Goal: Task Accomplishment & Management: Use online tool/utility

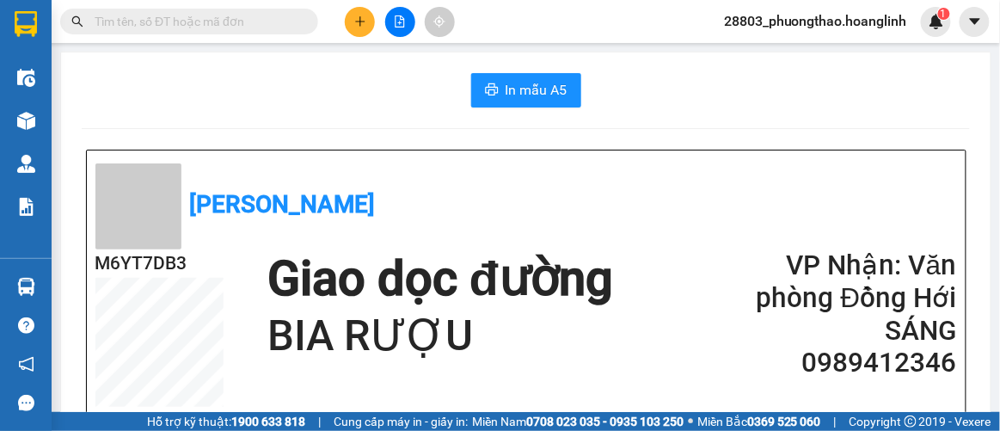
scroll to position [77, 0]
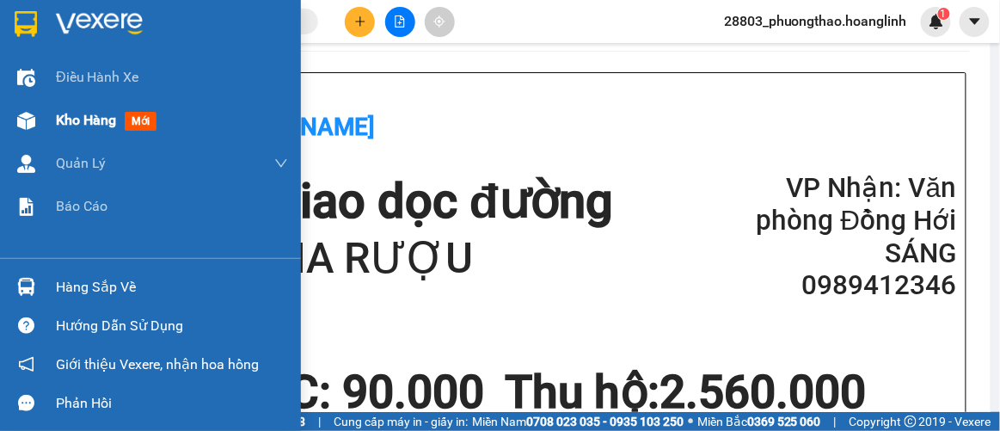
click at [54, 120] on div "Kho hàng mới" at bounding box center [150, 120] width 301 height 43
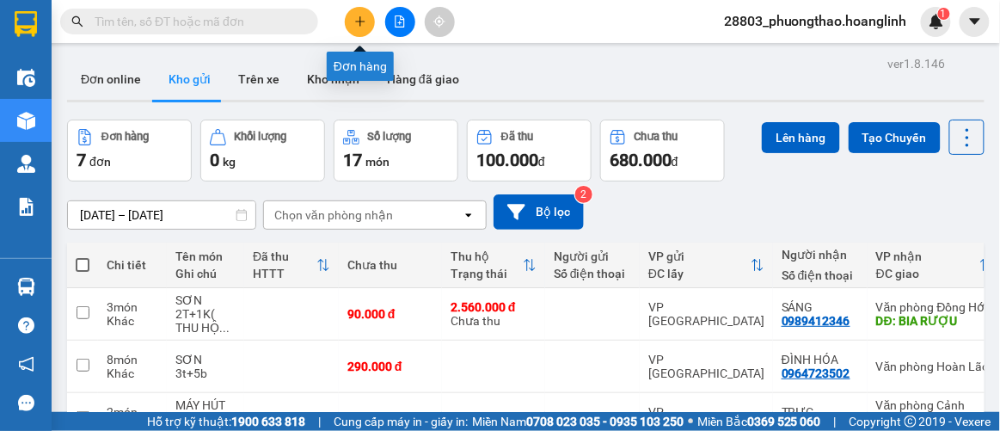
click at [359, 25] on icon "plus" at bounding box center [359, 20] width 1 height 9
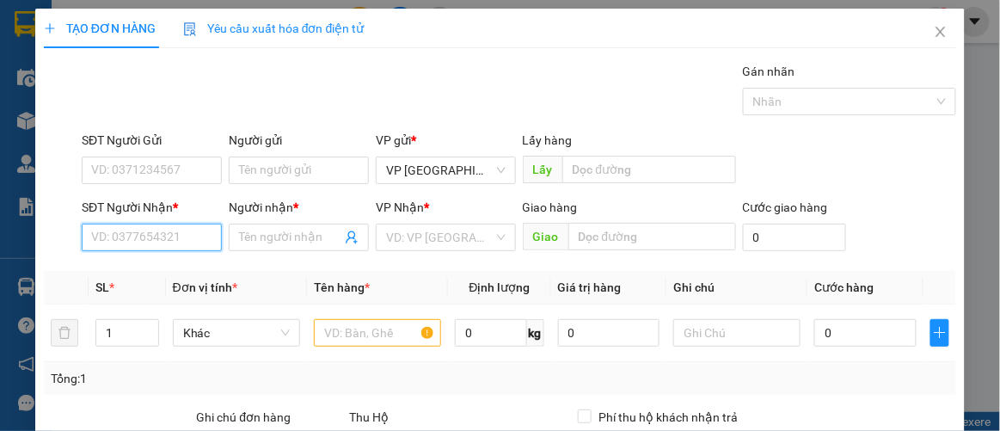
click at [153, 233] on input "SĐT Người Nhận *" at bounding box center [152, 238] width 140 height 28
type input "5"
type input "0972345767"
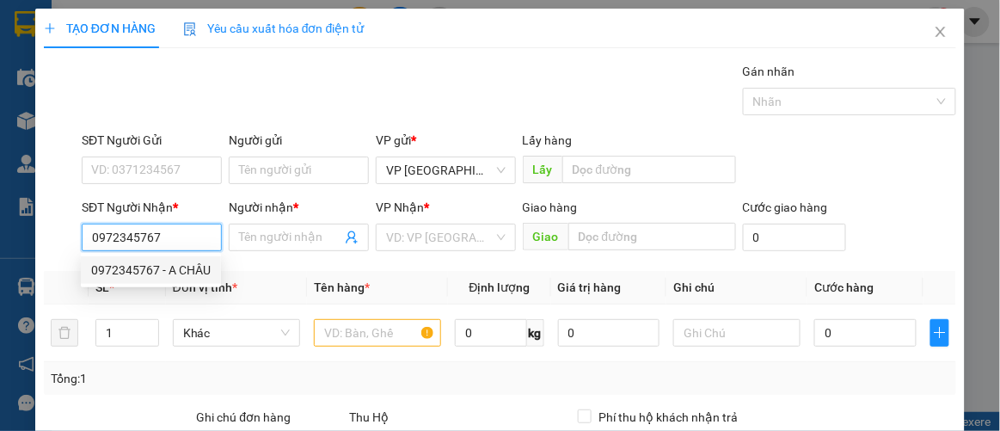
click at [168, 267] on div "0972345767 - A CHÂU" at bounding box center [151, 270] width 120 height 19
type input "A CHÂU"
type input "50.000"
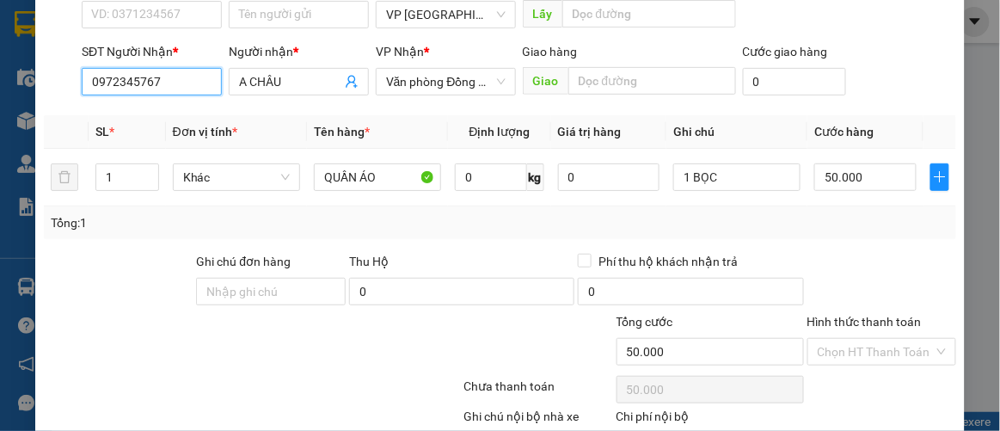
scroll to position [255, 0]
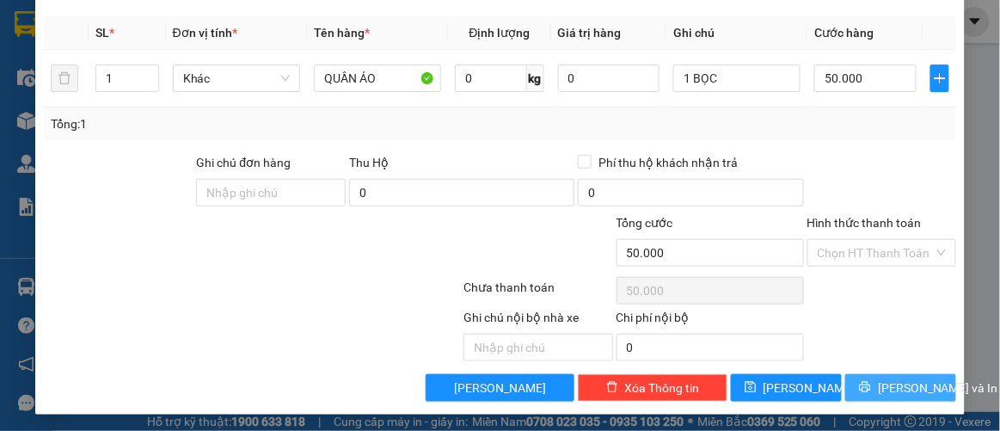
type input "0972345767"
click at [858, 375] on button "[PERSON_NAME] và In" at bounding box center [900, 388] width 111 height 28
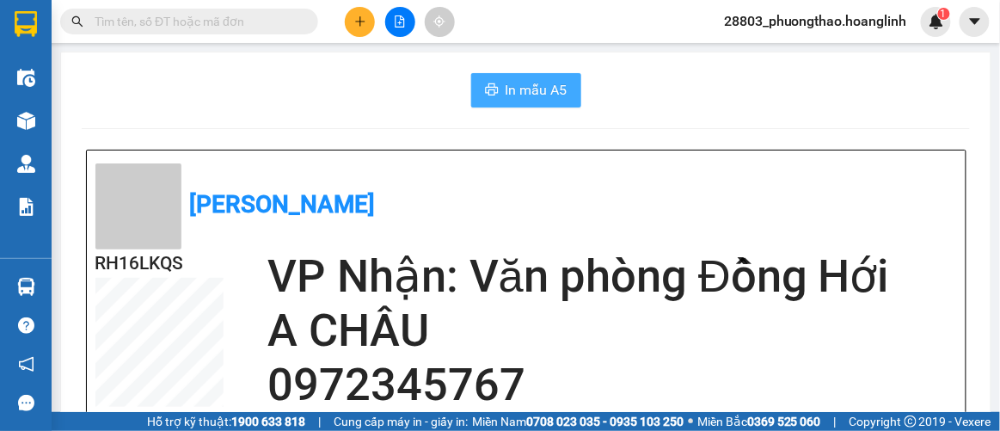
click at [543, 90] on span "In mẫu A5" at bounding box center [537, 89] width 62 height 21
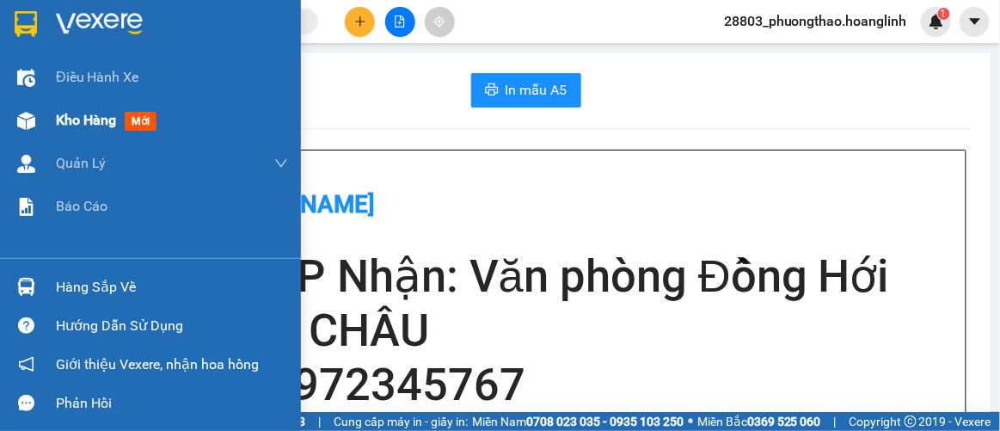
click at [62, 121] on span "Kho hàng" at bounding box center [86, 120] width 60 height 16
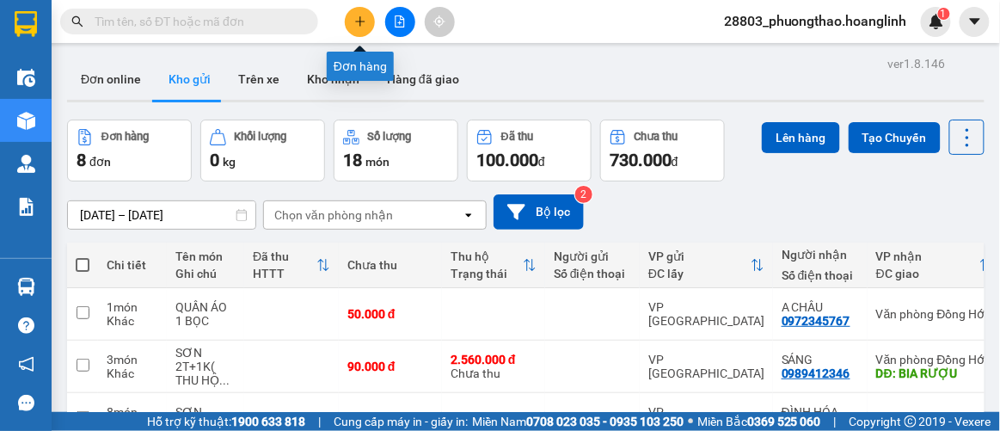
click at [362, 21] on icon "plus" at bounding box center [359, 21] width 9 height 1
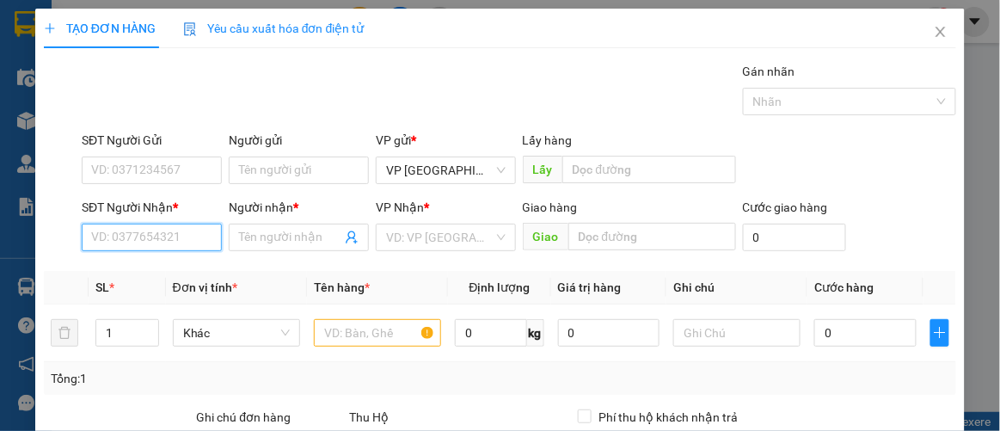
click at [166, 236] on input "SĐT Người Nhận *" at bounding box center [152, 238] width 140 height 28
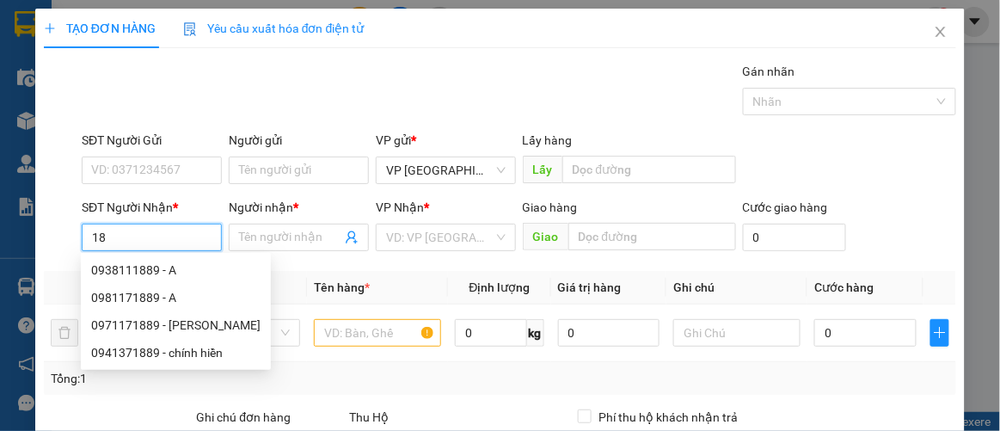
type input "1"
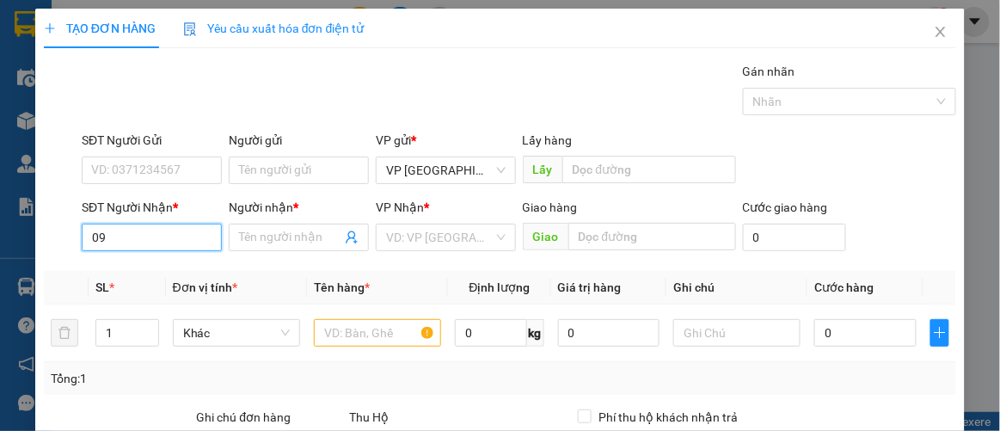
type input "0"
click at [934, 34] on icon "close" at bounding box center [941, 32] width 14 height 14
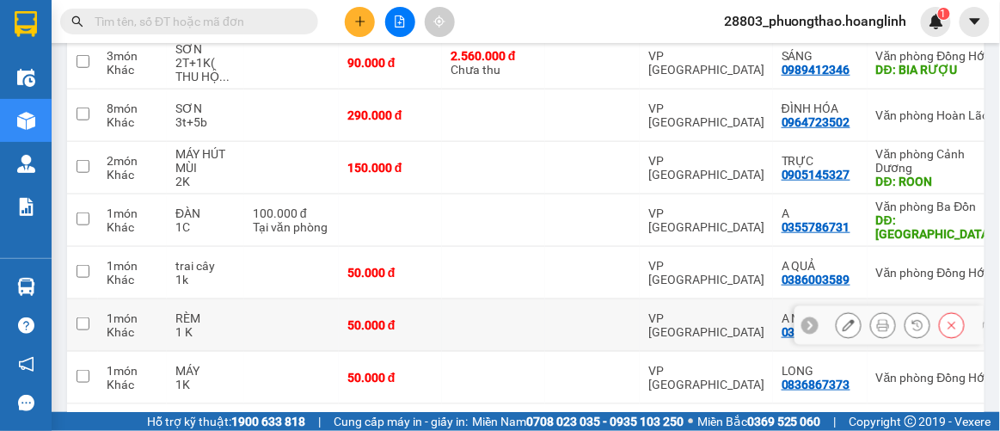
scroll to position [69, 0]
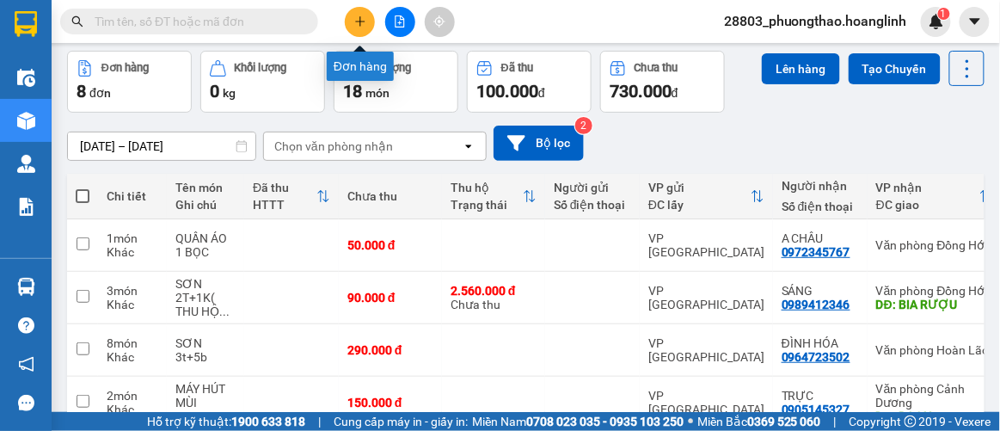
click at [364, 15] on icon "plus" at bounding box center [360, 21] width 12 height 12
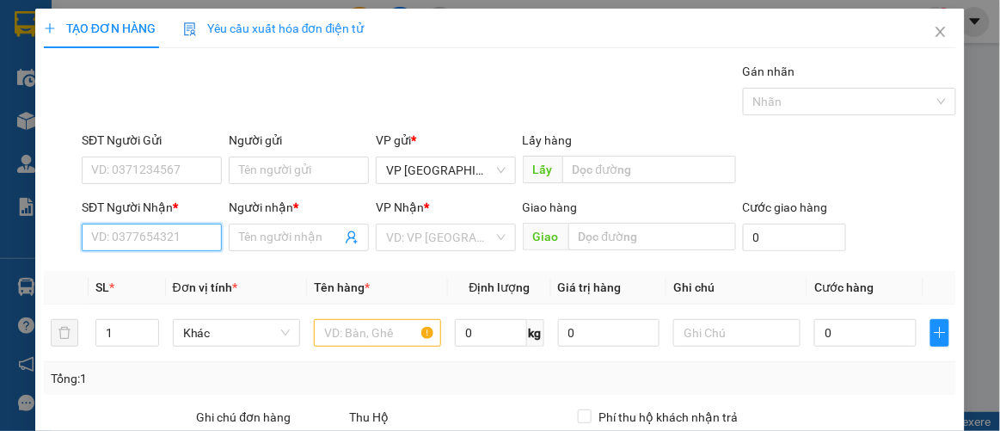
click at [126, 245] on input "SĐT Người Nhận *" at bounding box center [152, 238] width 140 height 28
type input "4"
click at [143, 270] on div "0905145327 - TRỰC" at bounding box center [150, 270] width 118 height 19
type input "0905145327"
type input "TRỰC"
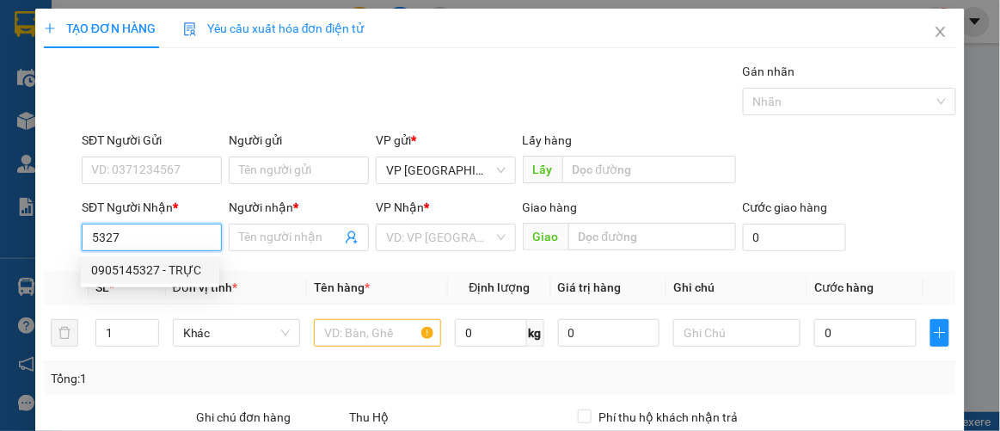
type input "ROON"
type input "150.000"
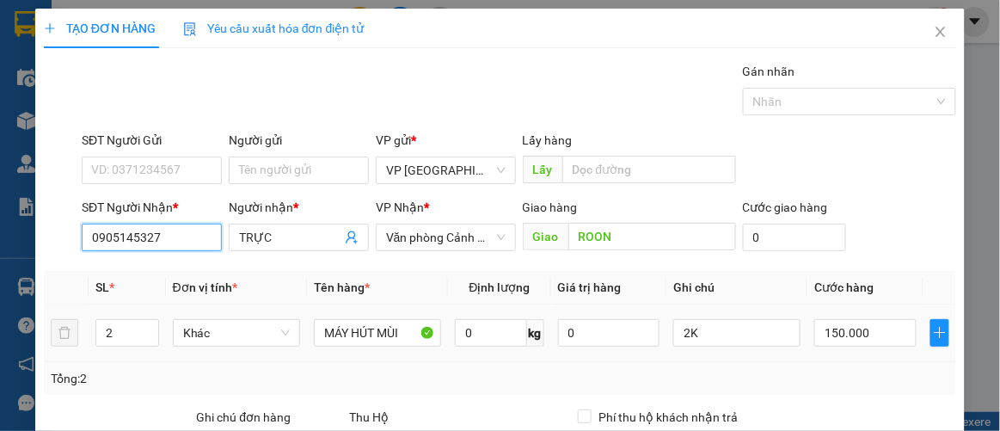
scroll to position [255, 0]
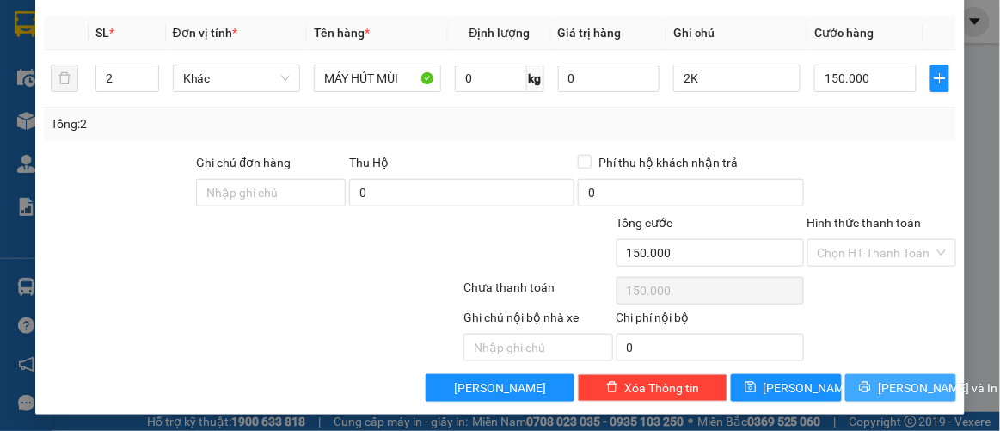
type input "0905145327"
click at [878, 378] on span "[PERSON_NAME] và In" at bounding box center [938, 387] width 120 height 19
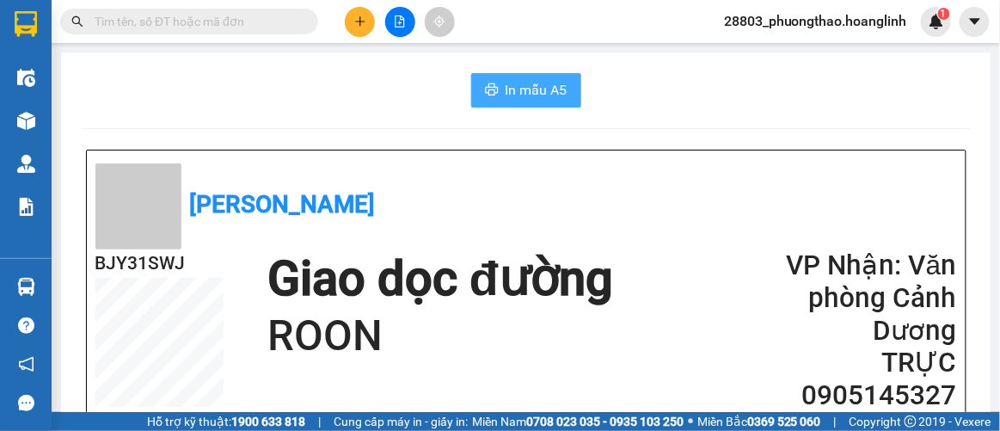
click at [536, 77] on button "In mẫu A5" at bounding box center [526, 90] width 110 height 34
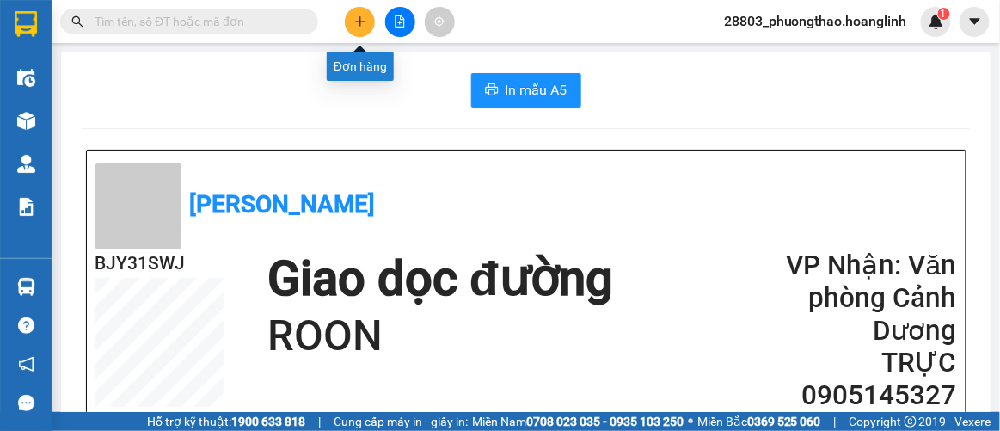
click at [360, 25] on icon "plus" at bounding box center [360, 21] width 12 height 12
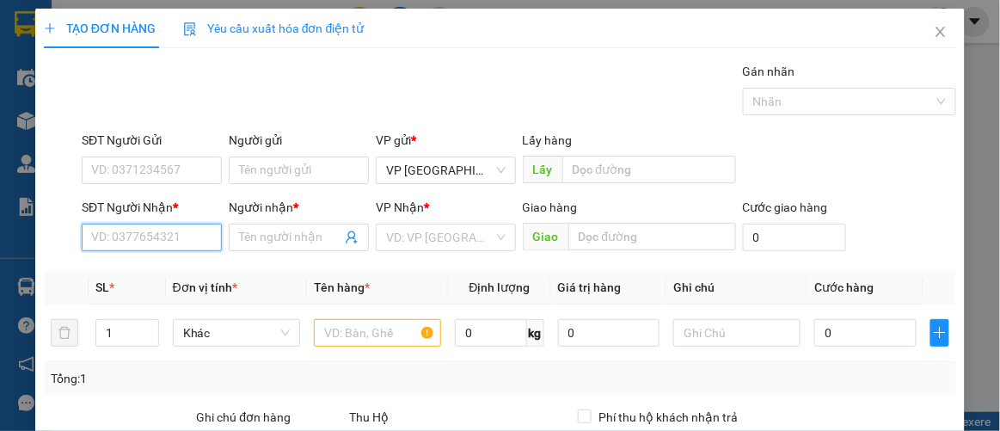
click at [180, 233] on input "SĐT Người Nhận *" at bounding box center [152, 238] width 140 height 28
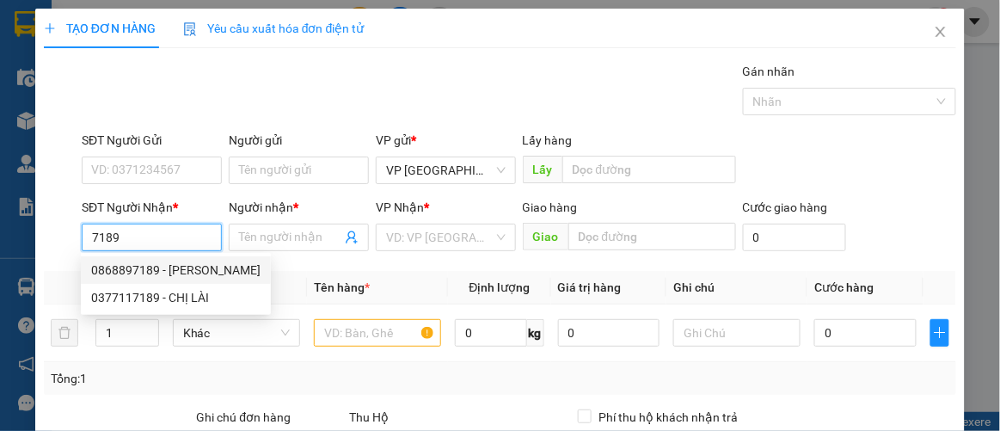
click at [158, 268] on div "0868897189 - ngọc anh" at bounding box center [175, 270] width 169 height 19
type input "0868897189"
type input "[PERSON_NAME]"
type input "CXVD"
type input "70.000"
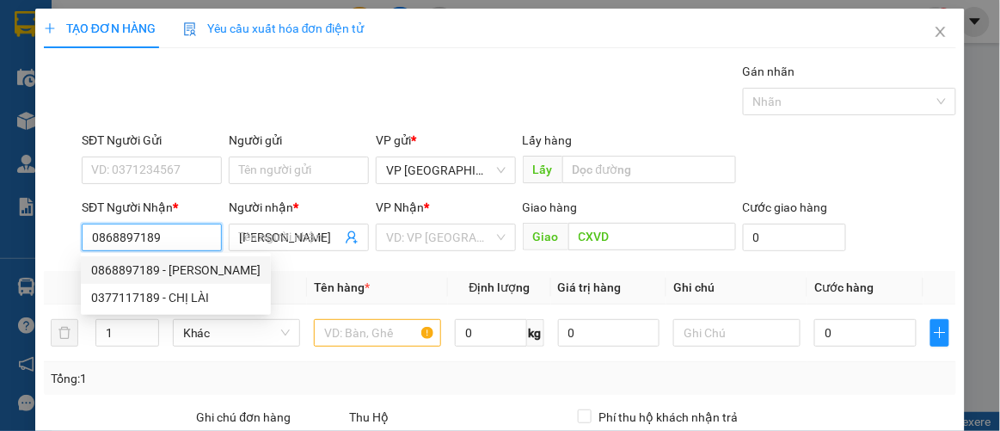
type input "70.000"
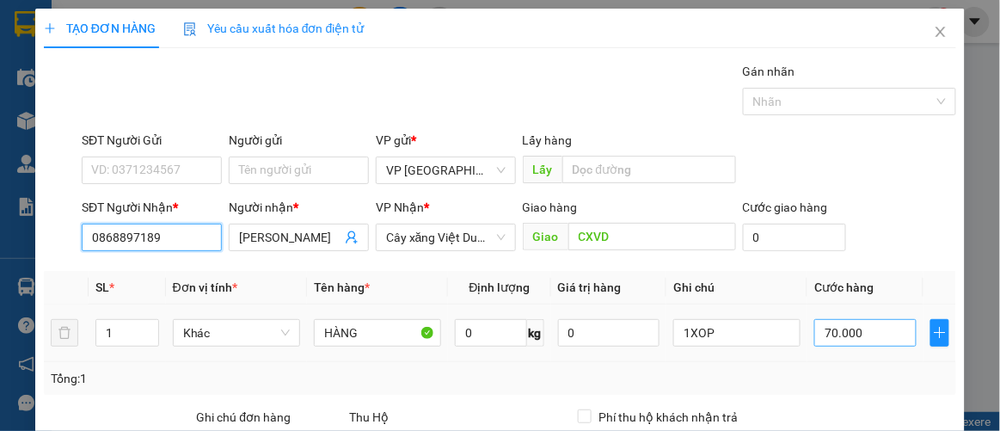
type input "0868897189"
click at [863, 335] on input "70.000" at bounding box center [864, 333] width 101 height 28
type input "0"
type input "006"
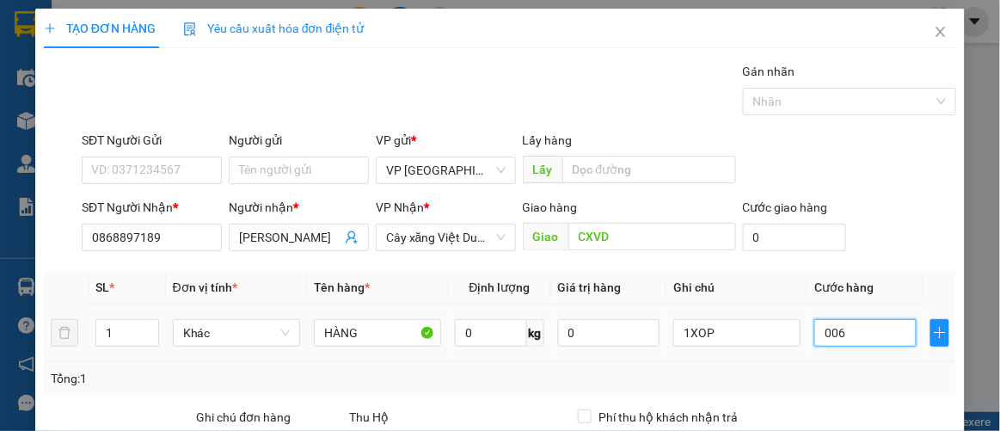
type input "6"
type input "60"
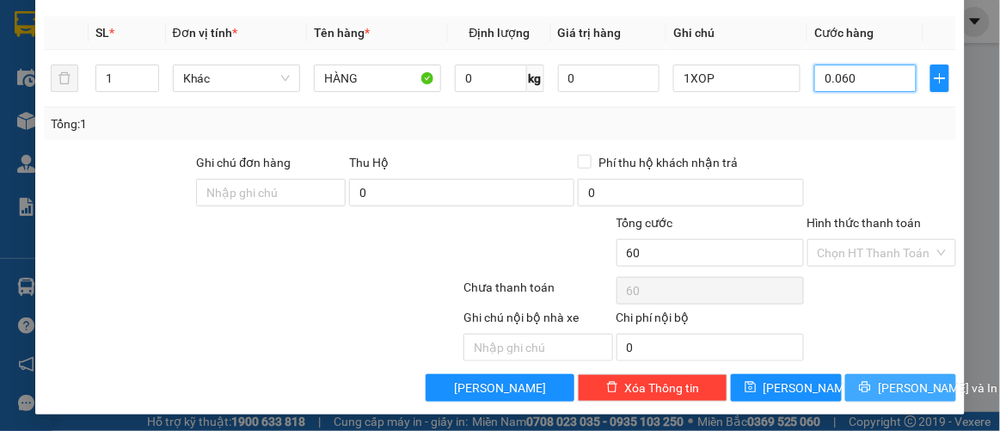
type input "0.060"
type input "60.000"
click at [894, 383] on span "[PERSON_NAME] và In" at bounding box center [938, 387] width 120 height 19
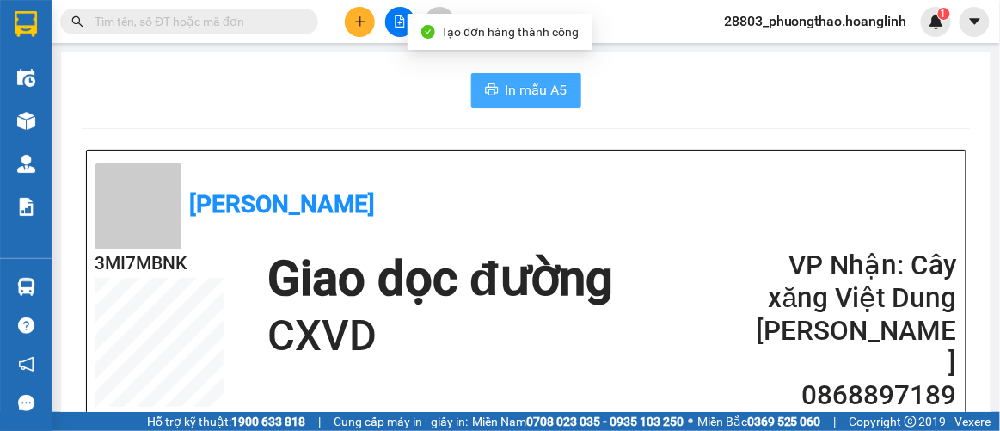
click at [506, 86] on span "In mẫu A5" at bounding box center [537, 89] width 62 height 21
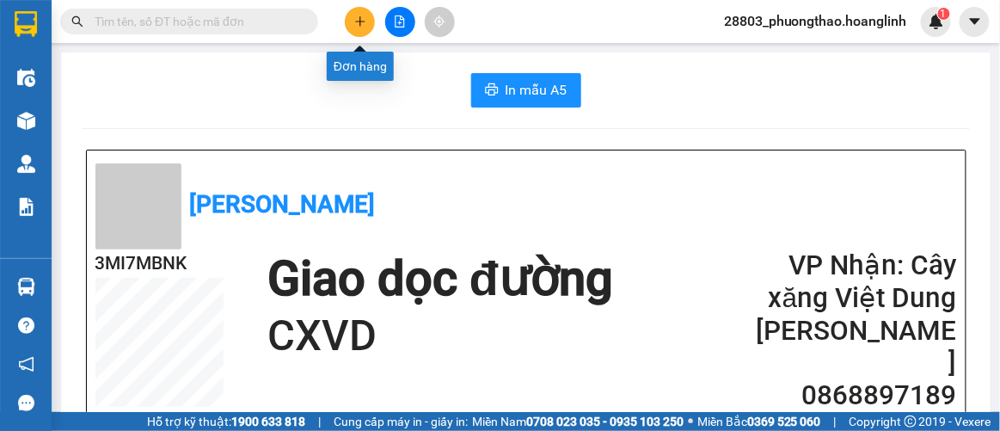
click at [365, 27] on icon "plus" at bounding box center [360, 21] width 12 height 12
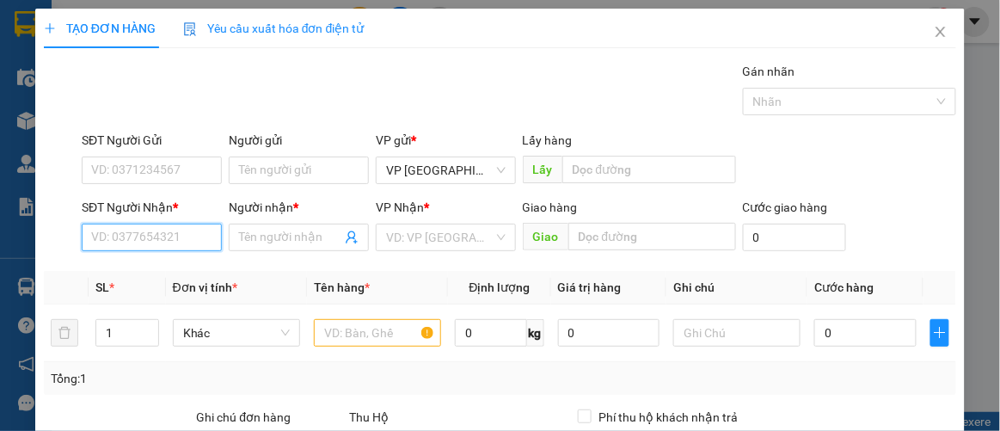
click at [131, 235] on input "SĐT Người Nhận *" at bounding box center [152, 238] width 140 height 28
click at [138, 270] on div "0915695002 - TÂM" at bounding box center [150, 270] width 118 height 19
type input "0915695002"
type input "TÂM"
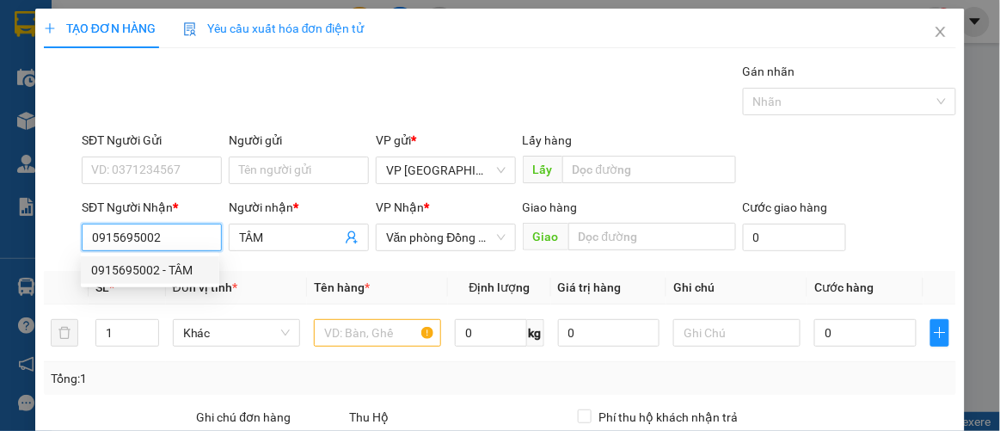
type input "330.000"
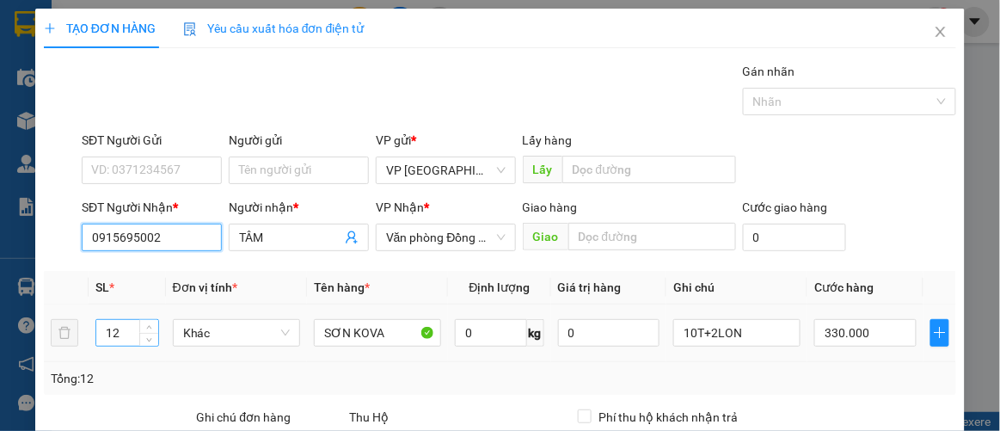
type input "0915695002"
click at [129, 324] on input "12" at bounding box center [127, 333] width 62 height 26
type input "1"
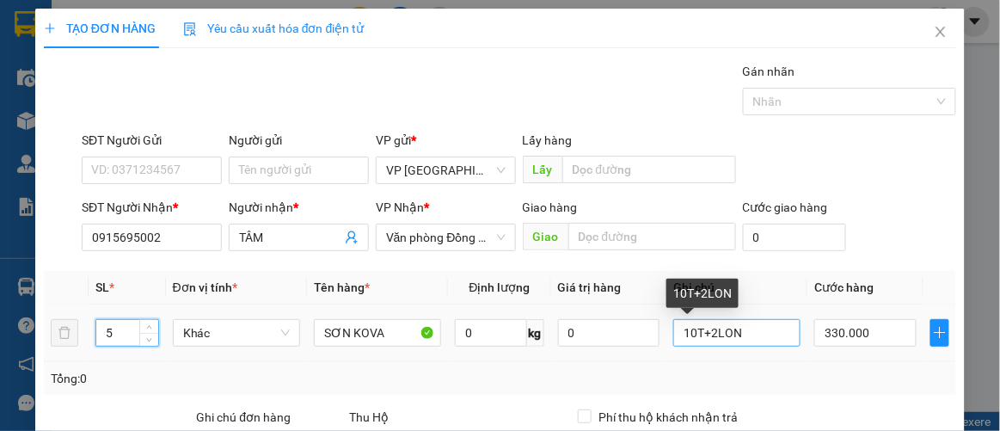
type input "5"
click at [738, 329] on input "10T+2LON" at bounding box center [736, 333] width 127 height 28
drag, startPoint x: 710, startPoint y: 327, endPoint x: 705, endPoint y: 365, distance: 38.2
click at [710, 327] on input "10T+2LON" at bounding box center [736, 333] width 127 height 28
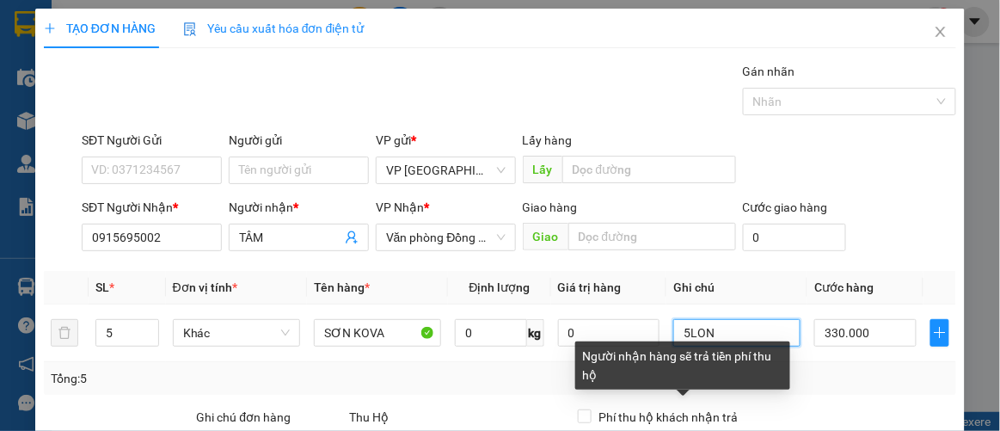
scroll to position [255, 0]
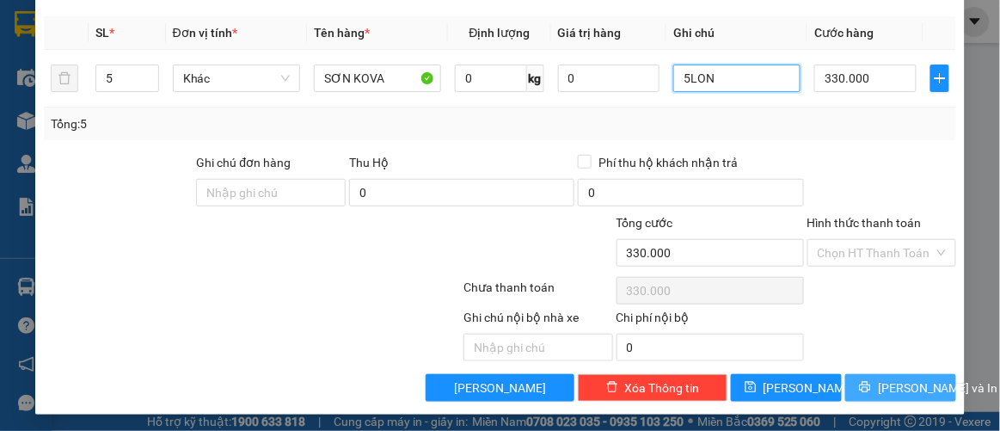
type input "5LON"
click at [888, 384] on span "[PERSON_NAME] và In" at bounding box center [938, 387] width 120 height 19
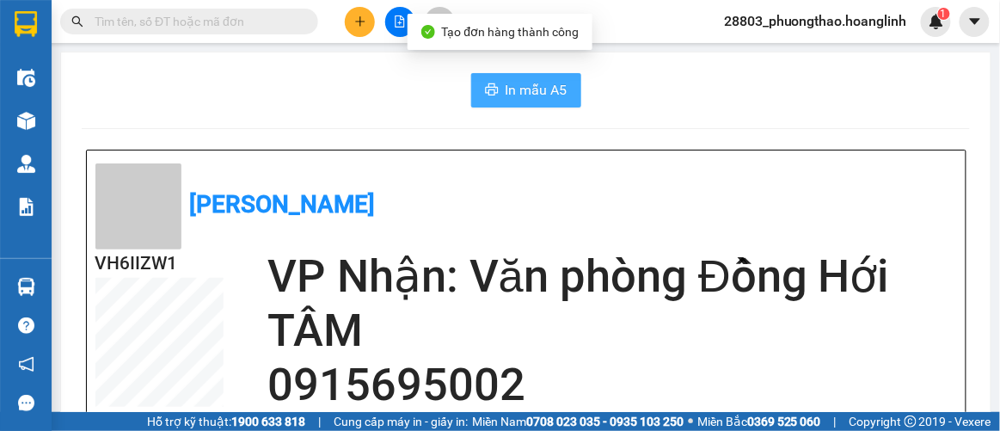
click at [537, 93] on span "In mẫu A5" at bounding box center [537, 89] width 62 height 21
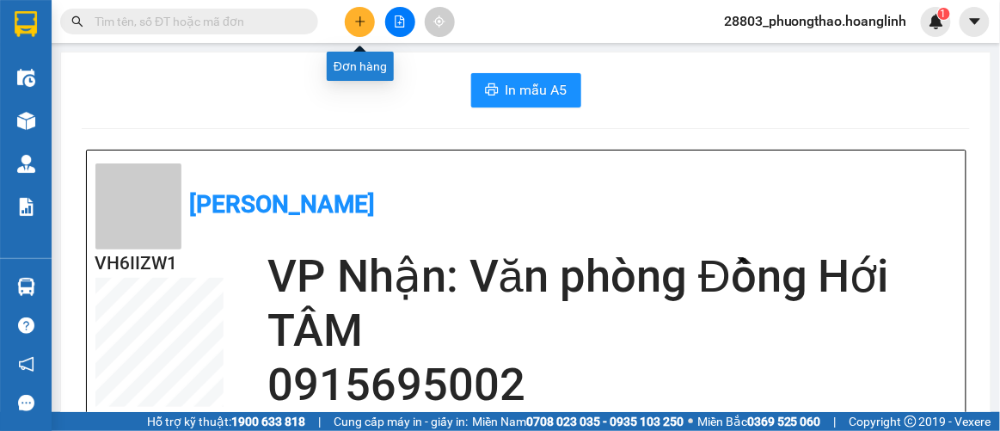
click at [365, 25] on button at bounding box center [360, 22] width 30 height 30
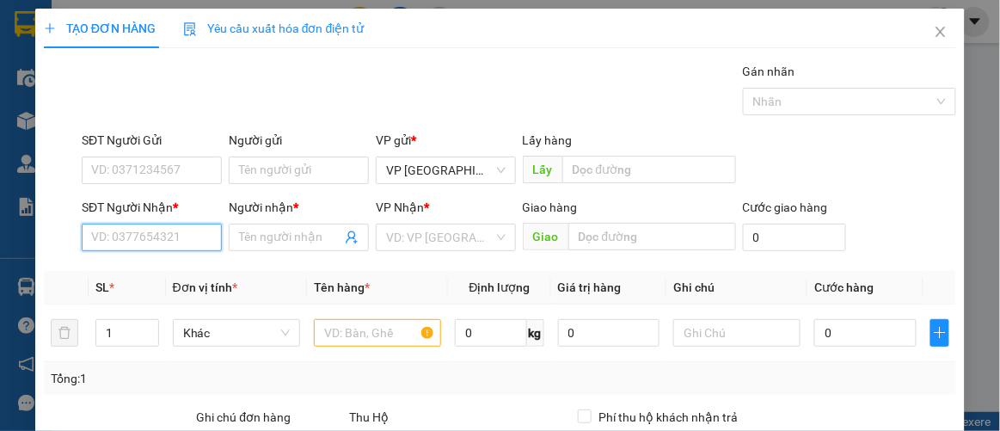
click at [163, 245] on input "SĐT Người Nhận *" at bounding box center [152, 238] width 140 height 28
type input "0987175789"
click at [366, 332] on input "text" at bounding box center [377, 333] width 127 height 28
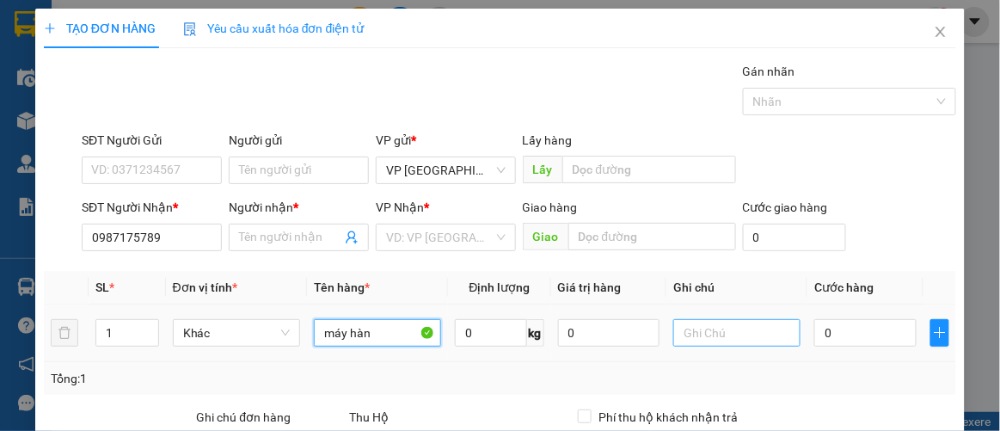
type input "máy hàn"
click at [697, 333] on input "text" at bounding box center [736, 333] width 127 height 28
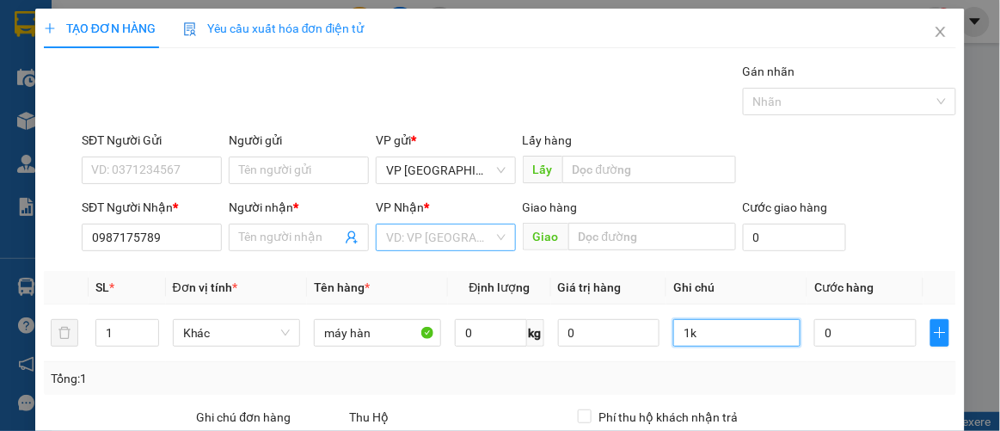
type input "1k"
click at [426, 238] on input "search" at bounding box center [439, 237] width 107 height 26
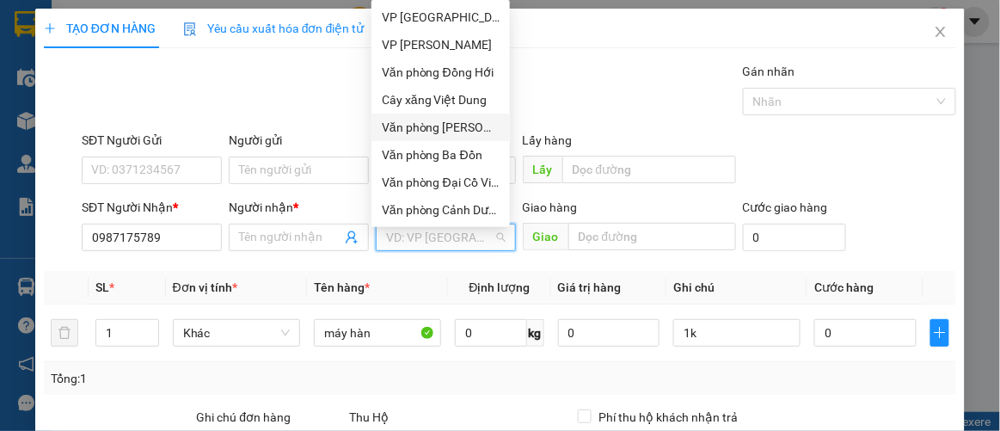
scroll to position [82, 0]
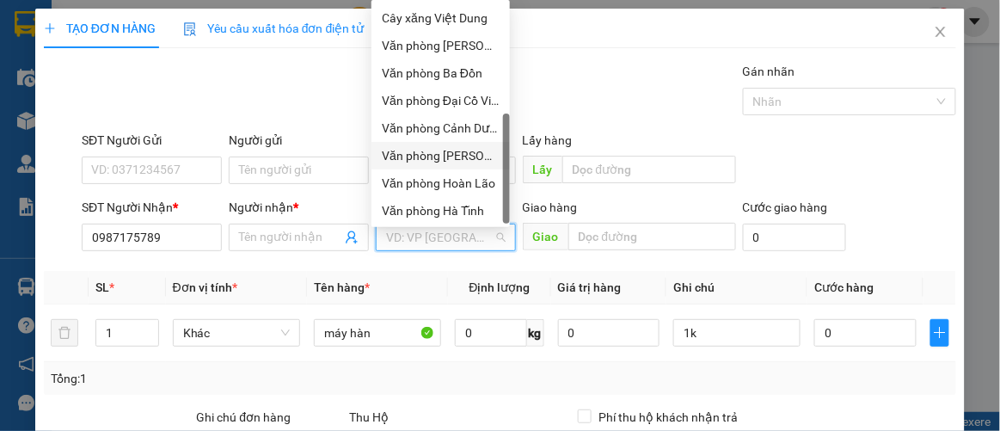
click at [424, 154] on div "Văn phòng [PERSON_NAME]" at bounding box center [441, 155] width 118 height 19
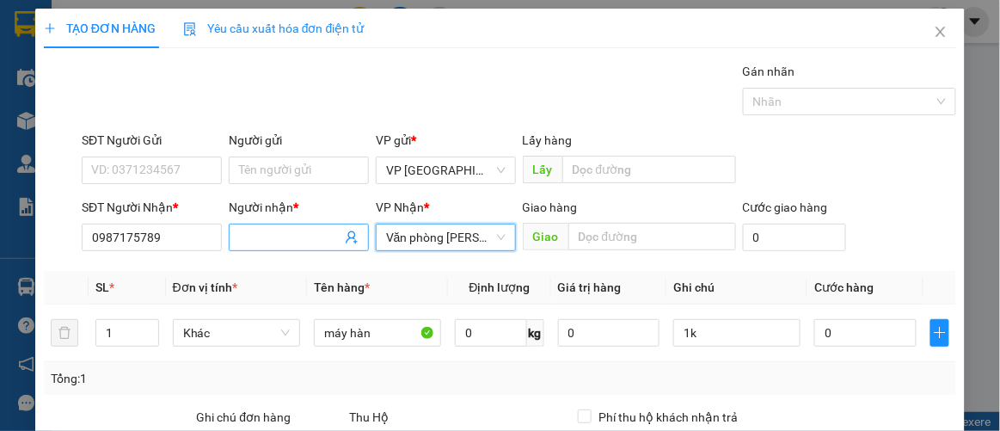
click at [273, 236] on input "Người nhận *" at bounding box center [290, 237] width 102 height 19
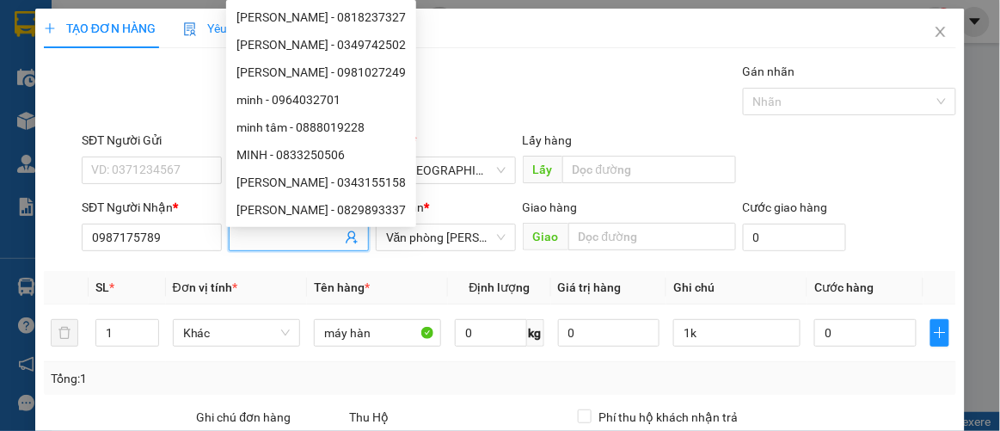
type input "h"
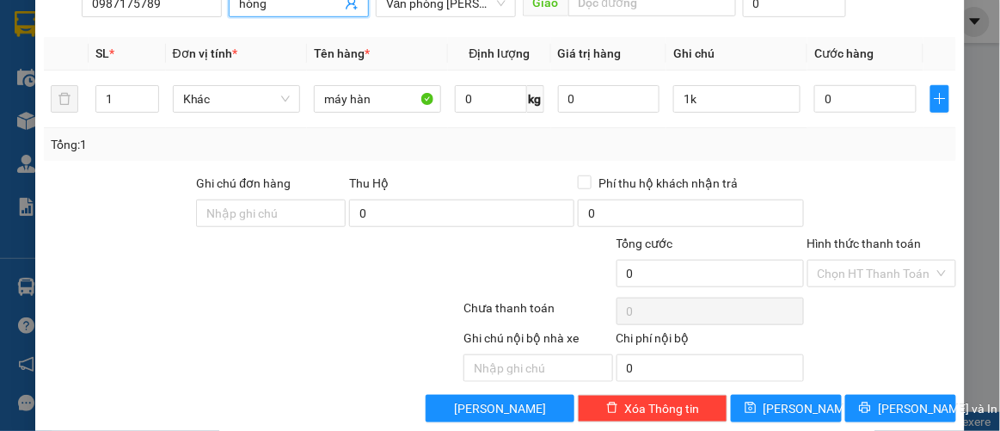
scroll to position [255, 0]
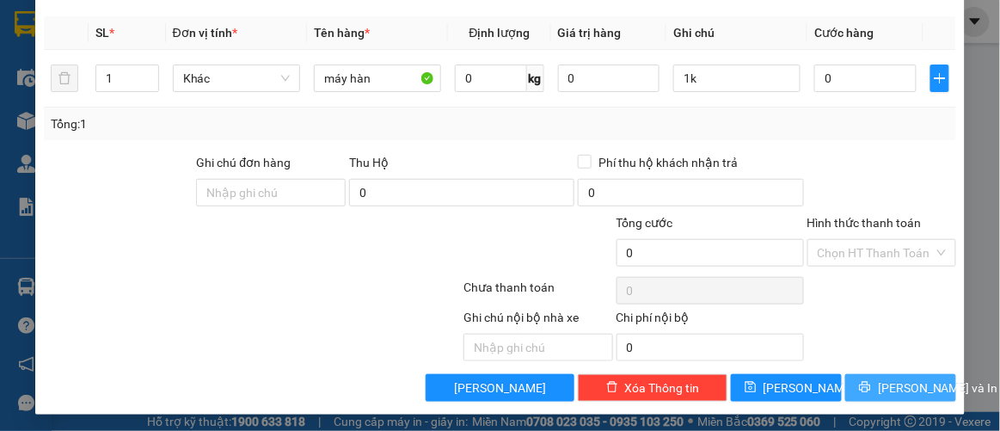
type input "hòng"
click at [897, 361] on div "Ghi chú nội bộ nhà xe Chi phí nội bộ 0" at bounding box center [500, 334] width 917 height 53
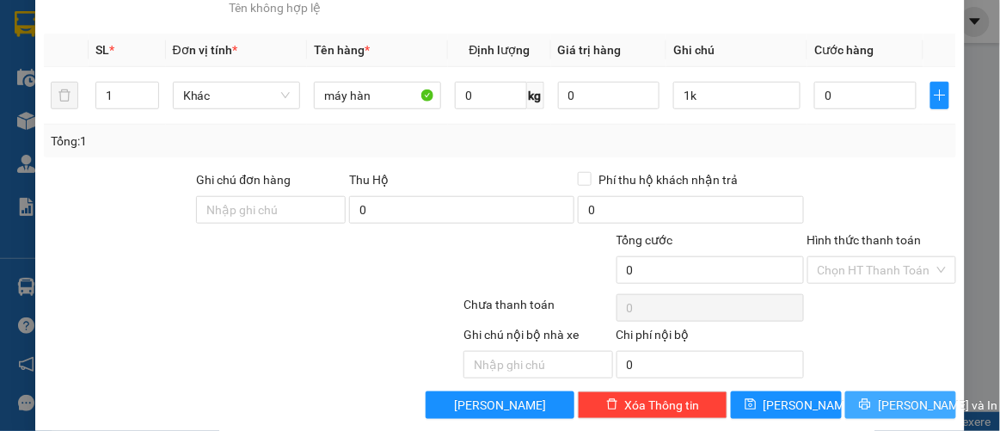
scroll to position [227, 0]
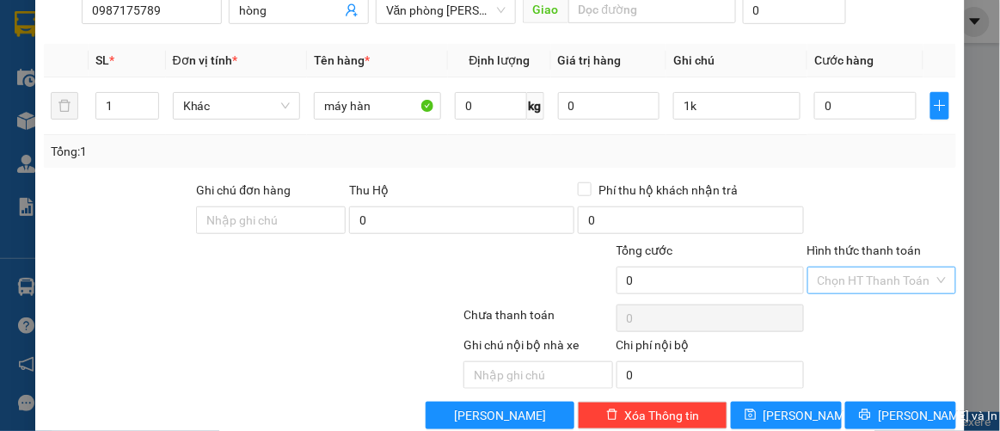
click at [827, 283] on input "Hình thức thanh toán" at bounding box center [876, 280] width 117 height 26
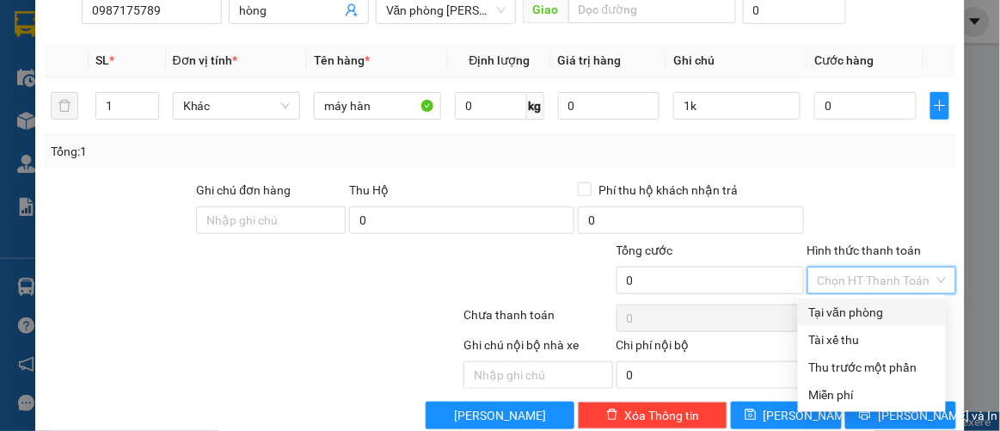
click at [839, 310] on div "Tại văn phòng" at bounding box center [871, 312] width 127 height 19
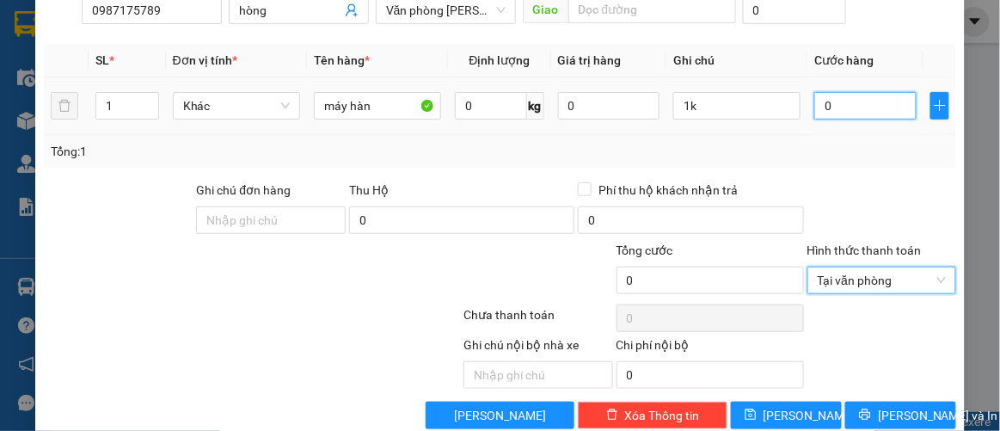
click at [845, 108] on input "0" at bounding box center [864, 106] width 101 height 28
type input "007"
type input "7"
type input "0.070"
type input "70"
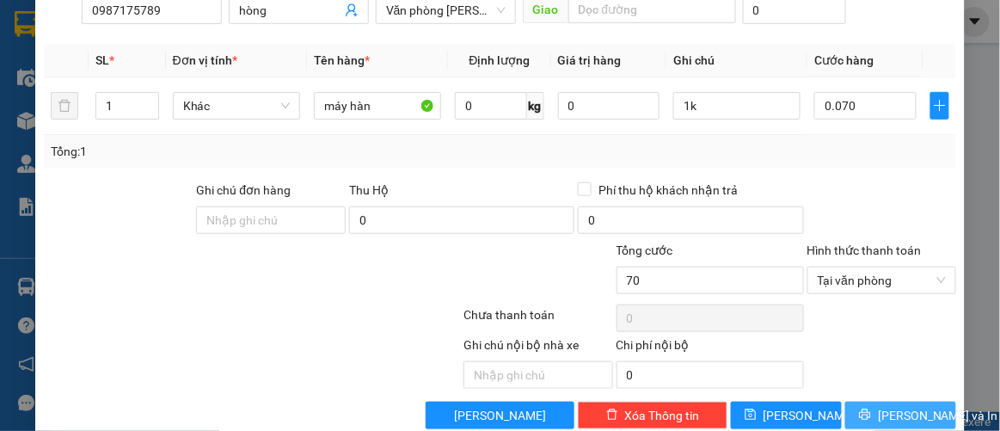
click at [894, 412] on span "[PERSON_NAME] và In" at bounding box center [938, 415] width 120 height 19
type input "70.000"
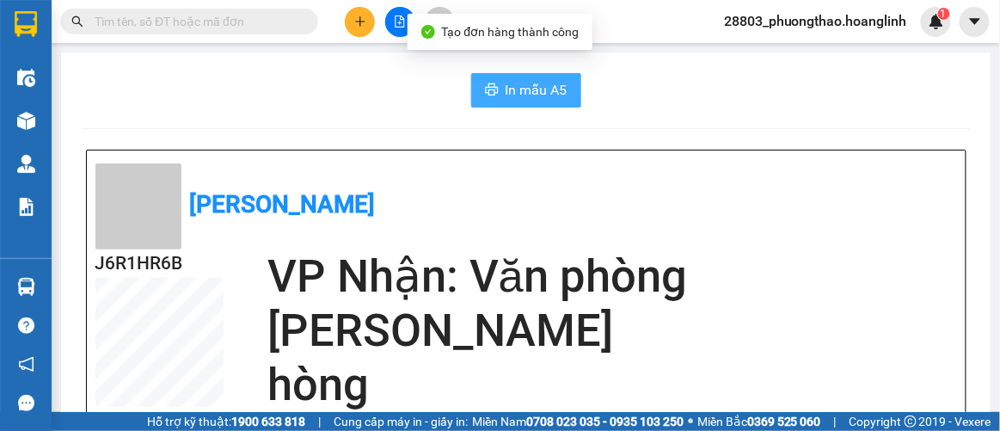
click at [487, 91] on icon "printer" at bounding box center [492, 90] width 14 height 14
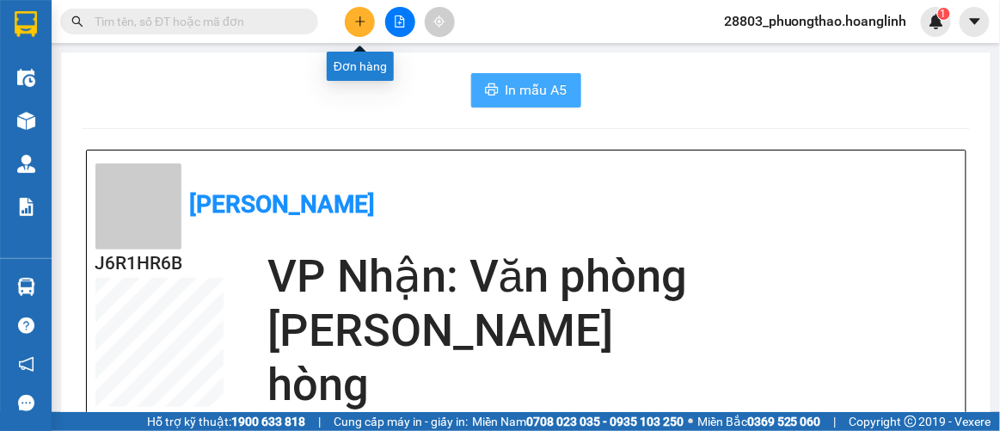
click at [358, 23] on icon "plus" at bounding box center [360, 21] width 12 height 12
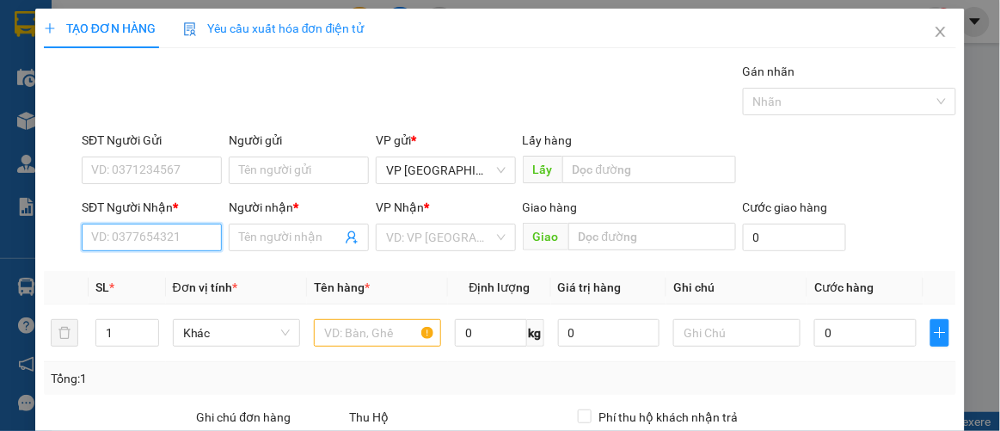
click at [135, 235] on input "SĐT Người Nhận *" at bounding box center [152, 238] width 140 height 28
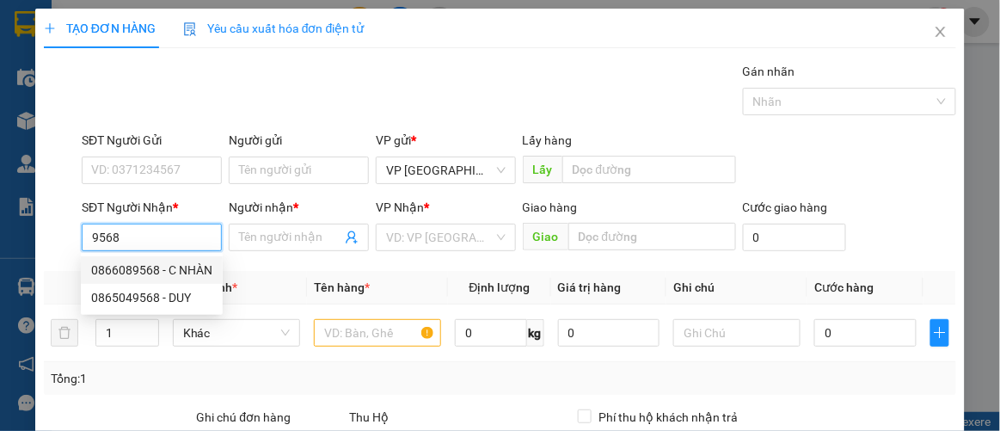
click at [138, 266] on div "0866089568 - C NHÀN" at bounding box center [151, 270] width 121 height 19
type input "0866089568"
type input "C NHÀN"
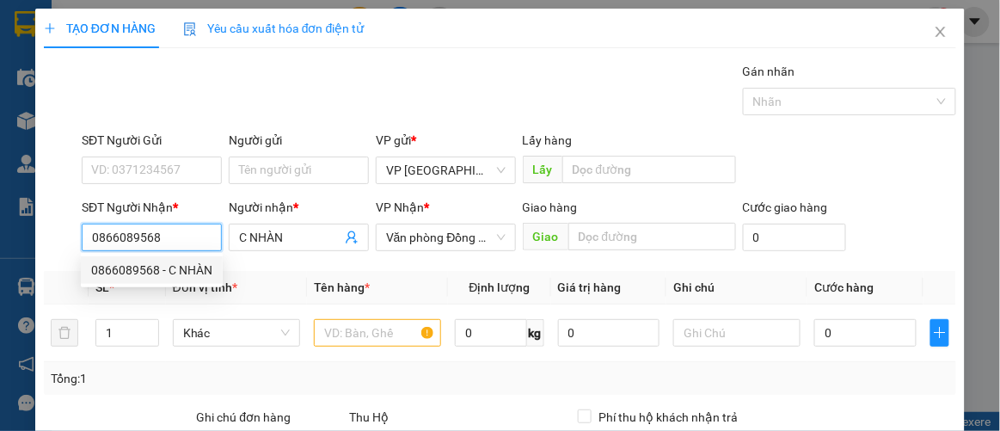
type input "300.000"
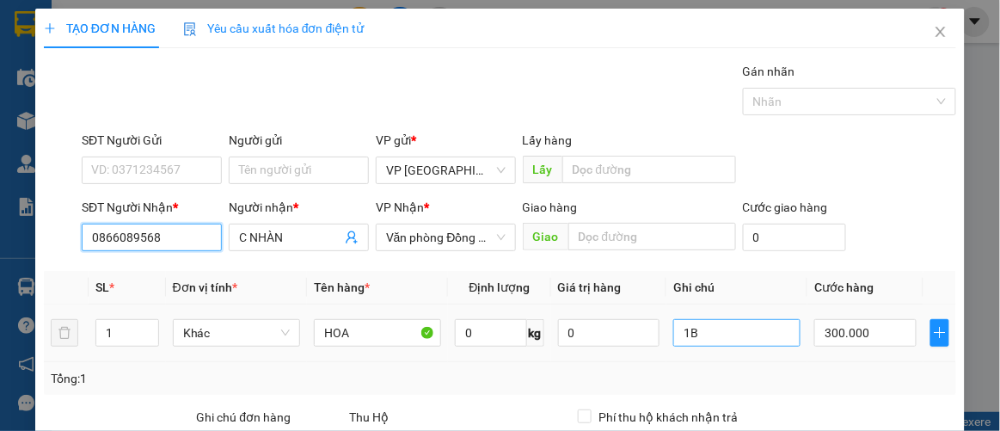
type input "0866089568"
click at [716, 329] on input "1B" at bounding box center [736, 333] width 127 height 28
type input "1k"
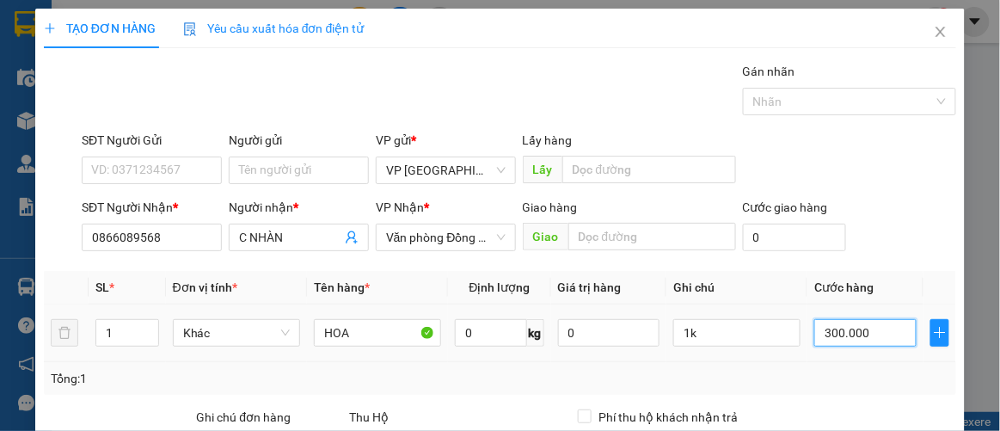
click at [855, 328] on input "300.000" at bounding box center [864, 333] width 101 height 28
type input "5"
type input "00.005"
type input "50"
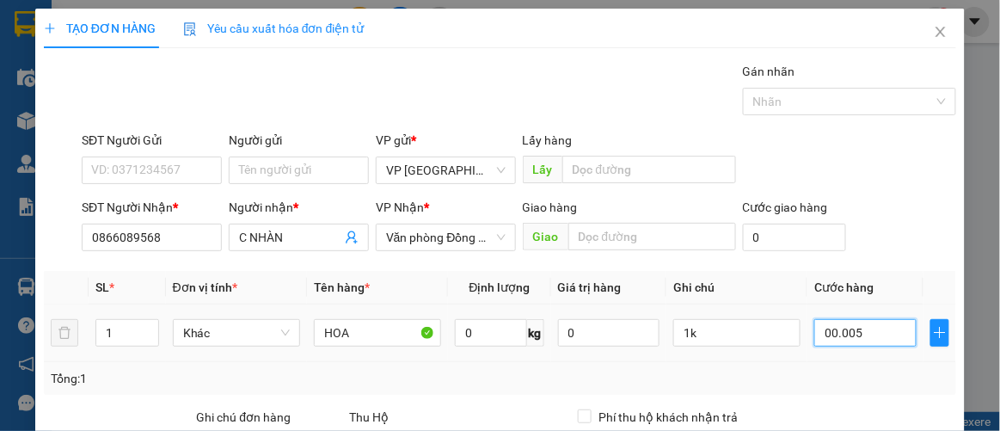
type input "50"
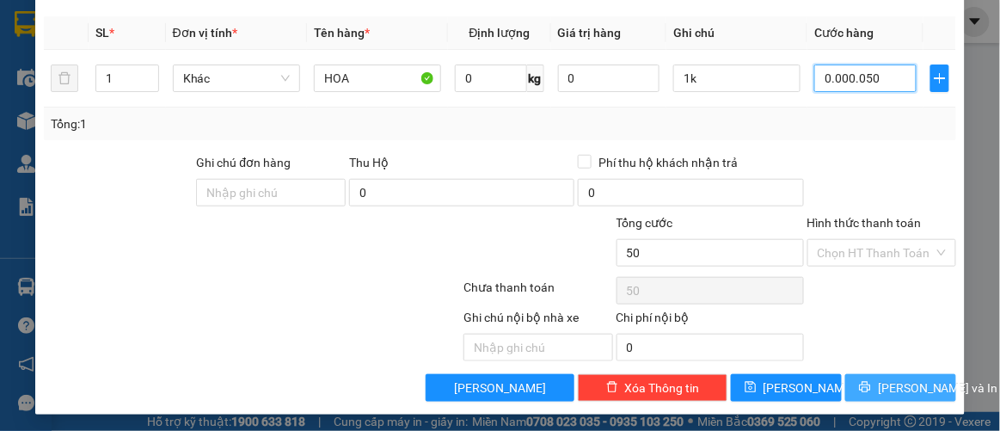
type input "00.000.050"
click at [886, 374] on button "[PERSON_NAME] và In" at bounding box center [900, 388] width 111 height 28
type input "50.000"
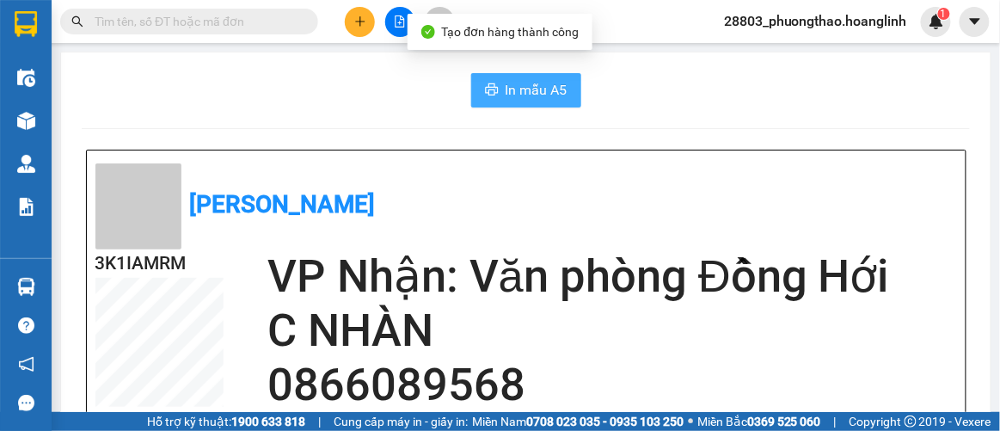
click at [517, 89] on span "In mẫu A5" at bounding box center [537, 89] width 62 height 21
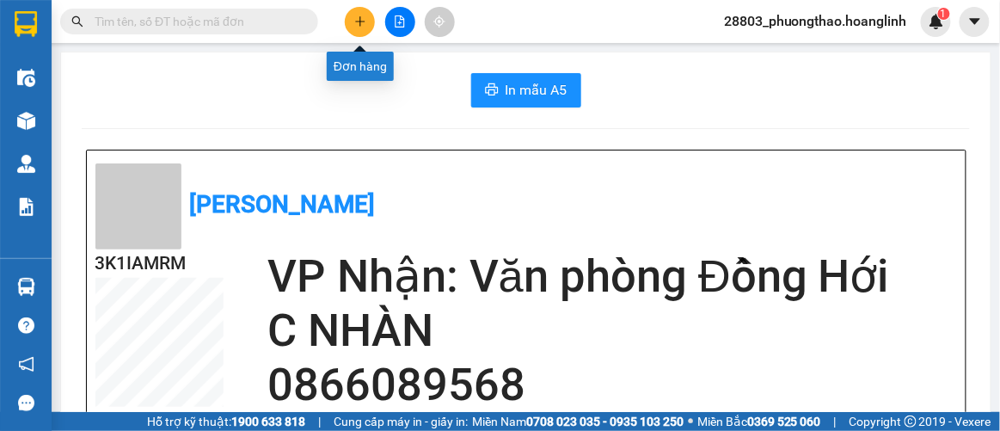
click at [358, 20] on icon "plus" at bounding box center [360, 21] width 12 height 12
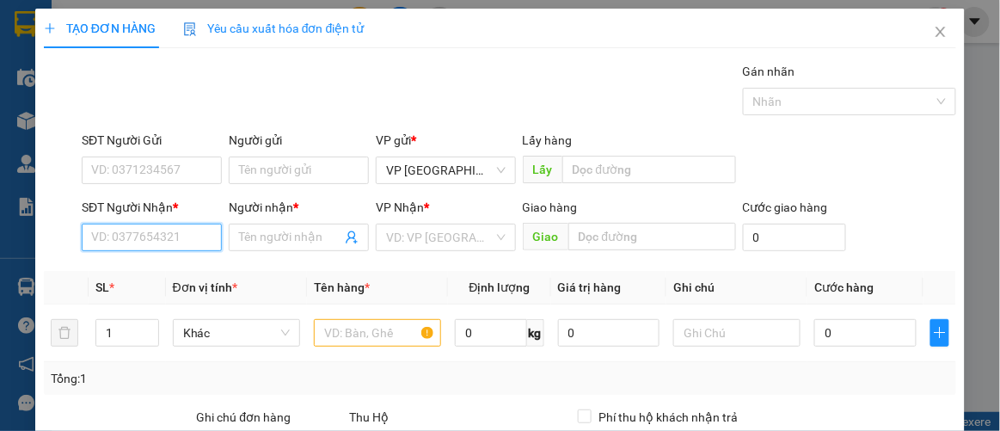
click at [152, 238] on input "SĐT Người Nhận *" at bounding box center [152, 238] width 140 height 28
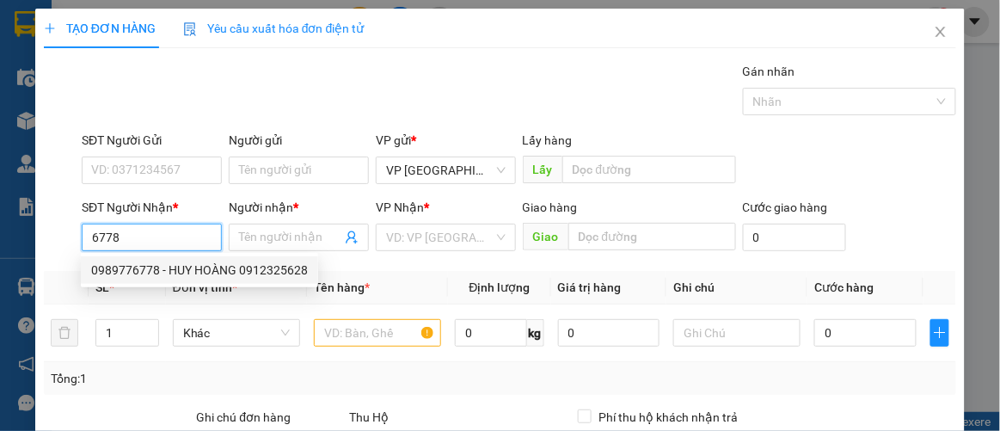
click at [130, 274] on div "0989776778 - HUY HOÀNG 0912325628" at bounding box center [199, 270] width 217 height 19
type input "0989776778"
type input "HUY HOÀNG 0912325628"
type input "150.000"
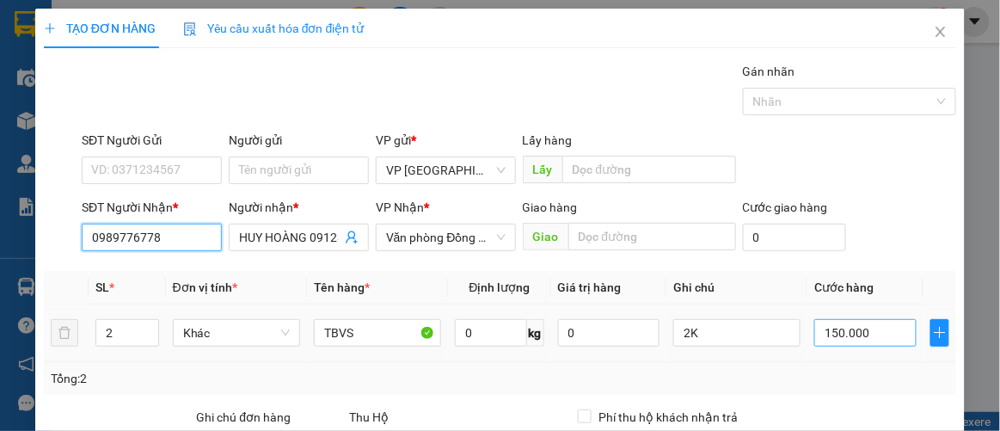
type input "0989776778"
click at [894, 331] on input "150.000" at bounding box center [864, 333] width 101 height 28
type input "00.001"
type input "1"
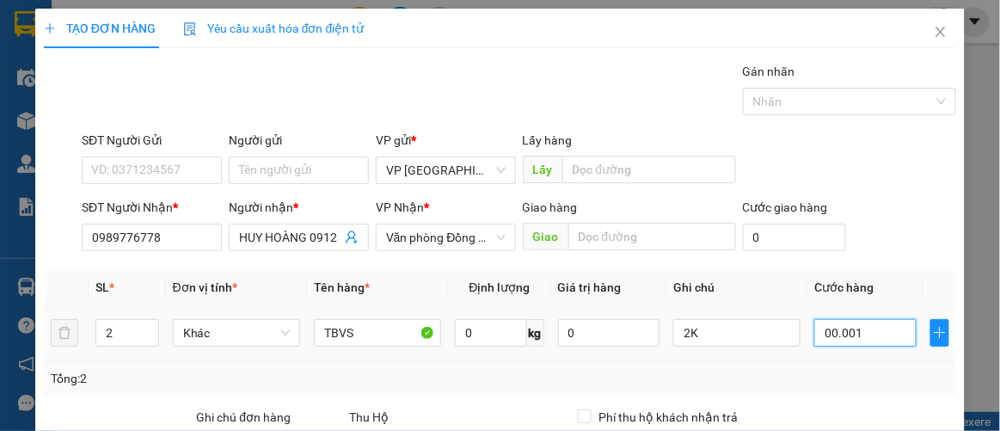
type input "10"
type input "0.000.010"
type input "100"
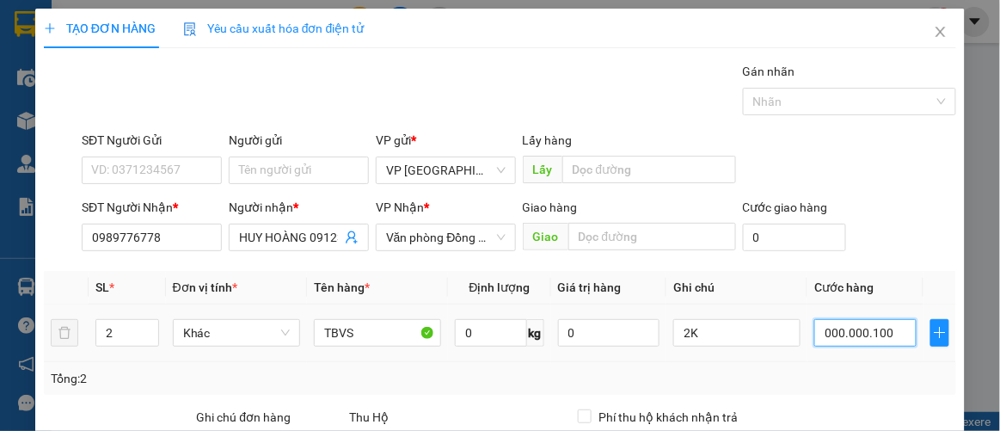
scroll to position [234, 0]
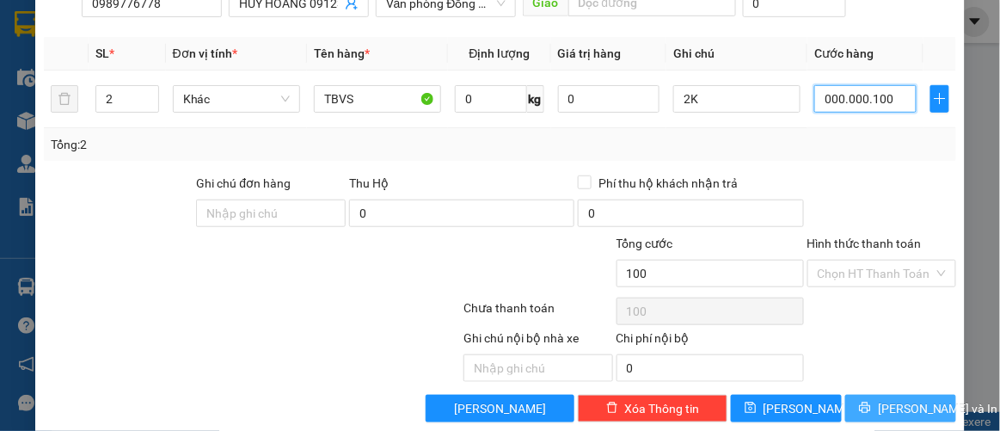
type input "000.000.100"
click at [886, 405] on span "[PERSON_NAME] và In" at bounding box center [938, 408] width 120 height 19
type input "100.000"
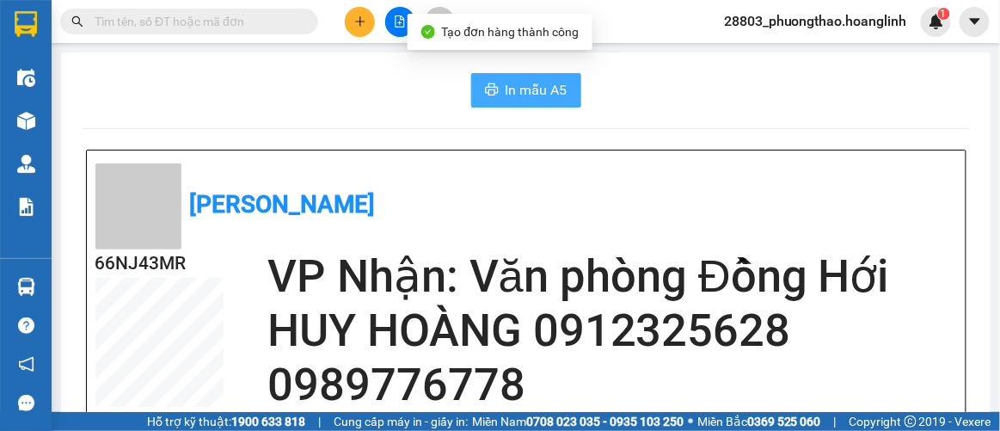
click at [527, 93] on span "In mẫu A5" at bounding box center [537, 89] width 62 height 21
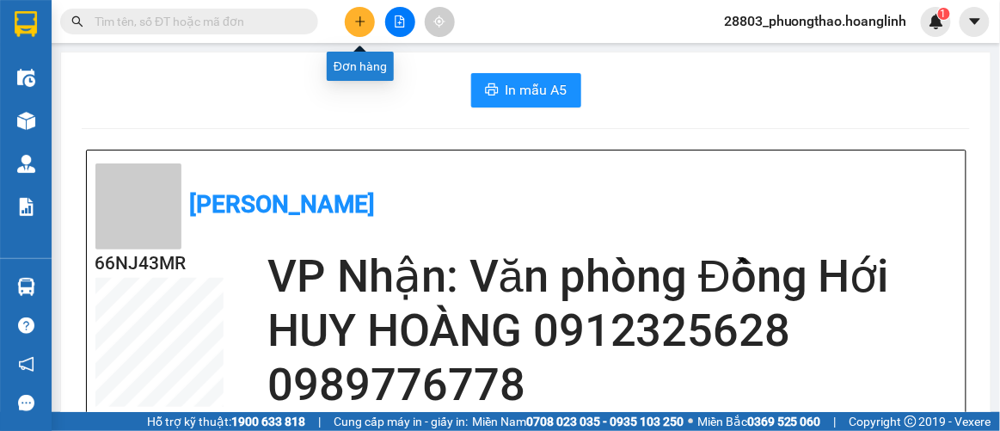
click at [358, 27] on icon "plus" at bounding box center [360, 21] width 12 height 12
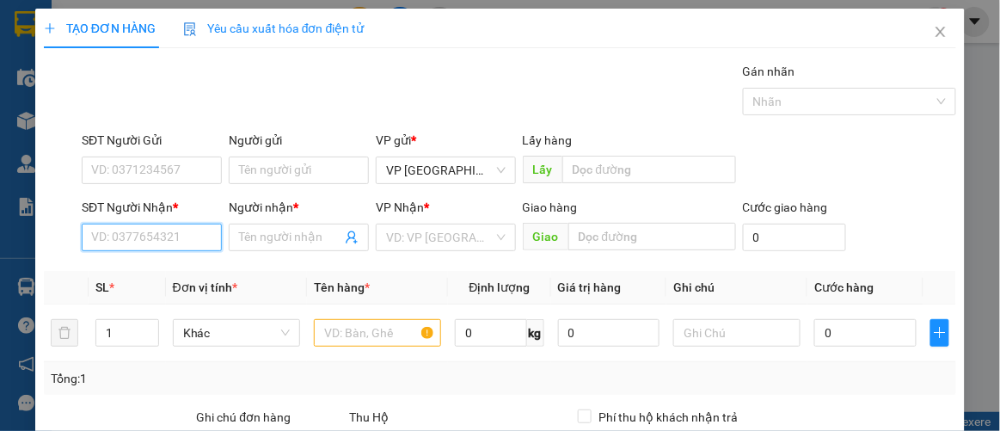
click at [162, 230] on input "SĐT Người Nhận *" at bounding box center [152, 238] width 140 height 28
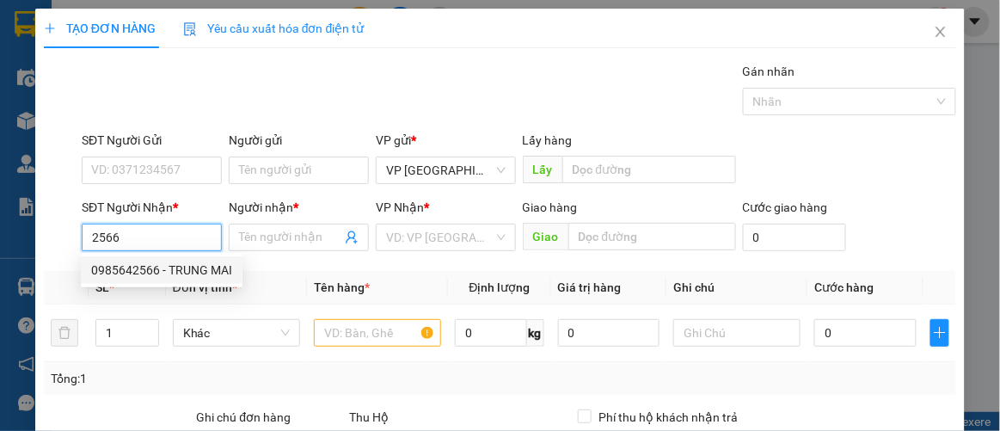
click at [154, 267] on div "0985642566 - TRUNG MAI" at bounding box center [161, 270] width 141 height 19
type input "0985642566"
type input "TRUNG MAI"
type input "50.000"
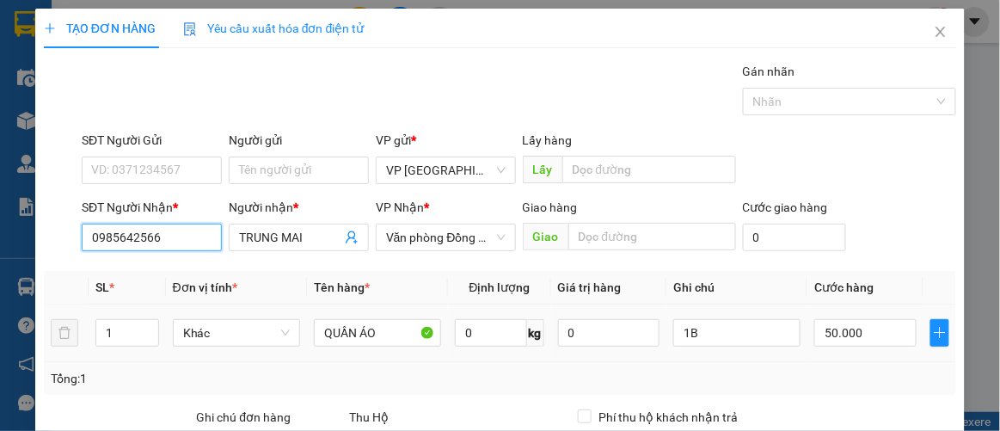
scroll to position [255, 0]
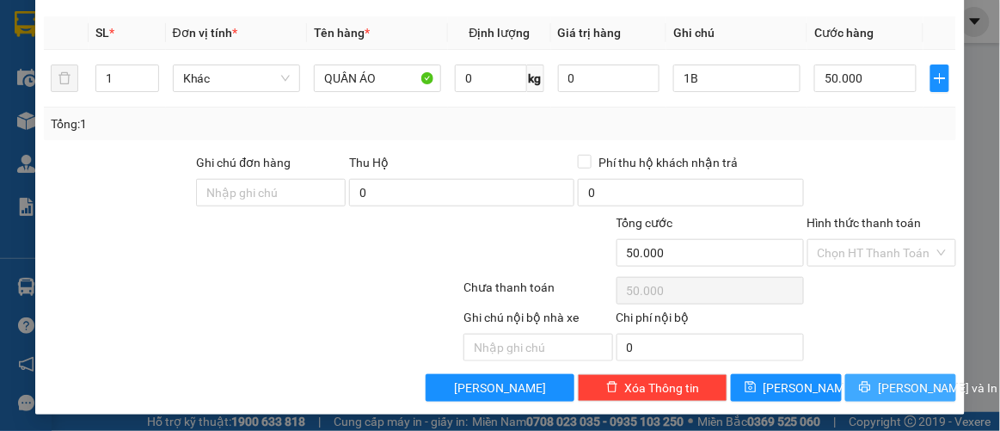
type input "0985642566"
click at [869, 382] on button "[PERSON_NAME] và In" at bounding box center [900, 388] width 111 height 28
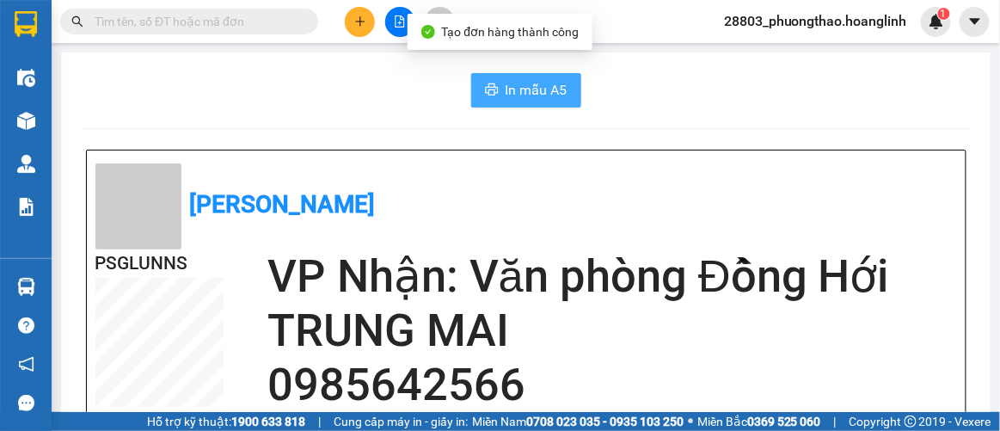
click at [497, 94] on button "In mẫu A5" at bounding box center [526, 90] width 110 height 34
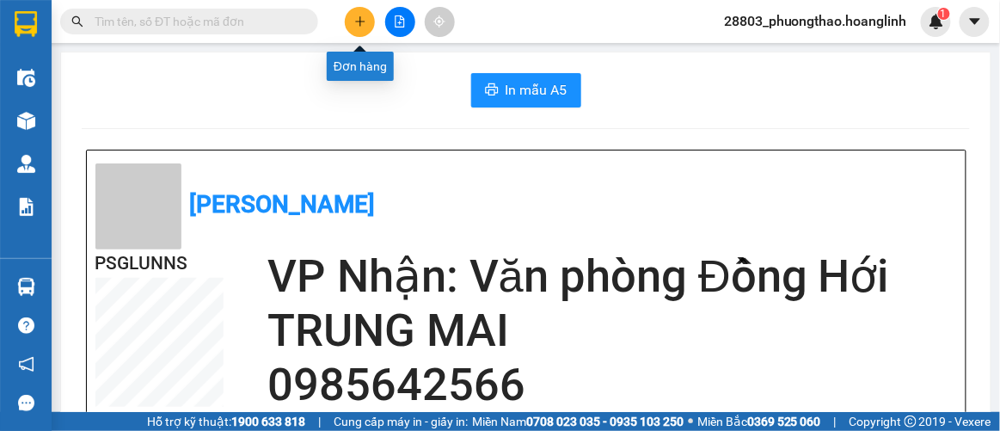
click at [360, 29] on button at bounding box center [360, 22] width 30 height 30
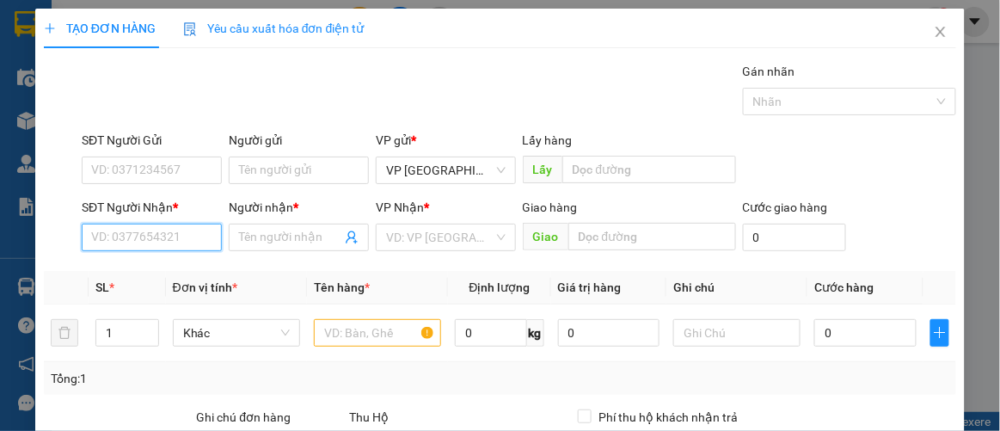
click at [149, 238] on input "SĐT Người Nhận *" at bounding box center [152, 238] width 140 height 28
click at [161, 267] on div "0911081143 - A ĐÀO" at bounding box center [150, 270] width 118 height 19
type input "0911081143"
type input "A ĐÀO"
type input "VÕ XÃ"
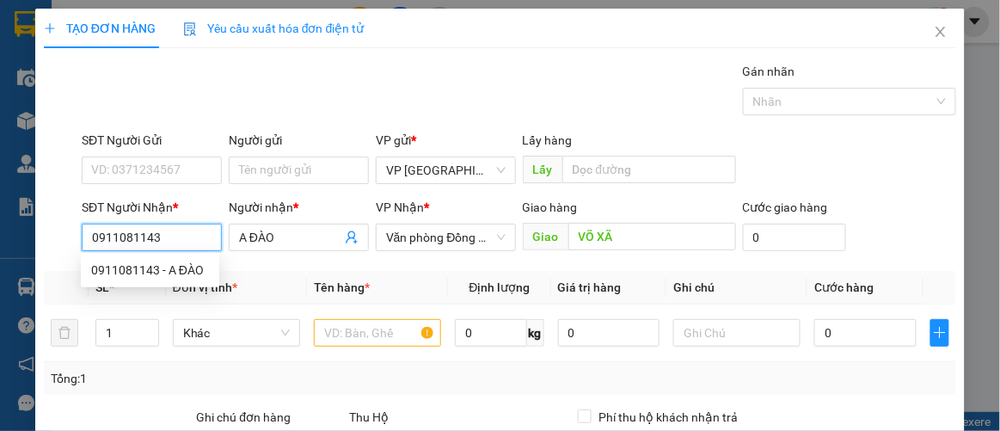
type input "250.000"
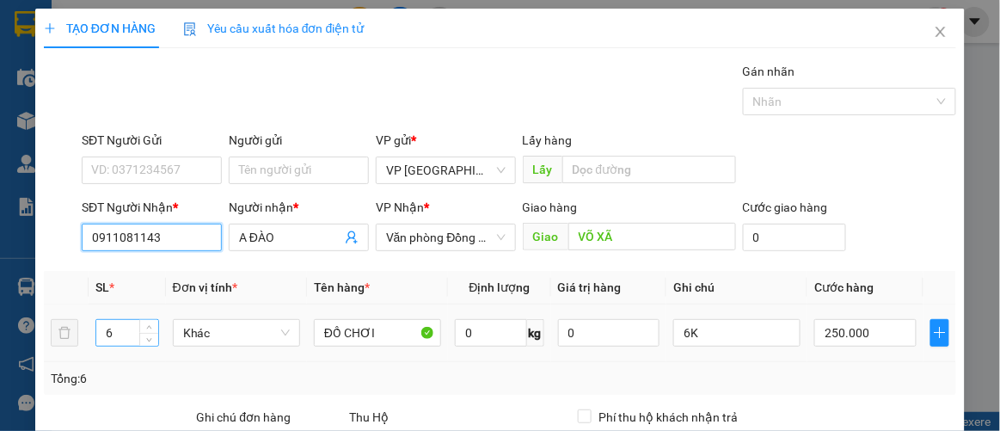
type input "0911081143"
click at [136, 326] on input "6" at bounding box center [127, 333] width 62 height 26
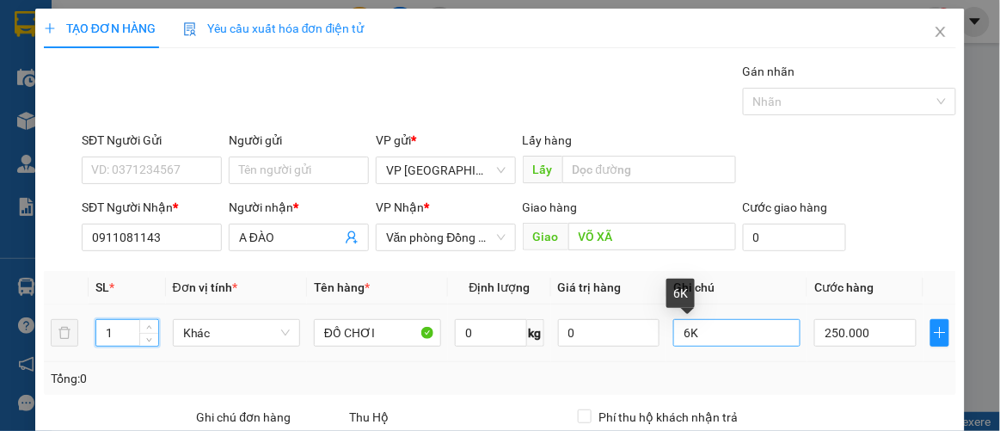
type input "1"
click at [711, 329] on input "6K" at bounding box center [736, 333] width 127 height 28
type input "6"
type input "1k"
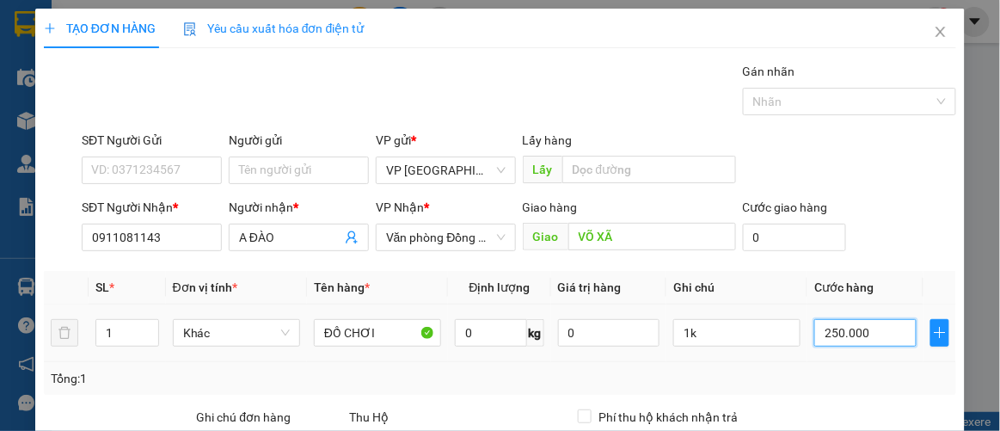
click at [878, 327] on input "250.000" at bounding box center [864, 333] width 101 height 28
type input "6"
type input "0.000.060"
type input "60"
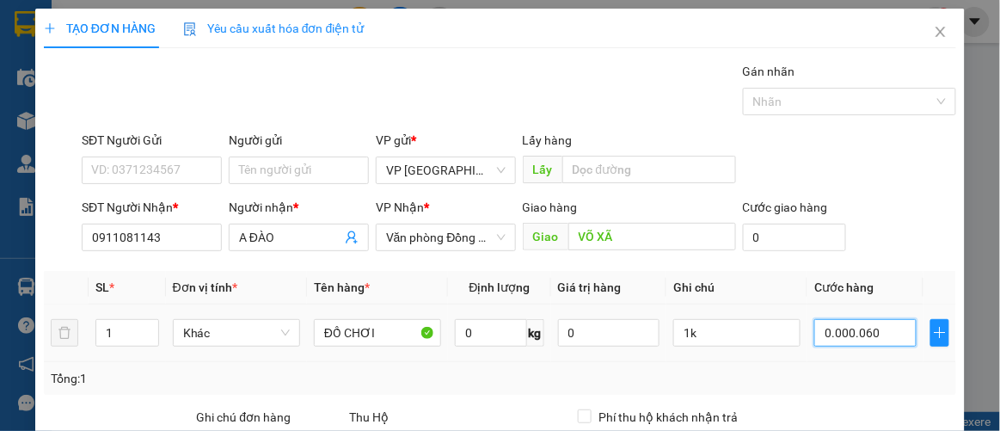
type input "60"
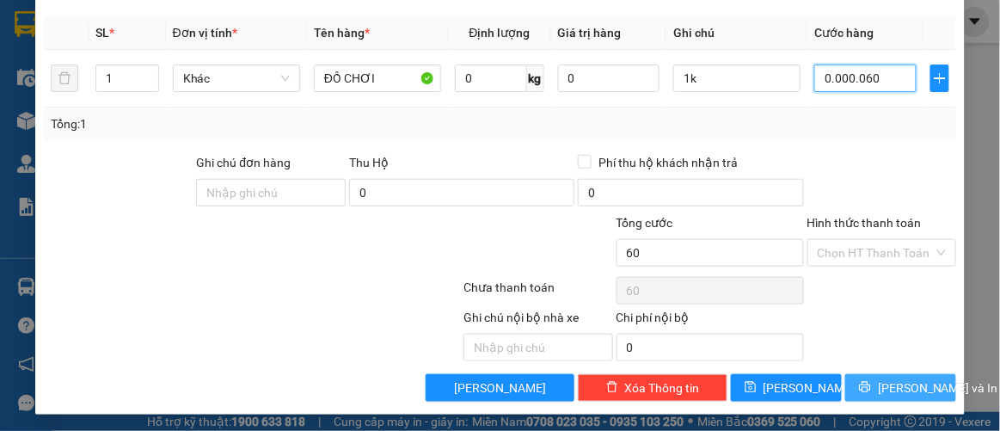
type input "00.000.060"
type input "60.000"
click at [892, 374] on button "[PERSON_NAME] và In" at bounding box center [900, 388] width 111 height 28
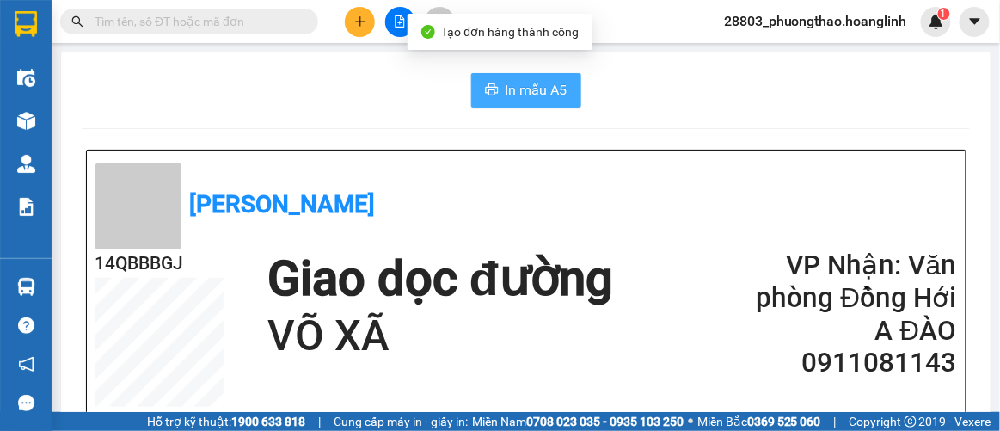
click at [516, 76] on button "In mẫu A5" at bounding box center [526, 90] width 110 height 34
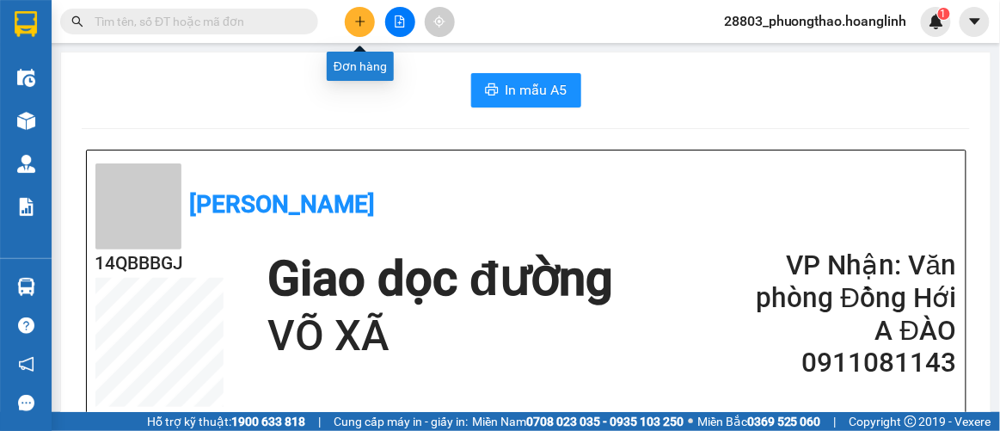
click at [365, 20] on icon "plus" at bounding box center [360, 21] width 12 height 12
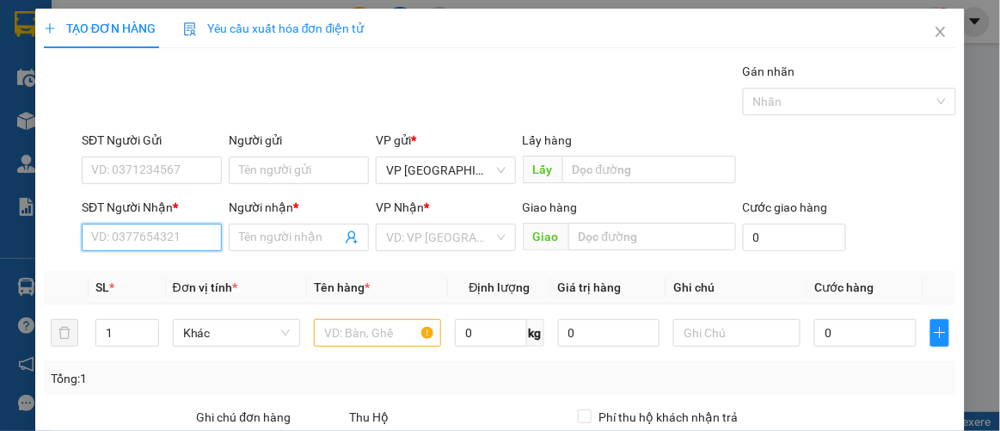
click at [150, 233] on input "SĐT Người Nhận *" at bounding box center [152, 238] width 140 height 28
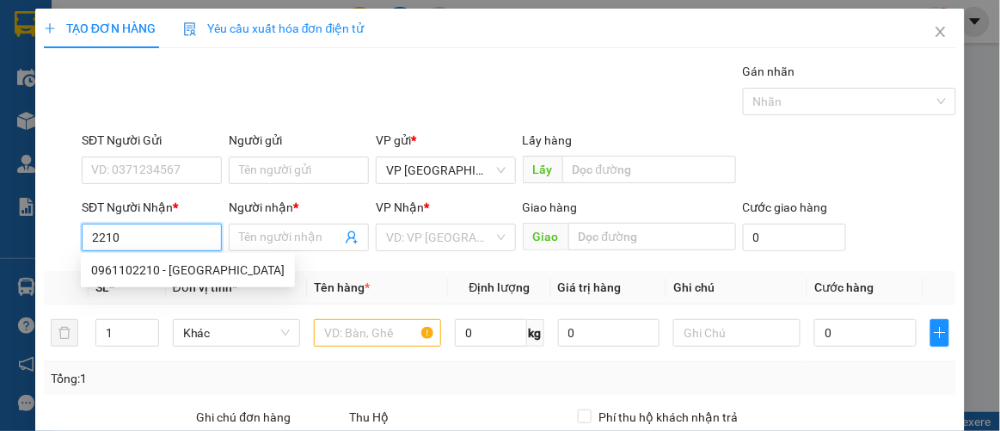
click at [130, 271] on div "0961102210 - C GIANG ĐH" at bounding box center [187, 270] width 193 height 19
type input "0961102210"
type input "C [PERSON_NAME]"
type input "60.000"
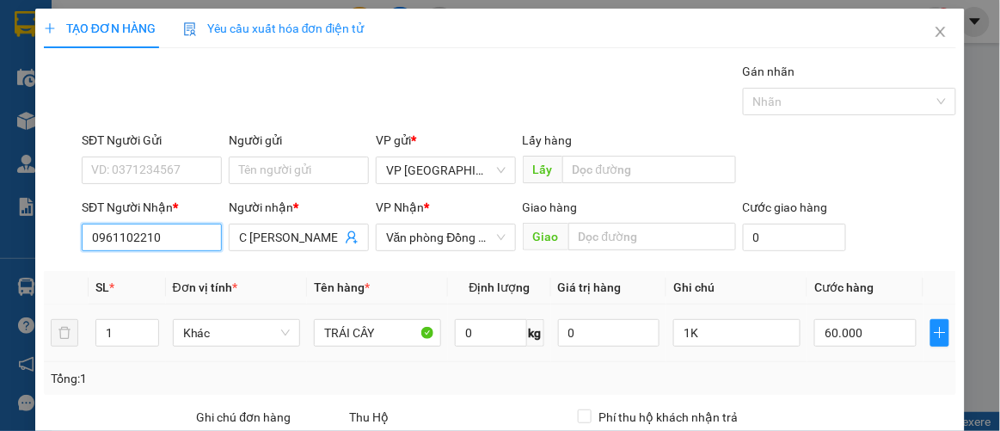
scroll to position [255, 0]
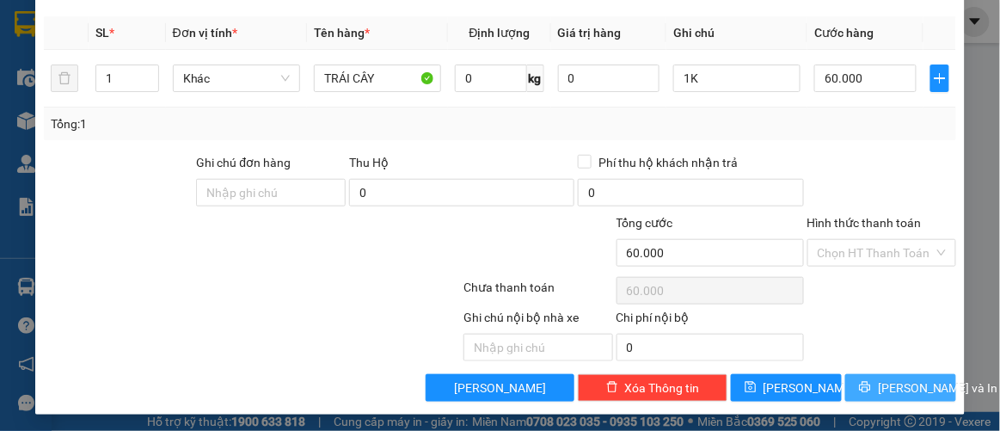
type input "0961102210"
click at [879, 380] on span "[PERSON_NAME] và In" at bounding box center [938, 387] width 120 height 19
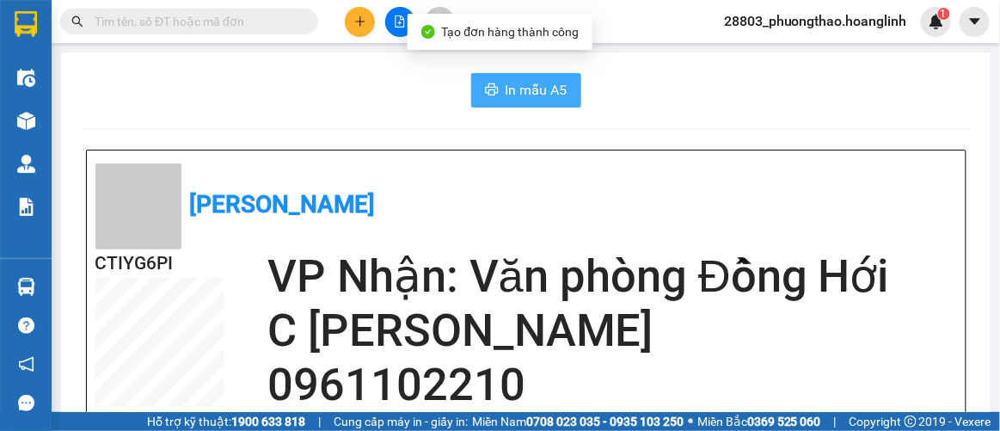
click at [506, 93] on span "In mẫu A5" at bounding box center [537, 89] width 62 height 21
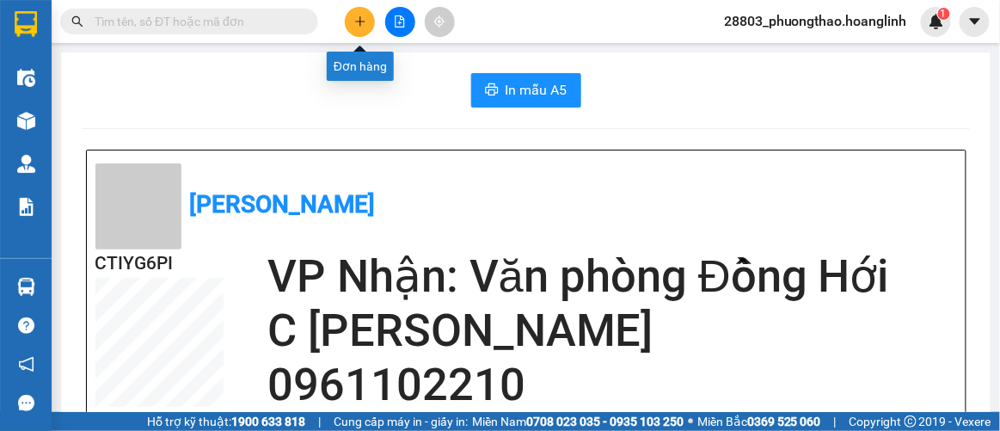
click at [354, 19] on icon "plus" at bounding box center [360, 21] width 12 height 12
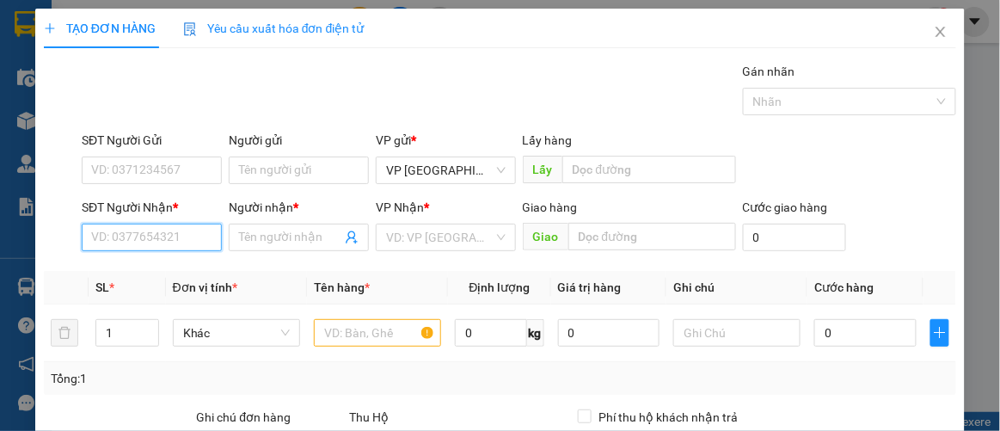
click at [165, 234] on input "SĐT Người Nhận *" at bounding box center [152, 238] width 140 height 28
type input "6"
click at [161, 270] on div "0989172174 - TUẤN" at bounding box center [150, 270] width 118 height 19
type input "0989172174"
type input "TUẤN"
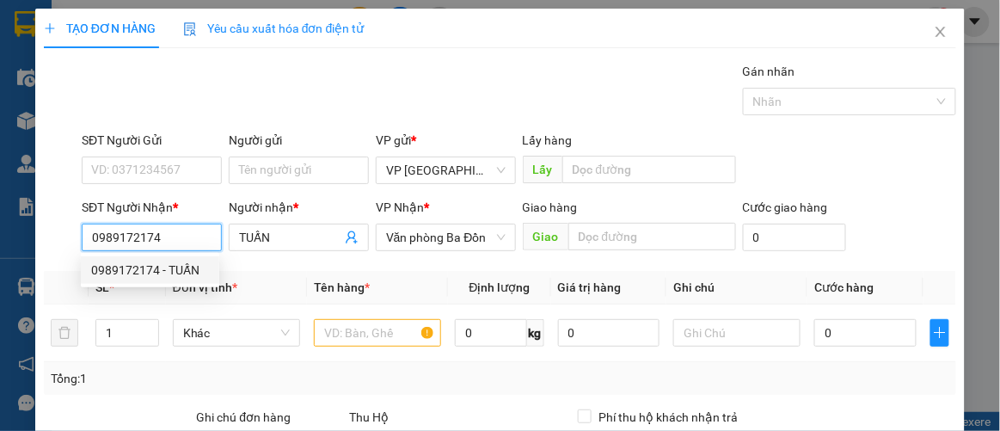
type input "50.000"
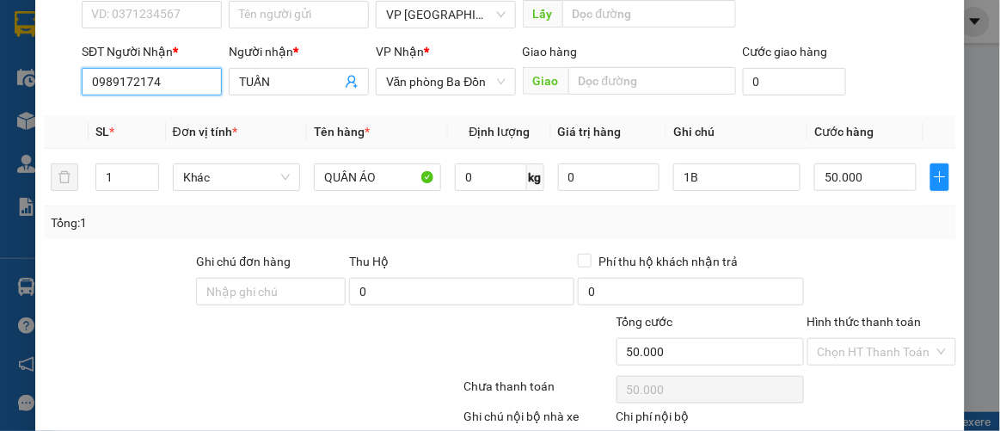
scroll to position [255, 0]
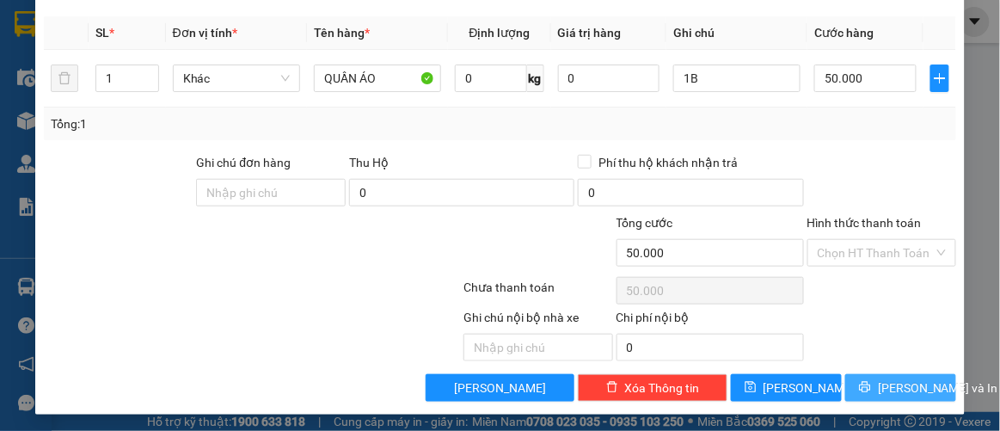
type input "0989172174"
click at [896, 378] on span "[PERSON_NAME] và In" at bounding box center [938, 387] width 120 height 19
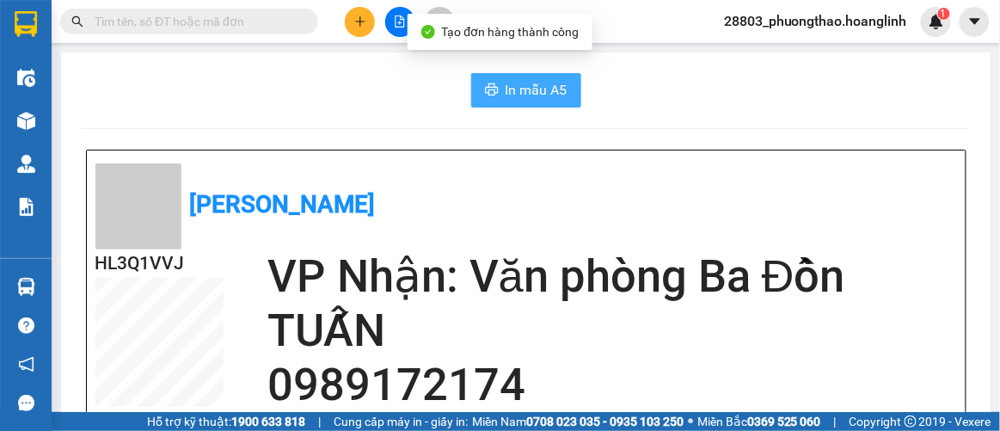
click at [538, 90] on span "In mẫu A5" at bounding box center [537, 89] width 62 height 21
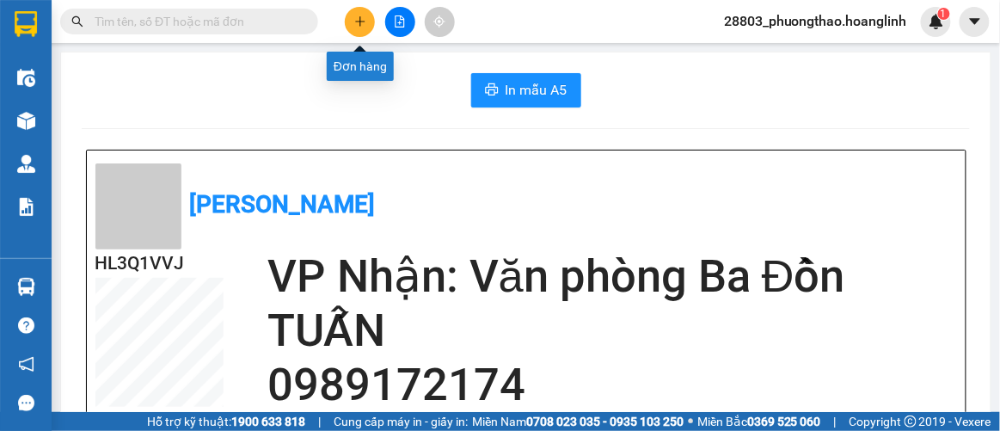
click at [354, 17] on icon "plus" at bounding box center [360, 21] width 12 height 12
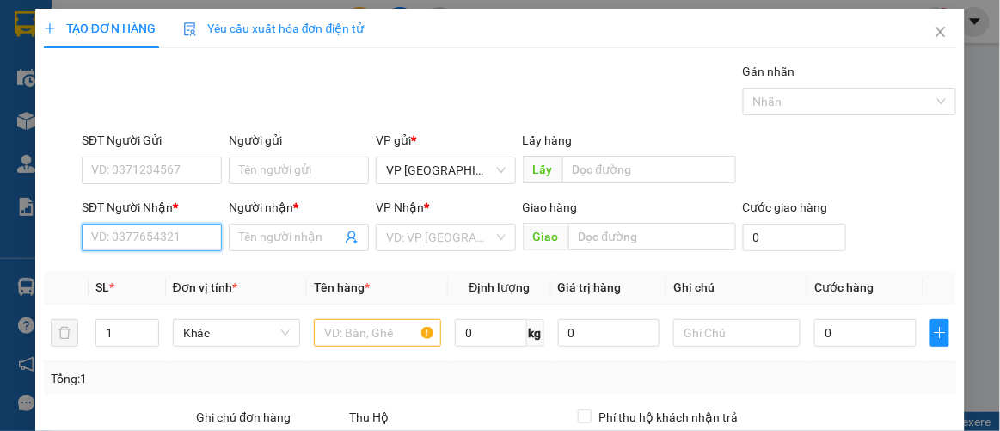
click at [153, 240] on input "SĐT Người Nhận *" at bounding box center [152, 238] width 140 height 28
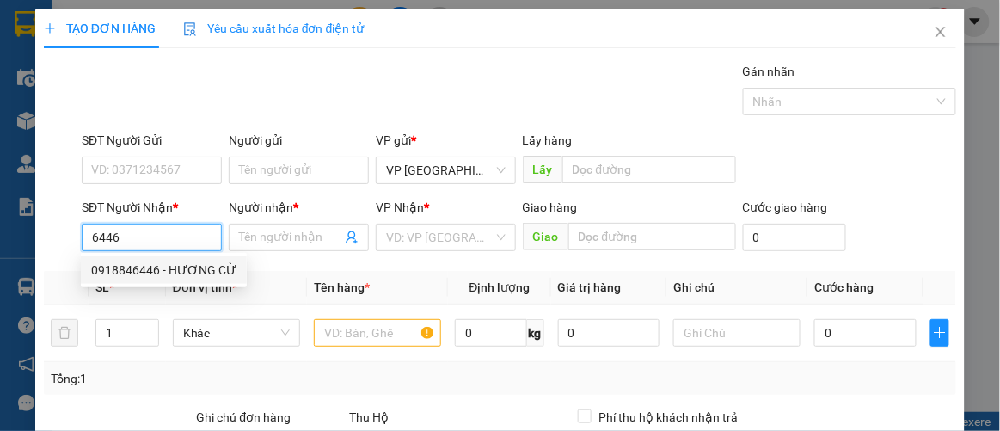
click at [160, 272] on div "0918846446 - HƯƠNG CỪ" at bounding box center [163, 270] width 145 height 19
type input "0918846446"
type input "HƯƠNG CỪ"
type input "180.000"
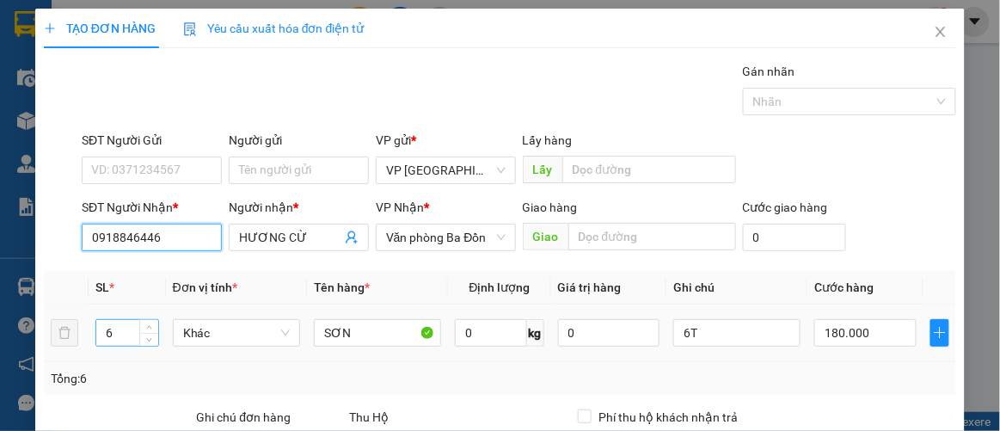
type input "0918846446"
click at [136, 326] on input "6" at bounding box center [127, 333] width 62 height 26
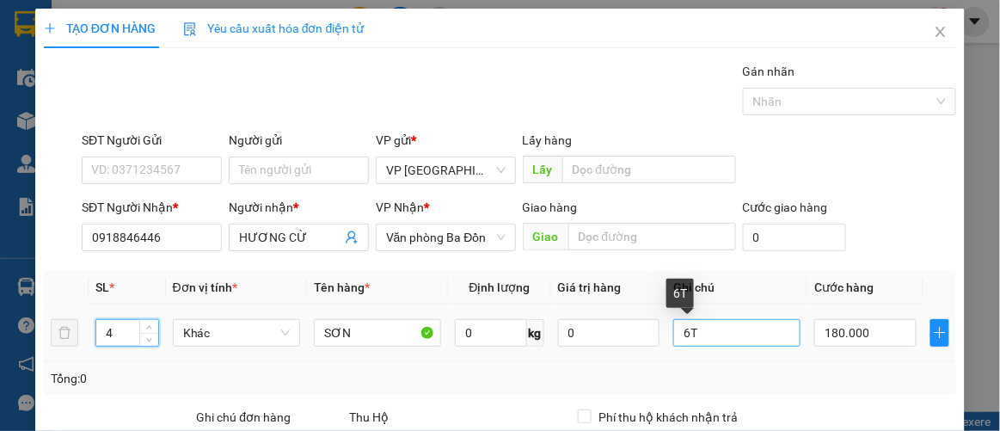
type input "4"
click at [683, 334] on input "6T" at bounding box center [736, 333] width 127 height 28
type input "4T"
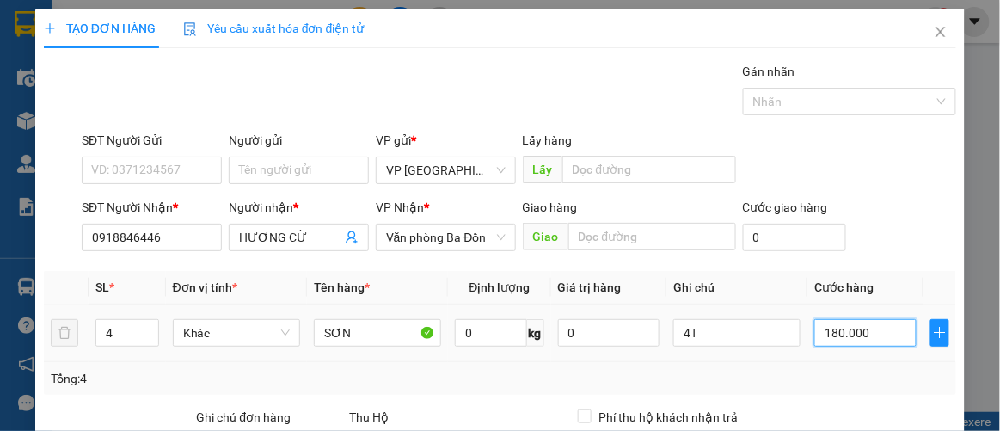
click at [881, 336] on input "180.000" at bounding box center [864, 333] width 101 height 28
type input "0"
type input "001"
type input "1"
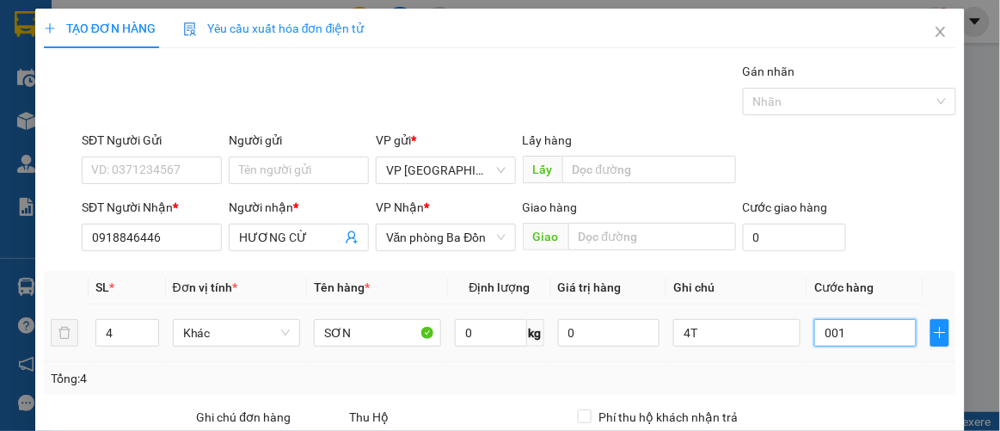
type input "1"
type input "12"
type input "0.012"
type input "120"
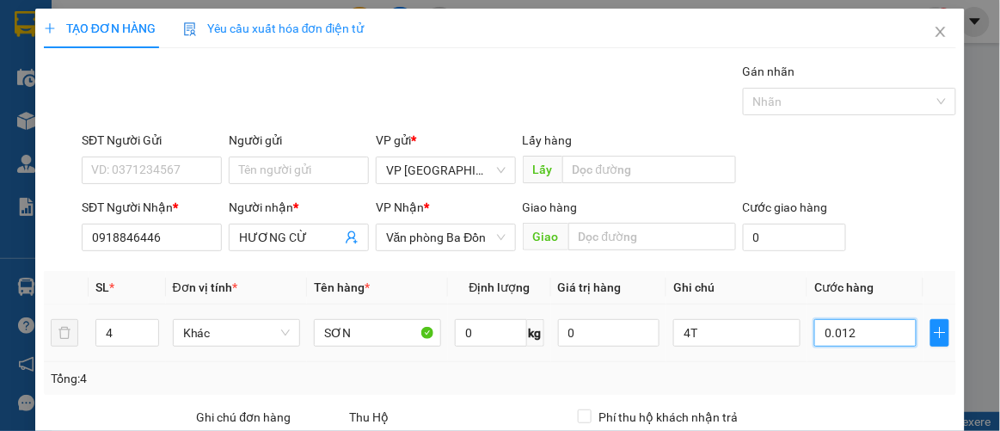
type input "120"
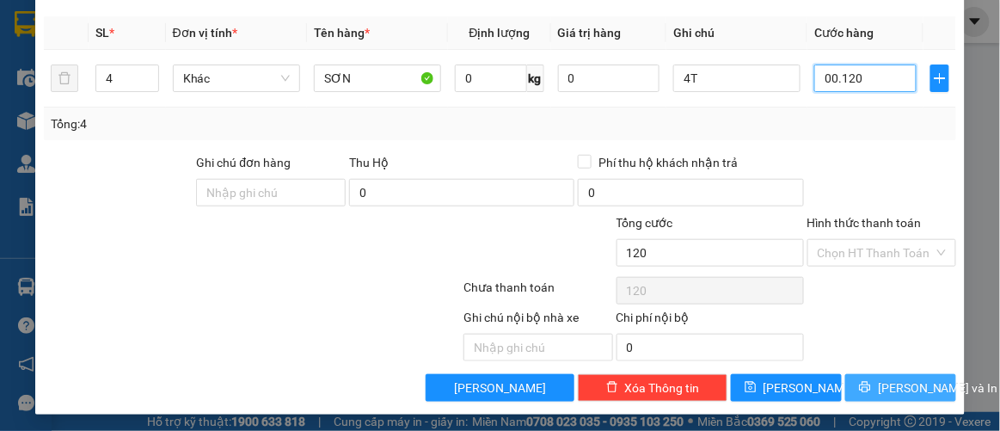
type input "00.120"
type input "120.000"
click at [903, 378] on span "[PERSON_NAME] và In" at bounding box center [938, 387] width 120 height 19
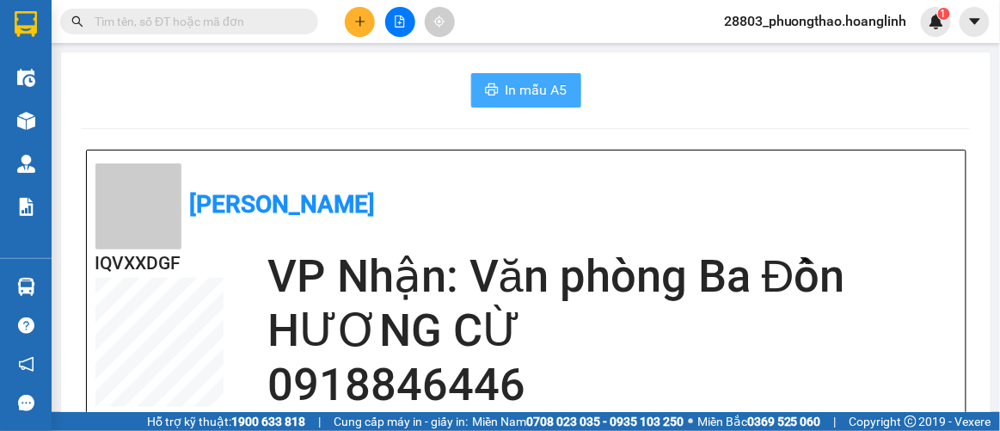
click at [515, 89] on span "In mẫu A5" at bounding box center [537, 89] width 62 height 21
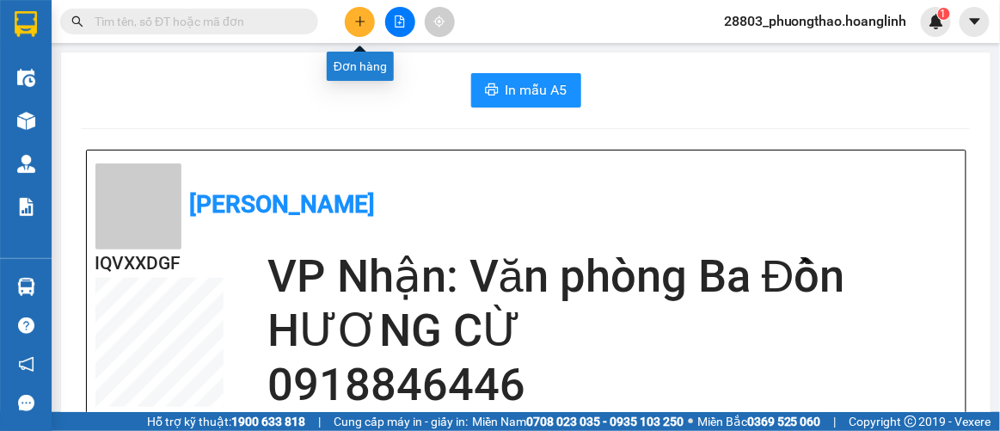
click at [365, 24] on icon "plus" at bounding box center [360, 21] width 12 height 12
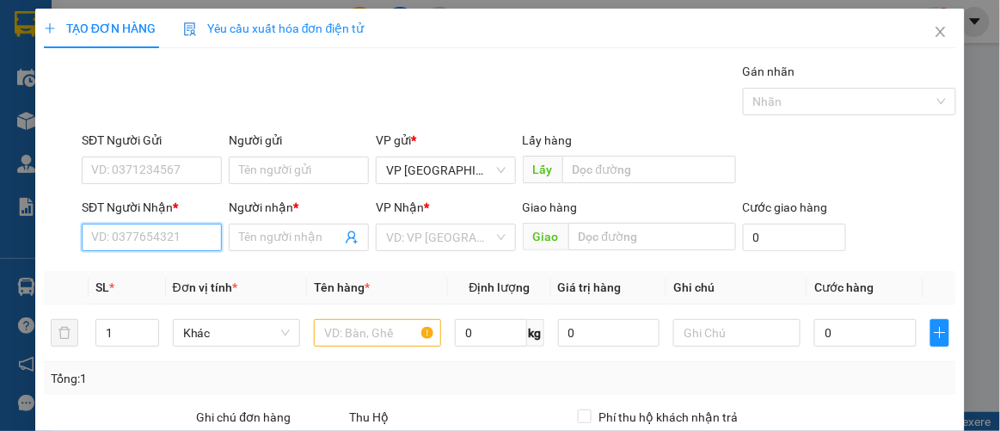
click at [163, 237] on input "SĐT Người Nhận *" at bounding box center [152, 238] width 140 height 28
type input "7"
type input "0847667989"
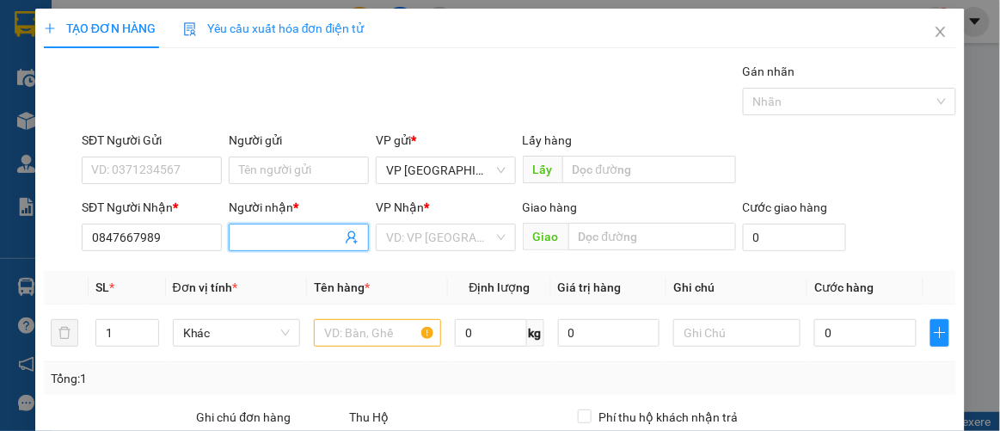
click at [284, 229] on input "Người nhận *" at bounding box center [290, 237] width 102 height 19
click at [362, 334] on input "text" at bounding box center [377, 333] width 127 height 28
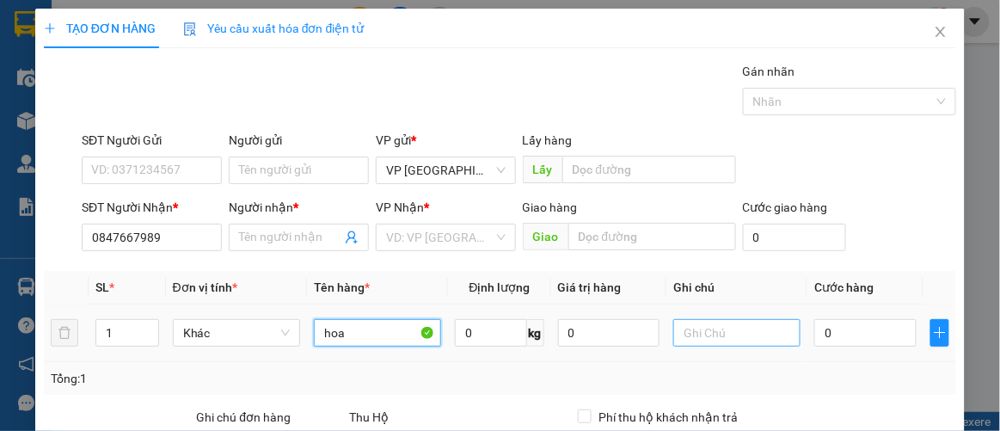
type input "hoa"
click at [709, 335] on input "text" at bounding box center [736, 333] width 127 height 28
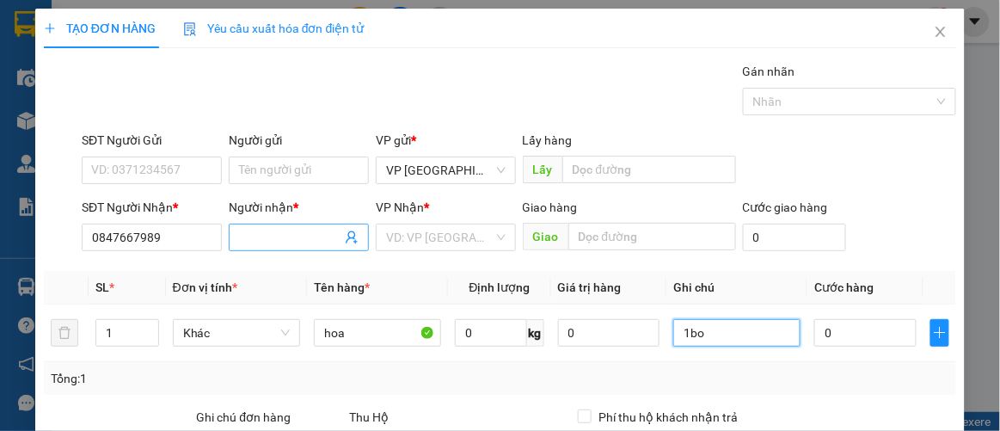
type input "1bo"
click at [290, 232] on input "Người nhận *" at bounding box center [290, 237] width 102 height 19
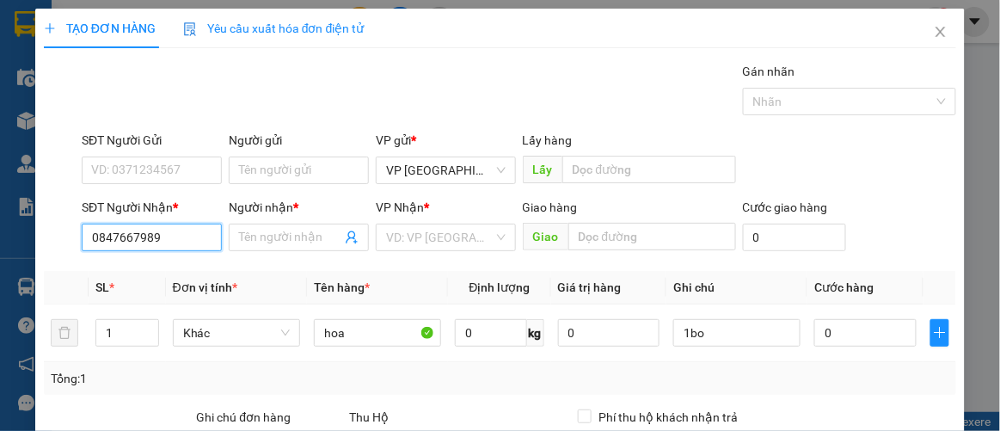
click at [196, 232] on input "0847667989" at bounding box center [152, 238] width 140 height 28
type input "0"
click at [934, 36] on icon "close" at bounding box center [941, 32] width 14 height 14
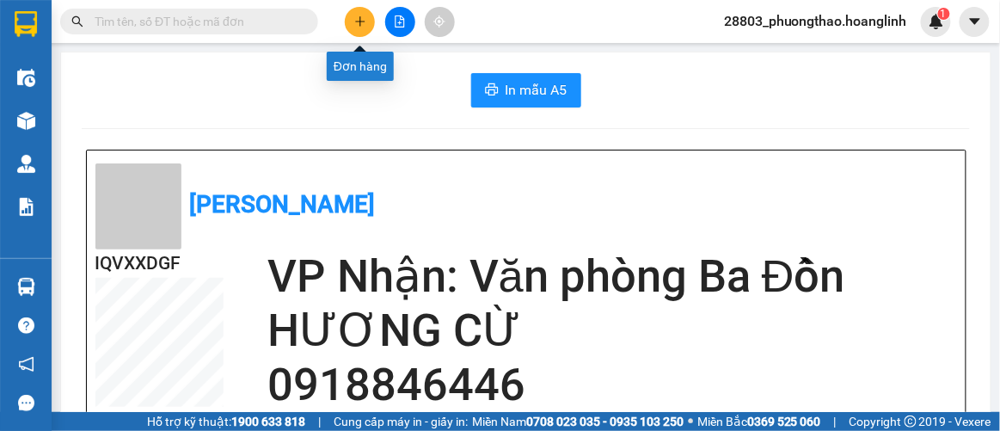
click at [359, 27] on icon "plus" at bounding box center [360, 21] width 12 height 12
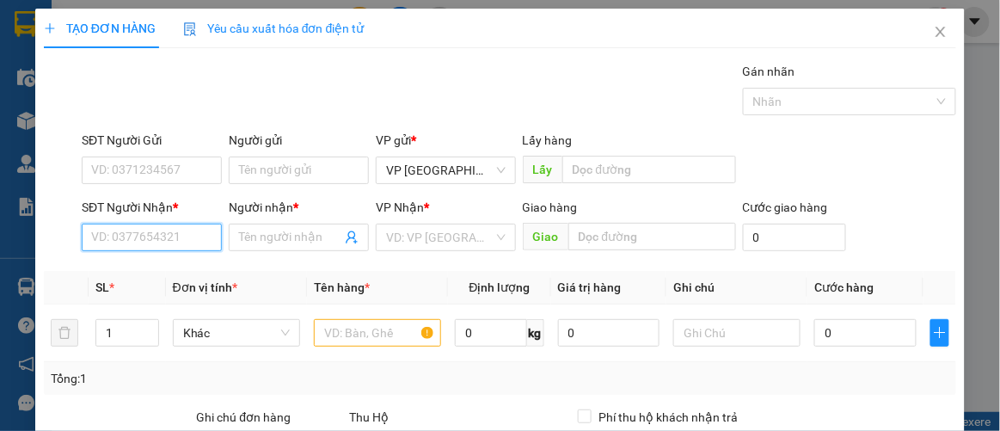
click at [138, 240] on input "SĐT Người Nhận *" at bounding box center [152, 238] width 140 height 28
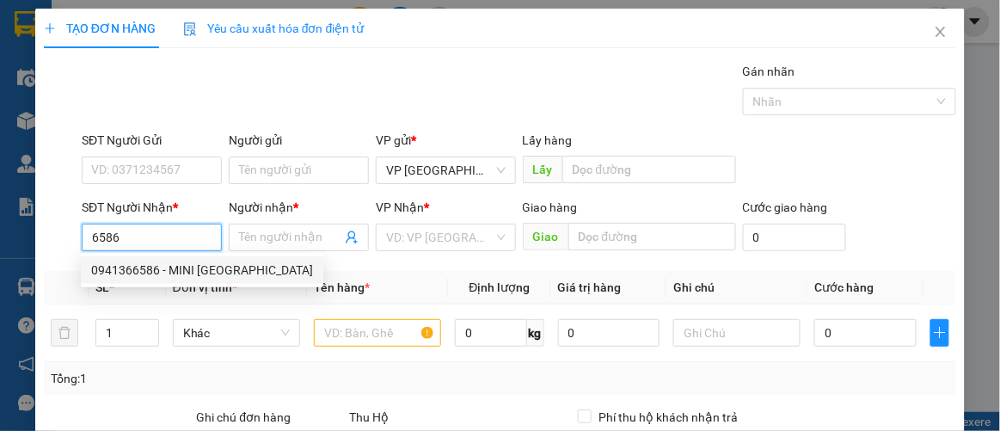
click at [176, 274] on div "0941366586 - MINI ĐAN ANH" at bounding box center [202, 270] width 222 height 19
type input "0941366586"
type input "MINI [GEOGRAPHIC_DATA]"
type input "PHONG NHA"
type input "50.000"
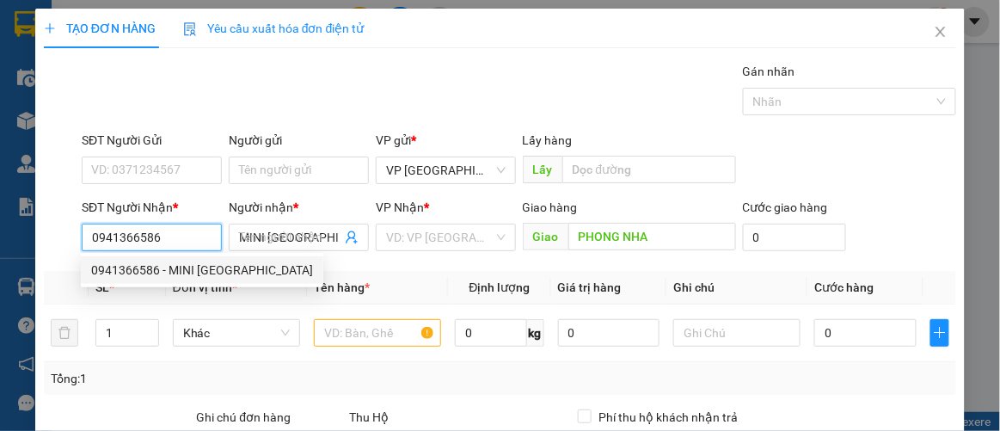
type input "50.000"
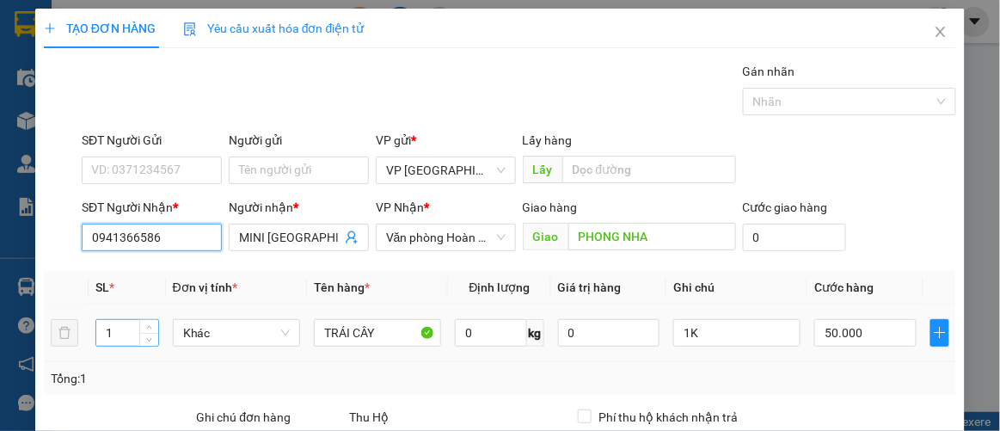
type input "0941366586"
click at [130, 332] on input "1" at bounding box center [127, 333] width 62 height 26
type input "3"
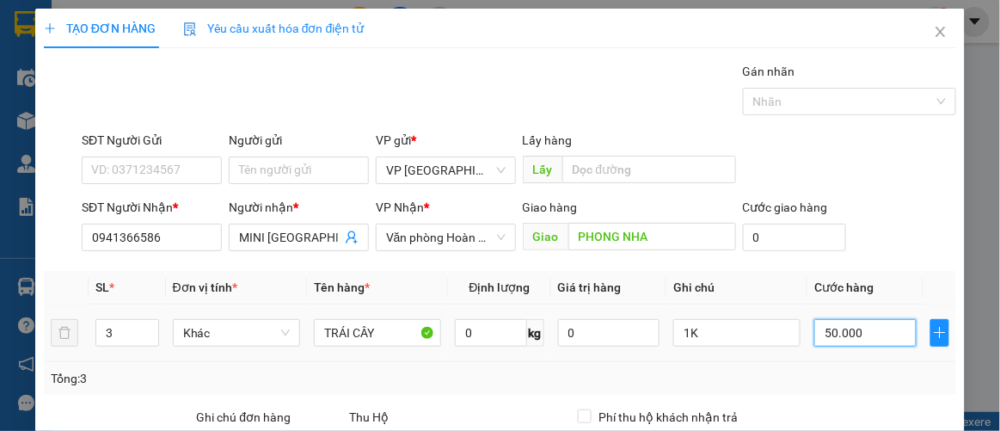
click at [861, 338] on input "50.000" at bounding box center [864, 333] width 101 height 28
type input "0"
type input "1"
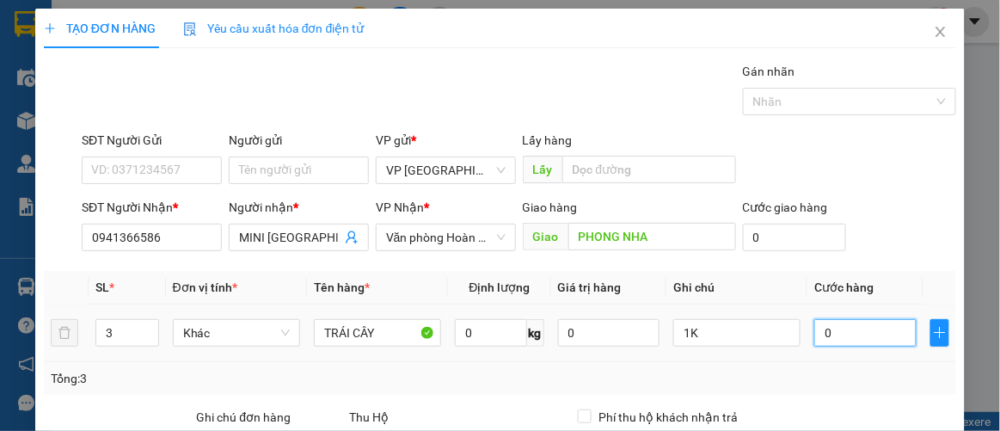
type input "1"
type input "001"
type input "15"
type input "00.150"
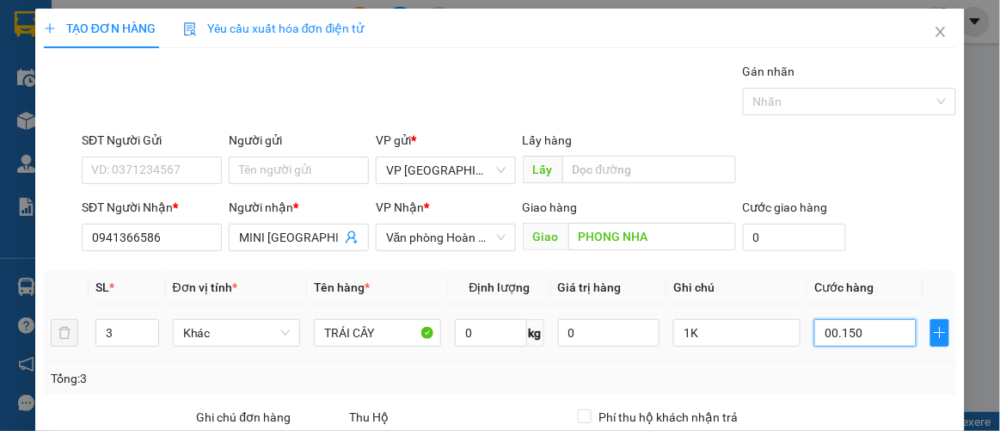
type input "150"
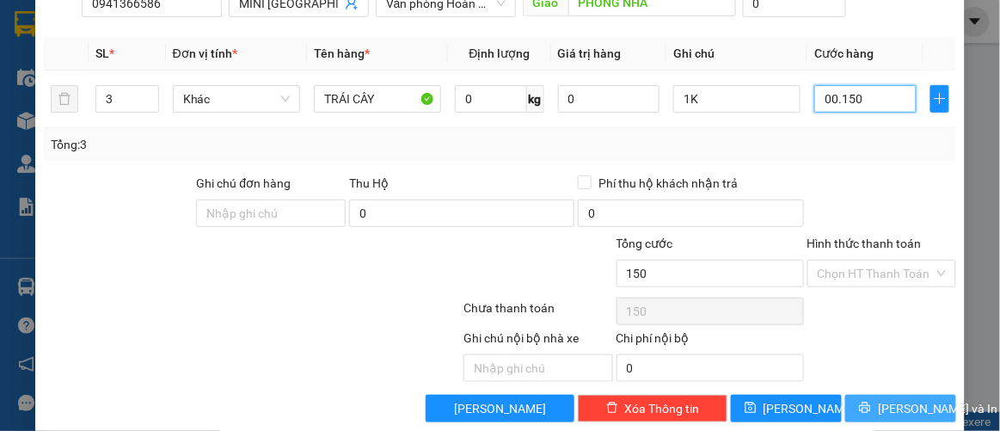
type input "00.150"
type input "150.000"
click at [873, 400] on button "[PERSON_NAME] và In" at bounding box center [900, 409] width 111 height 28
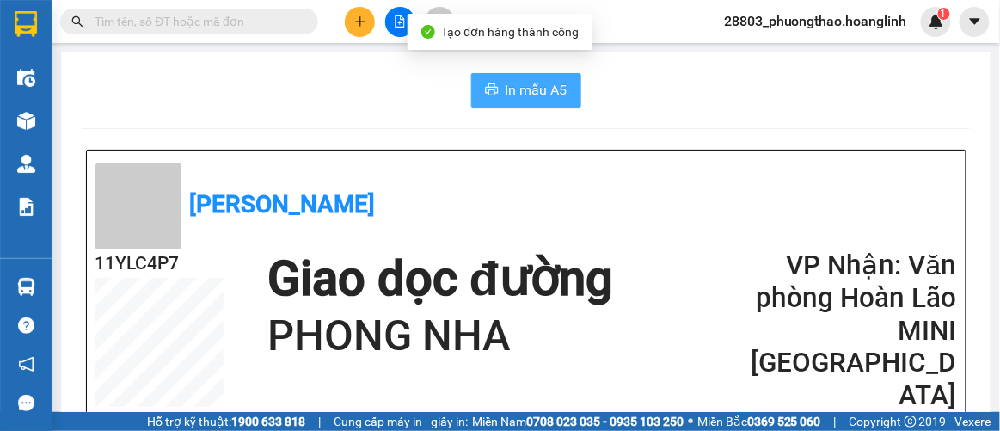
click at [537, 84] on span "In mẫu A5" at bounding box center [537, 89] width 62 height 21
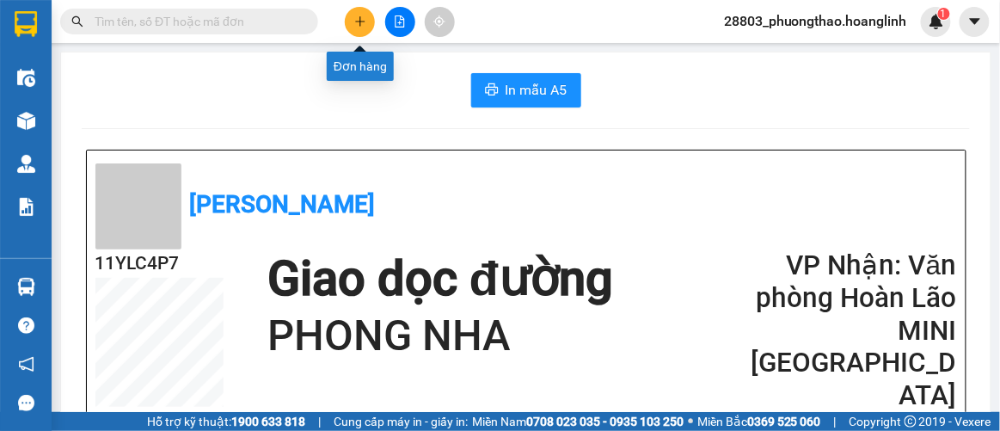
click at [357, 22] on icon "plus" at bounding box center [360, 21] width 12 height 12
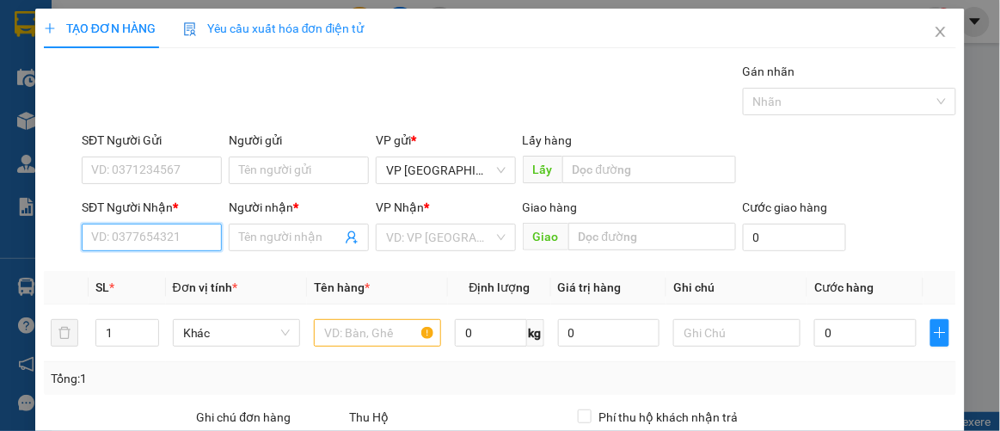
click at [153, 240] on input "SĐT Người Nhận *" at bounding box center [152, 238] width 140 height 28
type input "0945191010"
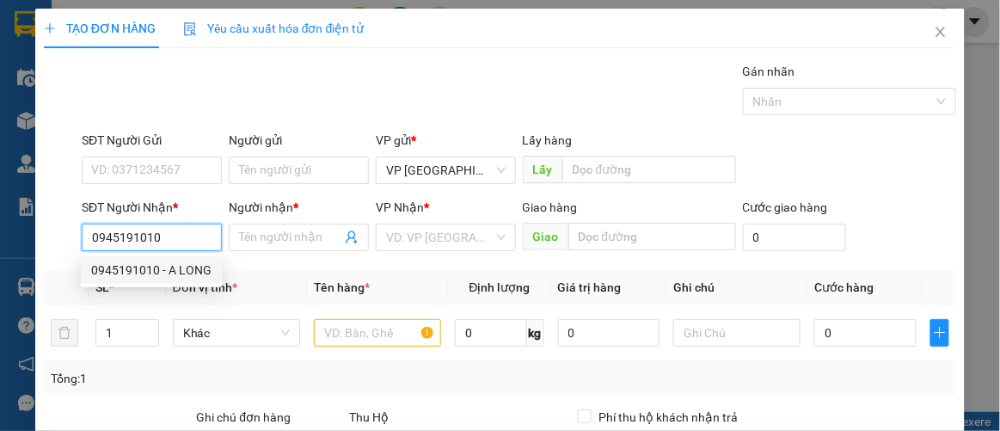
click at [142, 270] on div "0945191010 - A LONG" at bounding box center [151, 270] width 120 height 19
type input "A LONG"
type input "150.000"
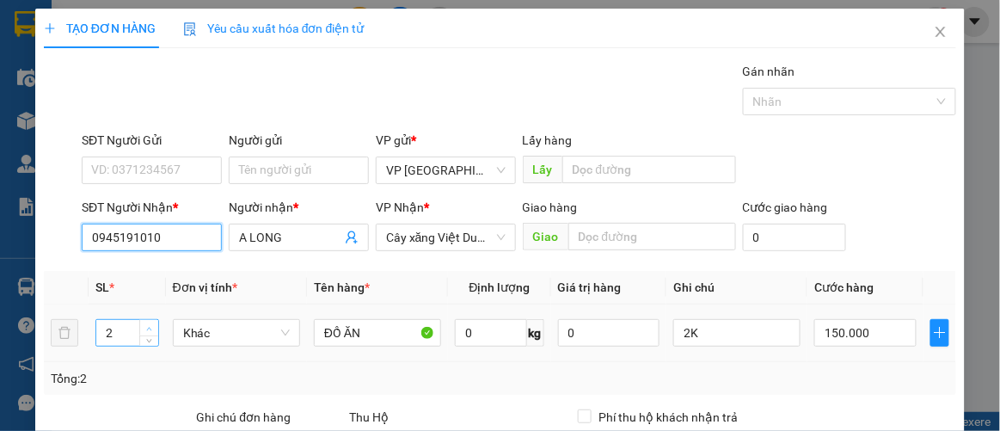
type input "0945191010"
type input "3"
click at [144, 328] on span "up" at bounding box center [149, 328] width 10 height 10
type input "3"
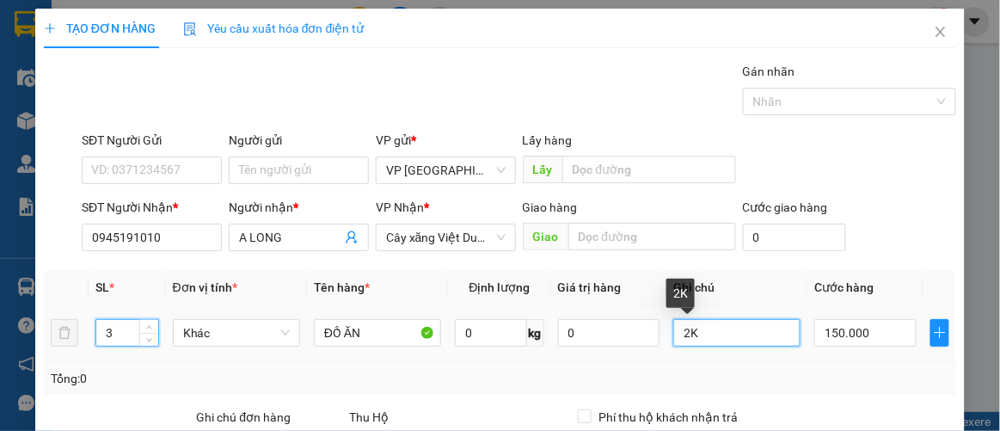
click at [719, 329] on input "2K" at bounding box center [736, 333] width 127 height 28
type input "2"
type input "3k"
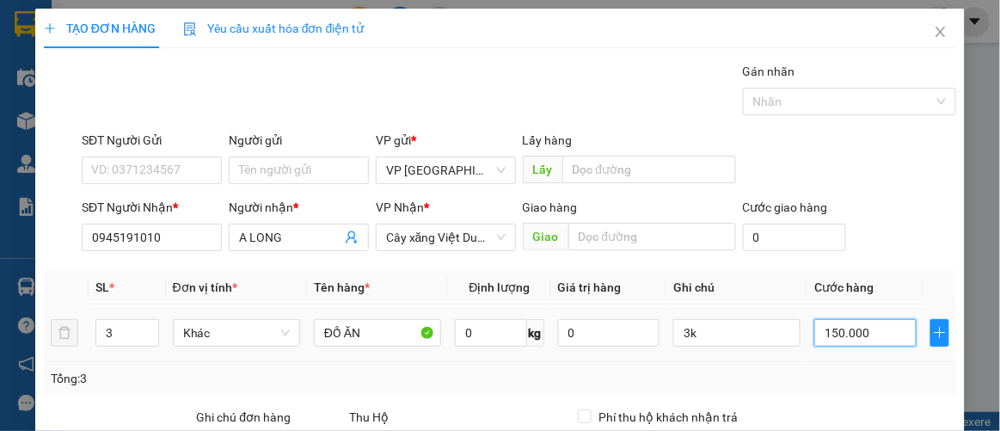
click at [871, 329] on input "150.000" at bounding box center [864, 333] width 101 height 28
type input "00.002"
type input "2"
type input "0.000.025"
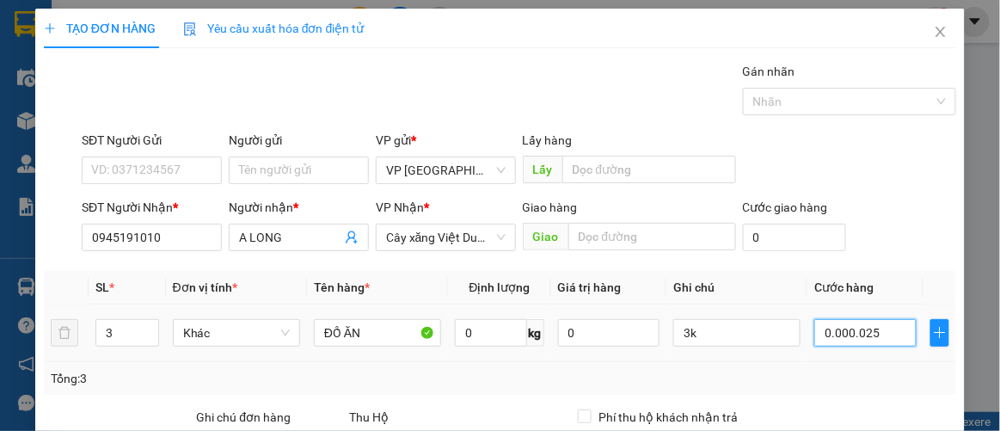
type input "25"
type input "250"
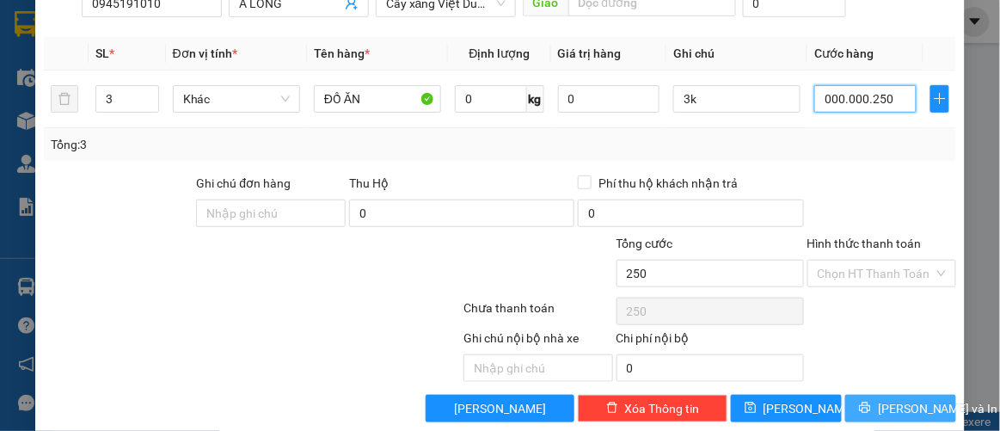
type input "000.000.250"
click at [900, 399] on span "[PERSON_NAME] và In" at bounding box center [938, 408] width 120 height 19
type input "250.000"
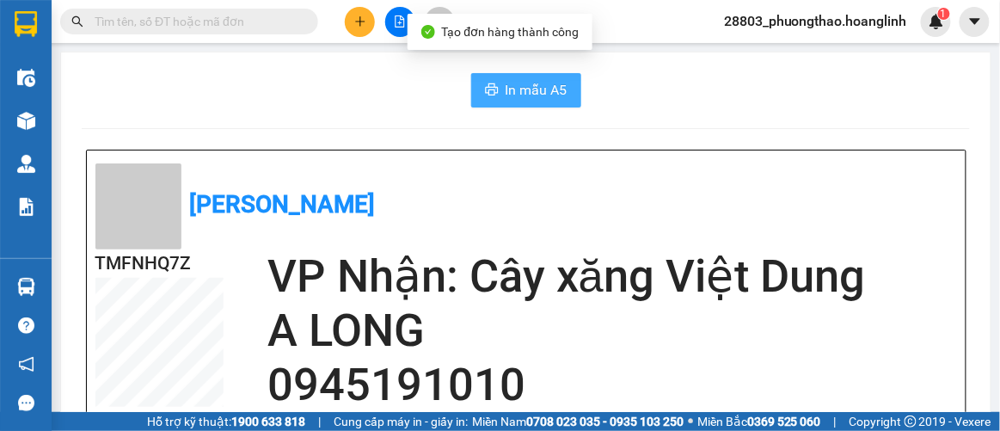
click at [526, 80] on span "In mẫu A5" at bounding box center [537, 89] width 62 height 21
click at [544, 85] on span "In mẫu A5" at bounding box center [537, 89] width 62 height 21
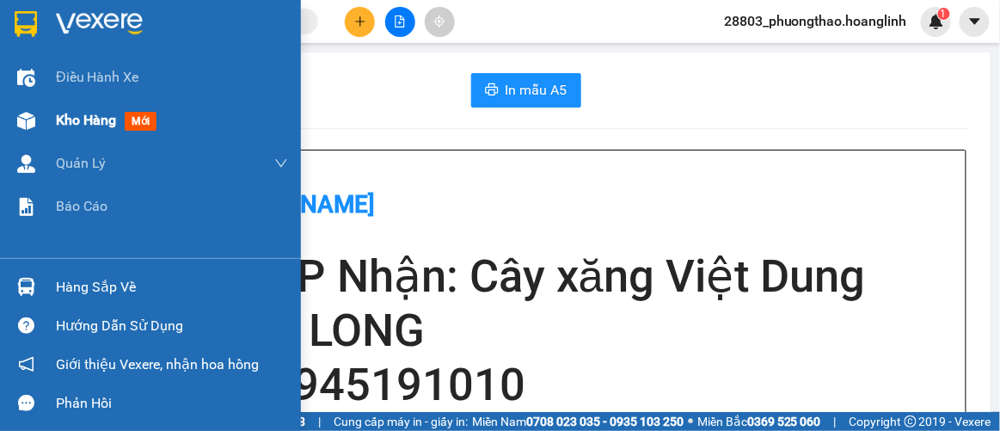
click at [77, 112] on span "Kho hàng" at bounding box center [86, 120] width 60 height 16
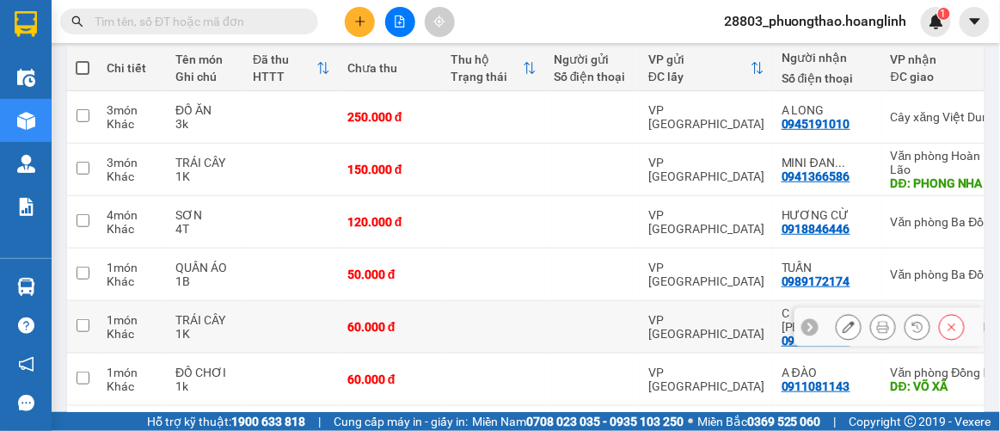
scroll to position [353, 0]
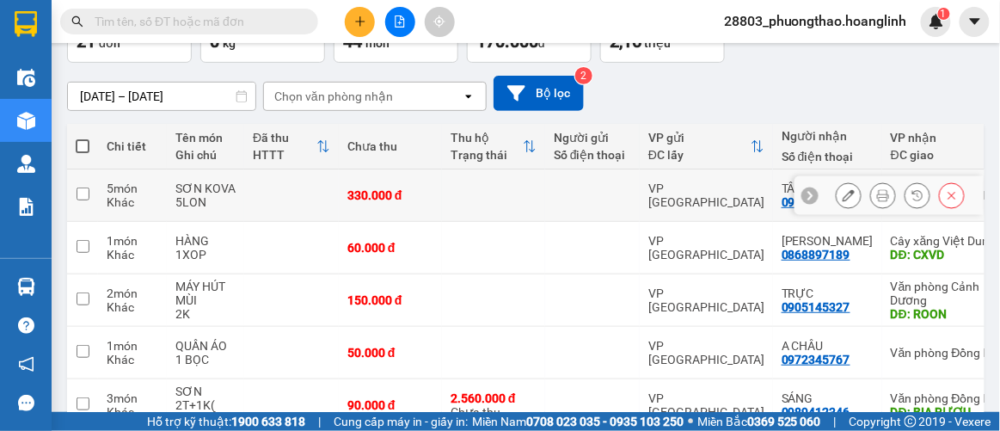
scroll to position [395, 0]
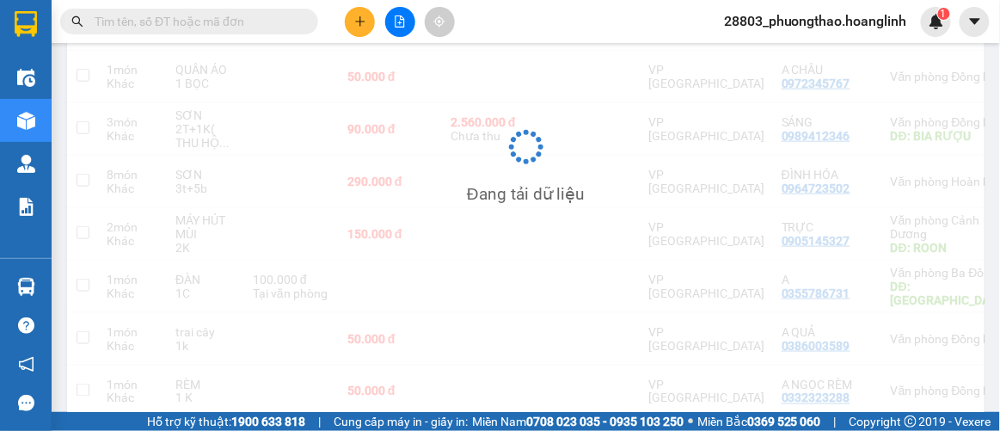
scroll to position [79, 0]
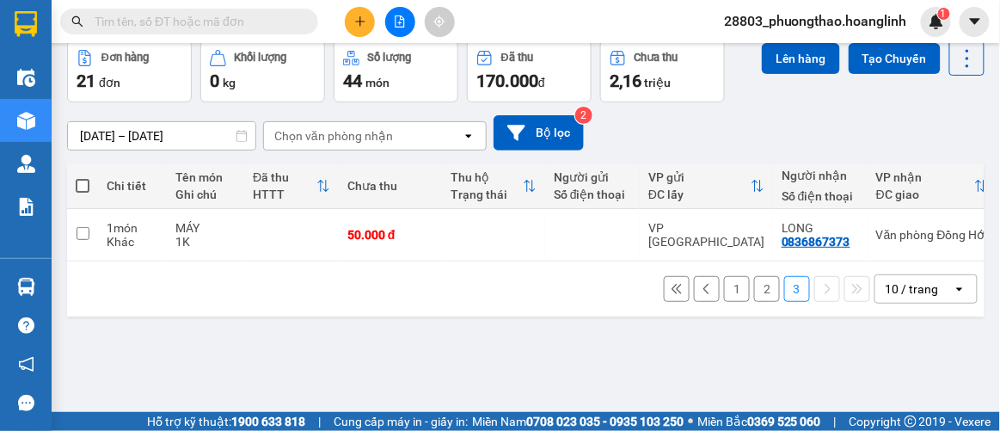
click at [754, 280] on button "2" at bounding box center [767, 289] width 26 height 26
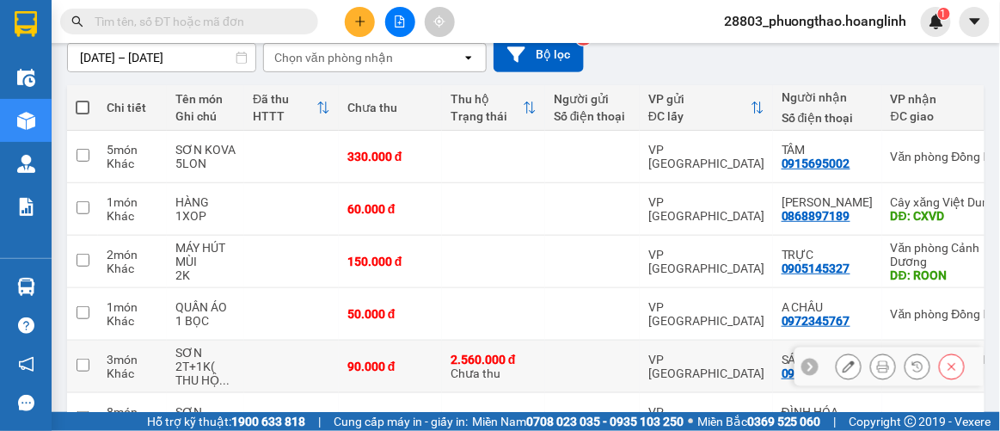
scroll to position [313, 0]
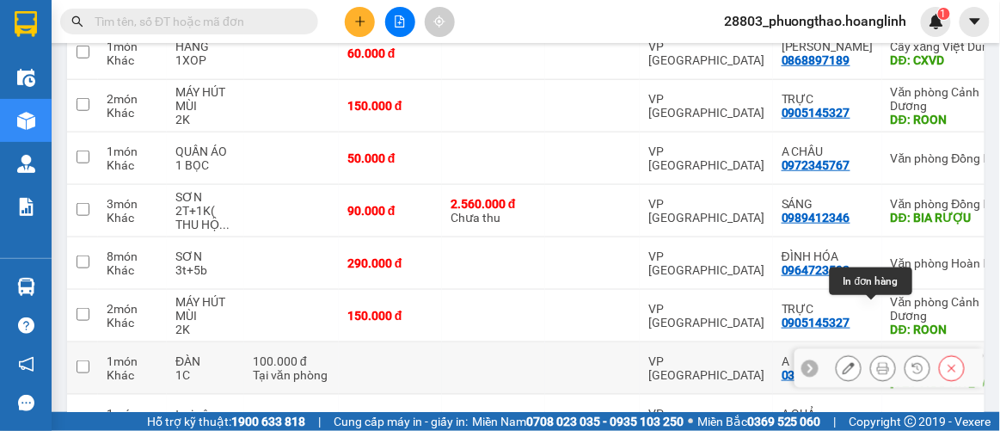
click at [877, 362] on icon at bounding box center [883, 368] width 12 height 12
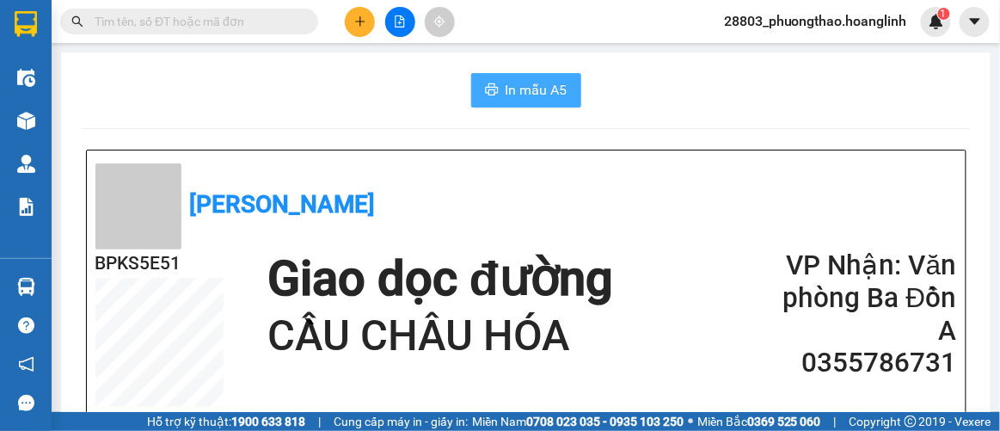
click at [515, 90] on span "In mẫu A5" at bounding box center [537, 89] width 62 height 21
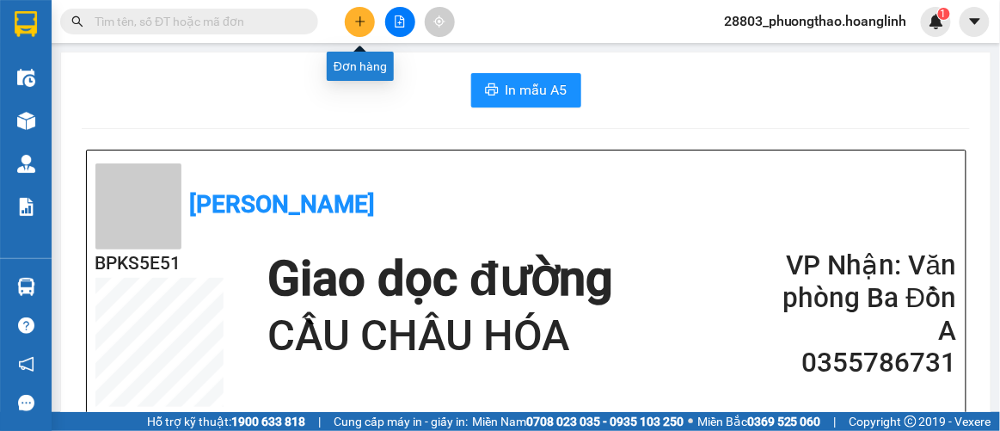
click at [366, 28] on button at bounding box center [360, 22] width 30 height 30
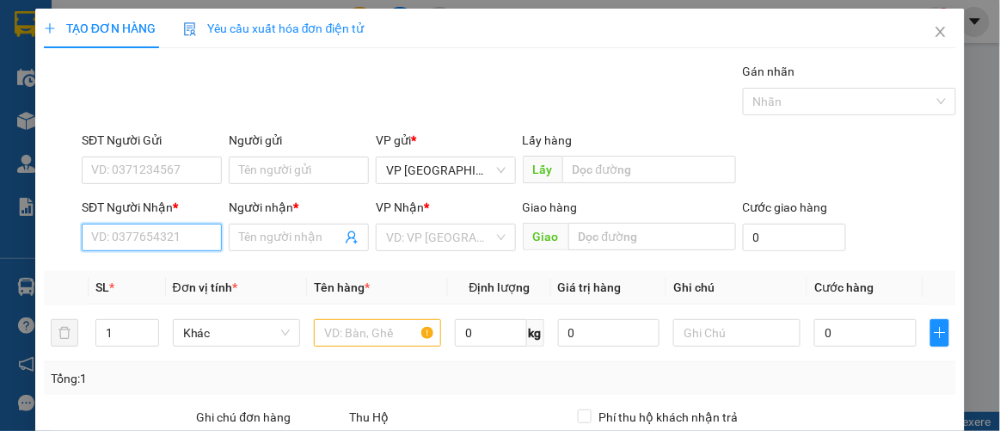
click at [138, 231] on input "SĐT Người Nhận *" at bounding box center [152, 238] width 140 height 28
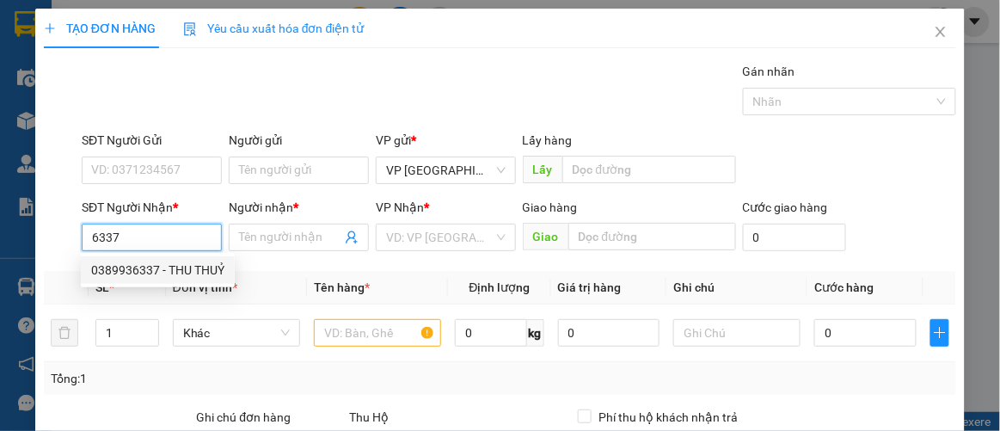
click at [149, 270] on div "0389936337 - THU THUỶ" at bounding box center [157, 270] width 133 height 19
type input "0389936337"
type input "THU THUỶ"
type input "QUY ĐẠT"
type input "50.000"
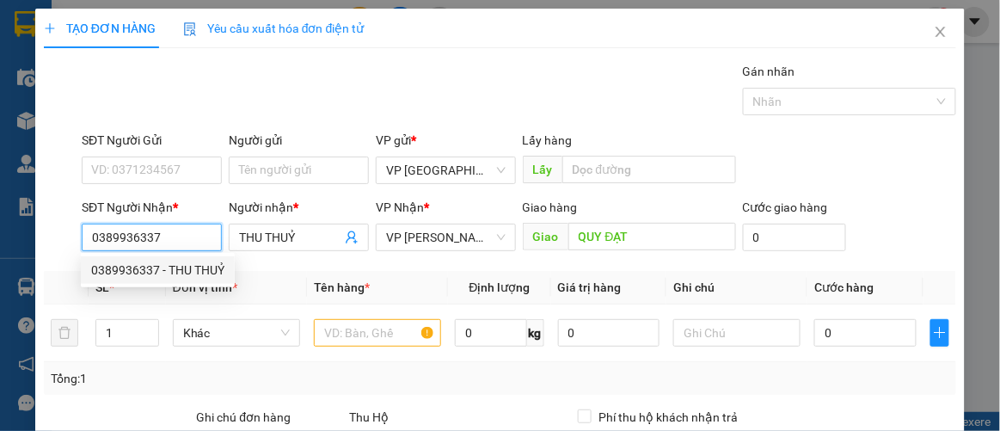
type input "50.000"
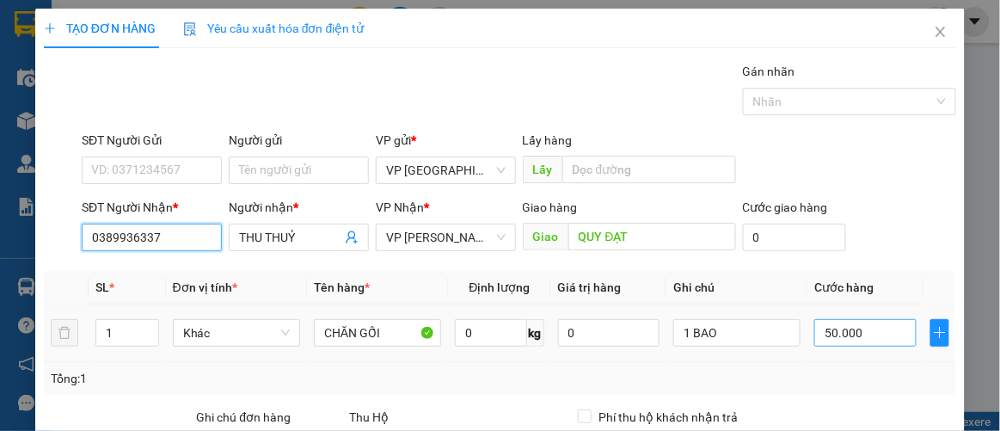
type input "0389936337"
click at [860, 332] on input "50.000" at bounding box center [864, 333] width 101 height 28
type input "00.001"
type input "1"
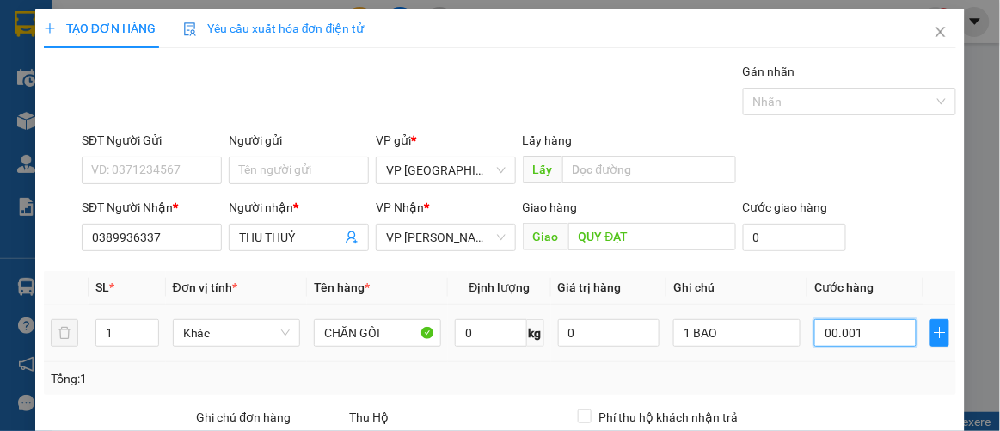
type input "10"
type input "0.000.010"
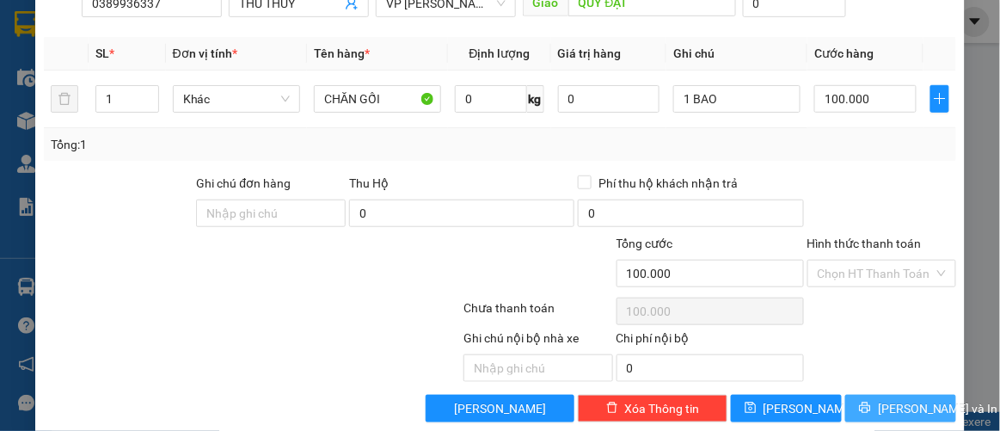
click at [894, 405] on span "[PERSON_NAME] và In" at bounding box center [938, 408] width 120 height 19
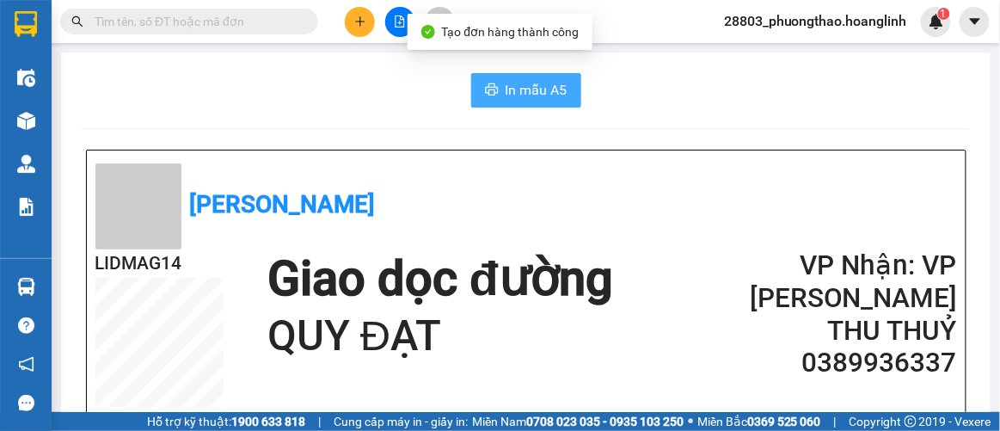
click at [537, 88] on span "In mẫu A5" at bounding box center [537, 89] width 62 height 21
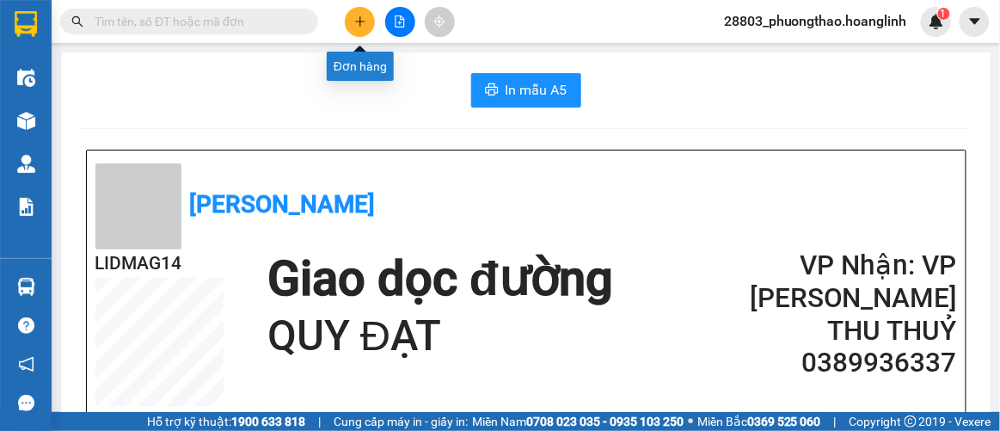
click at [365, 17] on icon "plus" at bounding box center [360, 21] width 12 height 12
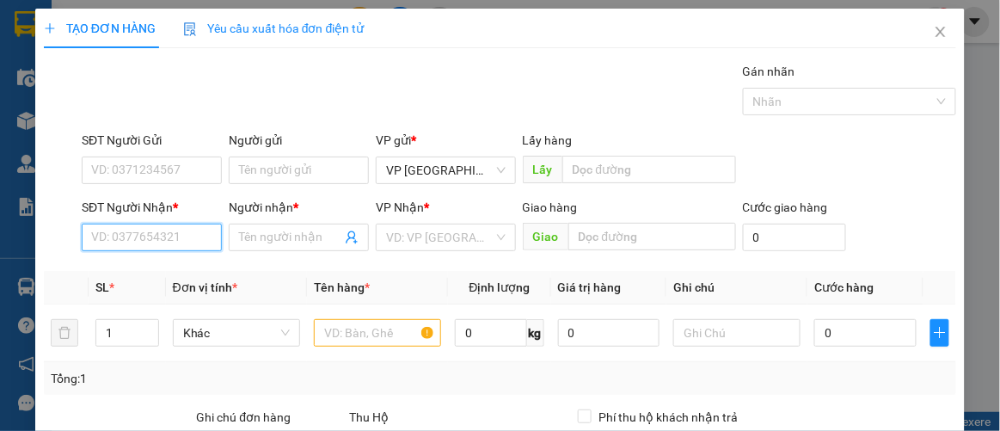
click at [116, 243] on input "SĐT Người Nhận *" at bounding box center [152, 238] width 140 height 28
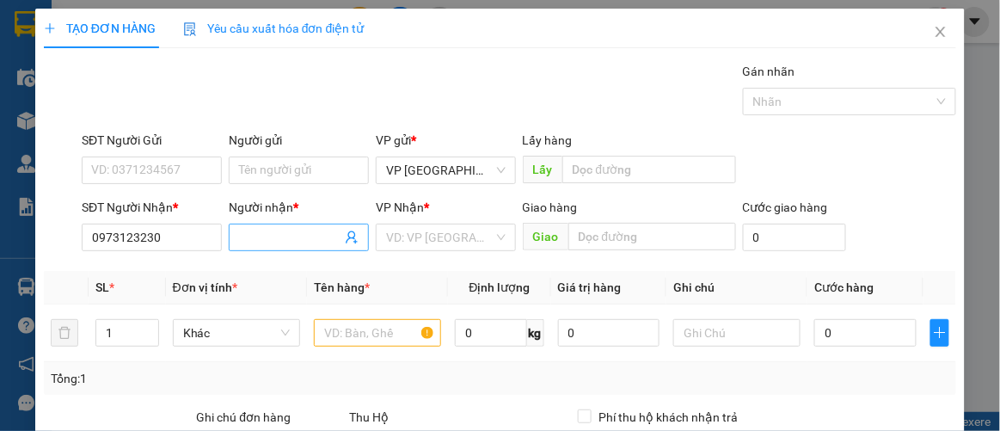
click at [273, 236] on input "Người nhận *" at bounding box center [290, 237] width 102 height 19
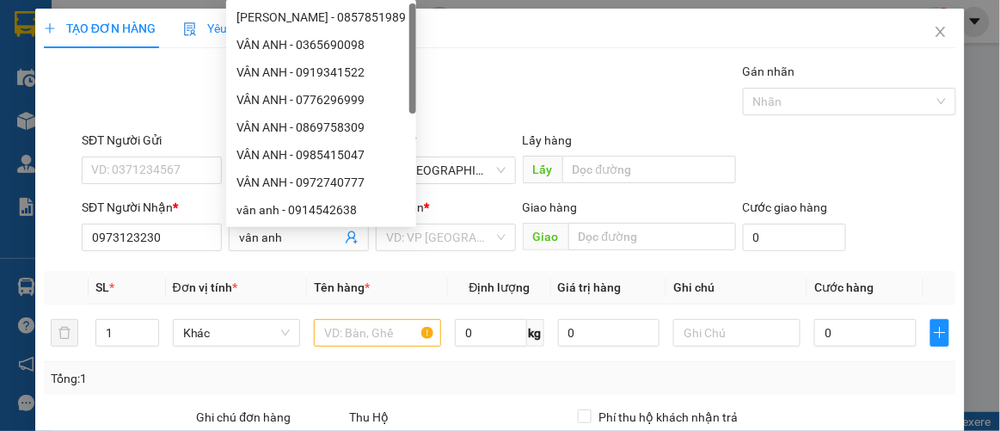
click at [212, 396] on div "Transit Pickup Surcharge Ids Transit Deliver Surcharge Ids Transit Deliver Surc…" at bounding box center [500, 359] width 913 height 594
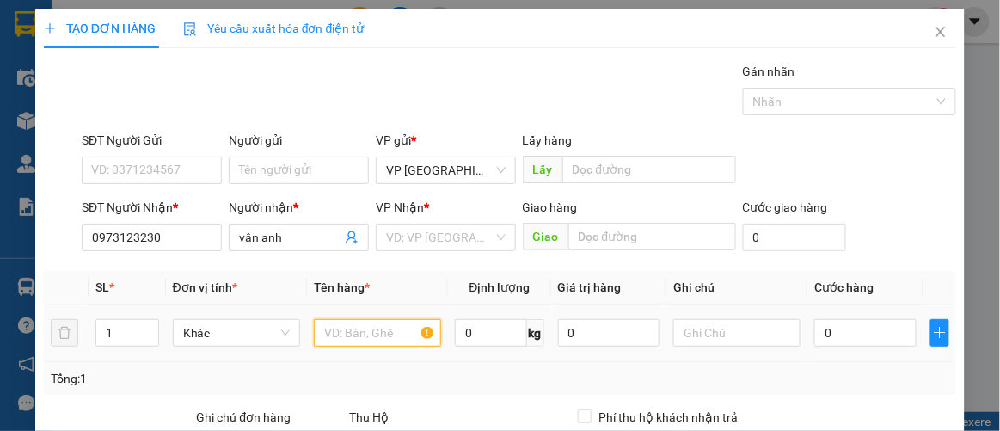
click at [365, 337] on input "text" at bounding box center [377, 333] width 127 height 28
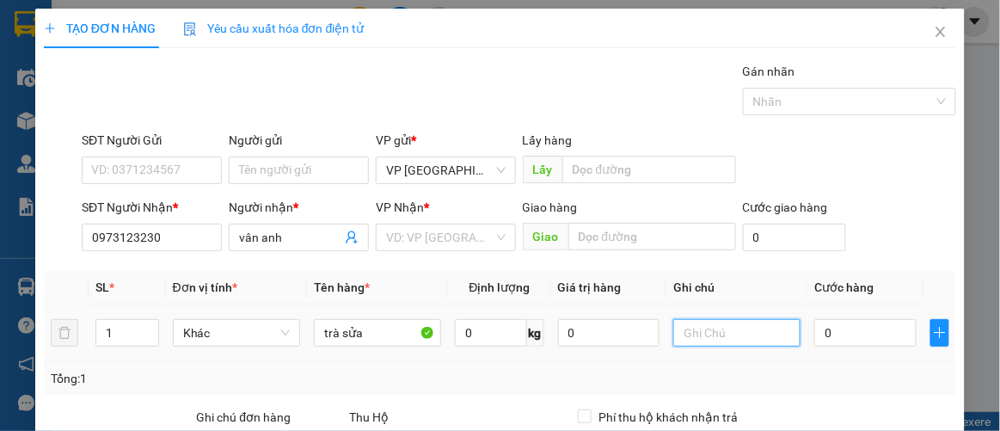
click at [699, 329] on input "text" at bounding box center [736, 333] width 127 height 28
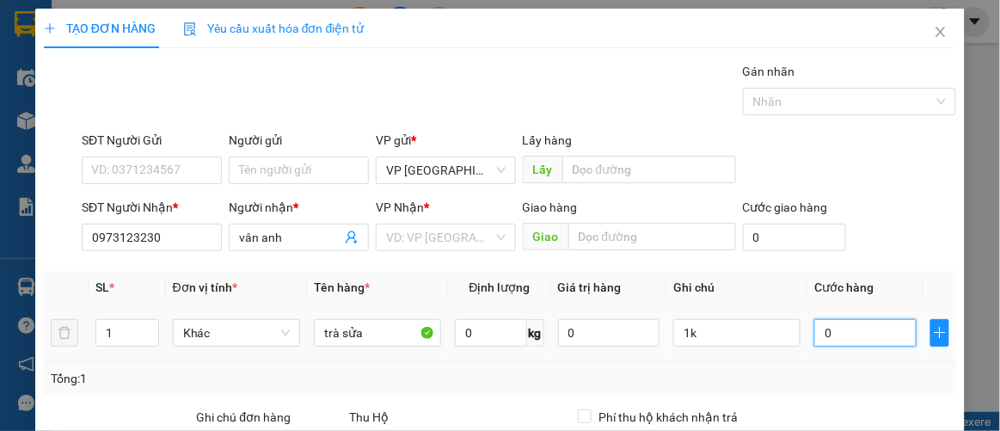
click at [858, 336] on input "0" at bounding box center [864, 333] width 101 height 28
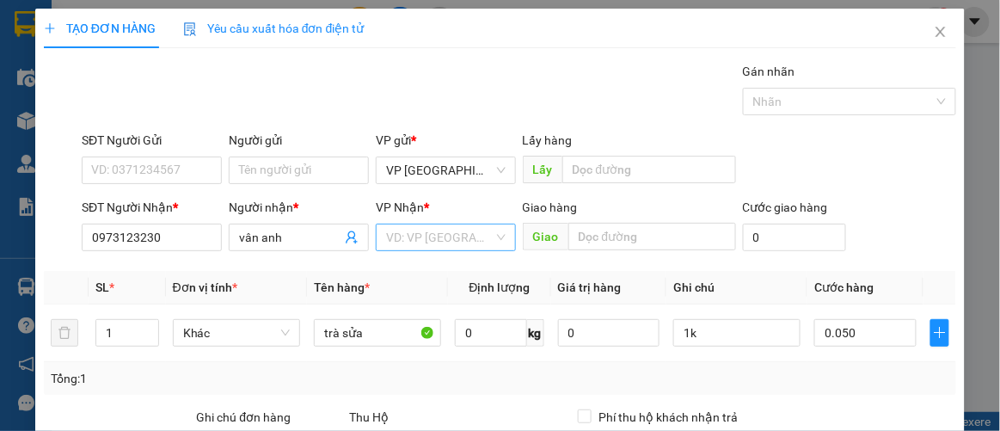
click at [425, 227] on input "search" at bounding box center [439, 237] width 107 height 26
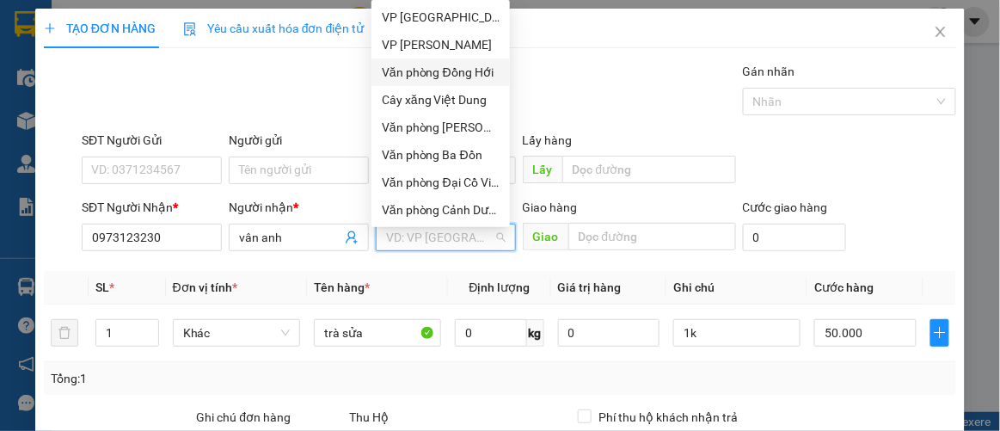
click at [454, 69] on div "Văn phòng Đồng Hới" at bounding box center [441, 72] width 118 height 19
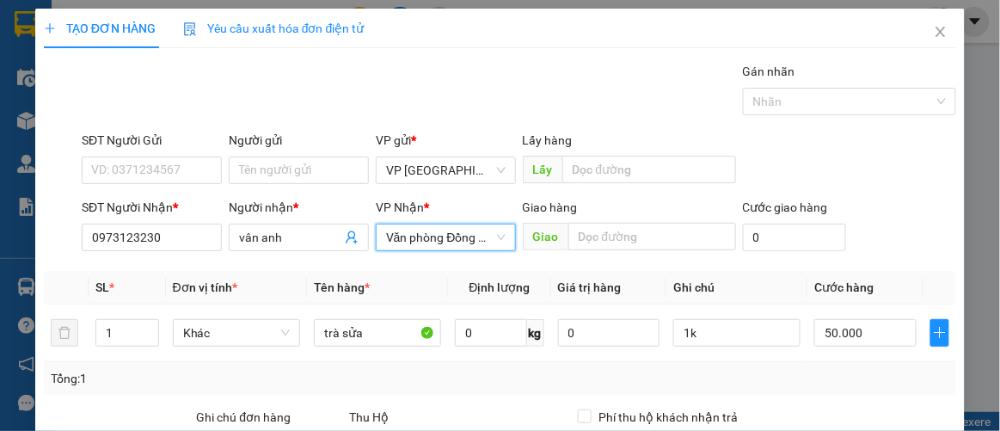
scroll to position [234, 0]
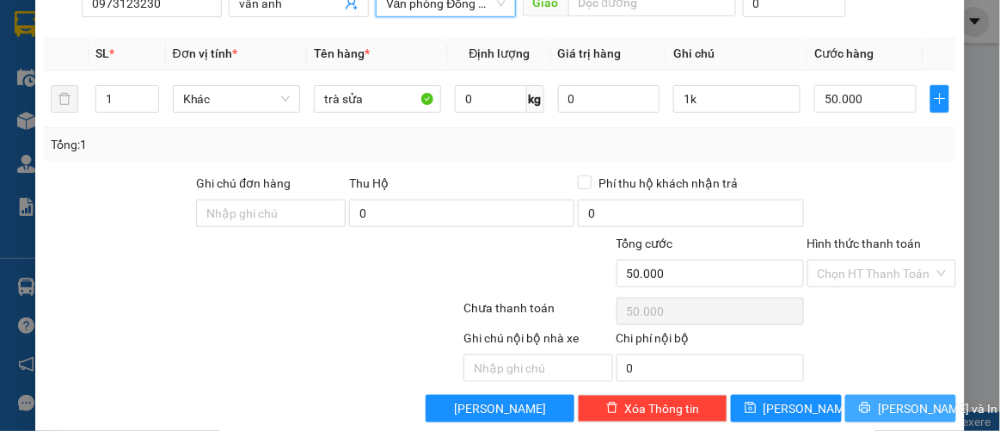
click at [882, 399] on span "[PERSON_NAME] và In" at bounding box center [938, 408] width 120 height 19
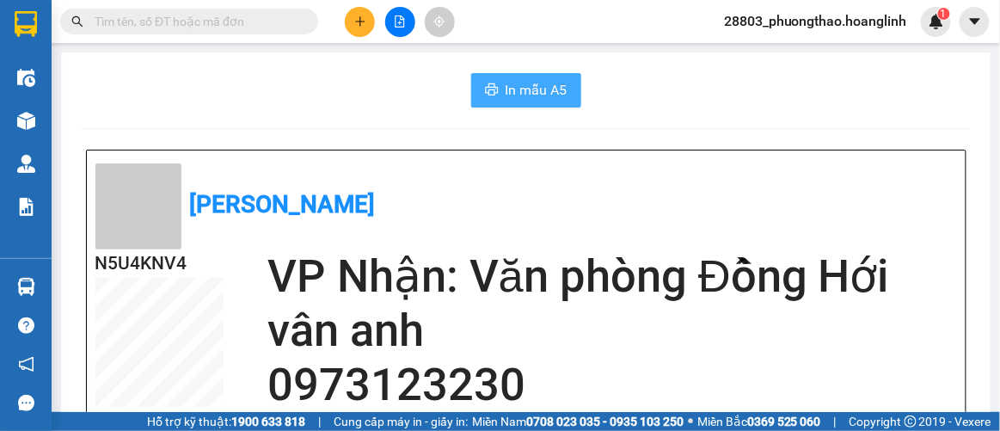
click at [532, 86] on span "In mẫu A5" at bounding box center [537, 89] width 62 height 21
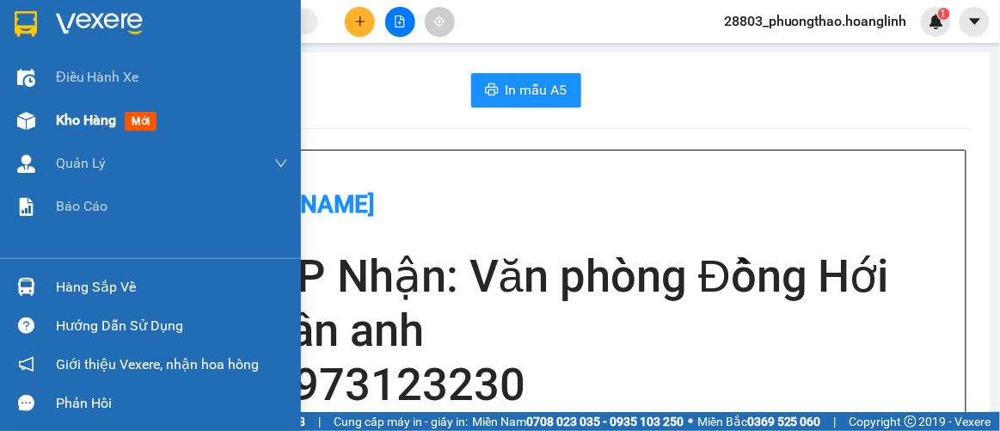
click at [55, 115] on div "Kho hàng mới" at bounding box center [150, 120] width 301 height 43
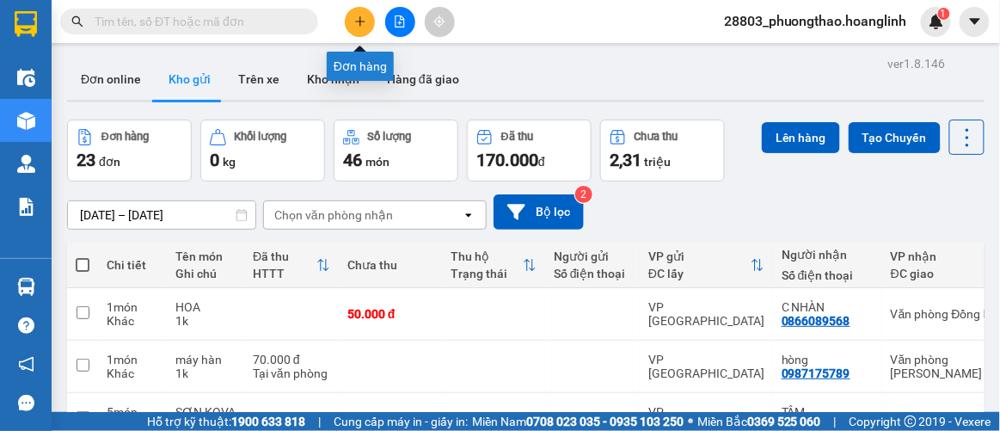
click at [366, 17] on button at bounding box center [360, 22] width 30 height 30
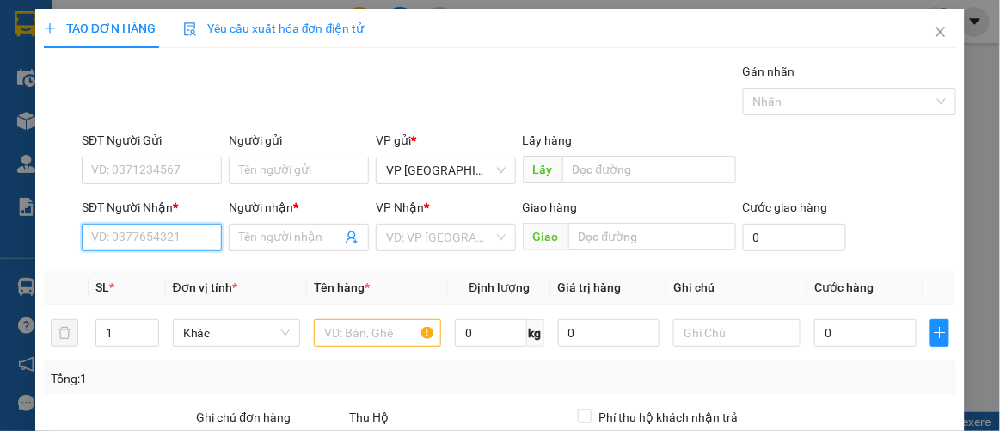
click at [144, 226] on input "SĐT Người Nhận *" at bounding box center [152, 238] width 140 height 28
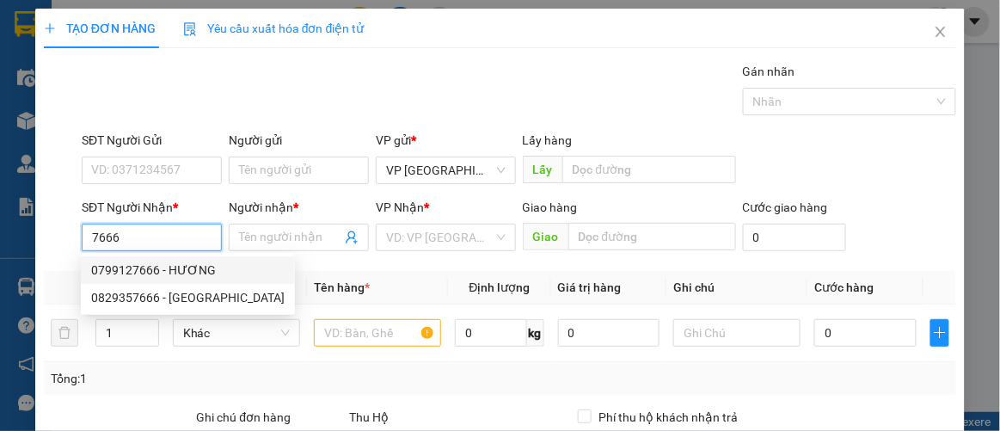
click at [164, 270] on div "0799127666 - HƯƠNG" at bounding box center [187, 270] width 193 height 19
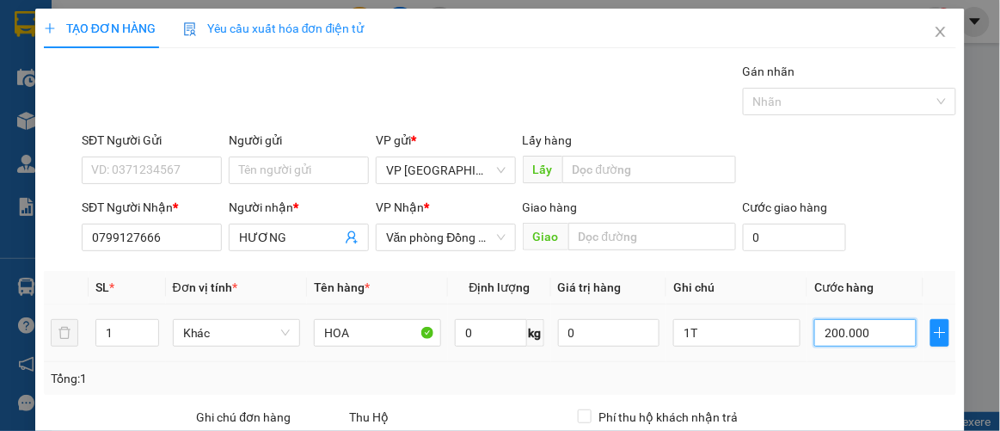
click at [851, 338] on input "200.000" at bounding box center [864, 333] width 101 height 28
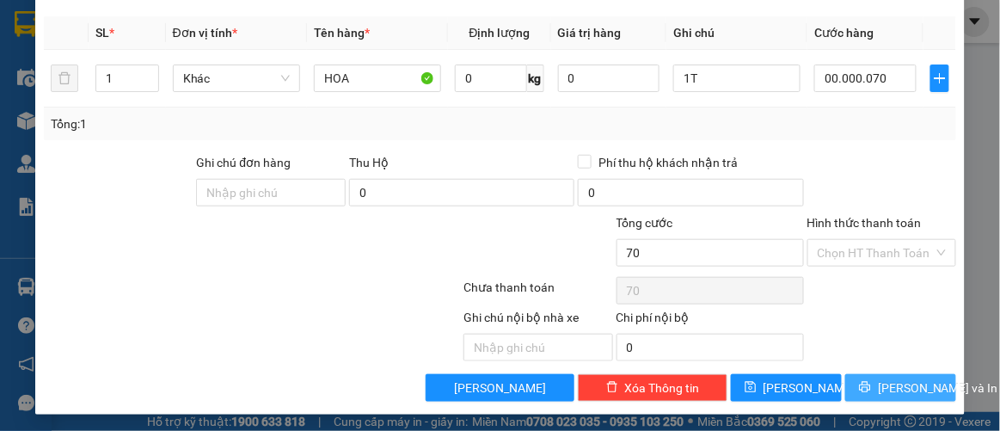
click at [914, 378] on span "[PERSON_NAME] và In" at bounding box center [938, 387] width 120 height 19
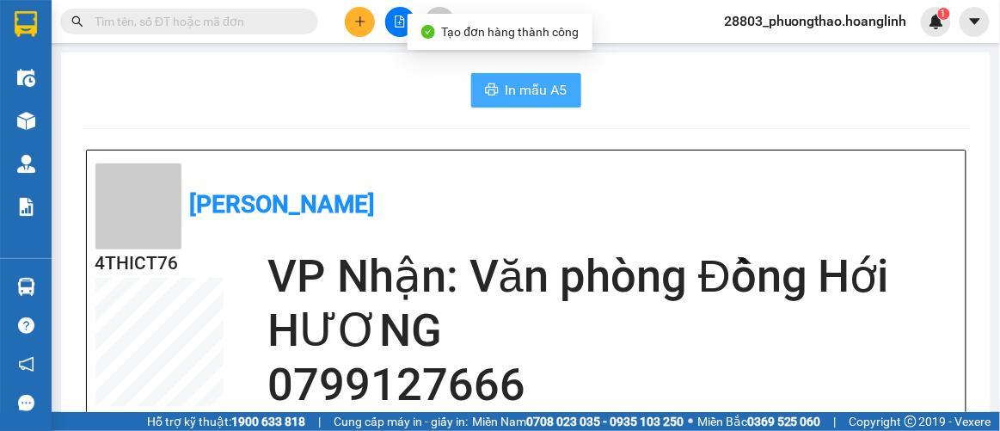
click at [519, 84] on span "In mẫu A5" at bounding box center [537, 89] width 62 height 21
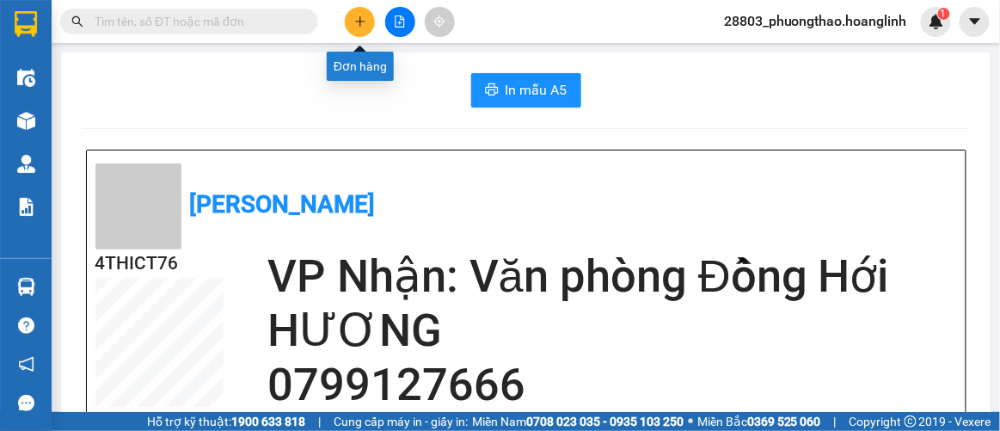
click at [360, 29] on button at bounding box center [360, 22] width 30 height 30
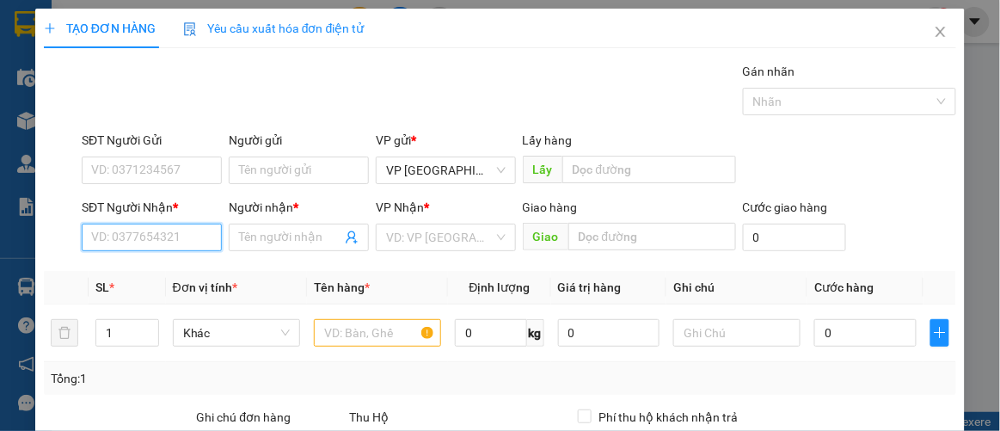
click at [144, 239] on input "SĐT Người Nhận *" at bounding box center [152, 238] width 140 height 28
click at [170, 243] on input "SĐT Người Nhận *" at bounding box center [152, 238] width 140 height 28
click at [170, 278] on div "0889447883 - NAM" at bounding box center [150, 270] width 118 height 19
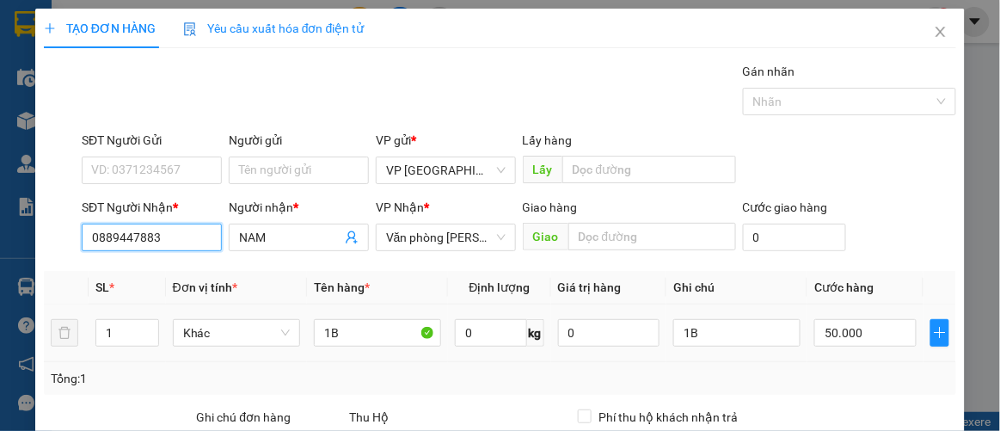
scroll to position [255, 0]
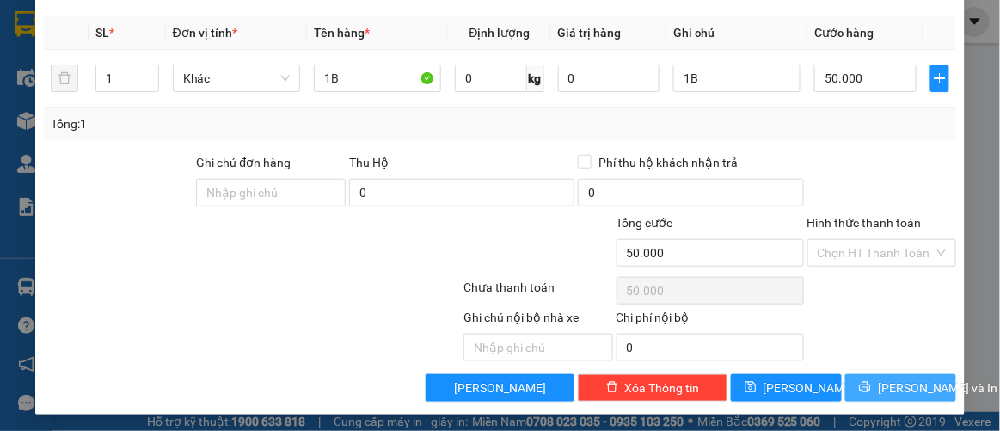
click at [881, 380] on span "[PERSON_NAME] và In" at bounding box center [938, 387] width 120 height 19
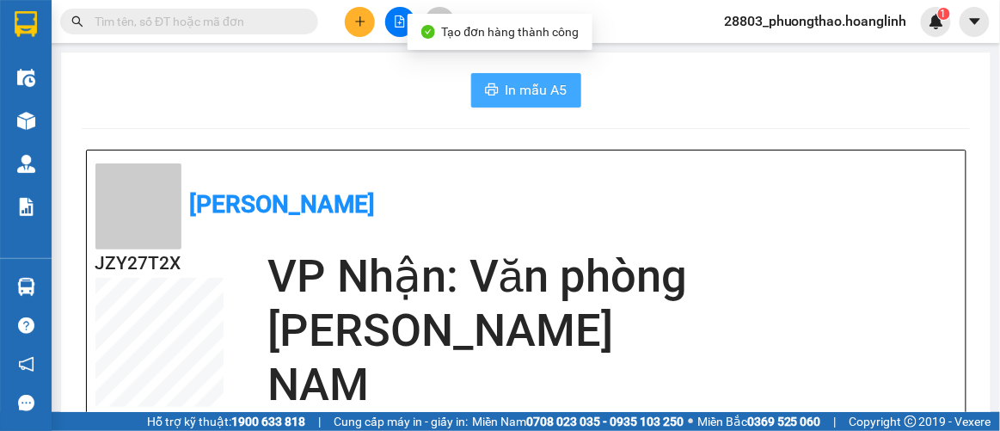
click at [509, 90] on span "In mẫu A5" at bounding box center [537, 89] width 62 height 21
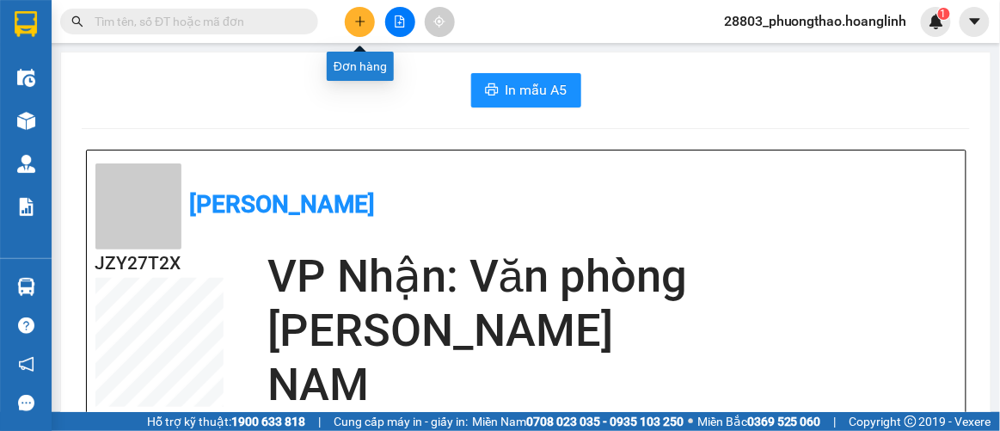
click at [358, 19] on icon "plus" at bounding box center [360, 21] width 12 height 12
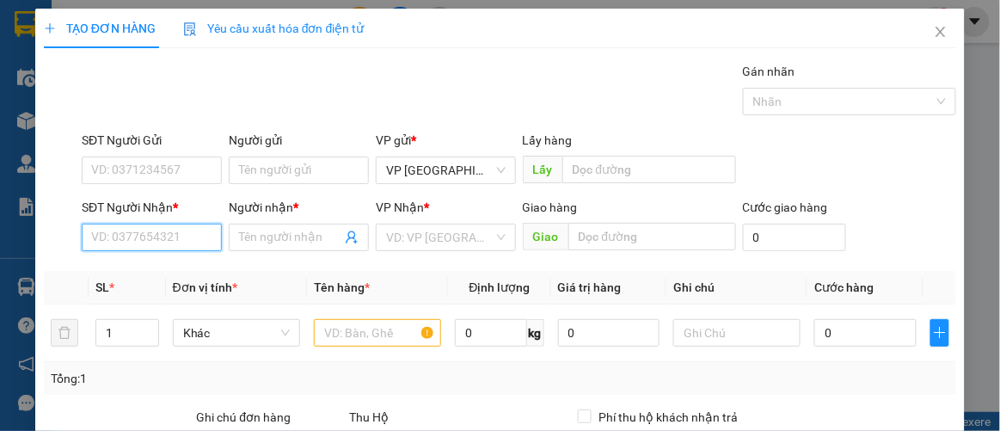
click at [183, 237] on input "SĐT Người Nhận *" at bounding box center [152, 238] width 140 height 28
click at [173, 272] on div "0915272416 - THƯƠNG" at bounding box center [157, 270] width 132 height 19
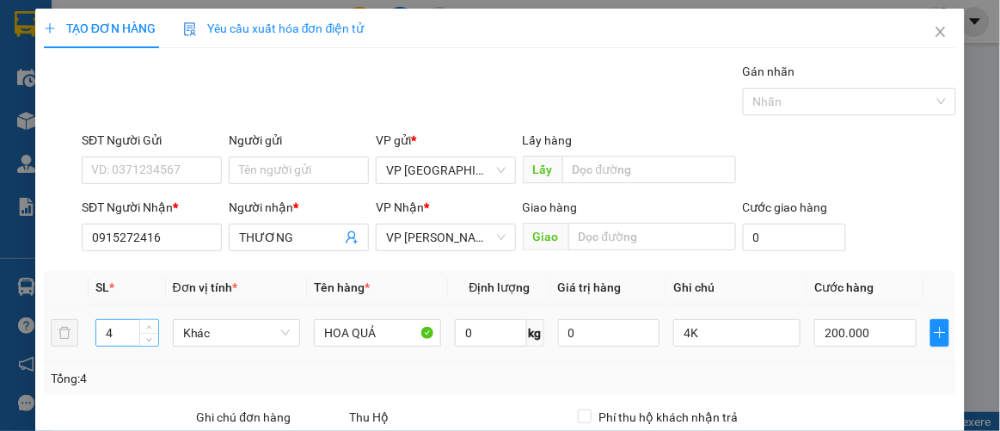
click at [134, 331] on input "4" at bounding box center [127, 333] width 62 height 26
click at [694, 334] on input "4K" at bounding box center [736, 333] width 127 height 28
click at [872, 336] on input "200.000" at bounding box center [864, 333] width 101 height 28
click at [780, 369] on div "Tổng: 1" at bounding box center [501, 378] width 900 height 19
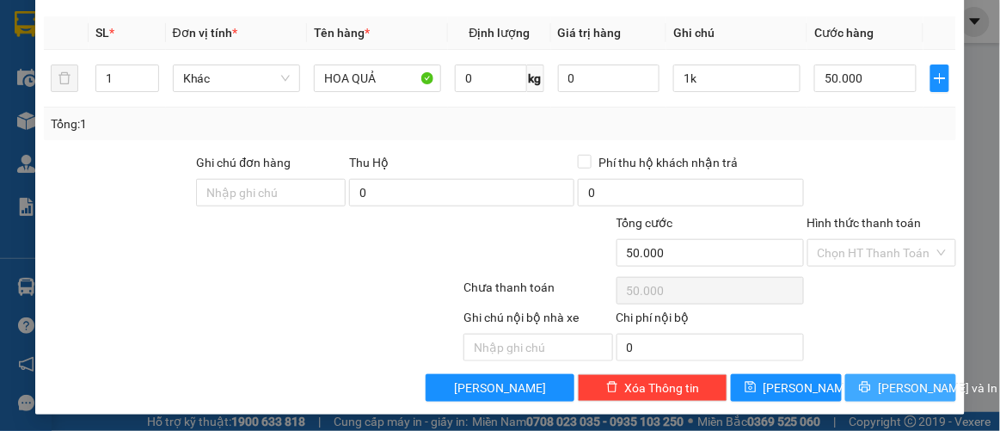
click at [894, 384] on span "[PERSON_NAME] và In" at bounding box center [938, 387] width 120 height 19
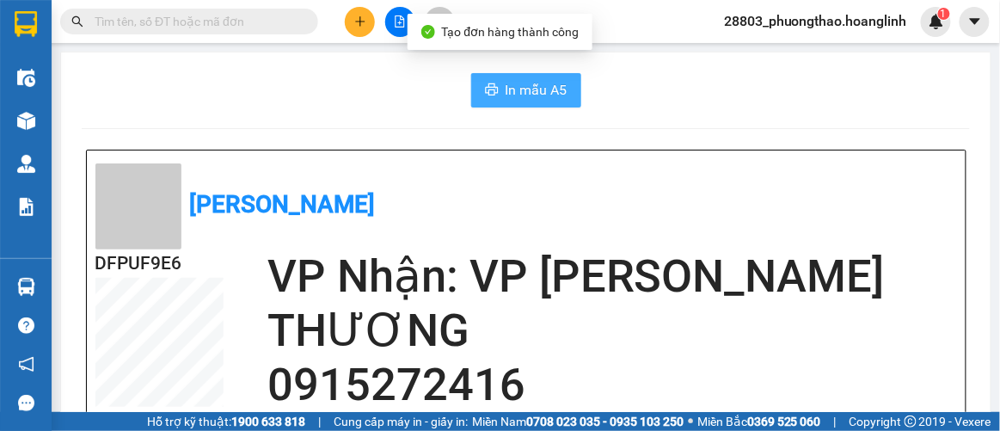
click at [545, 89] on span "In mẫu A5" at bounding box center [537, 89] width 62 height 21
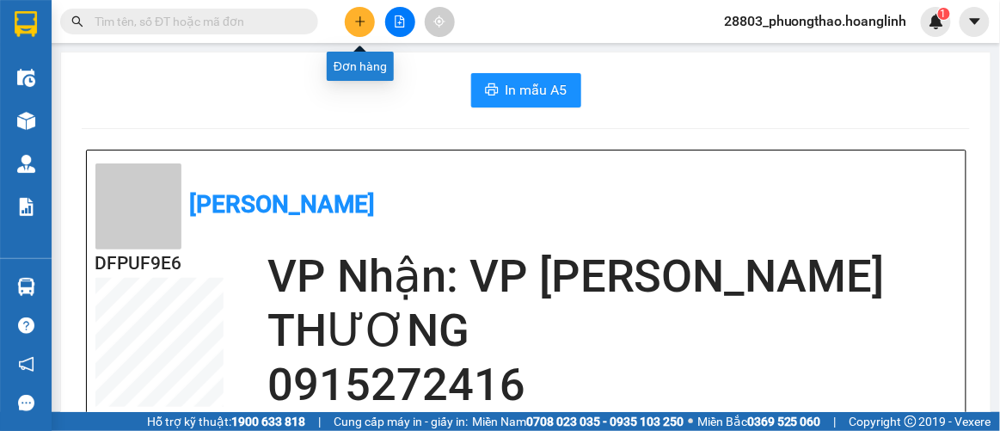
click at [356, 25] on icon "plus" at bounding box center [360, 21] width 12 height 12
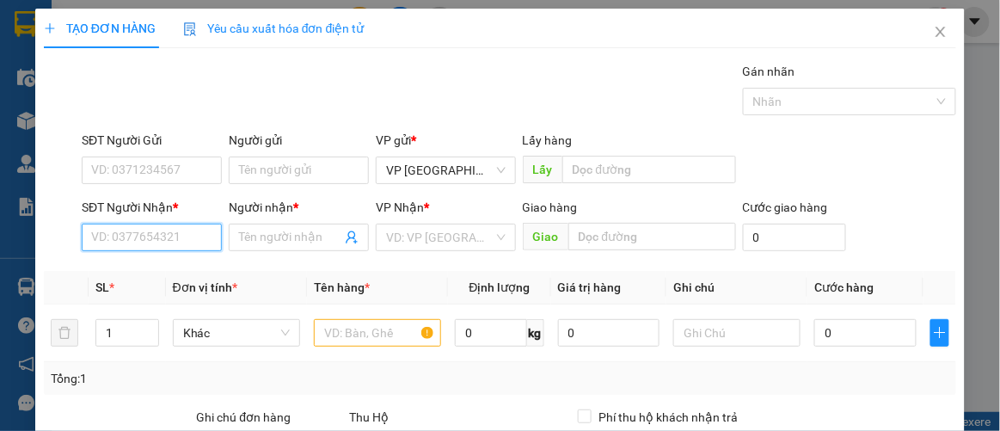
click at [139, 235] on input "SĐT Người Nhận *" at bounding box center [152, 238] width 140 height 28
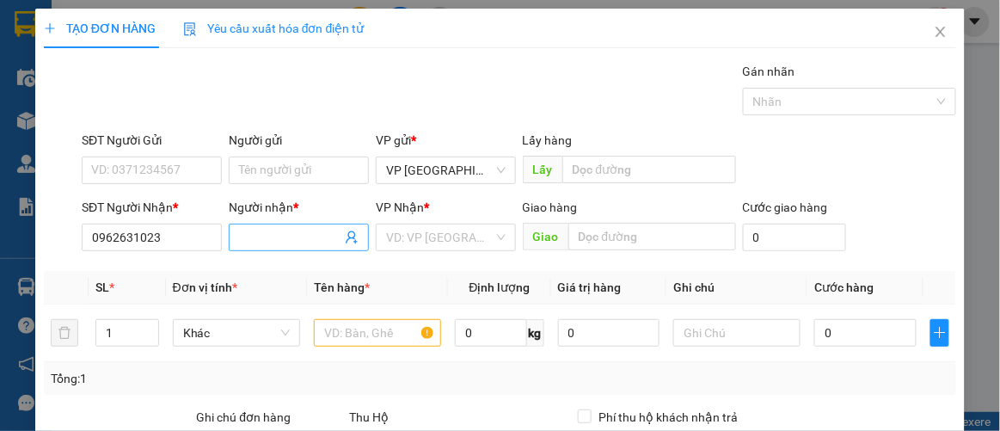
click at [286, 245] on input "Người nhận *" at bounding box center [290, 237] width 102 height 19
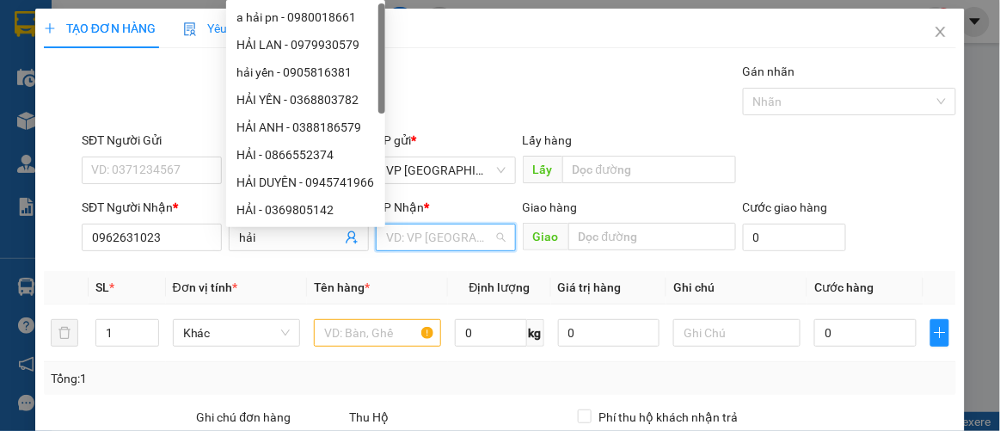
click at [423, 243] on input "search" at bounding box center [439, 237] width 107 height 26
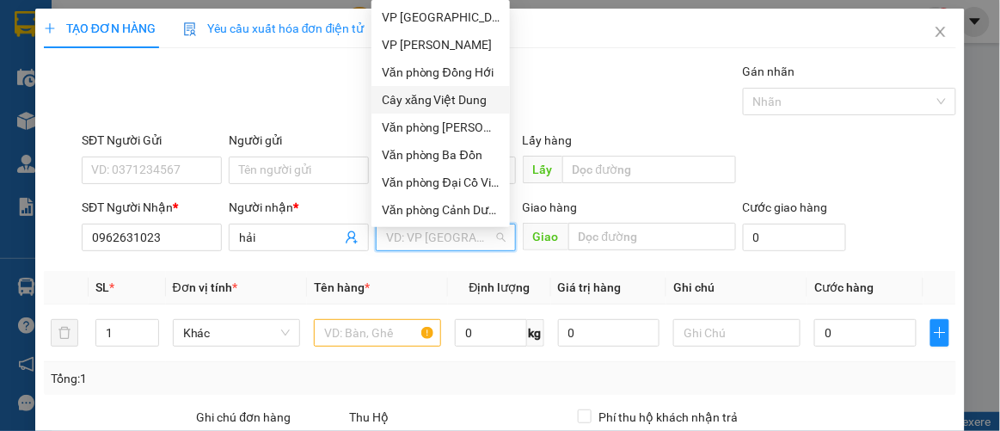
click at [439, 101] on div "Cây xăng Việt Dung" at bounding box center [441, 99] width 118 height 19
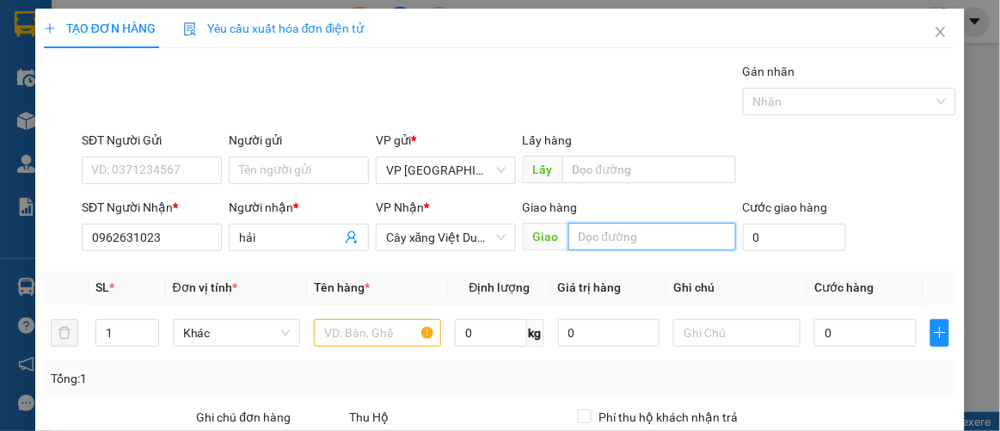
click at [642, 235] on input "text" at bounding box center [652, 237] width 168 height 28
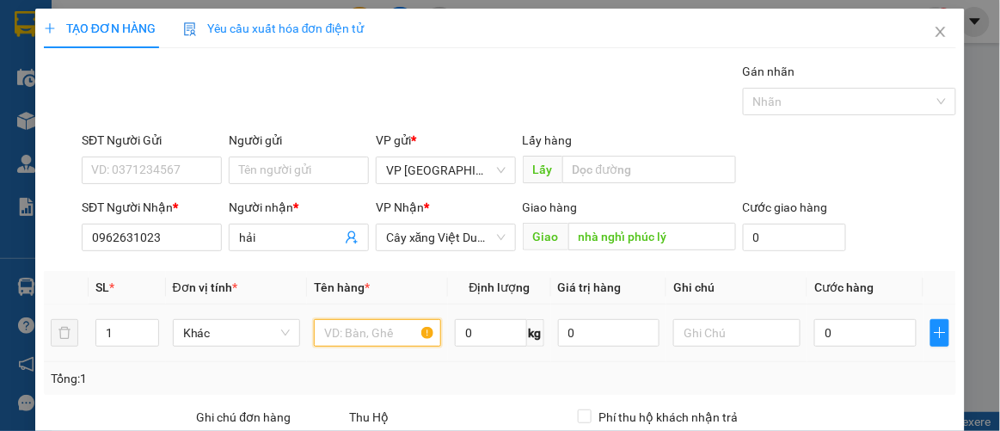
click at [337, 341] on input "text" at bounding box center [377, 333] width 127 height 28
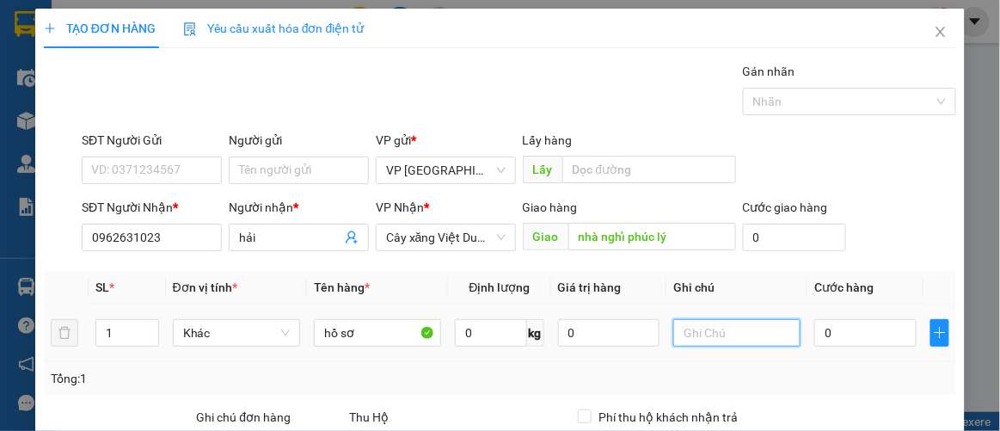
click at [710, 335] on input "text" at bounding box center [736, 333] width 127 height 28
click at [125, 332] on input "1" at bounding box center [127, 333] width 62 height 26
click at [681, 330] on input "text" at bounding box center [736, 333] width 127 height 28
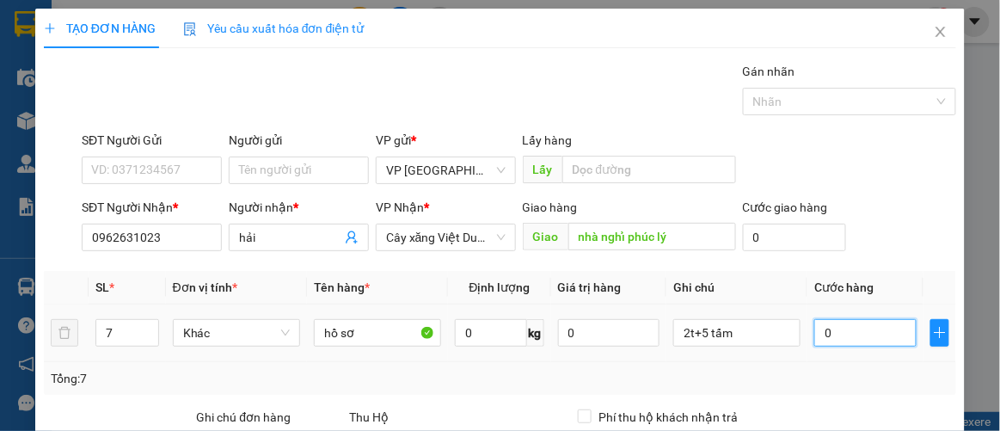
click at [851, 337] on input "0" at bounding box center [864, 333] width 101 height 28
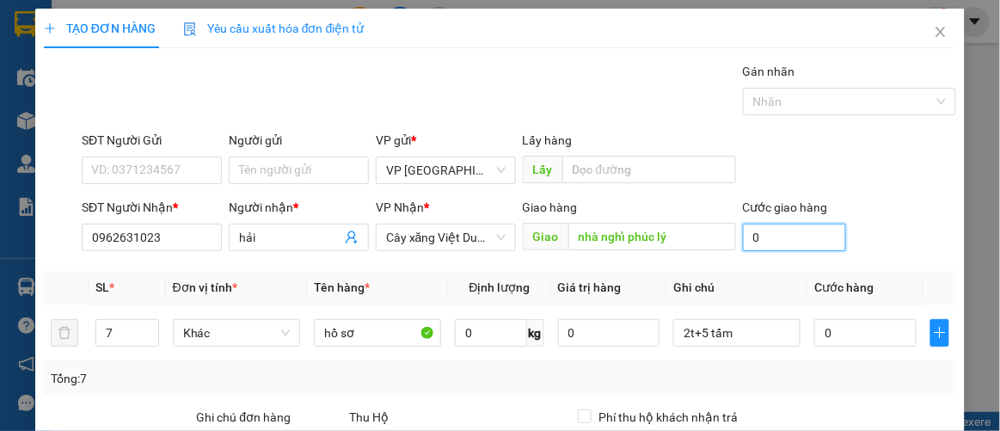
click at [771, 240] on input "0" at bounding box center [794, 238] width 103 height 28
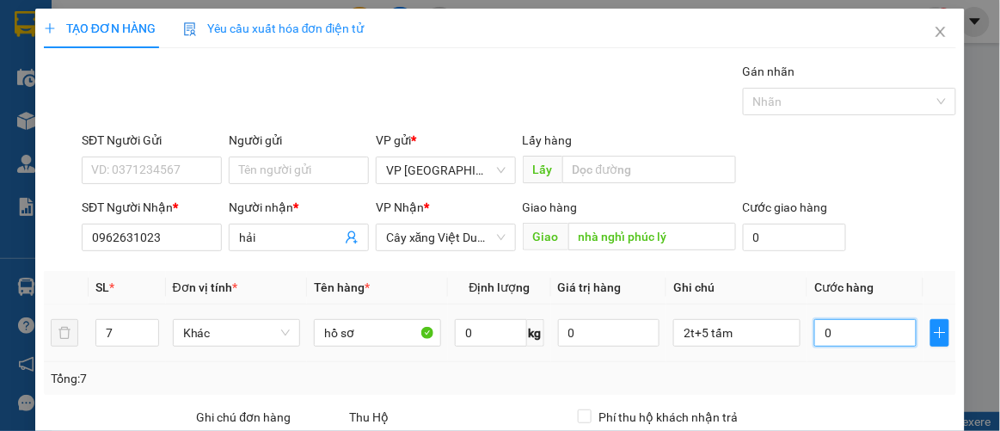
click at [846, 341] on input "0" at bounding box center [864, 333] width 101 height 28
click at [734, 373] on div "Tổng: 7" at bounding box center [501, 378] width 900 height 19
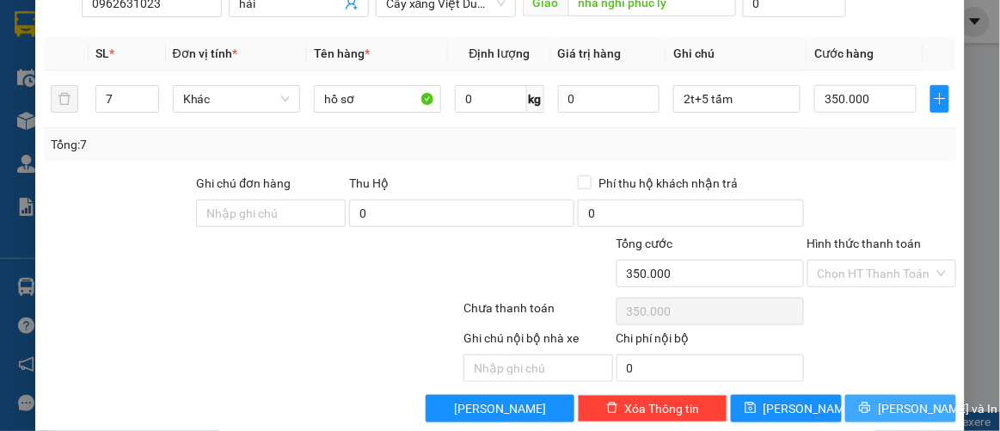
click at [878, 402] on span "[PERSON_NAME] và In" at bounding box center [938, 408] width 120 height 19
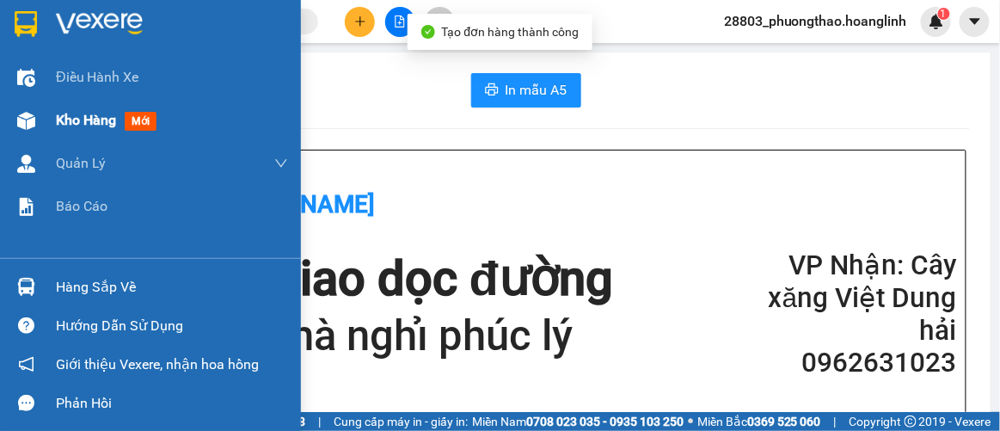
drag, startPoint x: 79, startPoint y: 125, endPoint x: 243, endPoint y: 120, distance: 164.3
click at [79, 124] on span "Kho hàng" at bounding box center [86, 120] width 60 height 16
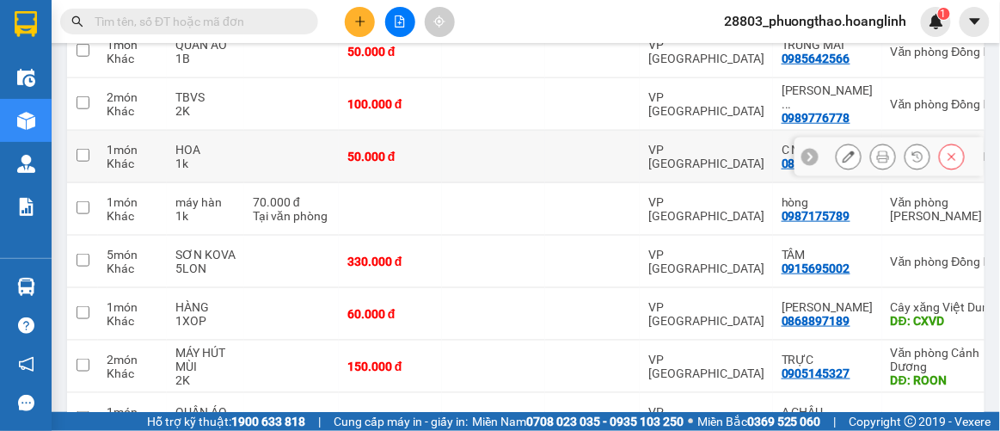
scroll to position [132, 0]
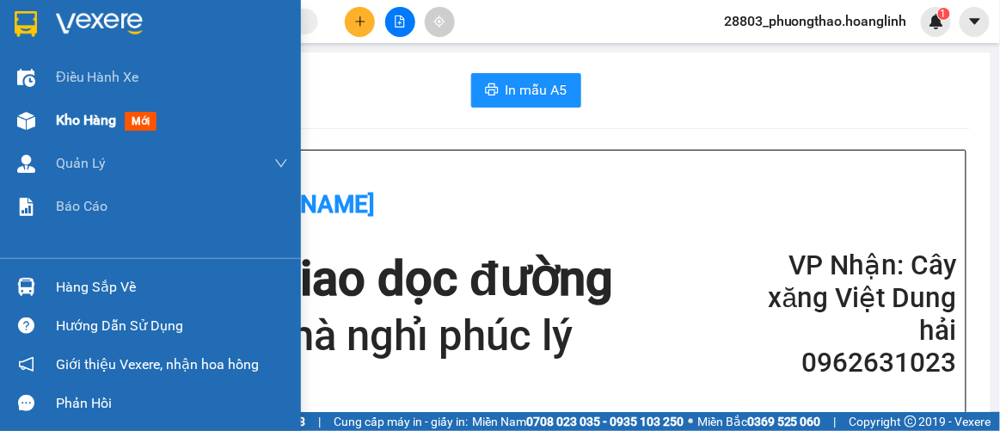
click at [82, 120] on span "Kho hàng" at bounding box center [86, 120] width 60 height 16
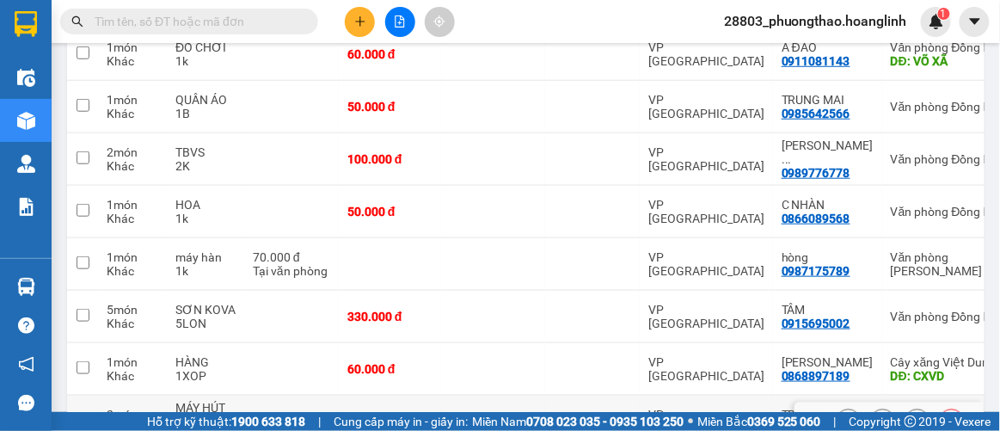
scroll to position [367, 0]
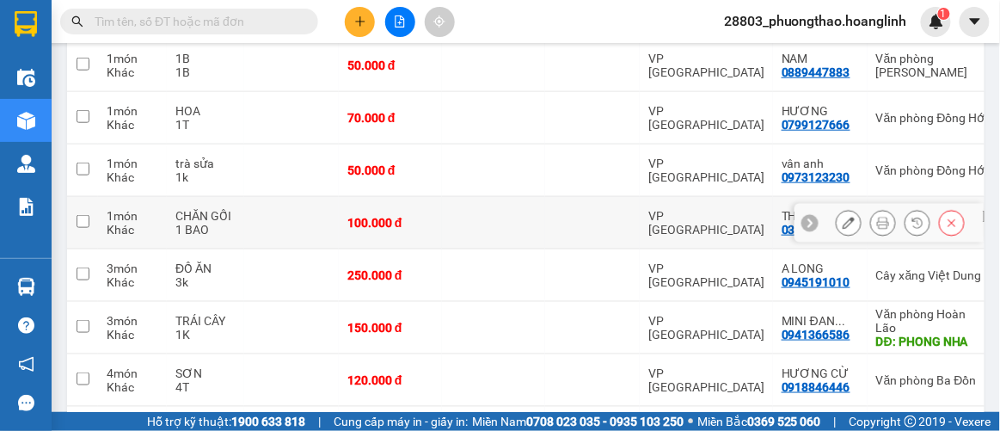
scroll to position [119, 0]
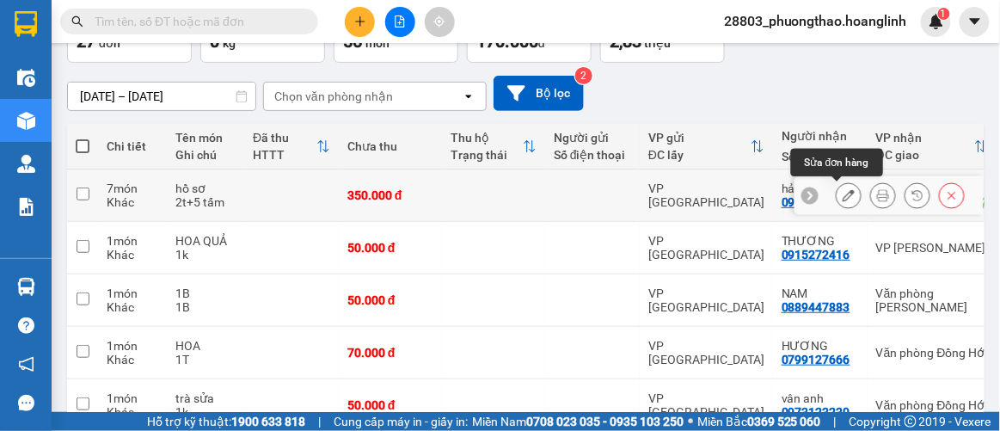
click at [843, 194] on icon at bounding box center [849, 195] width 12 height 12
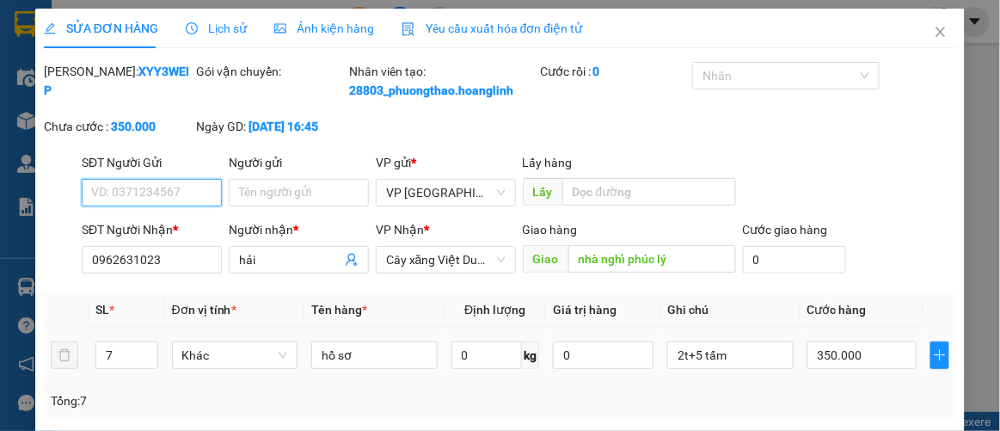
scroll to position [234, 0]
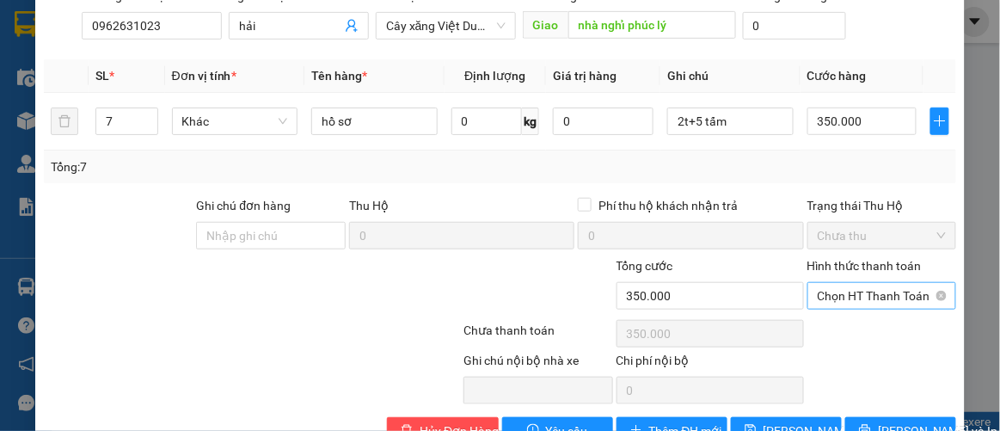
click at [853, 309] on span "Chọn HT Thanh Toán" at bounding box center [882, 296] width 129 height 26
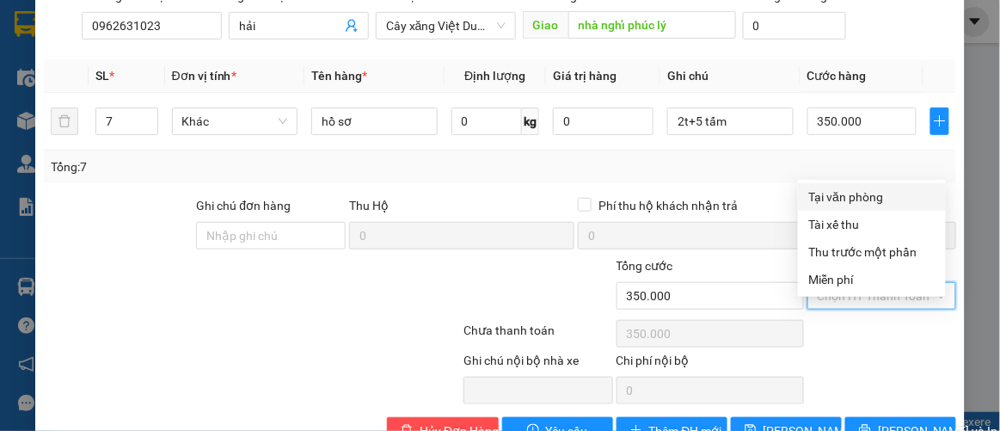
click at [861, 200] on div "Tại văn phòng" at bounding box center [871, 196] width 127 height 19
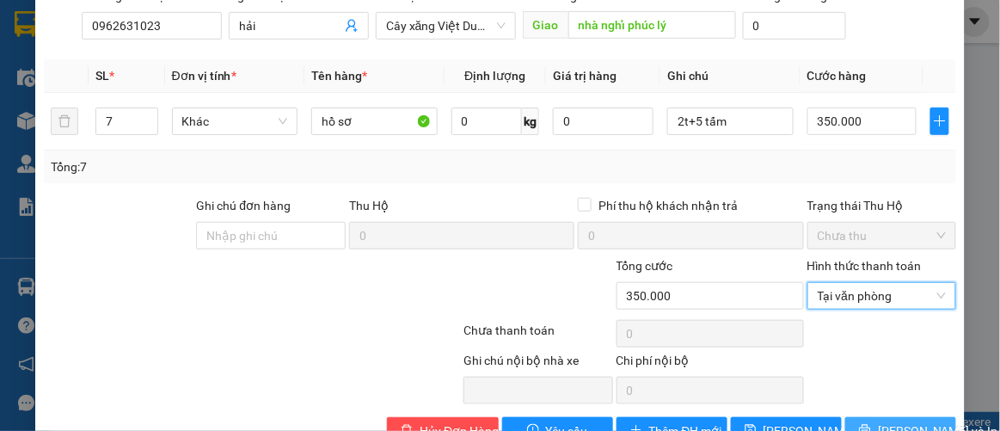
scroll to position [298, 0]
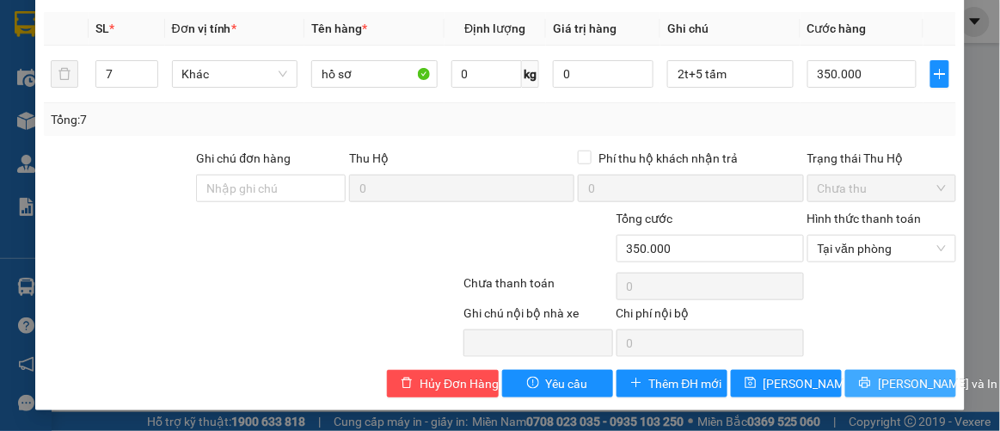
click at [875, 383] on button "[PERSON_NAME] và In" at bounding box center [900, 384] width 111 height 28
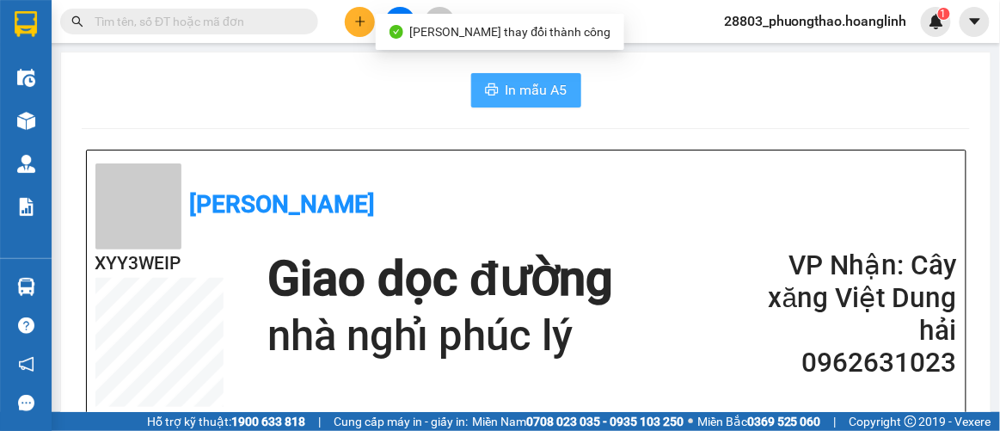
click at [507, 91] on span "In mẫu A5" at bounding box center [537, 89] width 62 height 21
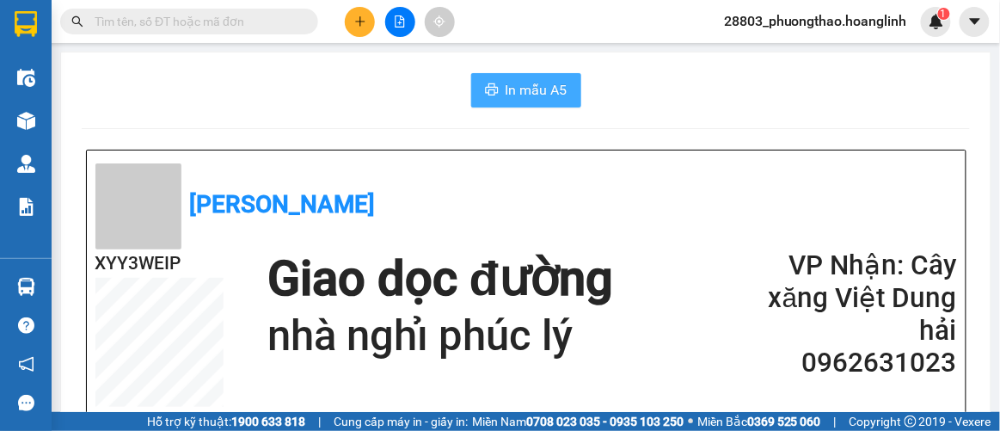
click at [507, 97] on span "In mẫu A5" at bounding box center [537, 89] width 62 height 21
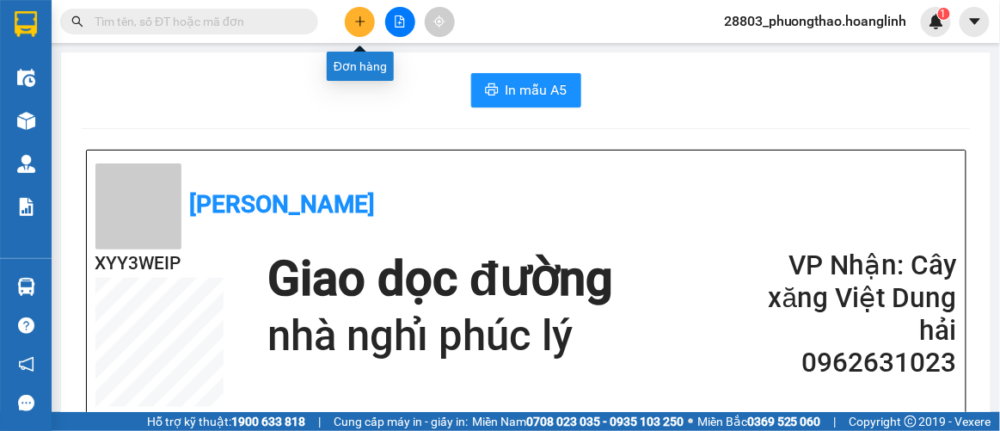
click at [352, 21] on button at bounding box center [360, 22] width 30 height 30
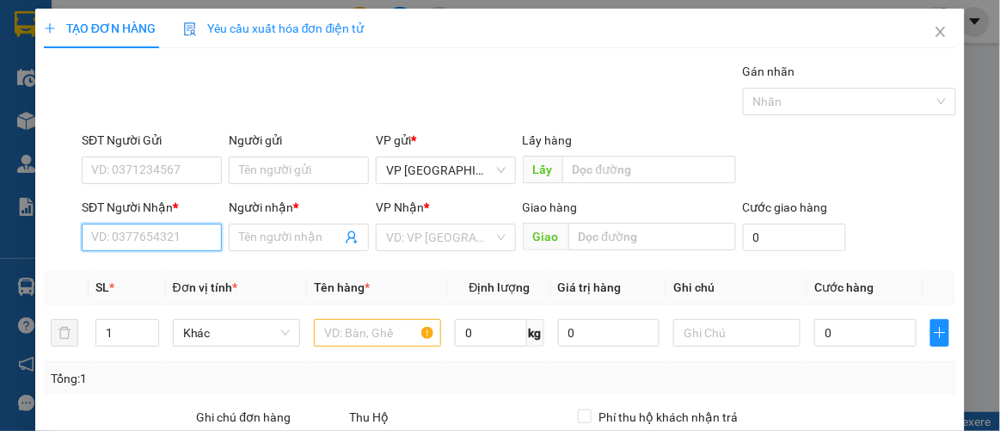
click at [144, 236] on input "SĐT Người Nhận *" at bounding box center [152, 238] width 140 height 28
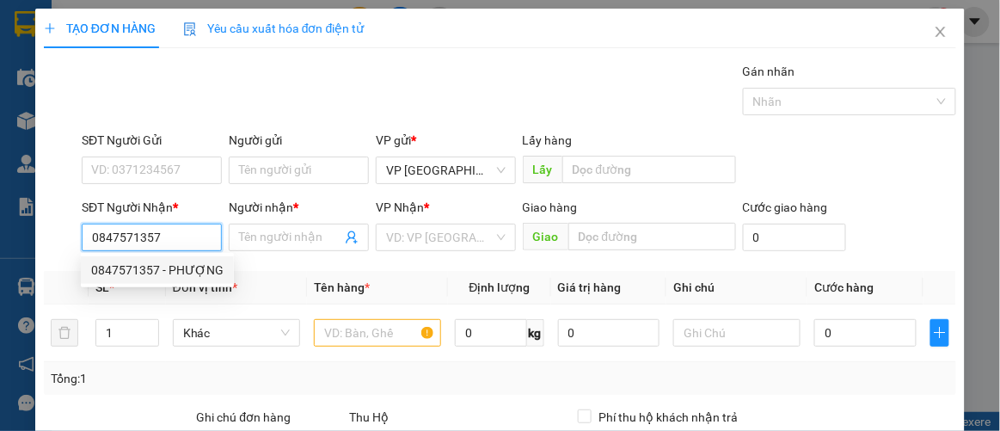
click at [149, 272] on div "0847571357 - PHƯỢNG" at bounding box center [157, 270] width 132 height 19
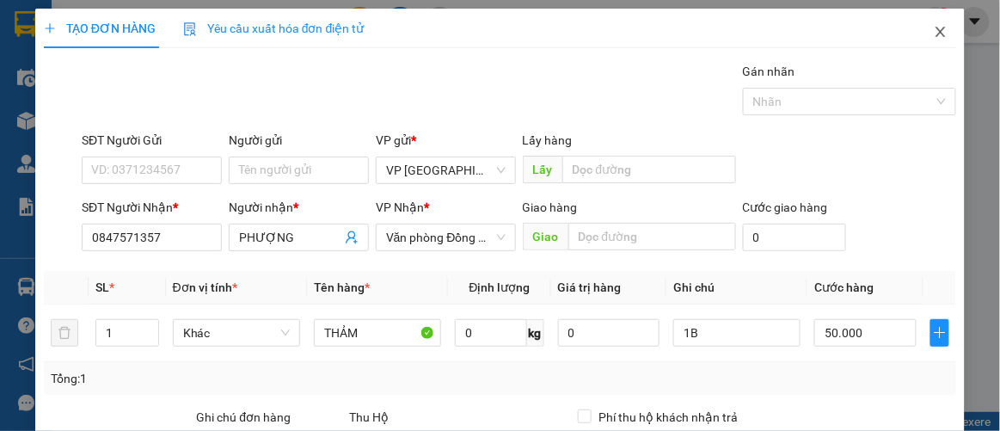
click at [934, 37] on icon "close" at bounding box center [941, 32] width 14 height 14
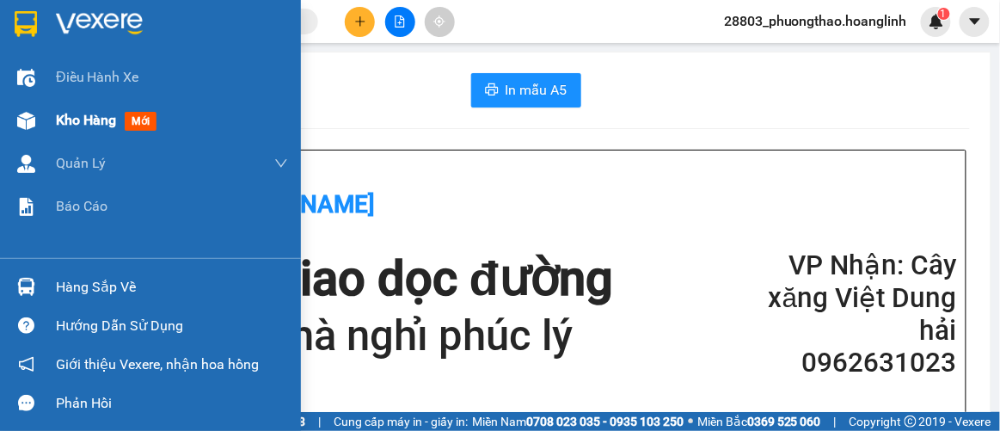
click at [107, 125] on span "Kho hàng" at bounding box center [86, 120] width 60 height 16
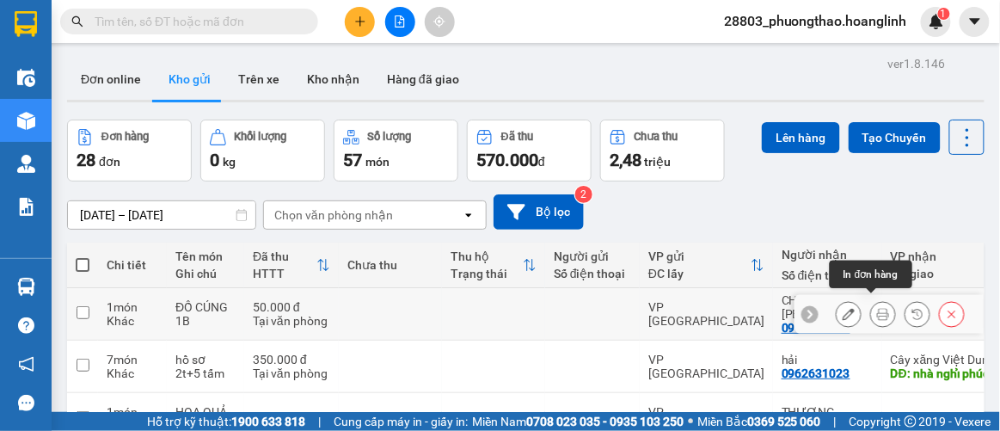
click at [877, 309] on icon at bounding box center [883, 314] width 12 height 12
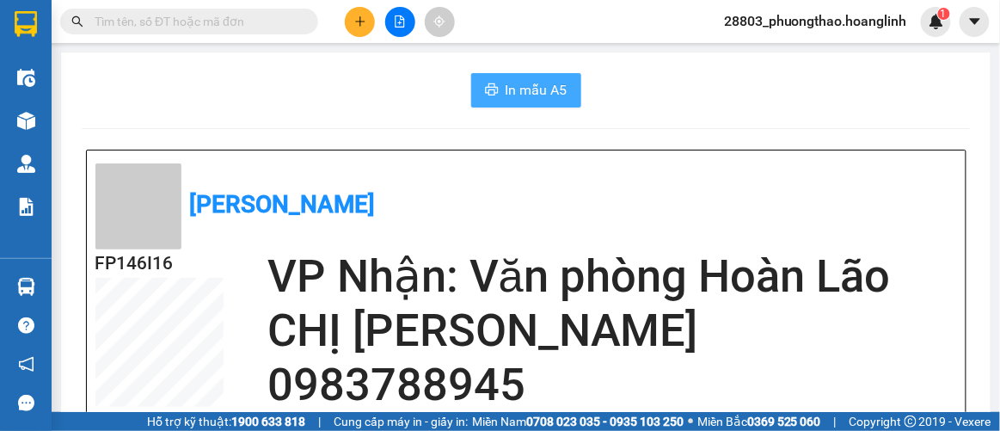
click at [514, 88] on span "In mẫu A5" at bounding box center [537, 89] width 62 height 21
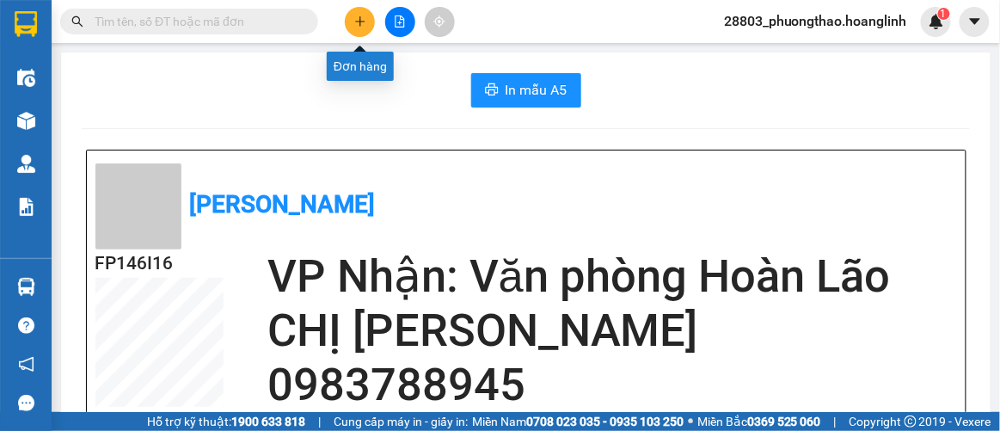
click at [356, 20] on icon "plus" at bounding box center [360, 21] width 12 height 12
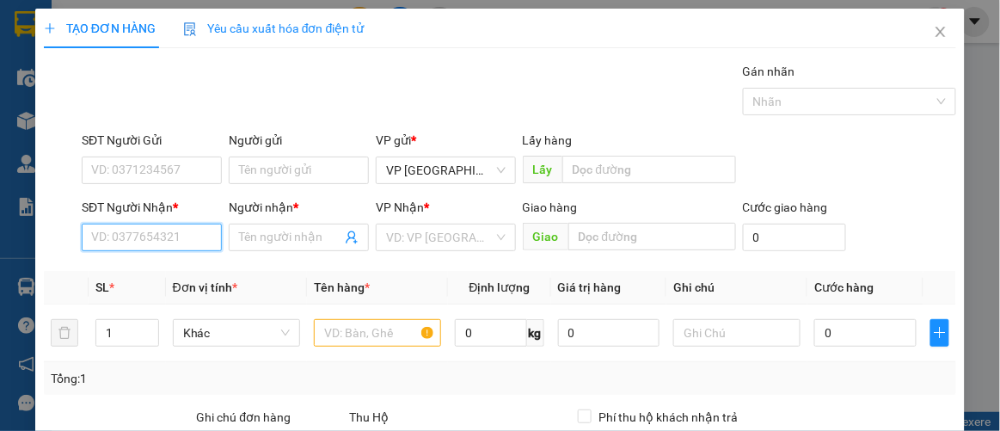
click at [153, 236] on input "SĐT Người Nhận *" at bounding box center [152, 238] width 140 height 28
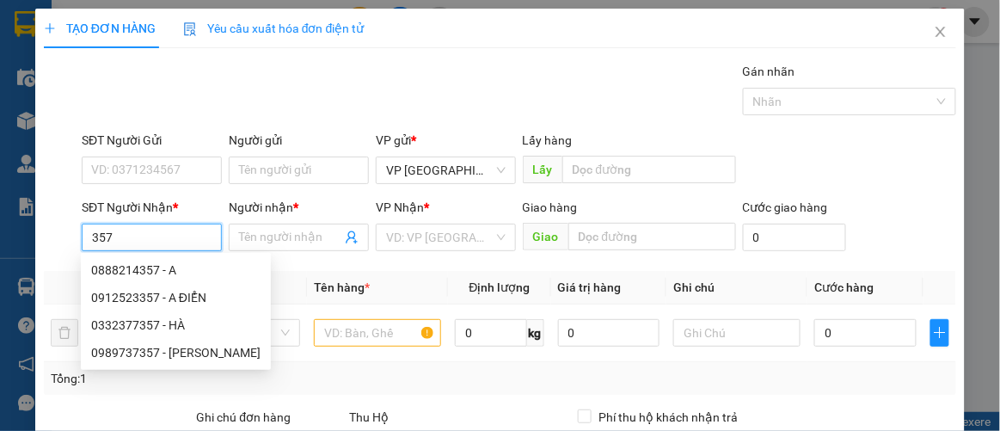
click at [141, 272] on div "0888214357 - A" at bounding box center [175, 270] width 169 height 19
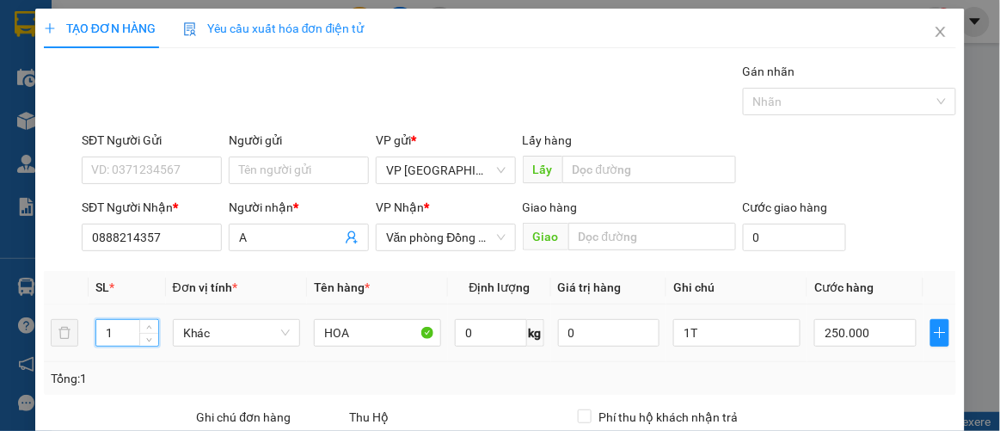
click at [117, 330] on input "1" at bounding box center [127, 333] width 62 height 26
click at [716, 327] on input "1T" at bounding box center [736, 333] width 127 height 28
click at [877, 335] on input "250.000" at bounding box center [864, 333] width 101 height 28
click at [902, 362] on div "Tổng: 3" at bounding box center [500, 378] width 913 height 33
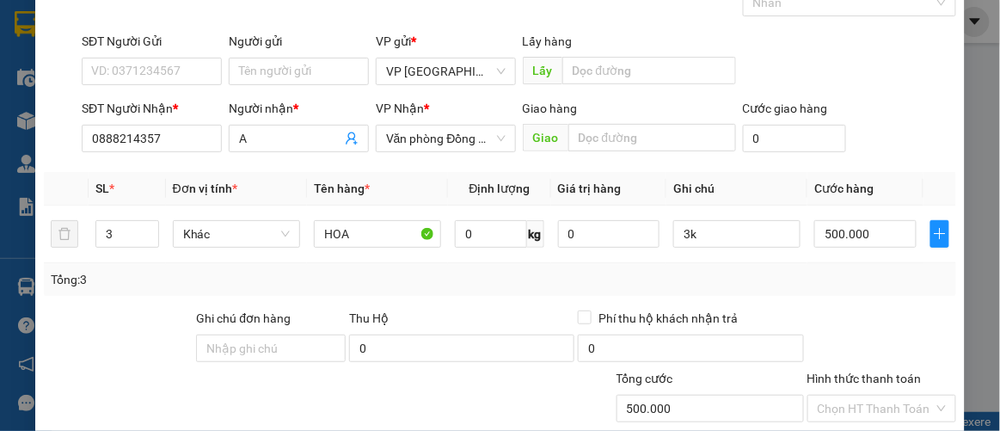
scroll to position [255, 0]
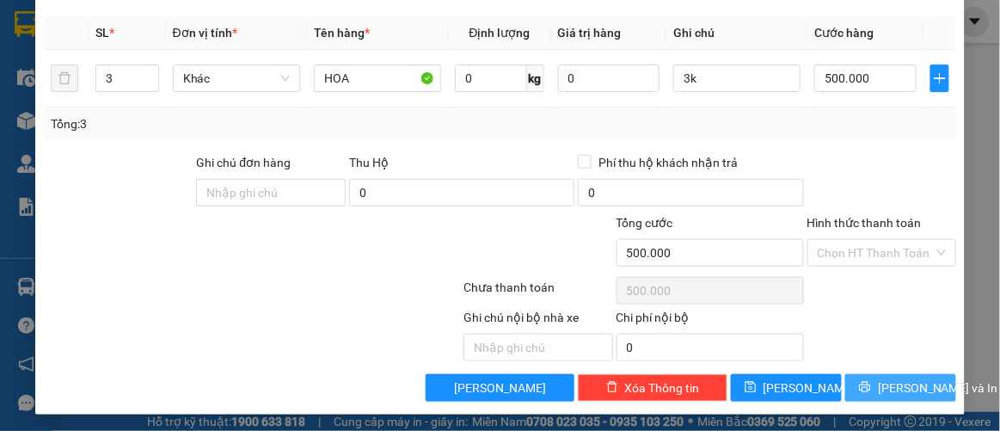
click at [871, 378] on button "[PERSON_NAME] và In" at bounding box center [900, 388] width 111 height 28
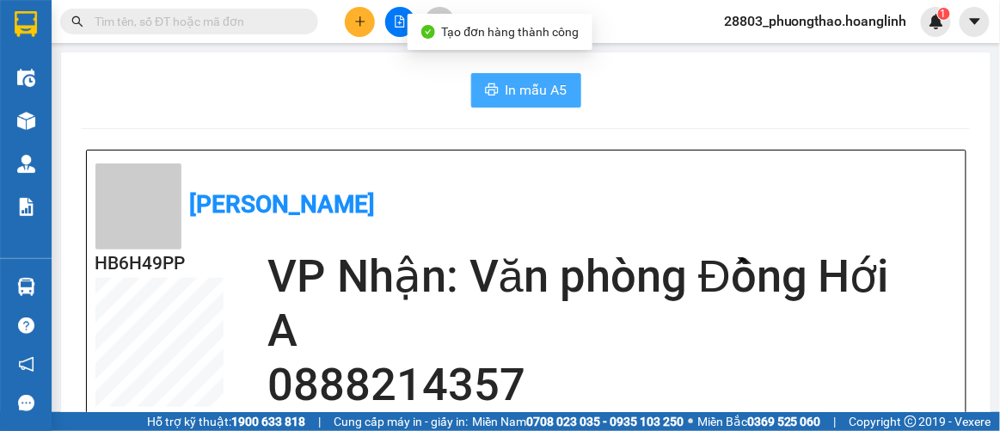
click at [519, 93] on span "In mẫu A5" at bounding box center [537, 89] width 62 height 21
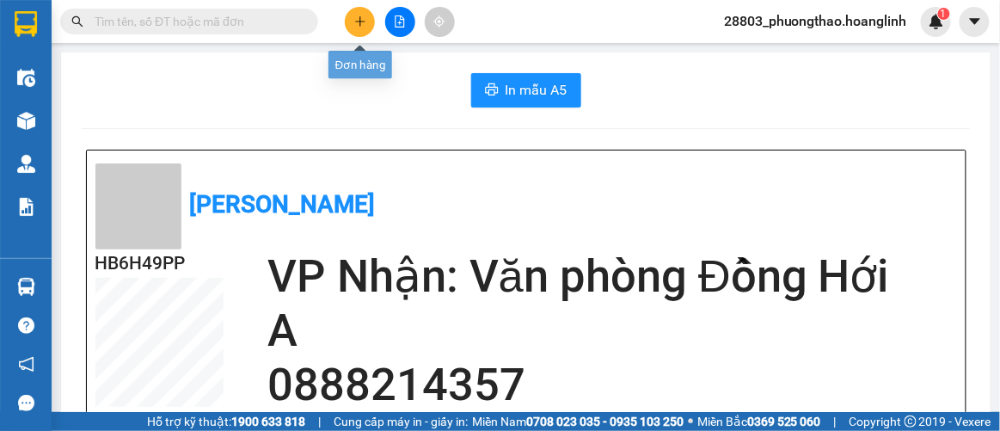
click at [357, 17] on icon "plus" at bounding box center [360, 21] width 12 height 12
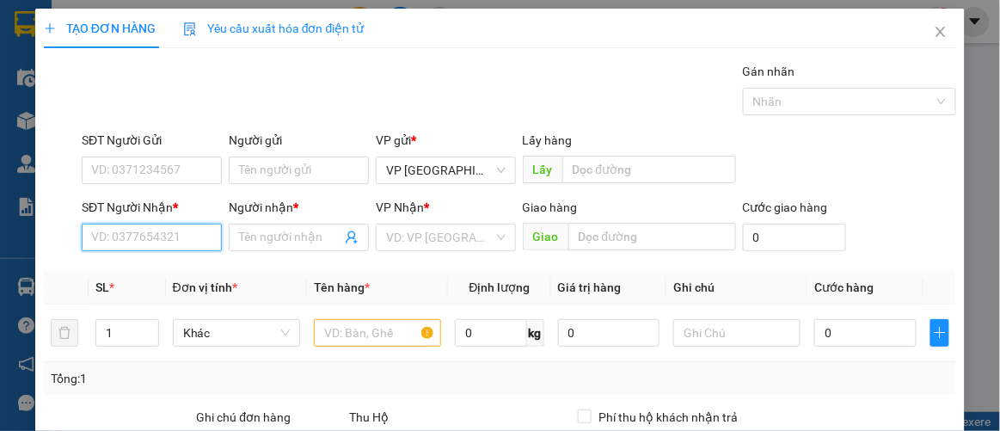
click at [130, 240] on input "SĐT Người Nhận *" at bounding box center [152, 238] width 140 height 28
click at [175, 273] on div "0961073373 - QUYỀN QUÝ" at bounding box center [162, 270] width 142 height 19
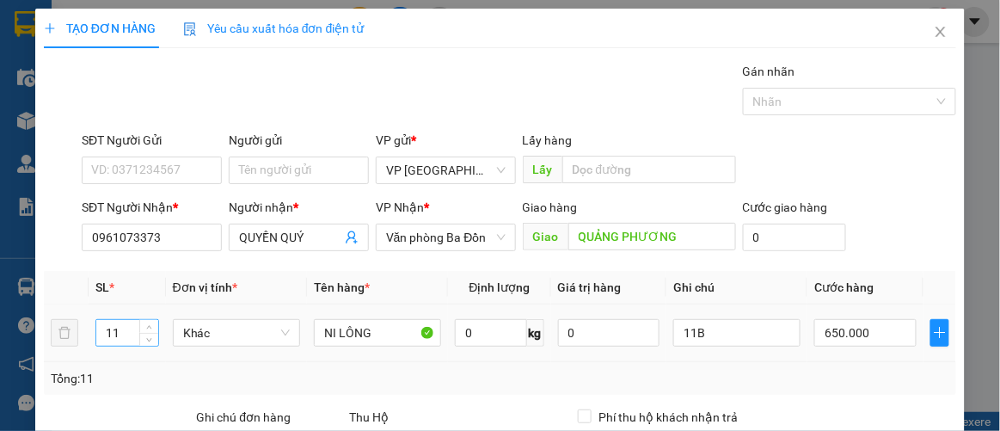
click at [130, 328] on input "11" at bounding box center [127, 333] width 62 height 26
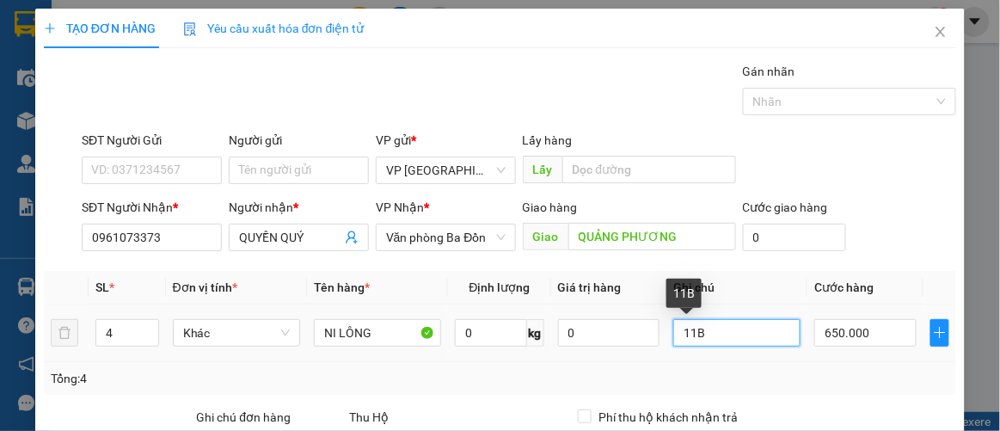
click at [742, 323] on input "11B" at bounding box center [736, 333] width 127 height 28
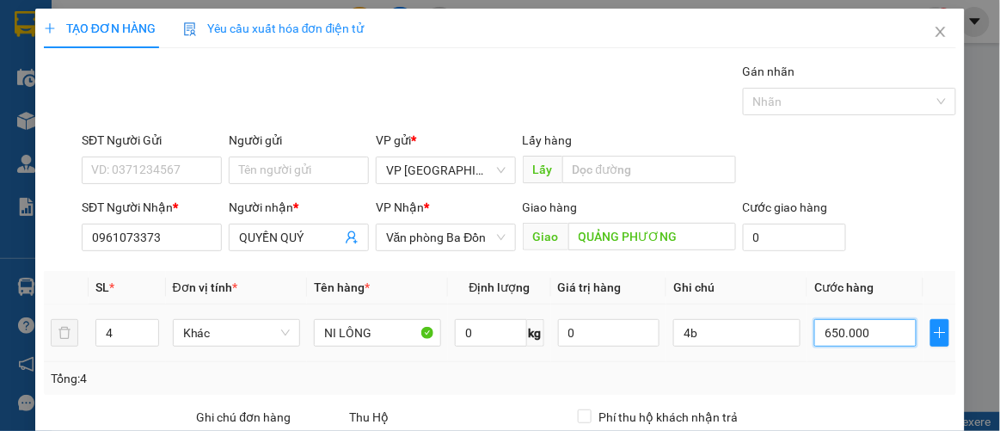
click at [888, 341] on input "650.000" at bounding box center [864, 333] width 101 height 28
click at [815, 358] on td "200.000" at bounding box center [865, 333] width 115 height 58
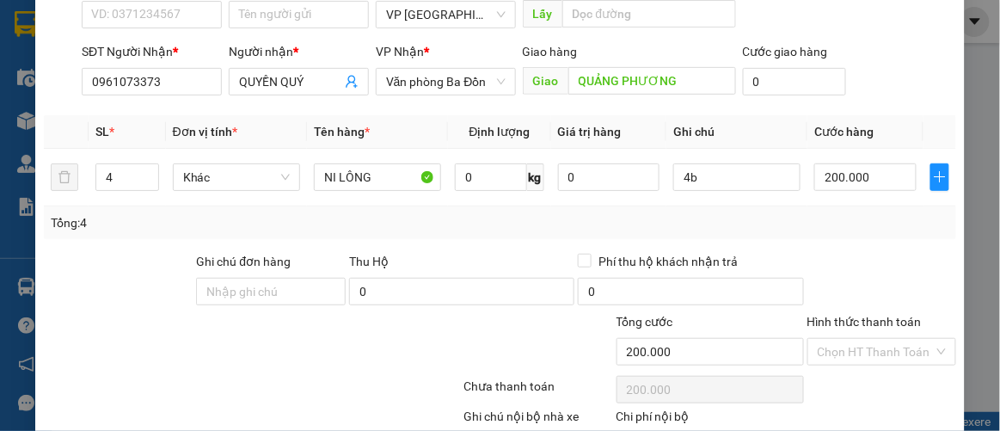
scroll to position [255, 0]
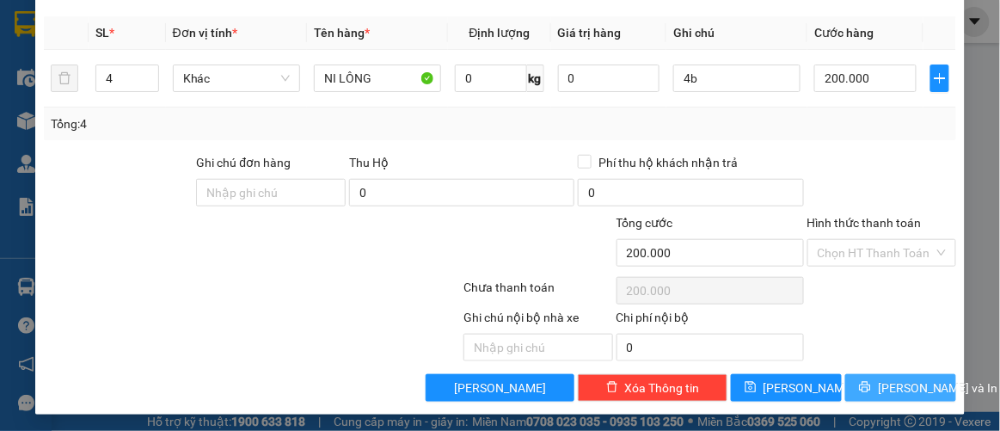
click at [878, 384] on span "[PERSON_NAME] và In" at bounding box center [938, 387] width 120 height 19
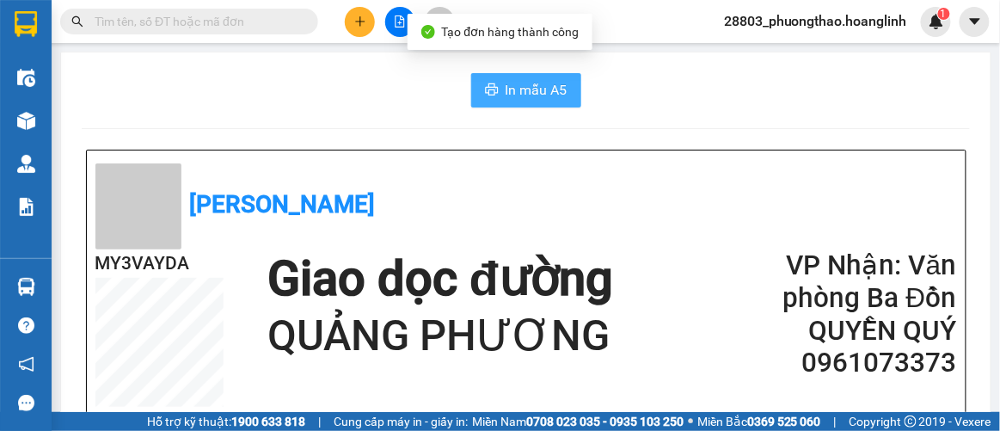
click at [521, 92] on span "In mẫu A5" at bounding box center [537, 89] width 62 height 21
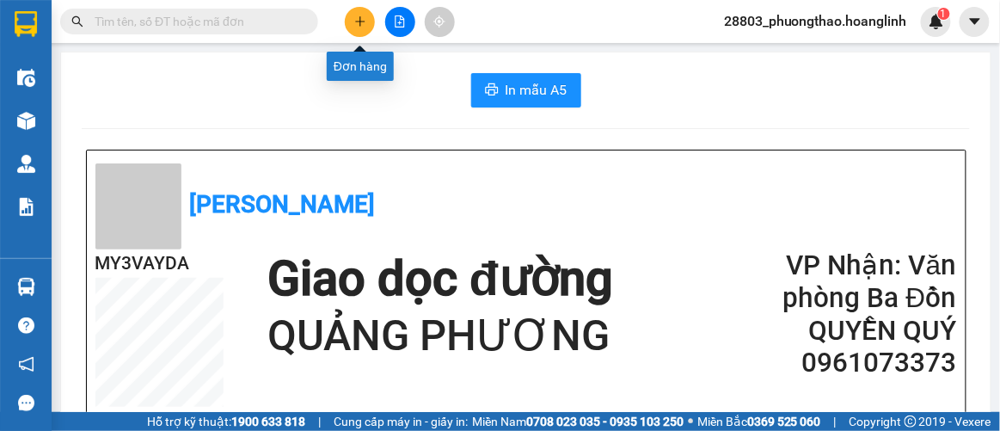
click at [360, 20] on icon "plus" at bounding box center [360, 21] width 12 height 12
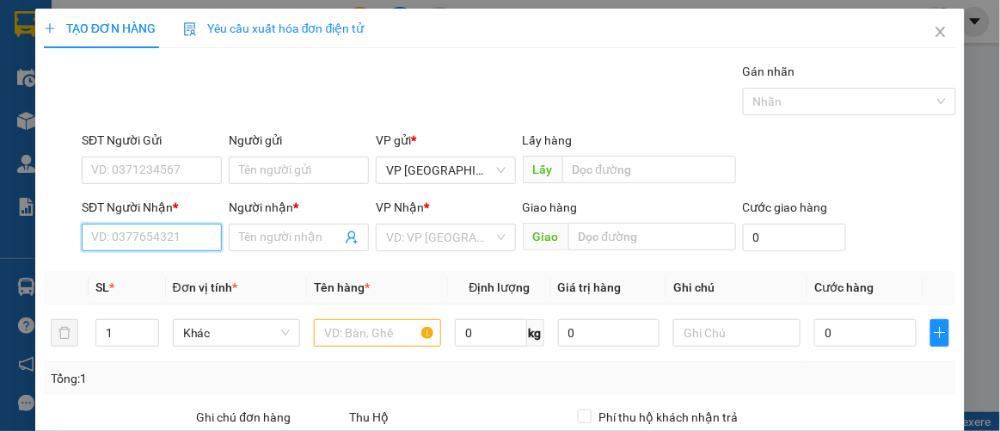
click at [160, 237] on input "SĐT Người Nhận *" at bounding box center [152, 238] width 140 height 28
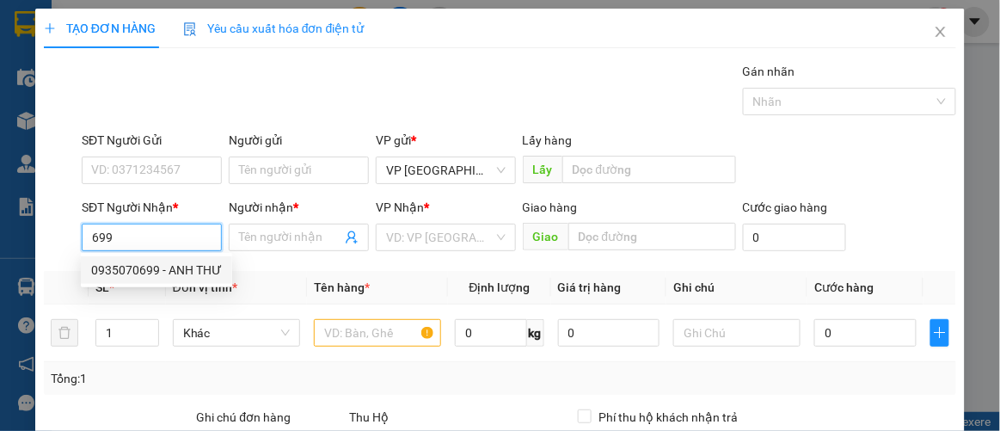
click at [113, 267] on div "0935070699 - ANH THƯ" at bounding box center [156, 270] width 131 height 19
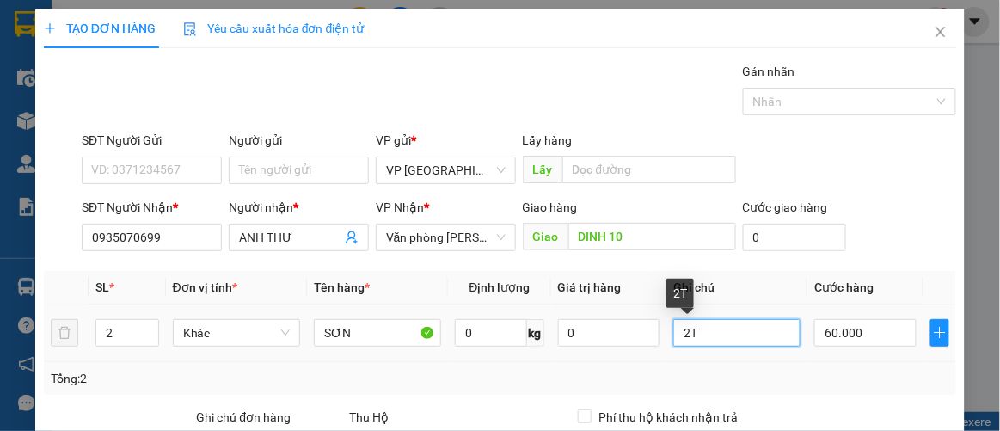
click at [714, 343] on input "2T" at bounding box center [736, 333] width 127 height 28
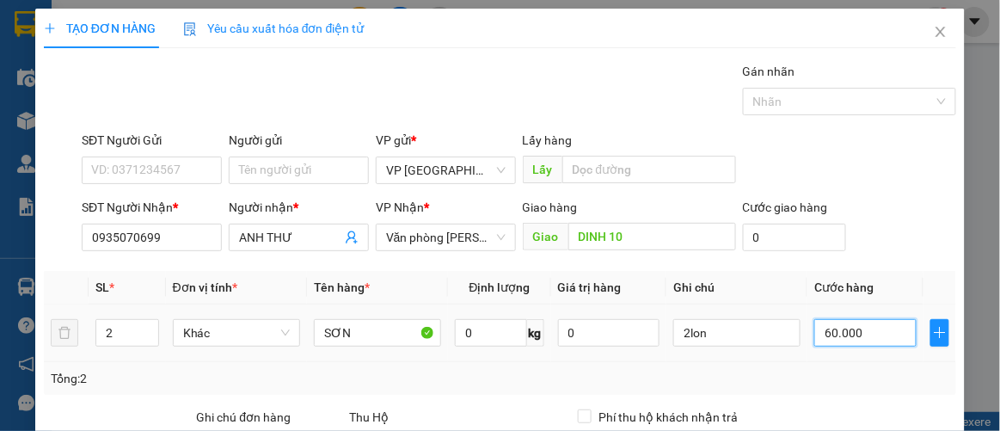
click at [844, 338] on input "60.000" at bounding box center [864, 333] width 101 height 28
click at [847, 359] on td "30.000" at bounding box center [865, 333] width 115 height 58
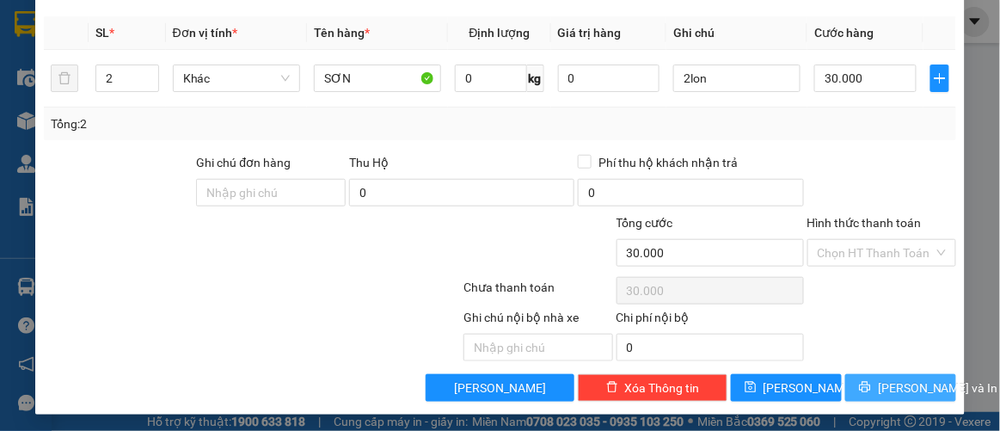
click at [867, 376] on button "[PERSON_NAME] và In" at bounding box center [900, 388] width 111 height 28
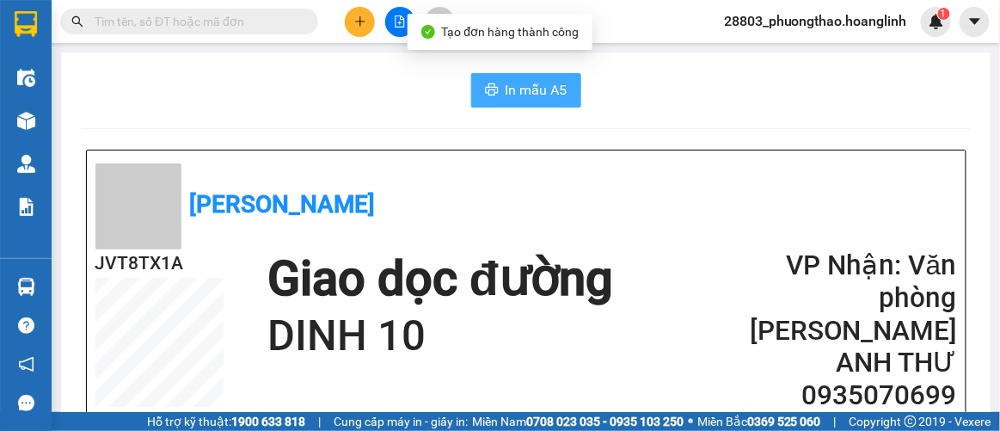
click at [523, 83] on span "In mẫu A5" at bounding box center [537, 89] width 62 height 21
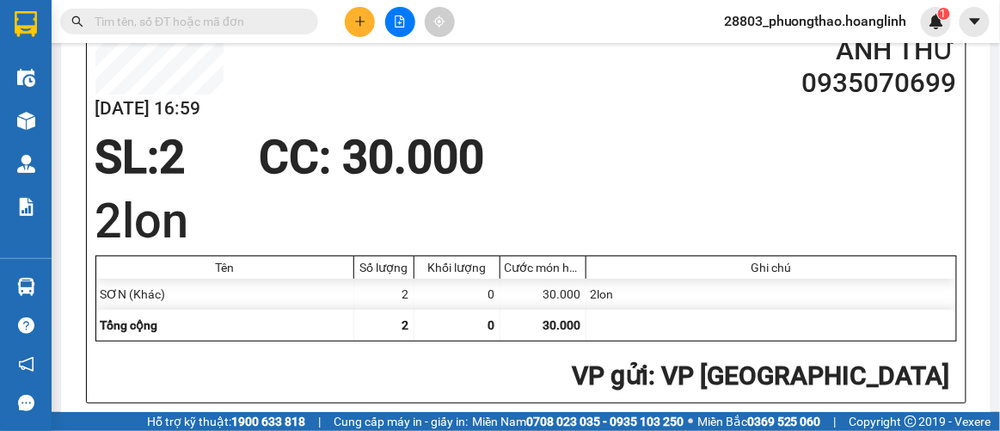
scroll to position [77, 0]
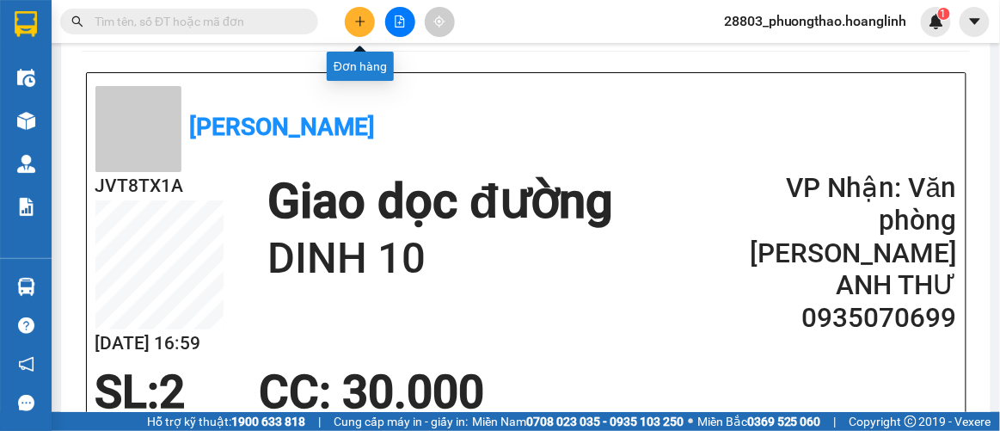
click at [361, 20] on icon "plus" at bounding box center [360, 21] width 12 height 12
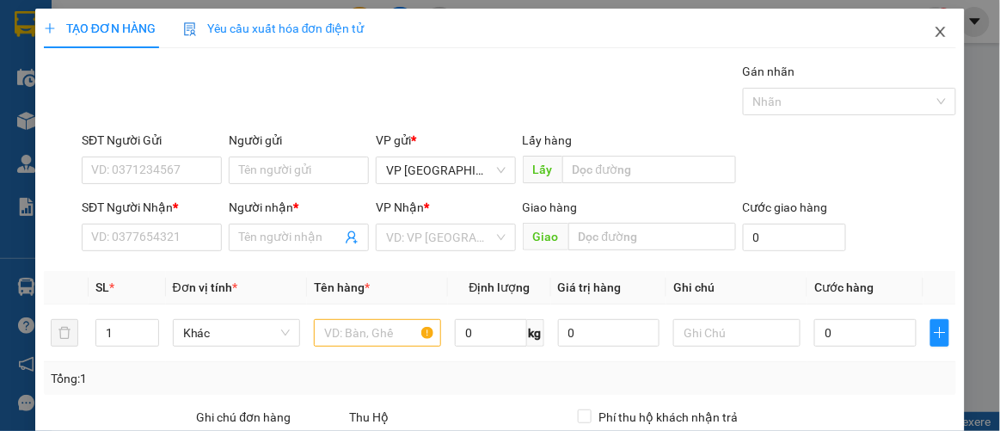
click at [934, 34] on icon "close" at bounding box center [941, 32] width 14 height 14
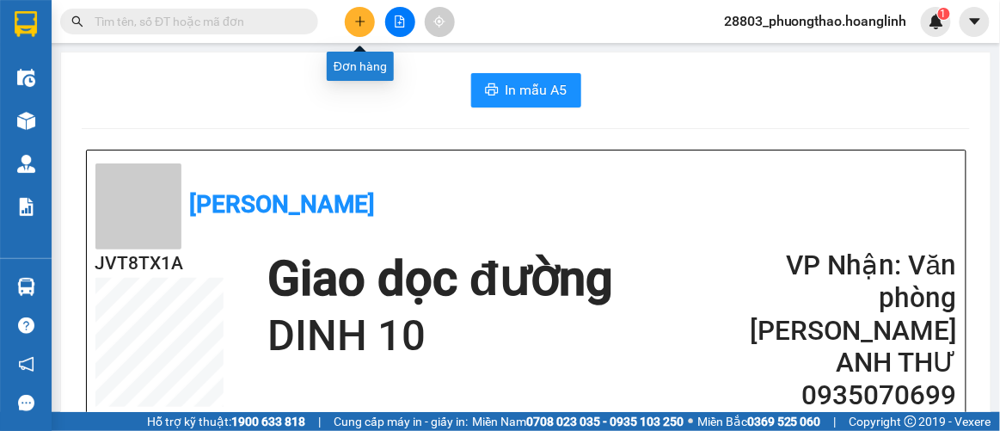
click at [354, 22] on icon "plus" at bounding box center [360, 21] width 12 height 12
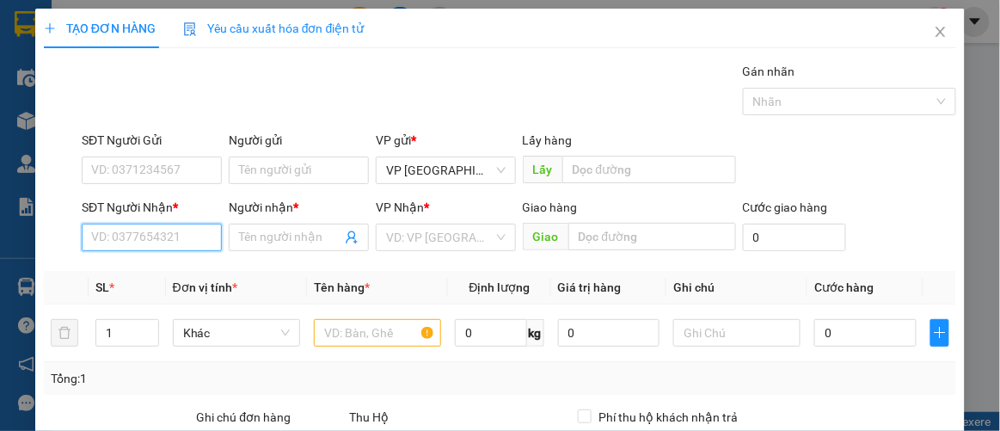
click at [157, 236] on input "SĐT Người Nhận *" at bounding box center [152, 238] width 140 height 28
click at [143, 242] on input "4333" at bounding box center [152, 238] width 140 height 28
click at [144, 241] on input "4333" at bounding box center [152, 238] width 140 height 28
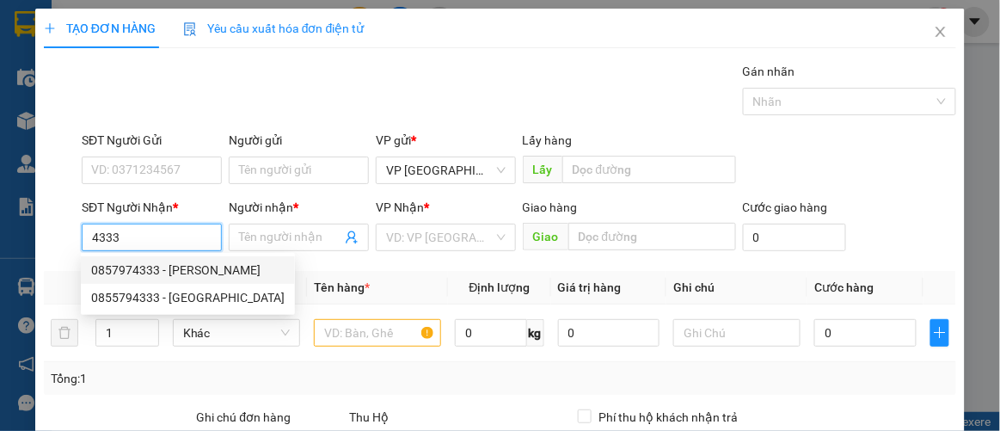
click at [140, 274] on div "0857974333 - MẠNH DŨNG" at bounding box center [187, 270] width 193 height 19
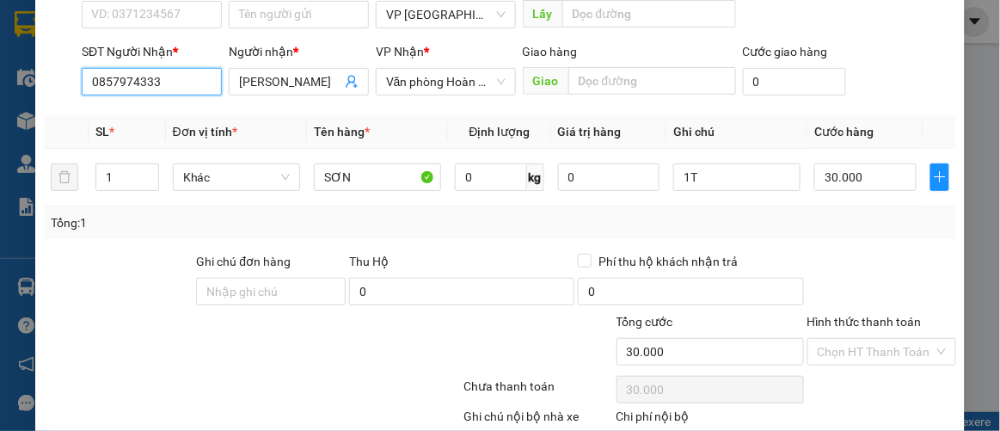
scroll to position [255, 0]
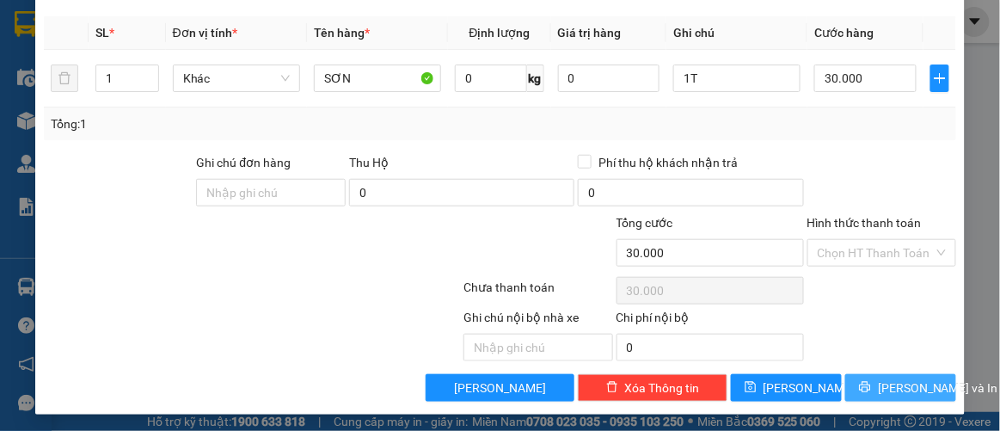
click at [868, 385] on icon "printer" at bounding box center [865, 387] width 11 height 11
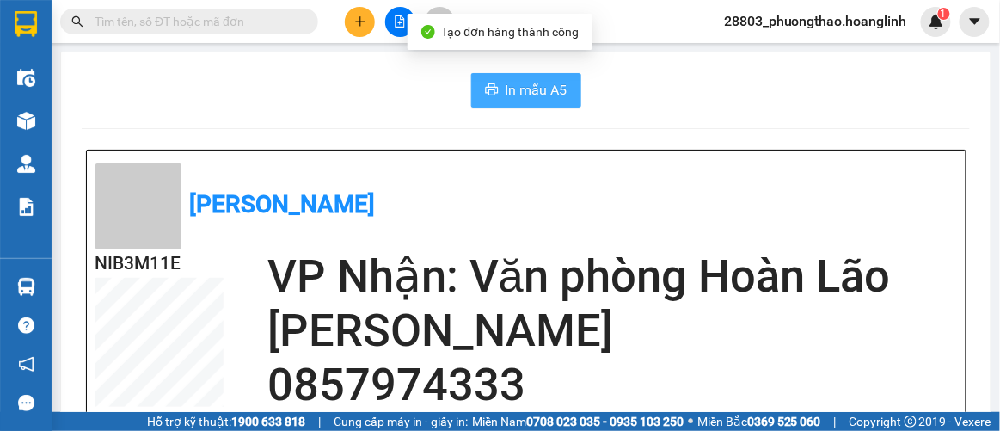
click at [521, 91] on span "In mẫu A5" at bounding box center [537, 89] width 62 height 21
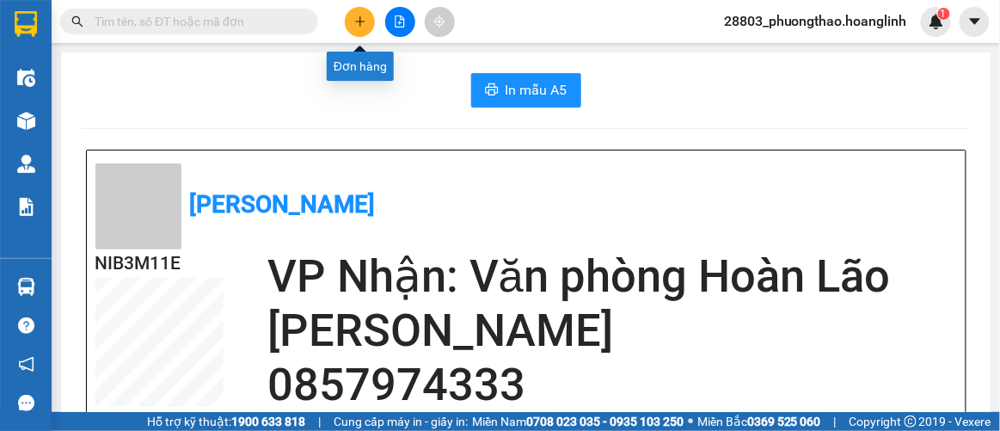
click at [358, 16] on icon "plus" at bounding box center [360, 21] width 12 height 12
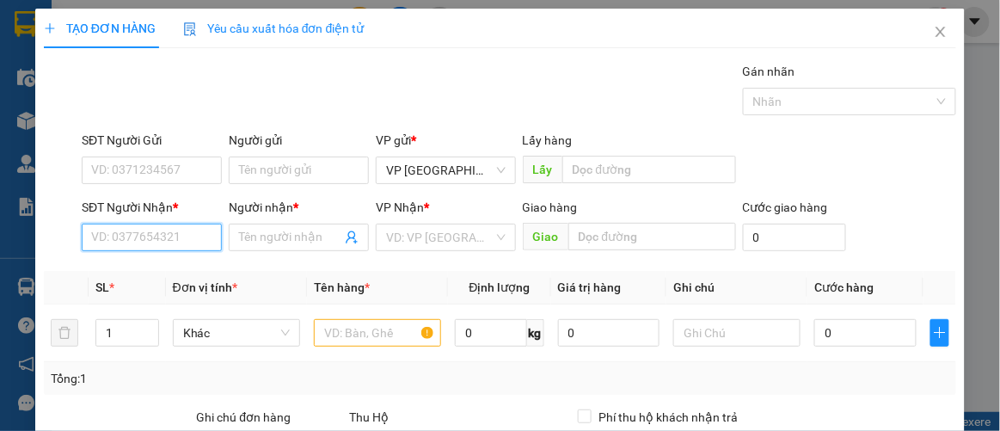
click at [128, 241] on input "SĐT Người Nhận *" at bounding box center [152, 238] width 140 height 28
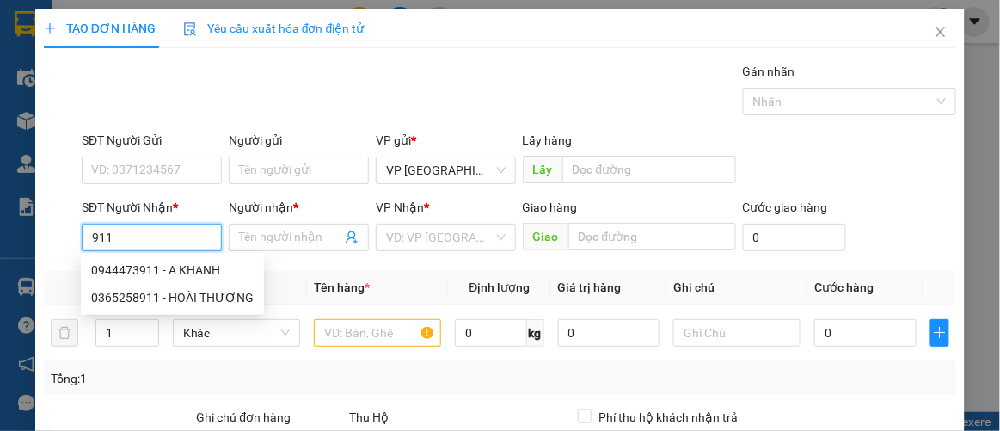
click at [138, 273] on div "0944473911 - A KHANH" at bounding box center [172, 270] width 163 height 19
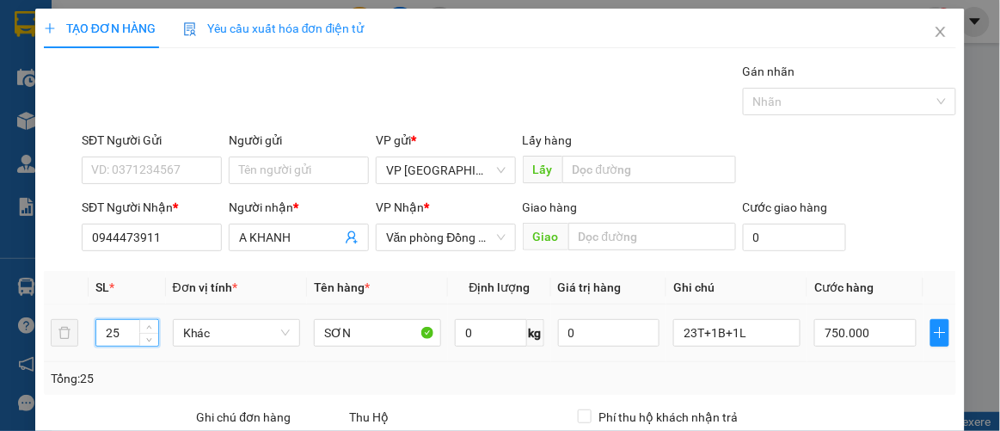
click at [137, 328] on input "25" at bounding box center [127, 333] width 62 height 26
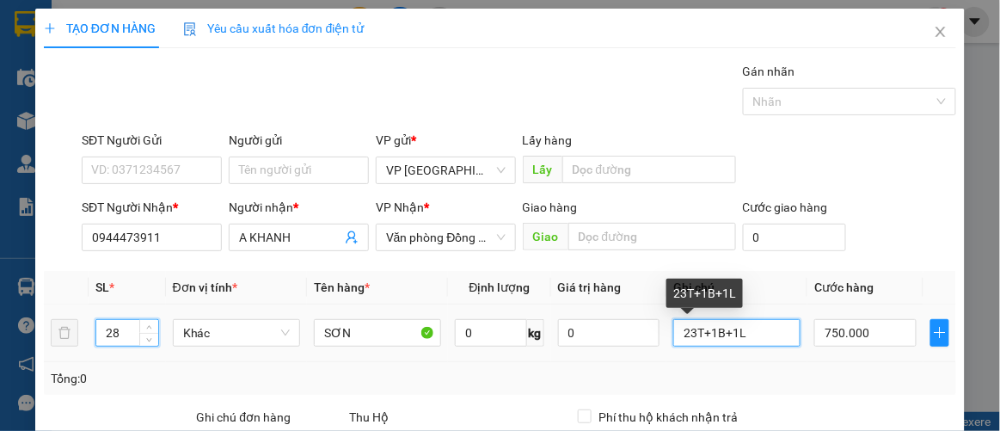
click at [743, 335] on input "23T+1B+1L" at bounding box center [736, 333] width 127 height 28
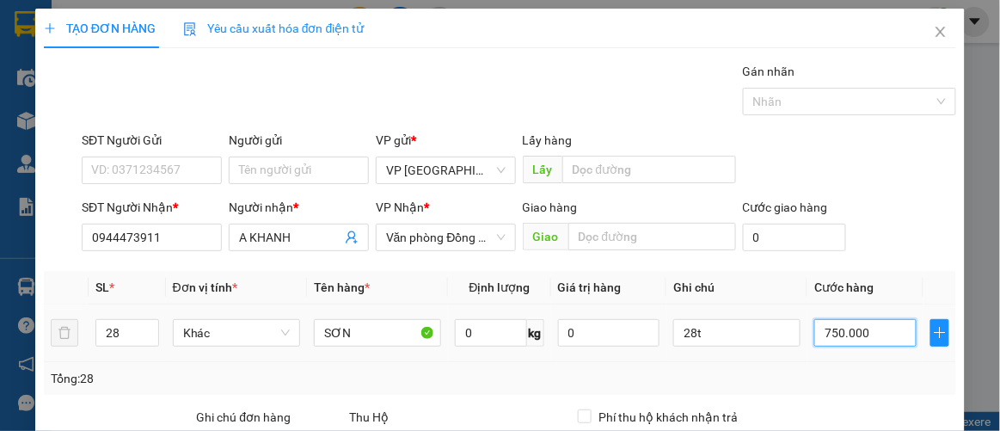
click at [880, 335] on input "750.000" at bounding box center [864, 333] width 101 height 28
click at [717, 370] on div "Tổng: 28" at bounding box center [501, 378] width 900 height 19
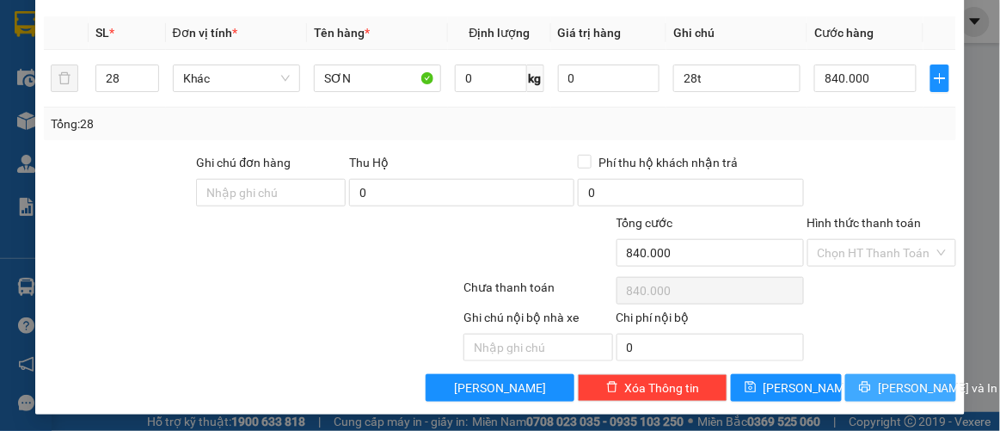
click at [872, 388] on button "[PERSON_NAME] và In" at bounding box center [900, 388] width 111 height 28
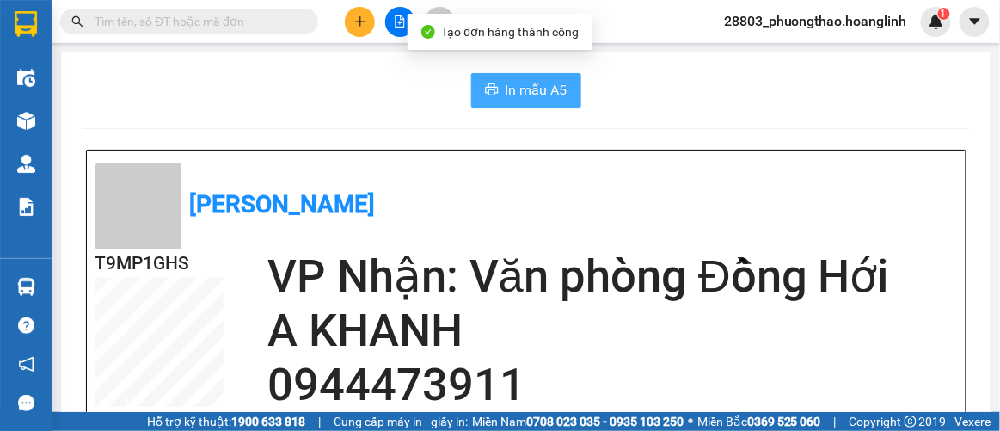
click at [506, 82] on span "In mẫu A5" at bounding box center [537, 89] width 62 height 21
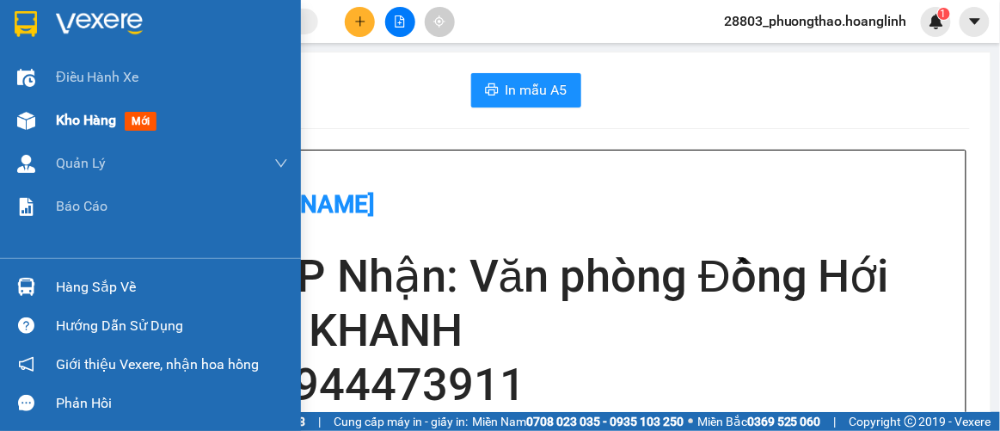
click at [94, 120] on span "Kho hàng" at bounding box center [86, 120] width 60 height 16
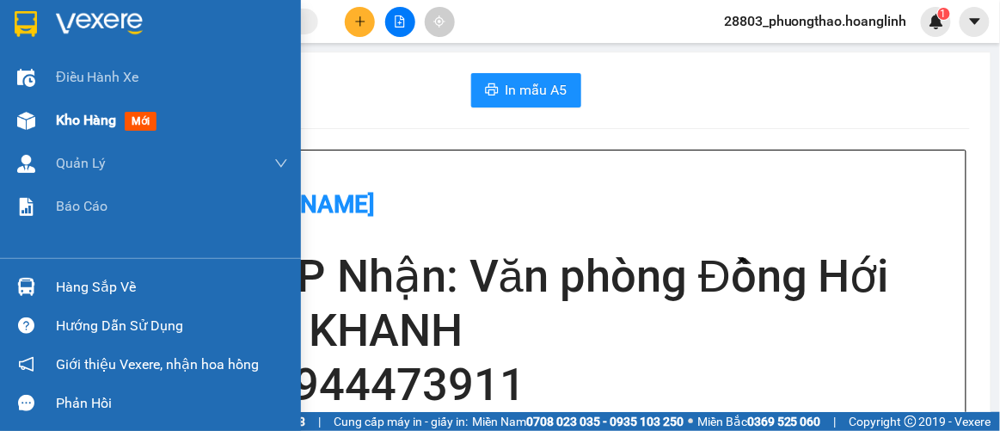
click at [64, 126] on span "Kho hàng" at bounding box center [86, 120] width 60 height 16
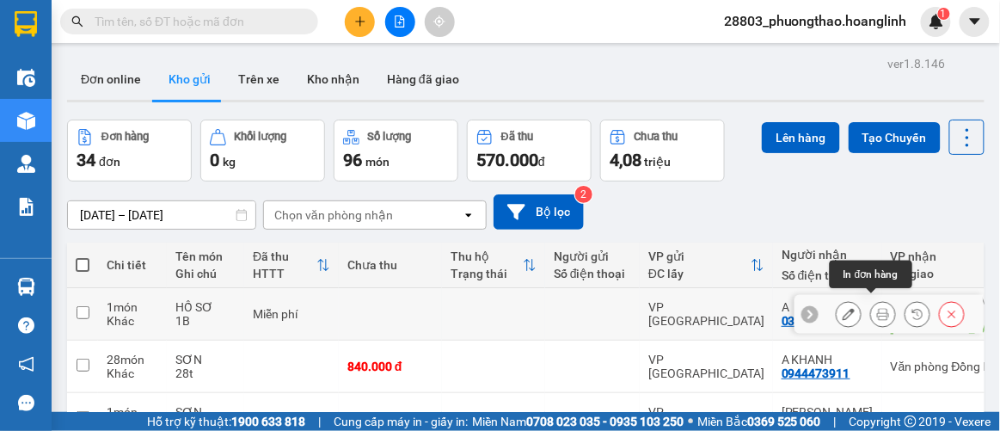
click at [877, 308] on icon at bounding box center [883, 314] width 12 height 12
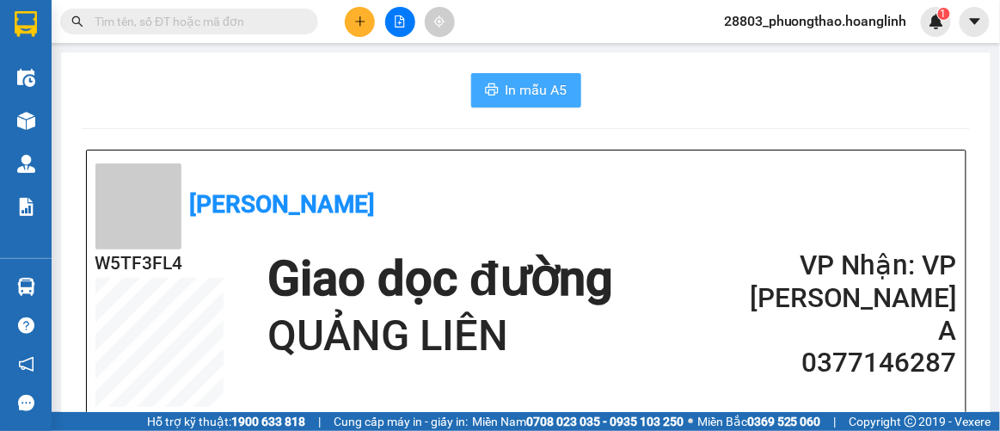
click at [512, 85] on span "In mẫu A5" at bounding box center [537, 89] width 62 height 21
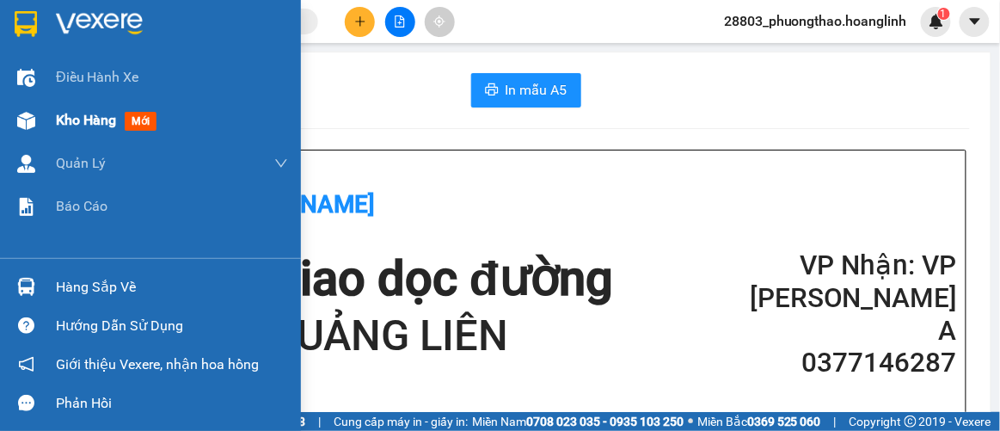
click at [80, 125] on span "Kho hàng" at bounding box center [86, 120] width 60 height 16
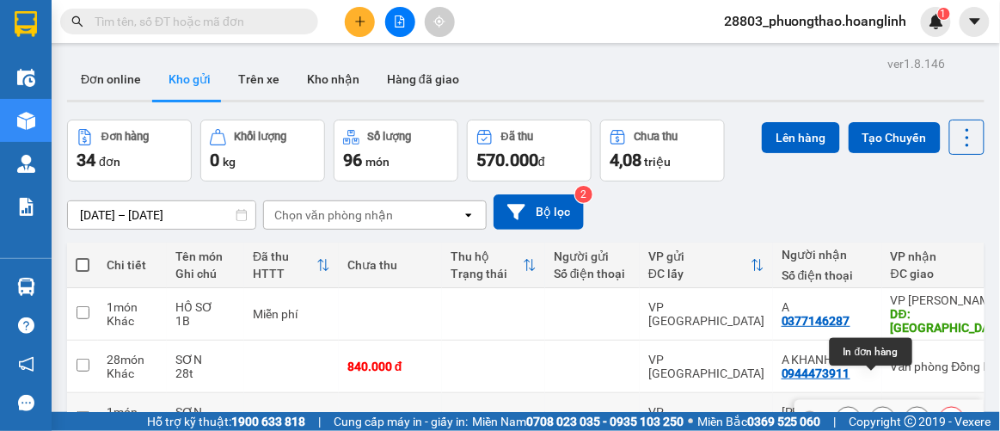
click at [877, 413] on icon at bounding box center [883, 419] width 12 height 12
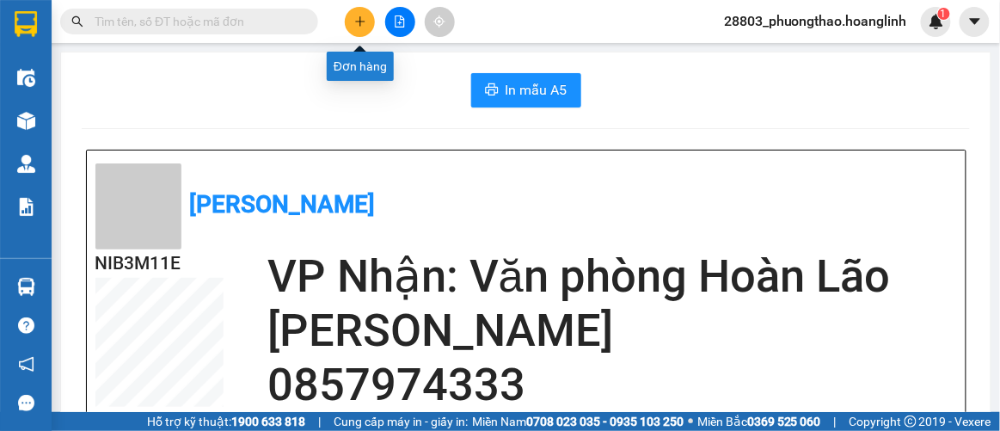
click at [362, 23] on icon "plus" at bounding box center [360, 21] width 12 height 12
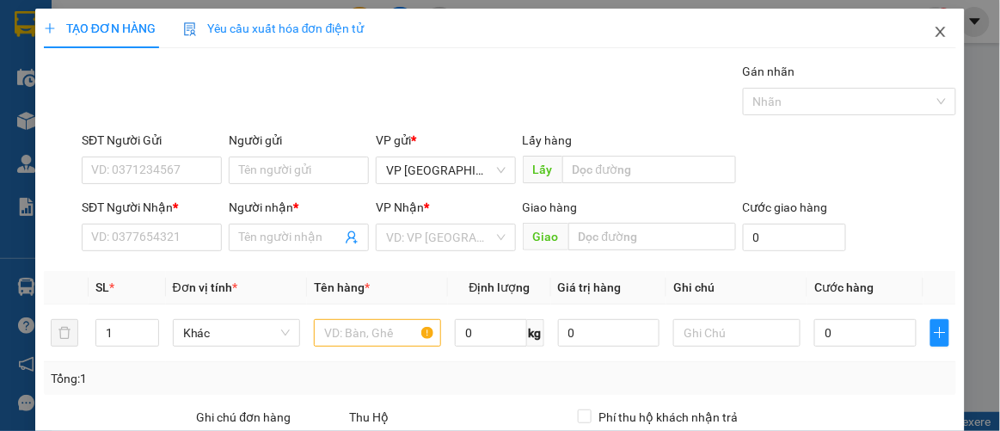
click at [937, 28] on icon "close" at bounding box center [941, 32] width 9 height 10
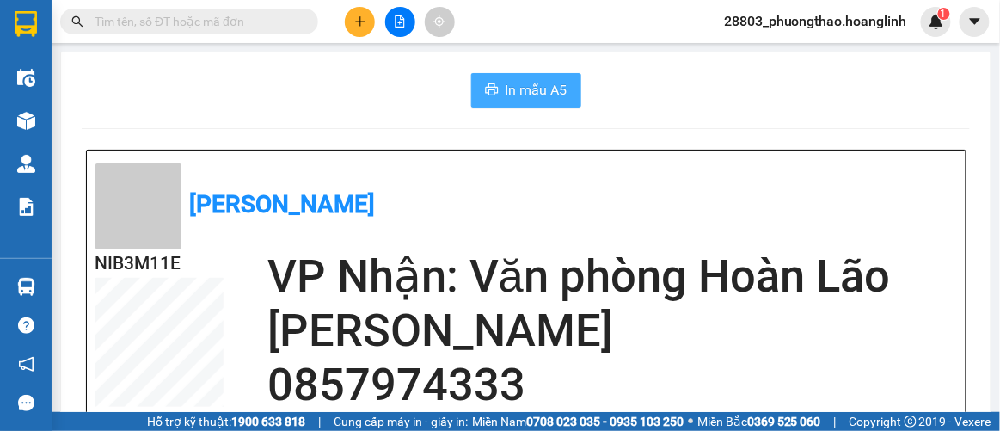
click at [529, 95] on span "In mẫu A5" at bounding box center [537, 89] width 62 height 21
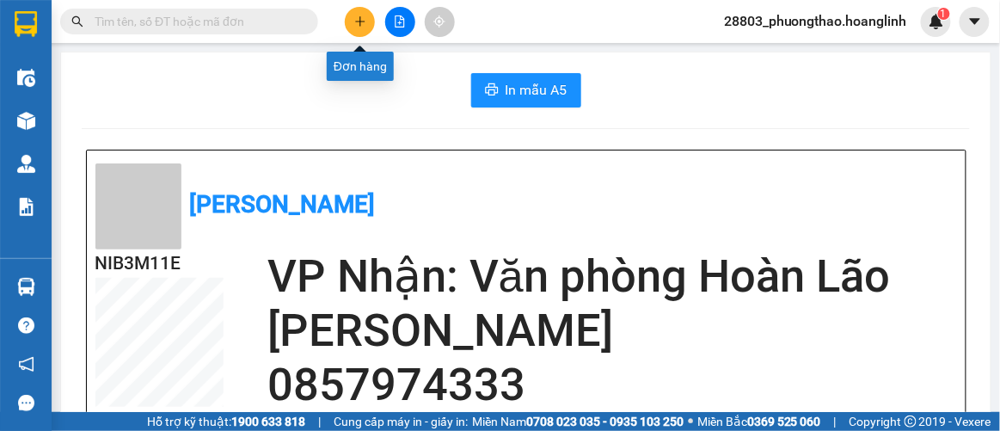
click at [363, 19] on icon "plus" at bounding box center [360, 21] width 12 height 12
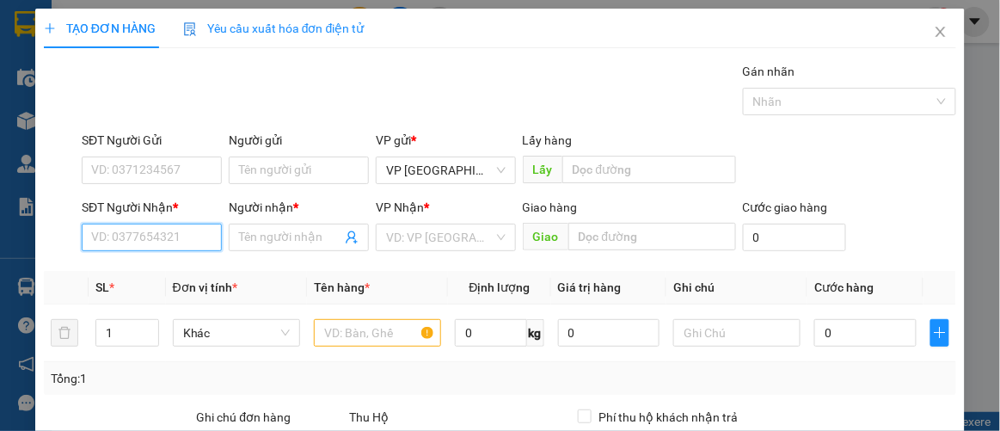
click at [176, 240] on input "SĐT Người Nhận *" at bounding box center [152, 238] width 140 height 28
click at [149, 273] on div "0981797223 - A" at bounding box center [150, 270] width 118 height 19
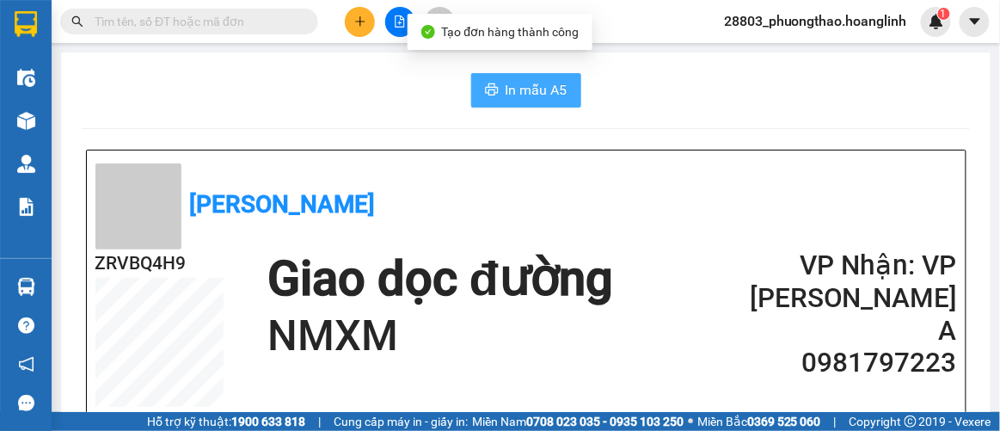
click at [515, 90] on span "In mẫu A5" at bounding box center [537, 89] width 62 height 21
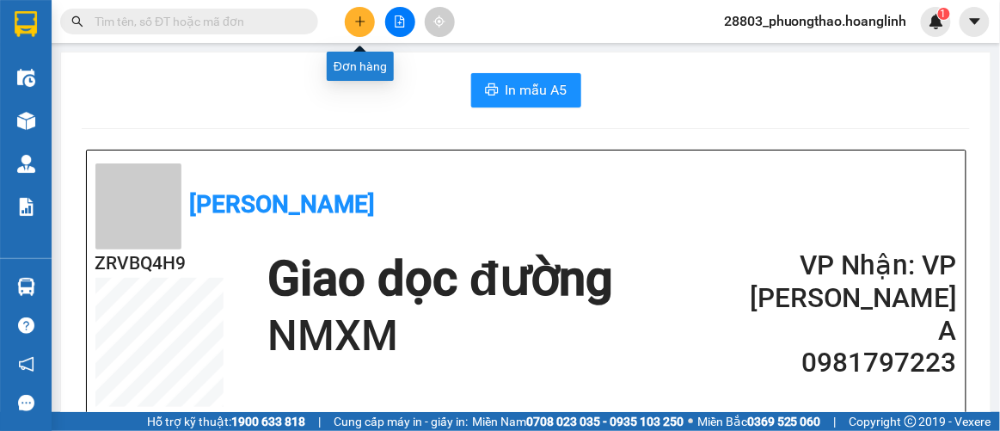
click at [367, 16] on button at bounding box center [360, 22] width 30 height 30
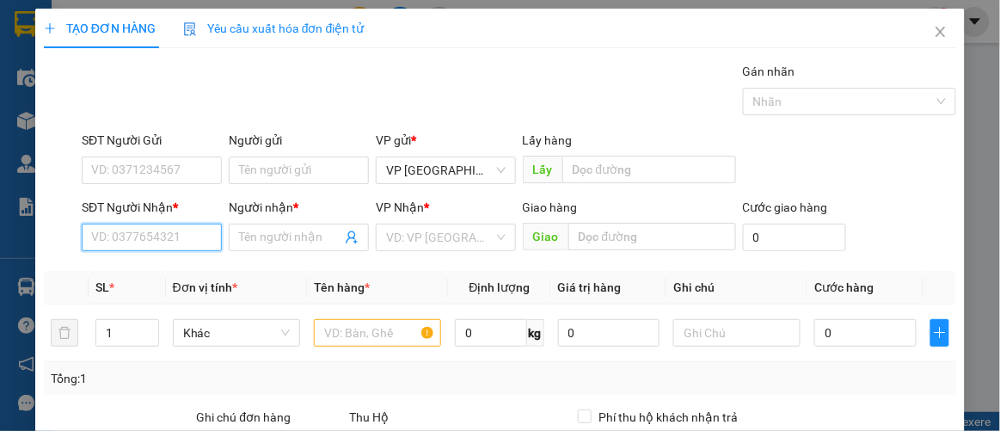
click at [150, 243] on input "SĐT Người Nhận *" at bounding box center [152, 238] width 140 height 28
click at [146, 266] on div "0981175067 - ANH TẤN" at bounding box center [175, 270] width 169 height 19
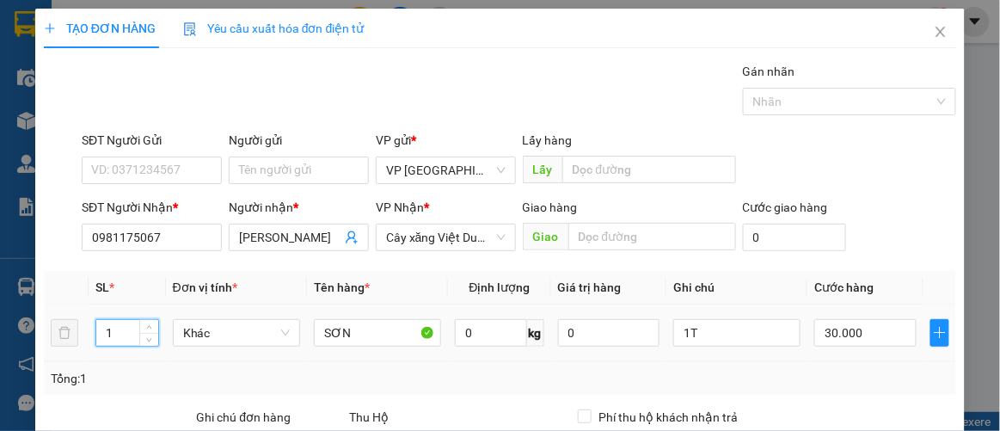
click at [126, 332] on input "1" at bounding box center [127, 333] width 62 height 26
click at [705, 334] on input "1T" at bounding box center [736, 333] width 127 height 28
click at [870, 339] on input "30.000" at bounding box center [864, 333] width 101 height 28
click at [866, 358] on td "120.000" at bounding box center [865, 333] width 115 height 58
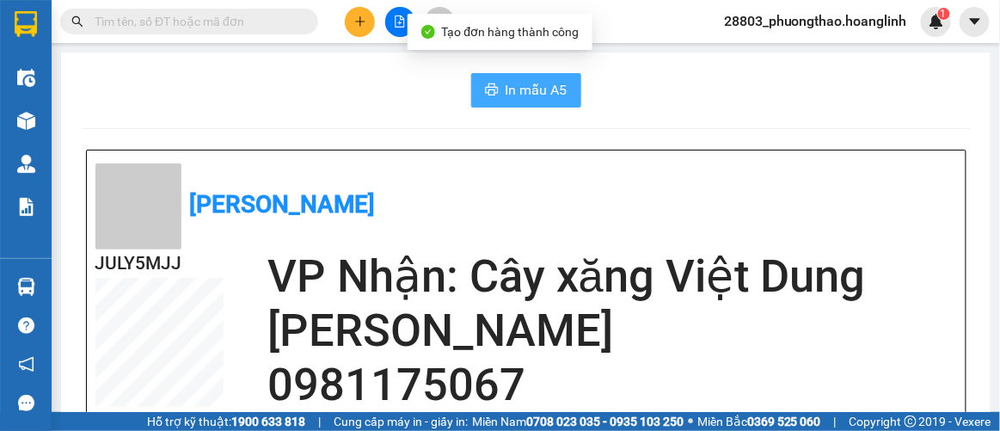
click at [506, 87] on span "In mẫu A5" at bounding box center [537, 89] width 62 height 21
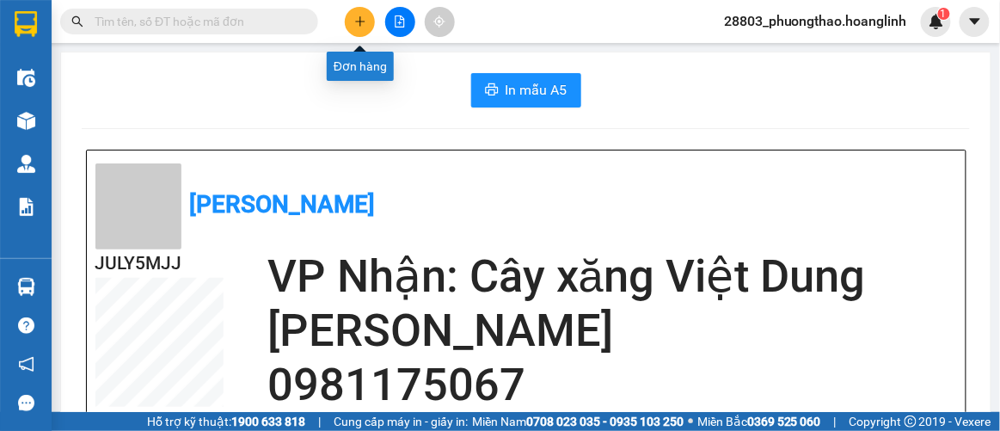
click at [357, 24] on icon "plus" at bounding box center [360, 21] width 12 height 12
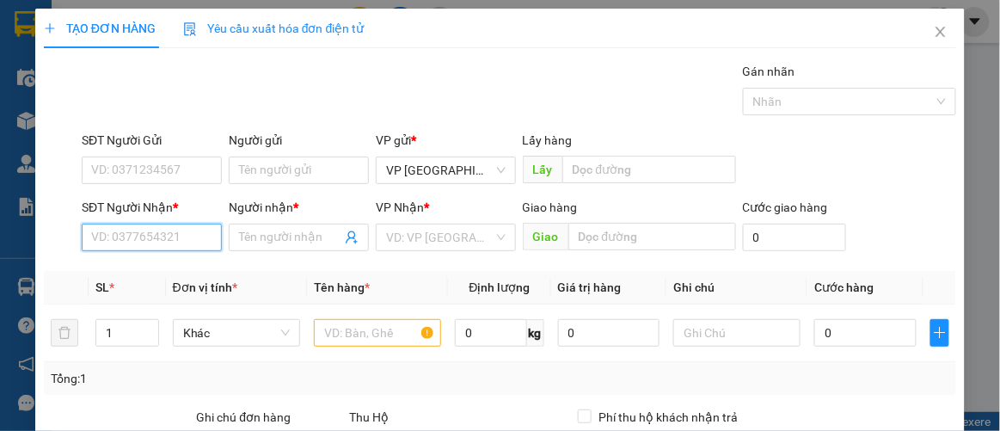
click at [161, 240] on input "SĐT Người Nhận *" at bounding box center [152, 238] width 140 height 28
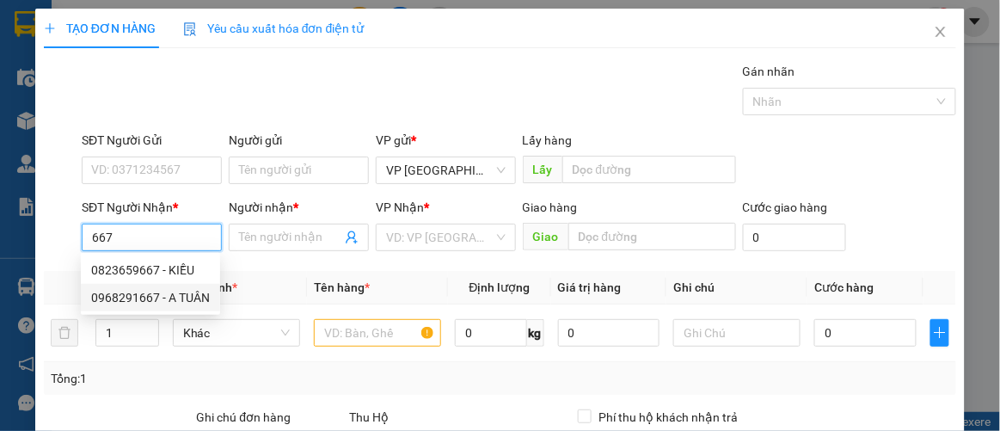
click at [150, 298] on div "0968291667 - A TUÂN" at bounding box center [150, 297] width 119 height 19
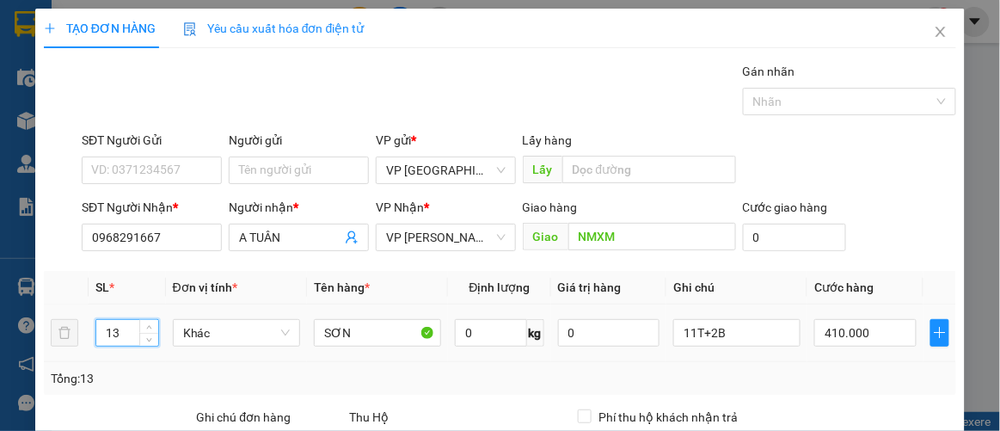
click at [129, 336] on input "13" at bounding box center [127, 333] width 62 height 26
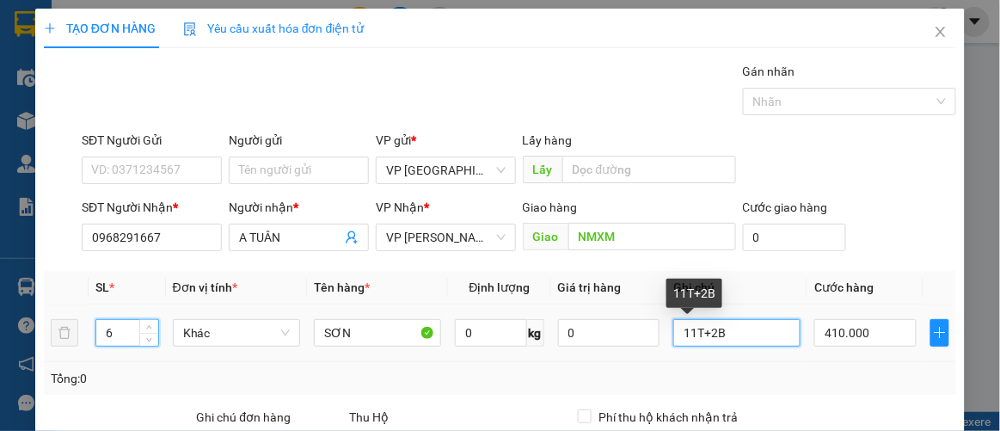
click at [729, 339] on input "11T+2B" at bounding box center [736, 333] width 127 height 28
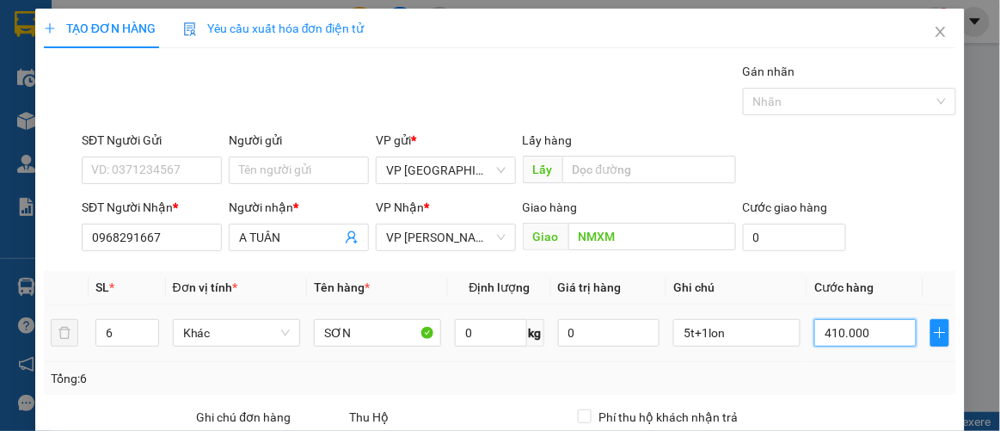
click at [878, 336] on input "410.000" at bounding box center [864, 333] width 101 height 28
click at [709, 384] on div "Tổng: 6" at bounding box center [501, 378] width 900 height 19
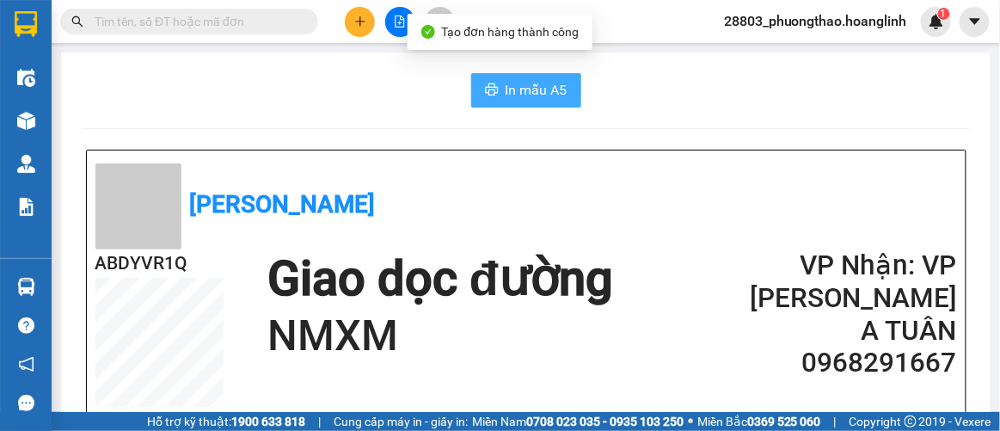
click at [508, 91] on span "In mẫu A5" at bounding box center [537, 89] width 62 height 21
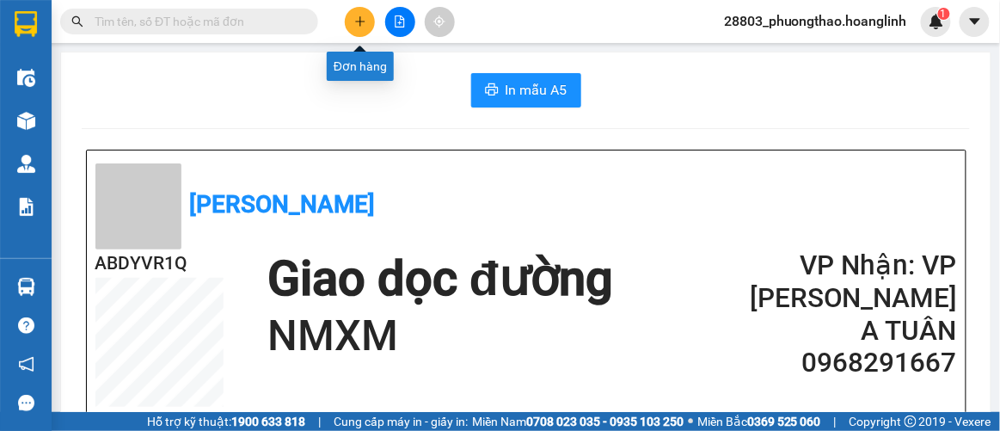
click at [354, 26] on icon "plus" at bounding box center [360, 21] width 12 height 12
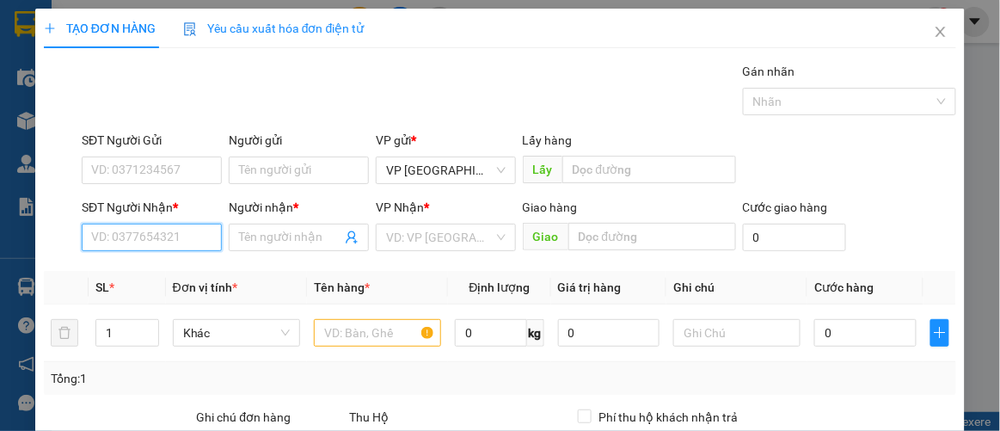
click at [157, 237] on input "SĐT Người Nhận *" at bounding box center [152, 238] width 140 height 28
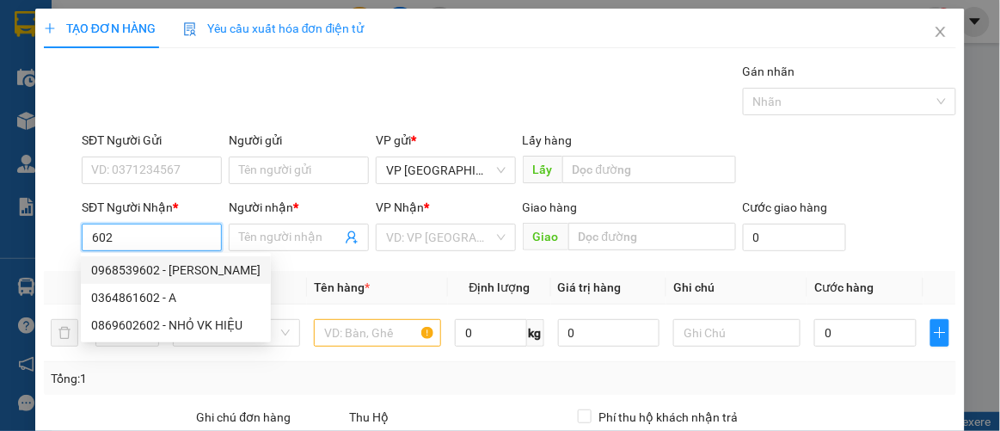
click at [169, 272] on div "0968539602 - VŨ THỊ QUẾ" at bounding box center [175, 270] width 169 height 19
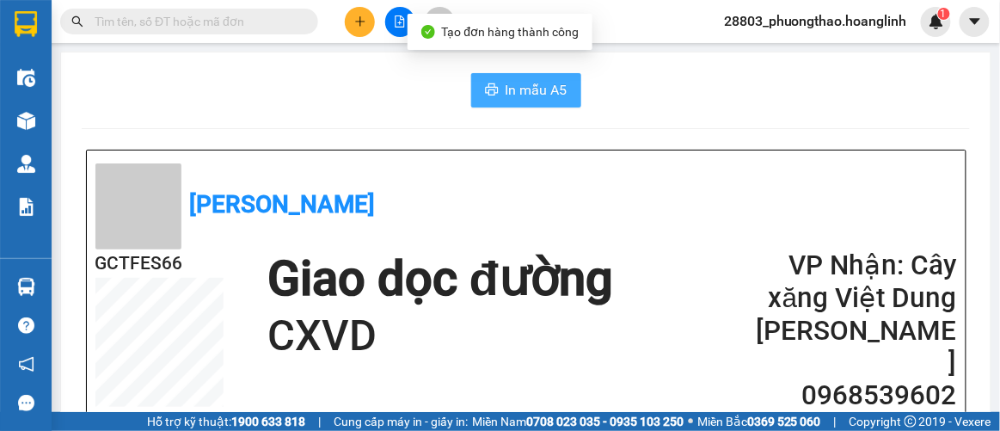
click at [525, 81] on span "In mẫu A5" at bounding box center [537, 89] width 62 height 21
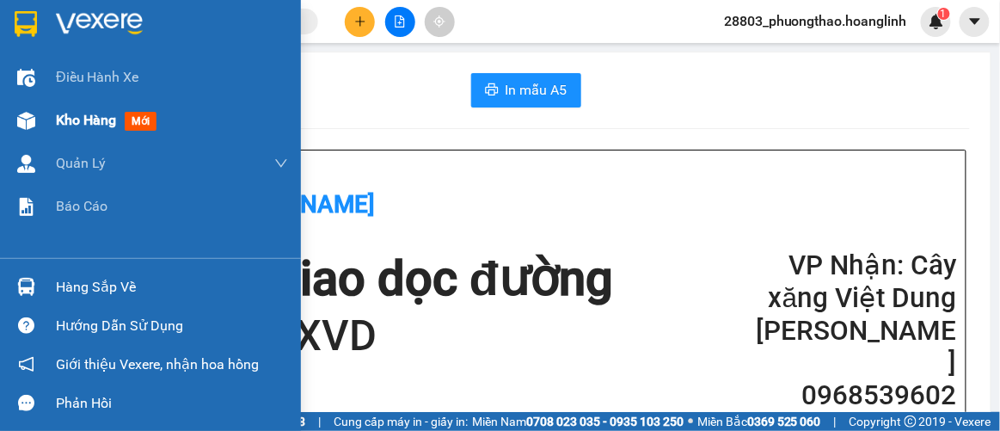
click at [92, 127] on span "Kho hàng" at bounding box center [86, 120] width 60 height 16
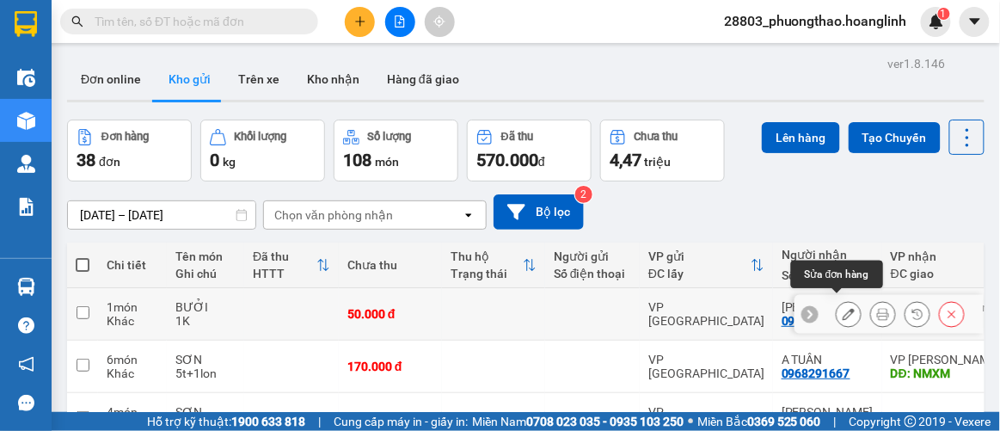
click at [843, 308] on icon at bounding box center [849, 314] width 12 height 12
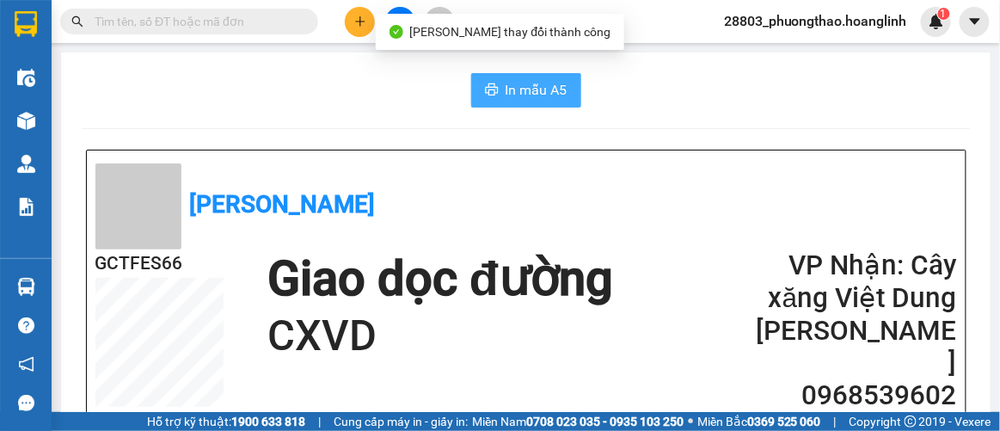
click at [512, 105] on button "In mẫu A5" at bounding box center [526, 90] width 110 height 34
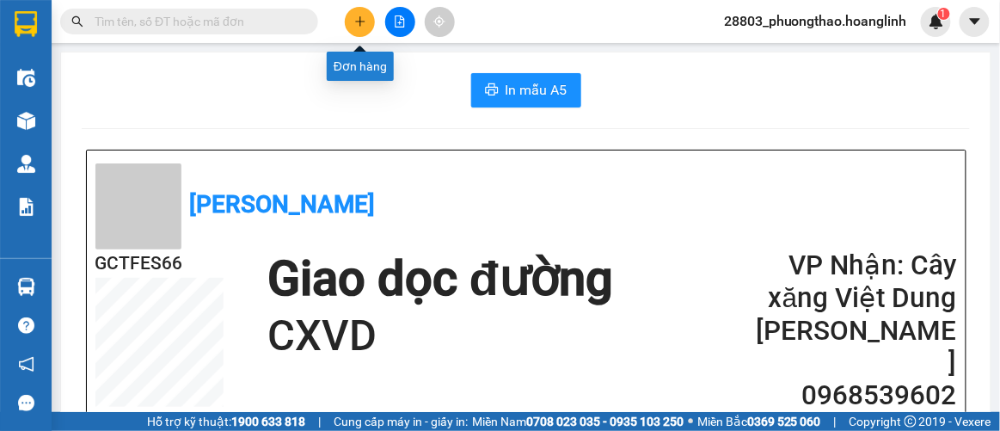
click at [361, 20] on icon "plus" at bounding box center [360, 21] width 12 height 12
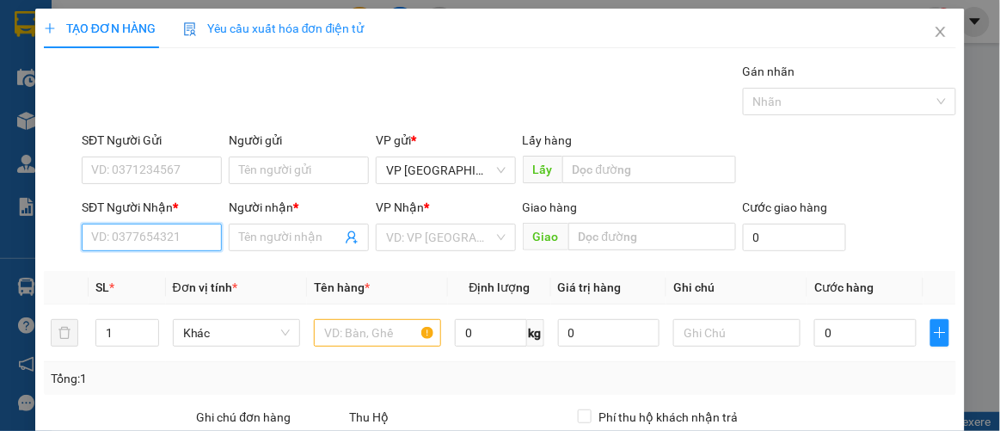
click at [197, 246] on input "SĐT Người Nhận *" at bounding box center [152, 238] width 140 height 28
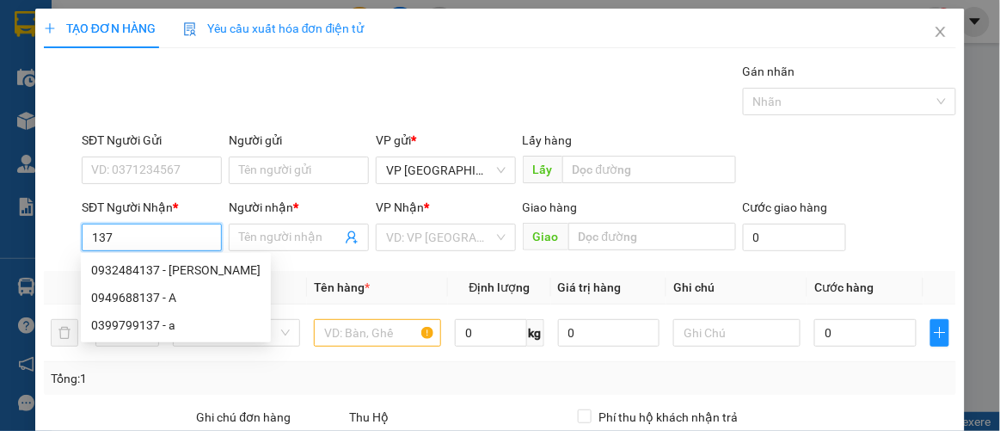
click at [83, 235] on input "137" at bounding box center [152, 238] width 140 height 28
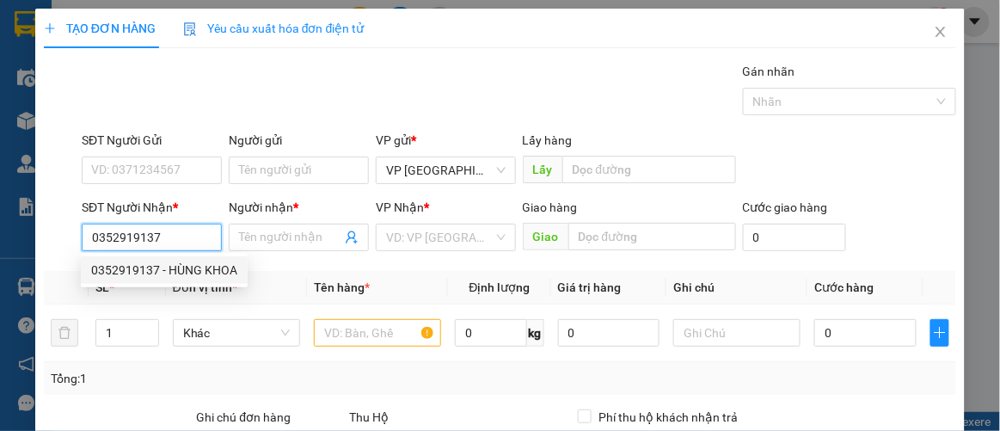
click at [132, 273] on div "0352919137 - HÙNG KHOA" at bounding box center [164, 270] width 146 height 19
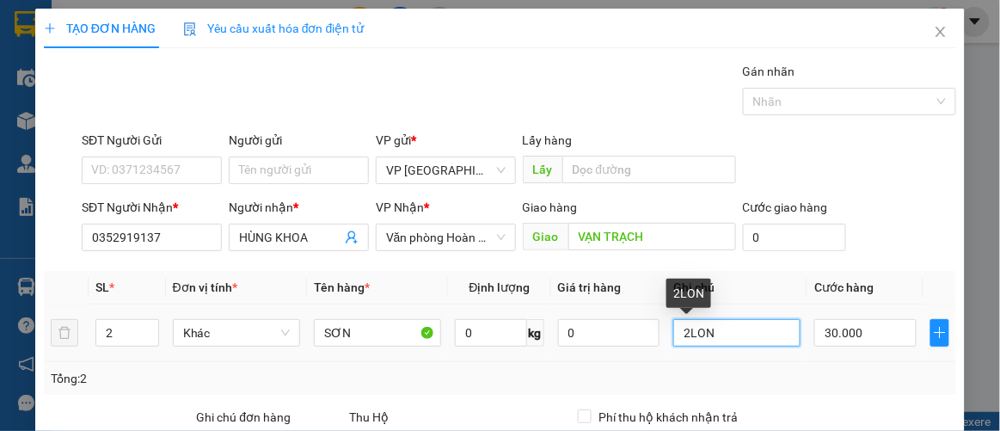
click at [740, 319] on input "2LON" at bounding box center [736, 333] width 127 height 28
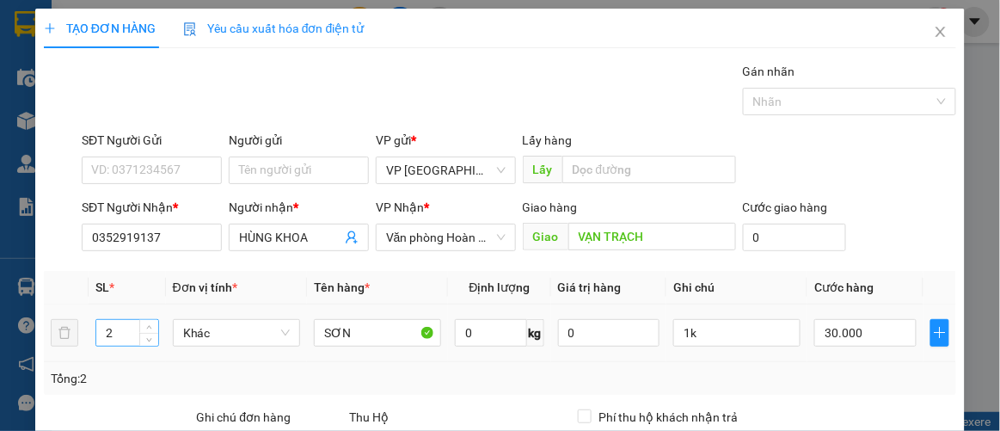
click at [124, 320] on input "2" at bounding box center [127, 333] width 62 height 26
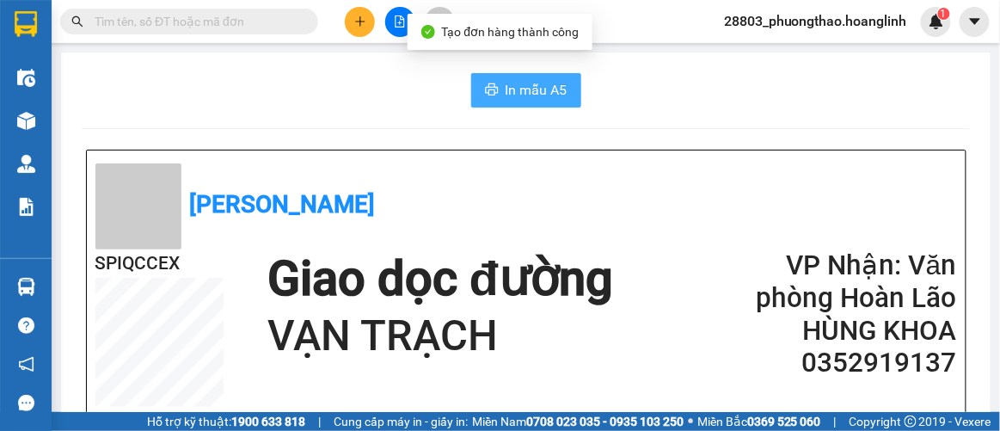
click at [537, 89] on span "In mẫu A5" at bounding box center [537, 89] width 62 height 21
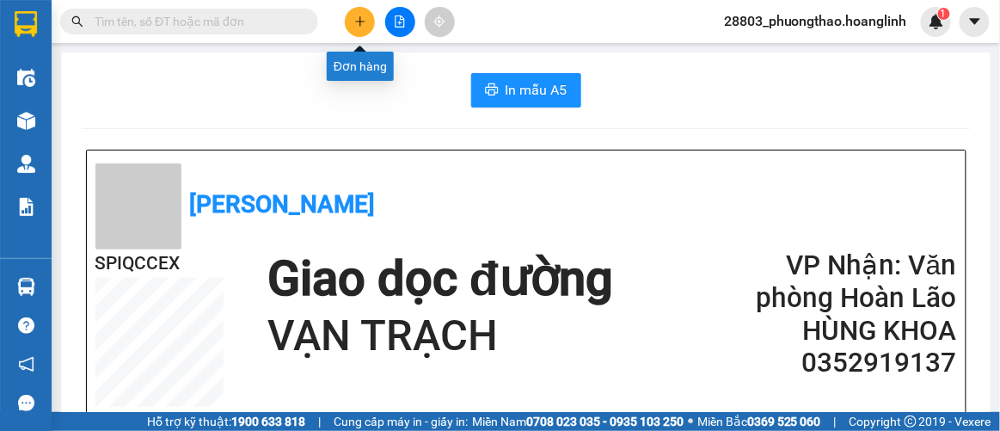
click at [358, 21] on icon "plus" at bounding box center [359, 21] width 9 height 1
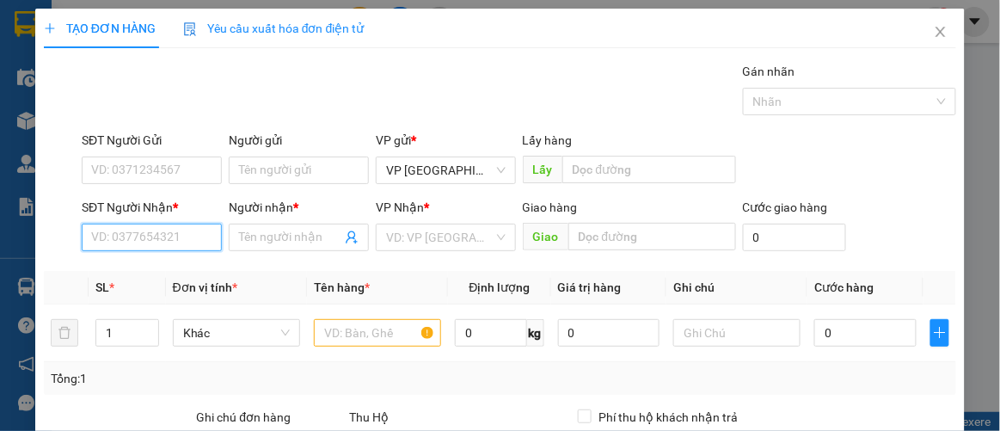
click at [173, 244] on input "SĐT Người Nhận *" at bounding box center [152, 238] width 140 height 28
click at [160, 269] on div "0386003589 - A QUẢ" at bounding box center [150, 270] width 118 height 19
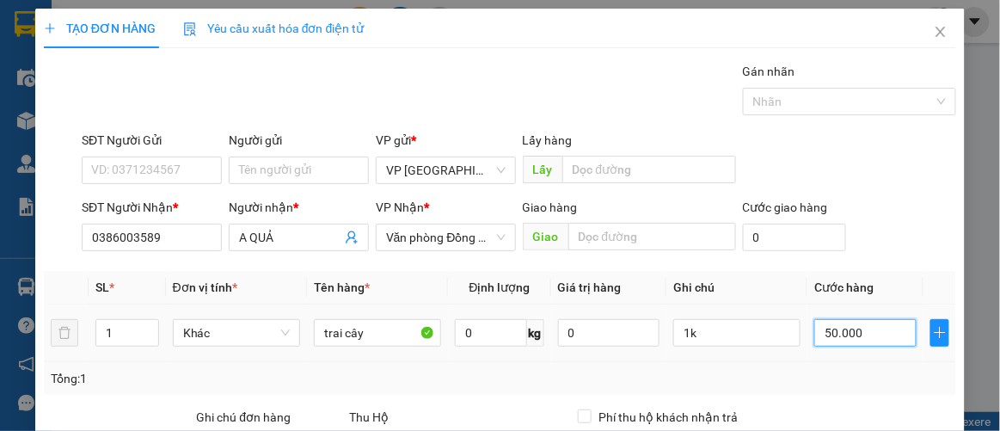
click at [869, 335] on input "50.000" at bounding box center [864, 333] width 101 height 28
click at [867, 359] on td "60.000" at bounding box center [865, 333] width 115 height 58
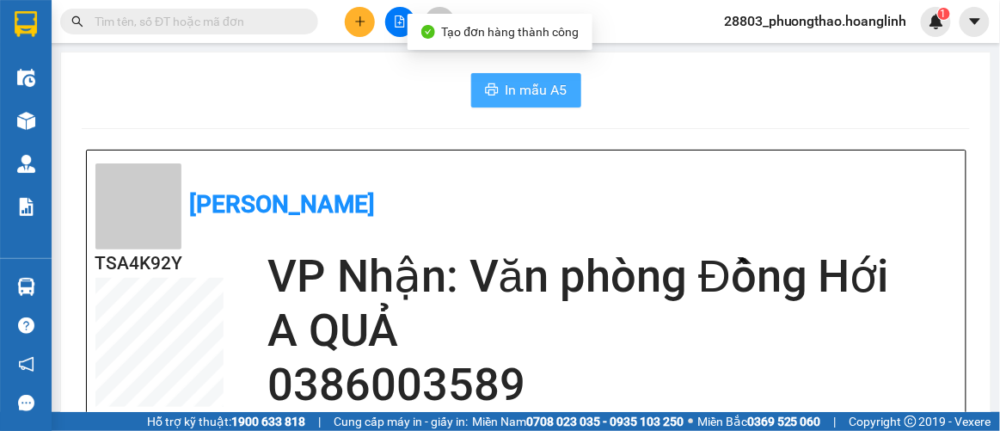
click at [525, 91] on span "In mẫu A5" at bounding box center [537, 89] width 62 height 21
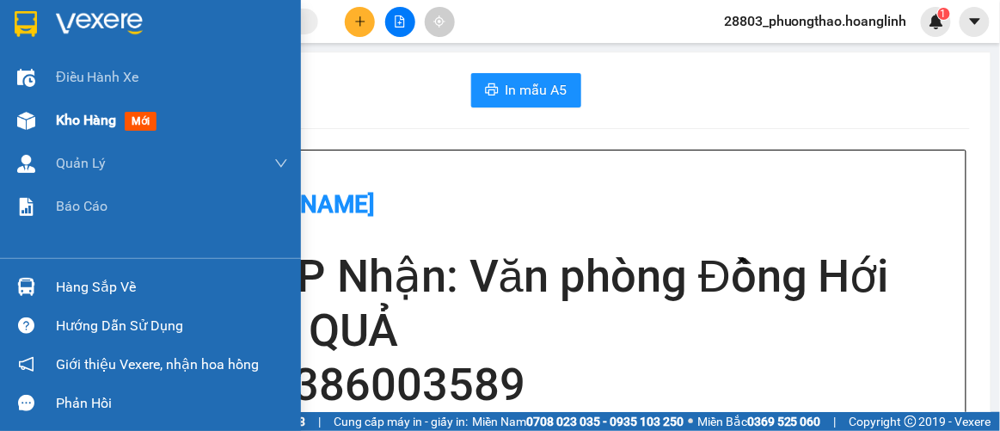
click at [90, 127] on span "Kho hàng" at bounding box center [86, 120] width 60 height 16
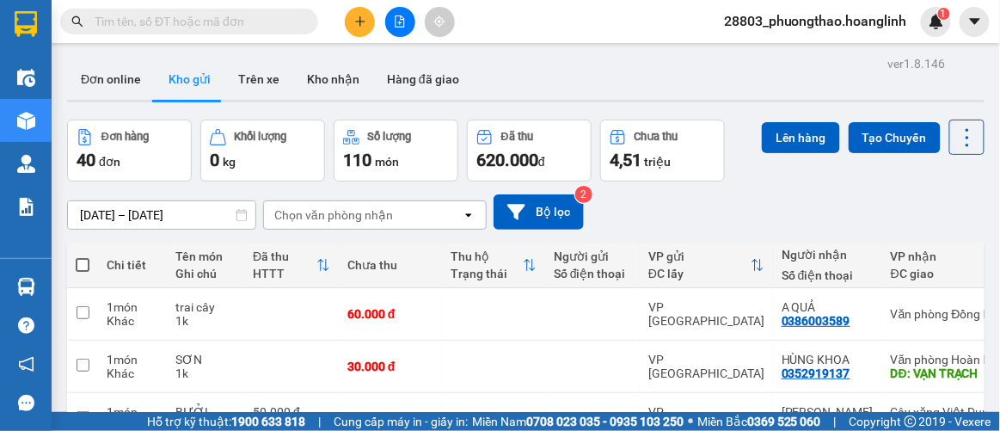
click at [346, 206] on div "Chọn văn phòng nhận" at bounding box center [333, 214] width 119 height 17
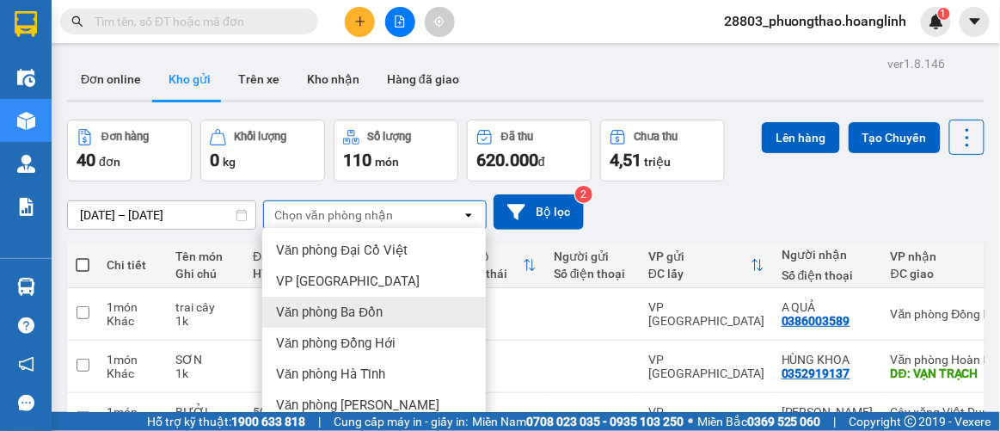
click at [352, 304] on span "Văn phòng Ba Đồn" at bounding box center [329, 312] width 107 height 17
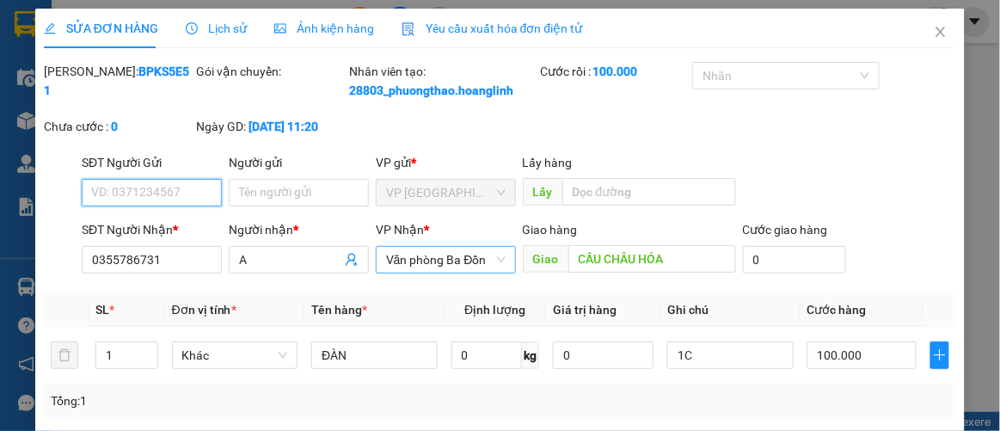
click at [485, 273] on span "Văn phòng Ba Đồn" at bounding box center [446, 260] width 120 height 26
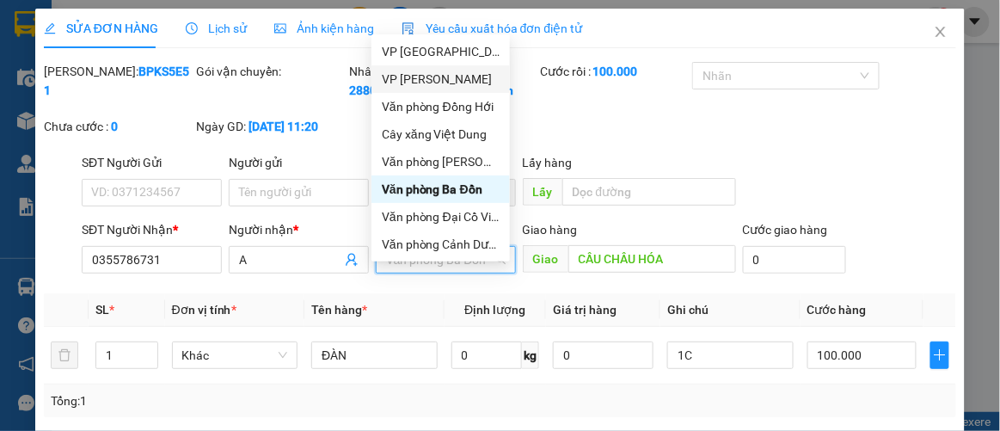
click at [429, 80] on div "VP [PERSON_NAME]" at bounding box center [441, 79] width 118 height 19
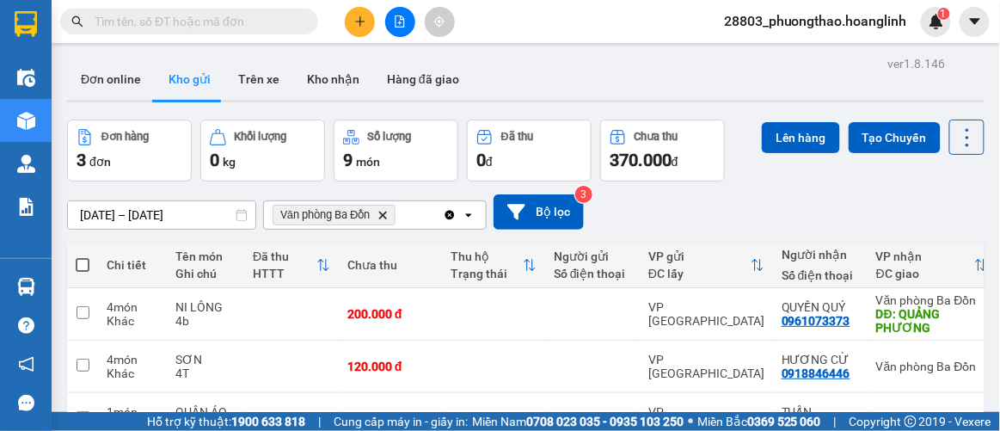
click at [79, 262] on span at bounding box center [83, 265] width 14 height 14
click at [83, 256] on input "checkbox" at bounding box center [83, 256] width 0 height 0
checkbox input "true"
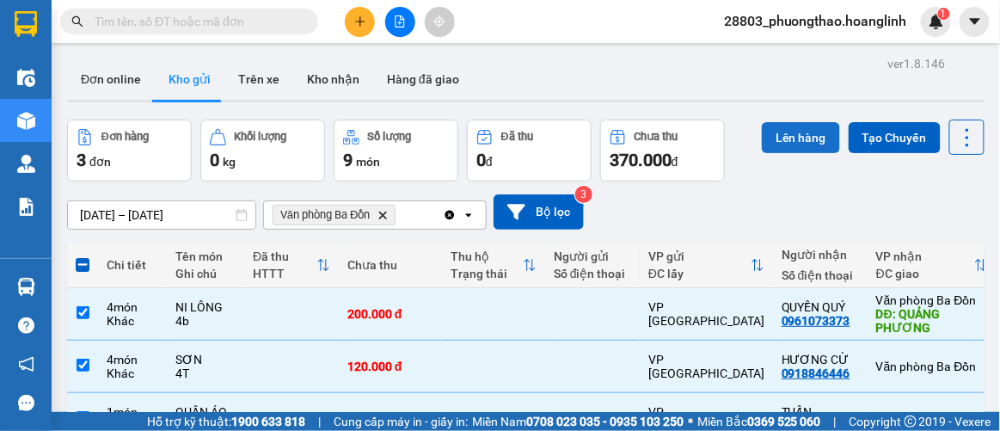
click at [791, 139] on button "Lên hàng" at bounding box center [801, 137] width 78 height 31
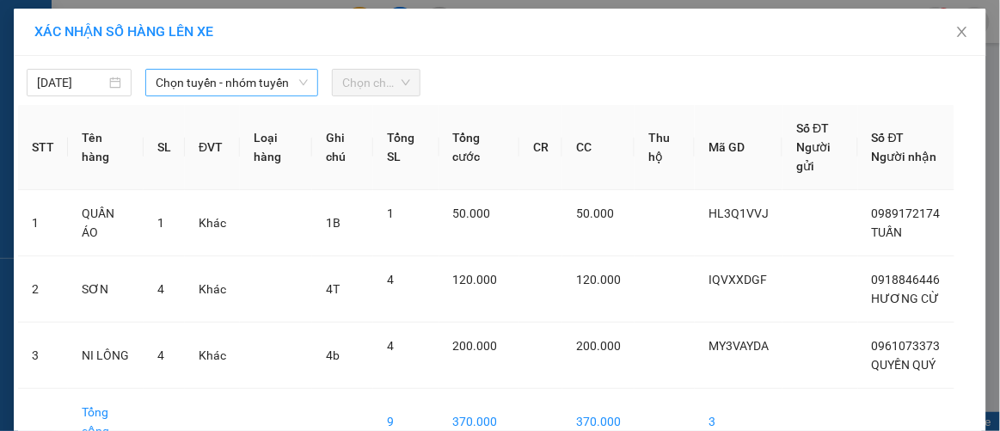
click at [202, 86] on span "Chọn tuyến - nhóm tuyến" at bounding box center [232, 83] width 152 height 26
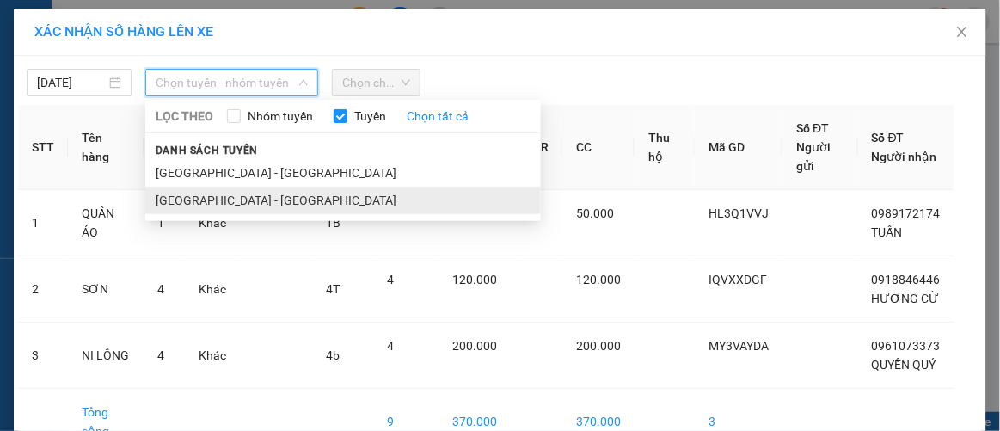
click at [218, 200] on li "[GEOGRAPHIC_DATA] - [GEOGRAPHIC_DATA]" at bounding box center [343, 201] width 396 height 28
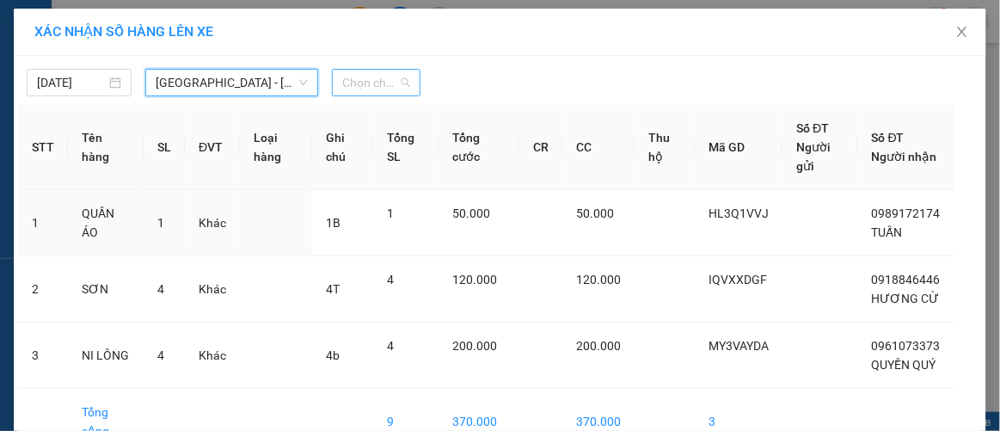
click at [352, 89] on span "Chọn chuyến" at bounding box center [375, 83] width 67 height 26
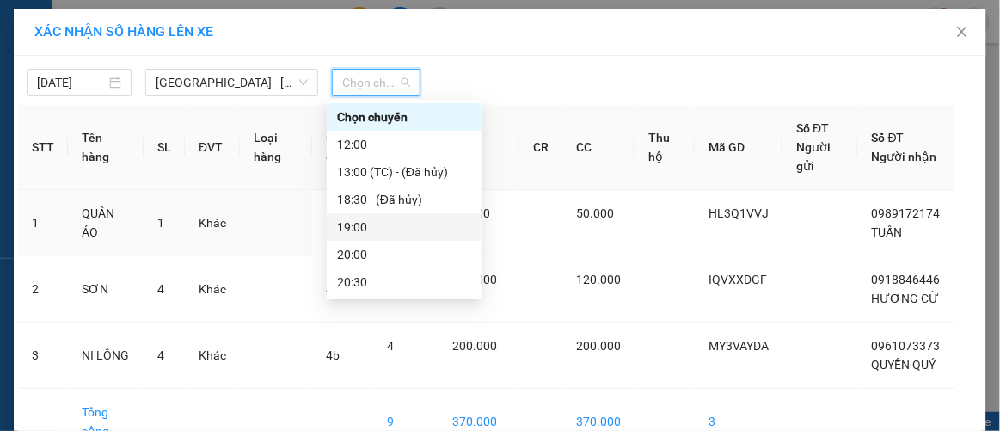
click at [359, 229] on div "19:00" at bounding box center [404, 227] width 134 height 19
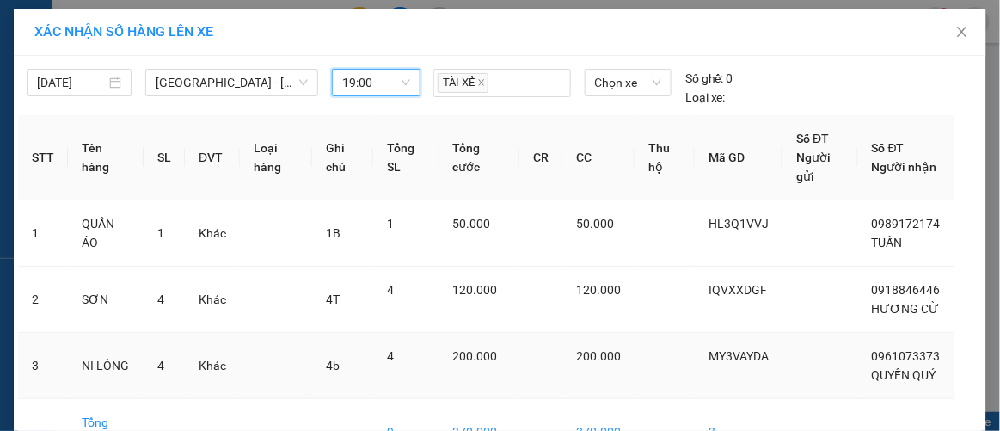
scroll to position [129, 0]
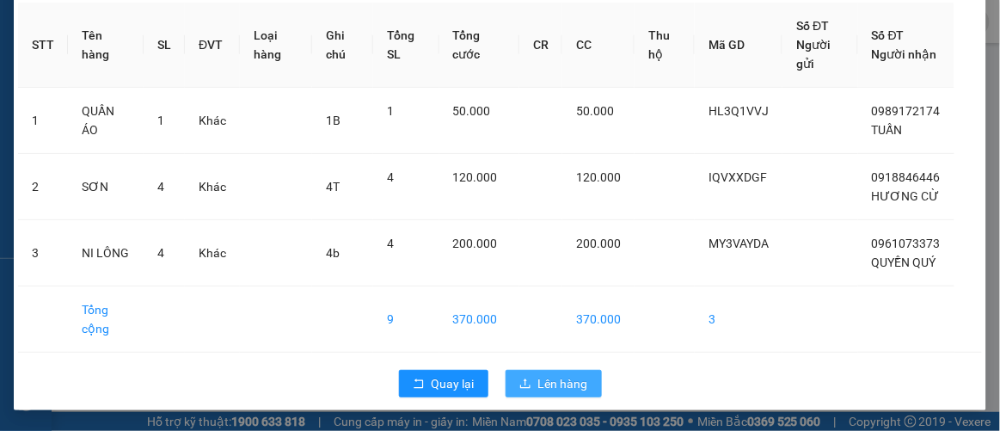
click at [546, 385] on span "Lên hàng" at bounding box center [563, 383] width 50 height 19
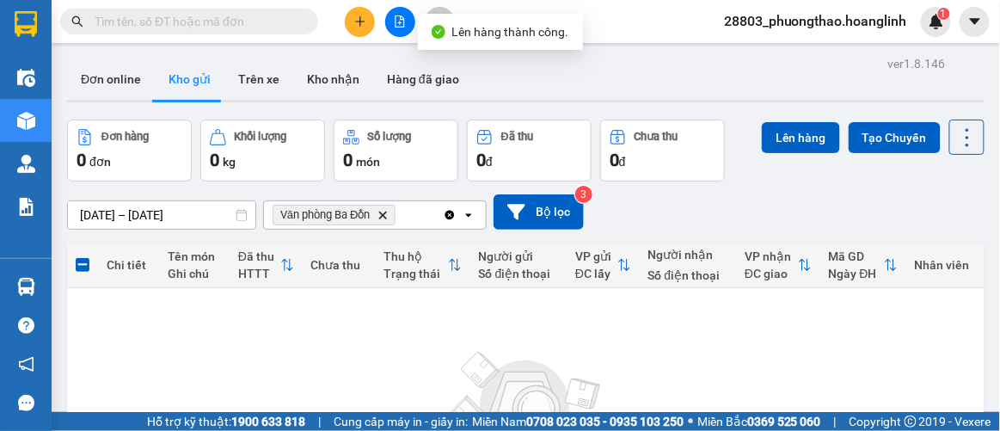
click at [384, 216] on icon "Delete" at bounding box center [383, 215] width 10 height 10
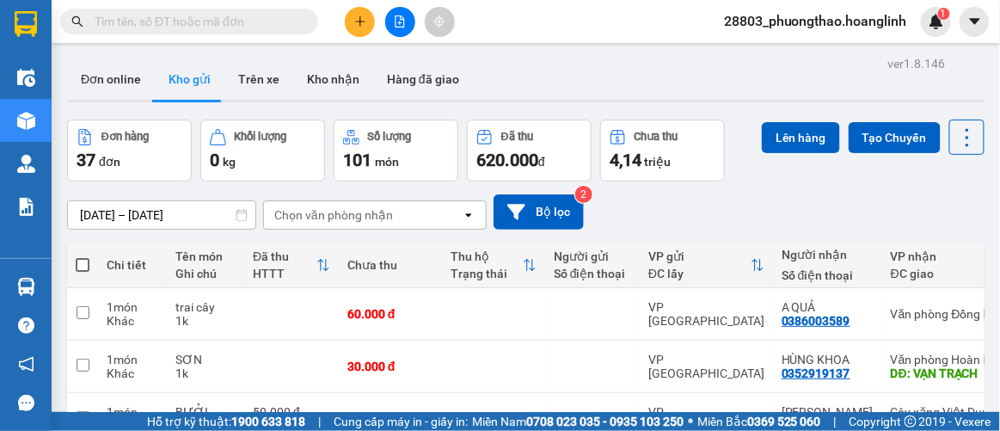
click at [386, 211] on div "Chọn văn phòng nhận" at bounding box center [333, 214] width 119 height 17
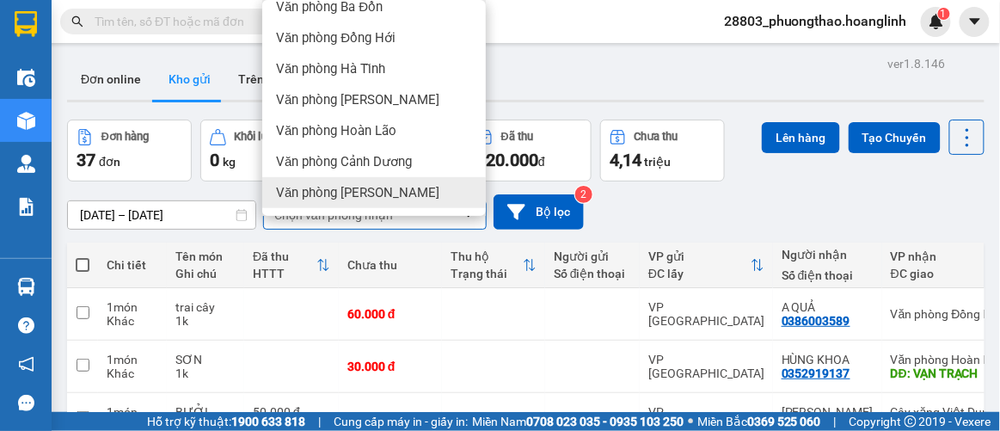
scroll to position [138, 0]
click at [353, 194] on div "VP [PERSON_NAME]" at bounding box center [374, 193] width 224 height 31
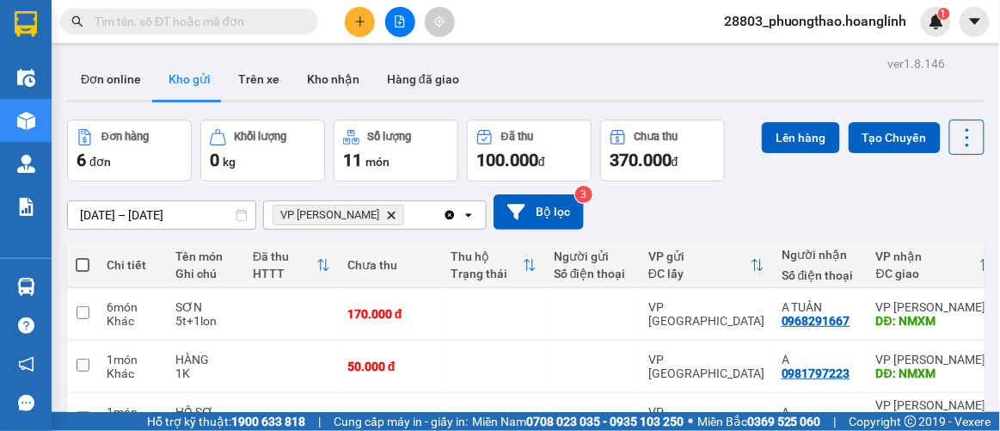
click at [83, 263] on span at bounding box center [83, 265] width 14 height 14
click at [83, 256] on input "checkbox" at bounding box center [83, 256] width 0 height 0
checkbox input "true"
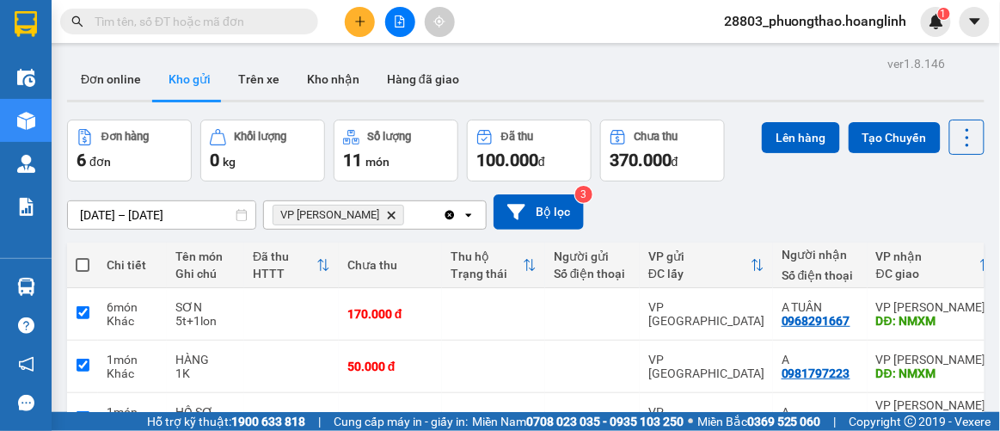
checkbox input "true"
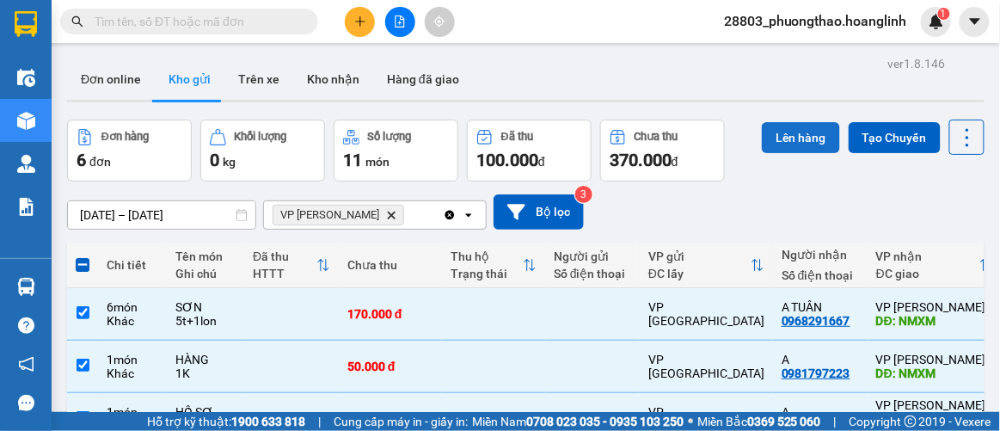
click at [780, 137] on button "Lên hàng" at bounding box center [801, 137] width 78 height 31
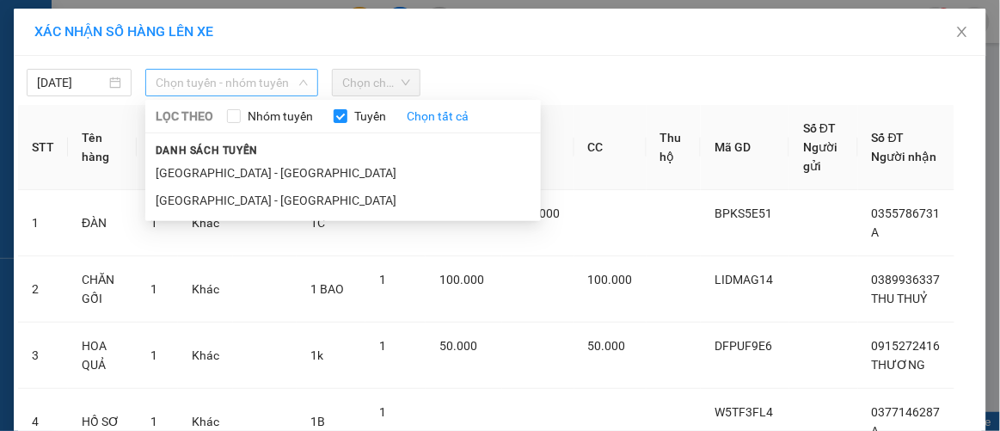
click at [246, 83] on span "Chọn tuyến - nhóm tuyến" at bounding box center [232, 83] width 152 height 26
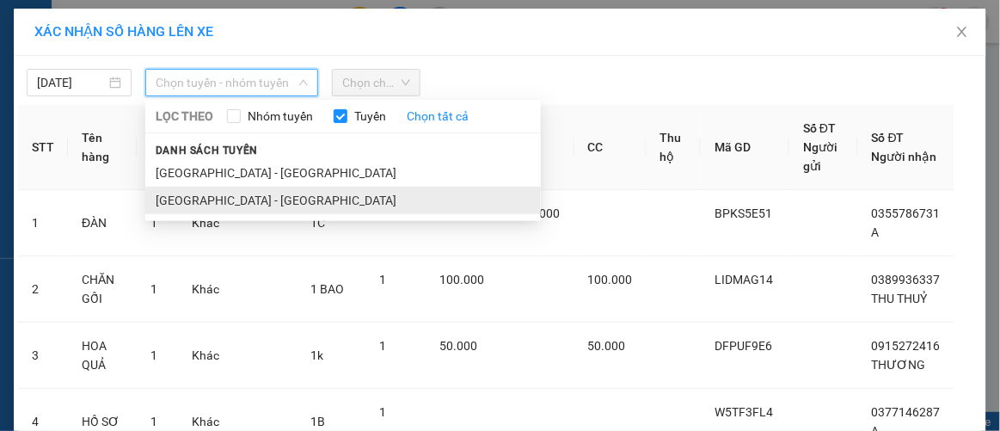
click at [218, 206] on li "[GEOGRAPHIC_DATA] - [GEOGRAPHIC_DATA]" at bounding box center [343, 201] width 396 height 28
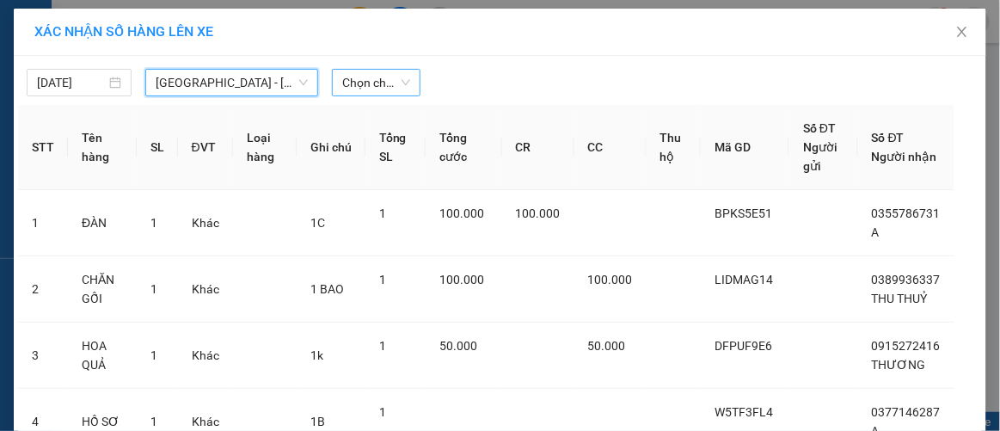
click at [369, 89] on span "Chọn chuyến" at bounding box center [375, 83] width 67 height 26
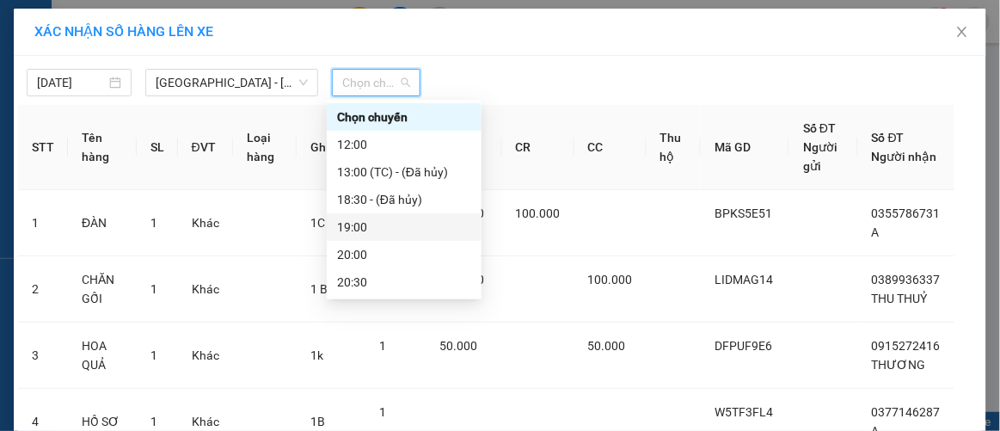
click at [364, 226] on div "19:00" at bounding box center [404, 227] width 134 height 19
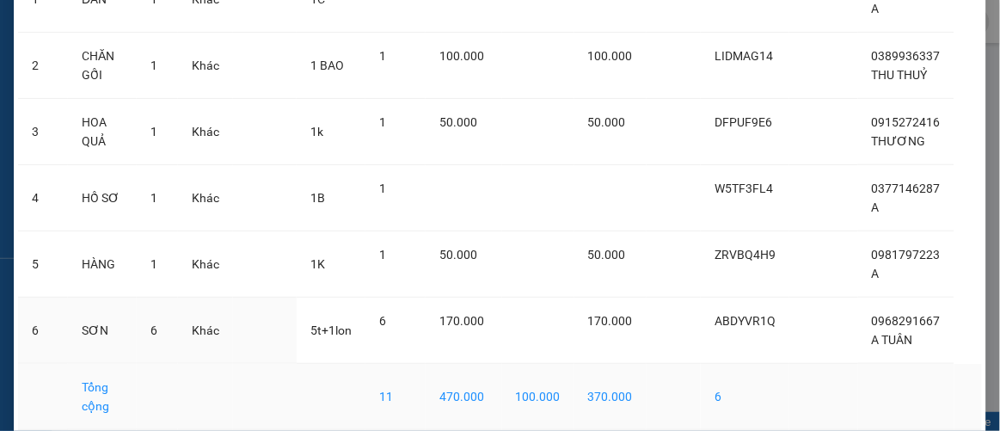
scroll to position [308, 0]
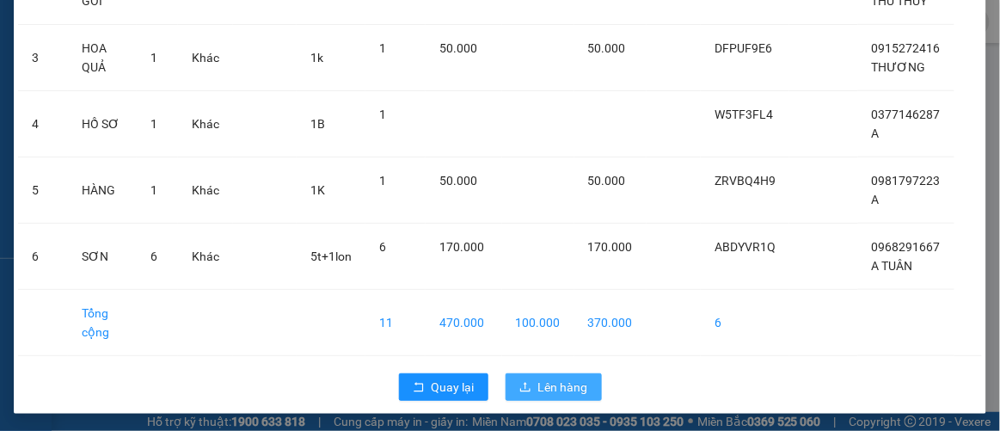
click at [558, 381] on span "Lên hàng" at bounding box center [563, 387] width 50 height 19
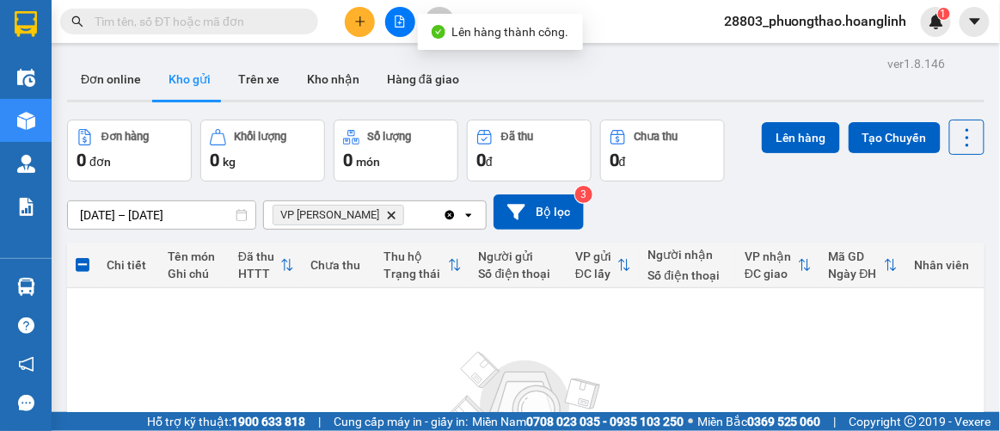
click at [386, 217] on icon "Delete" at bounding box center [391, 215] width 10 height 10
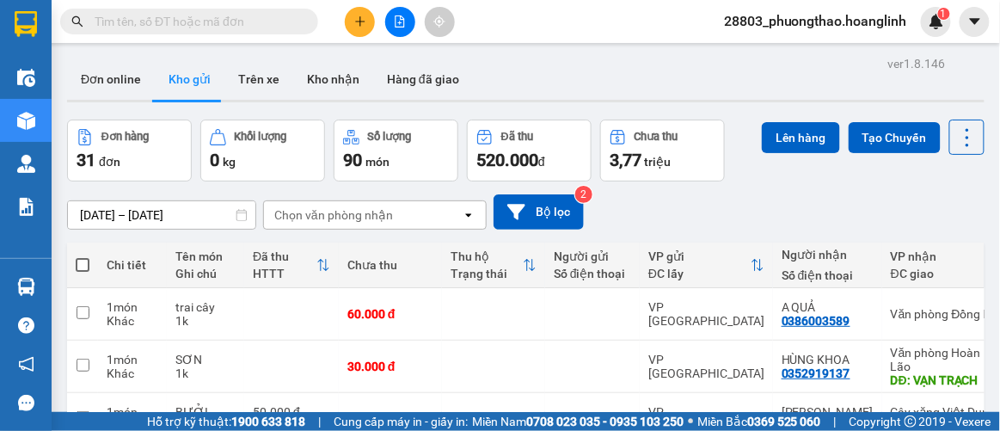
click at [353, 212] on div "Chọn văn phòng nhận" at bounding box center [333, 214] width 119 height 17
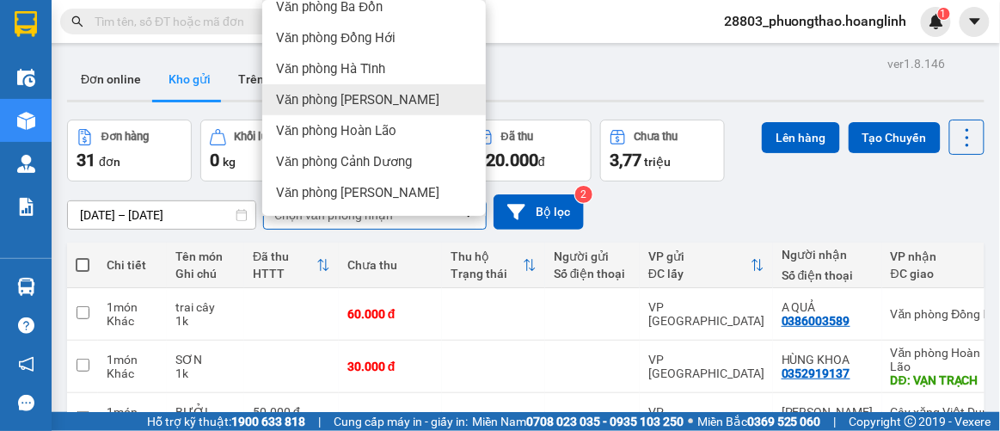
scroll to position [138, 0]
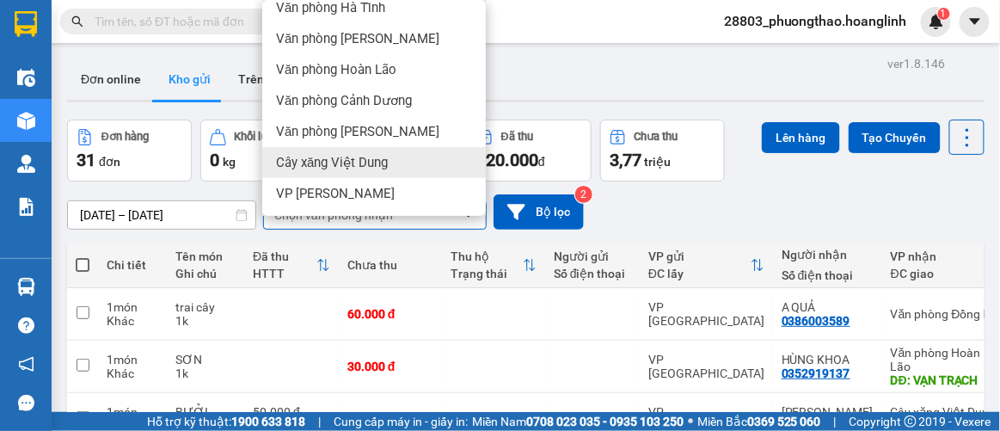
click at [367, 163] on span "Cây xăng Việt Dung" at bounding box center [332, 162] width 112 height 17
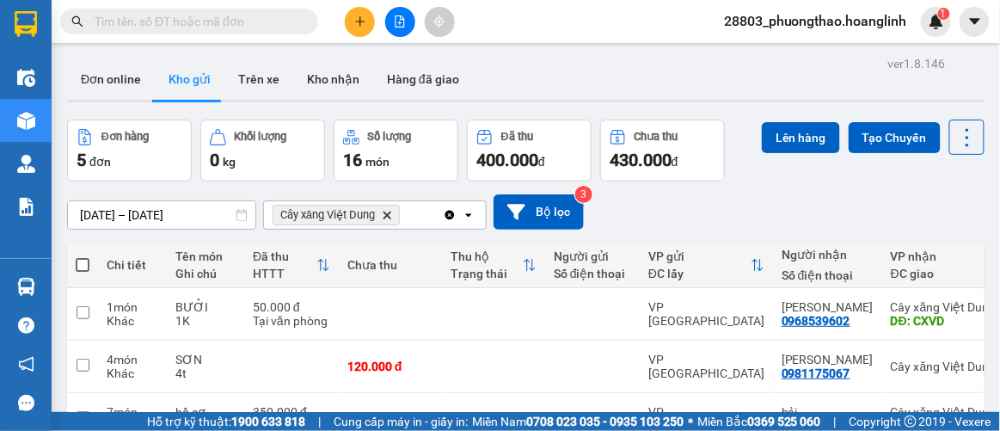
click at [83, 261] on span at bounding box center [83, 265] width 14 height 14
click at [83, 256] on input "checkbox" at bounding box center [83, 256] width 0 height 0
checkbox input "true"
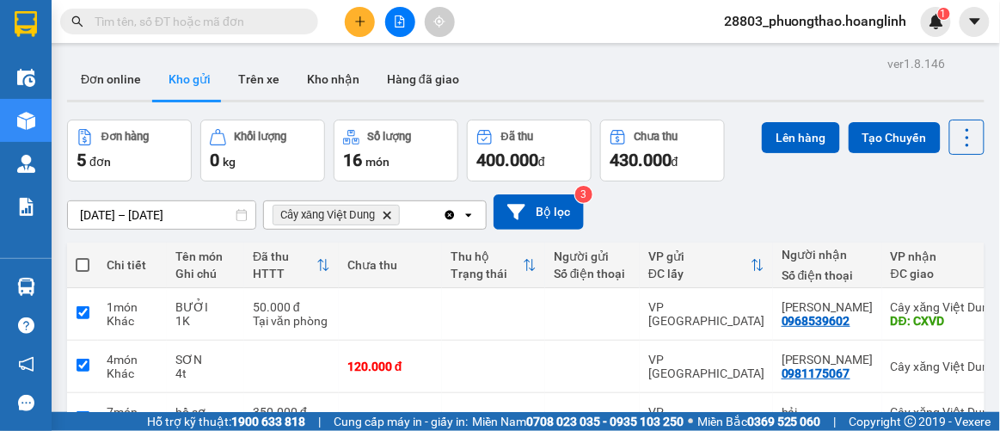
checkbox input "true"
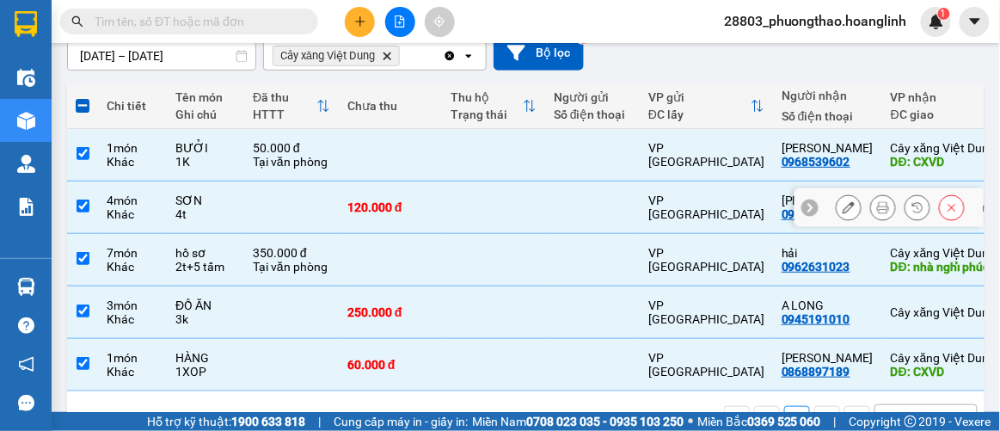
scroll to position [81, 0]
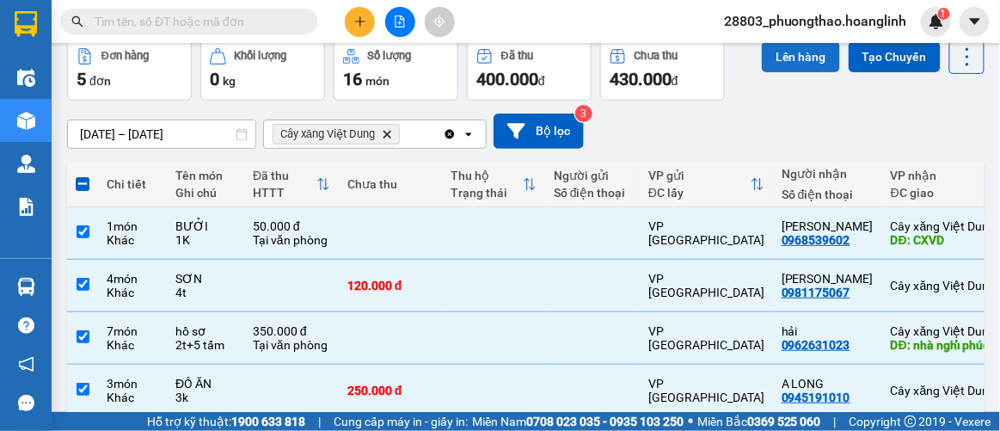
click at [778, 61] on button "Lên hàng" at bounding box center [801, 56] width 78 height 31
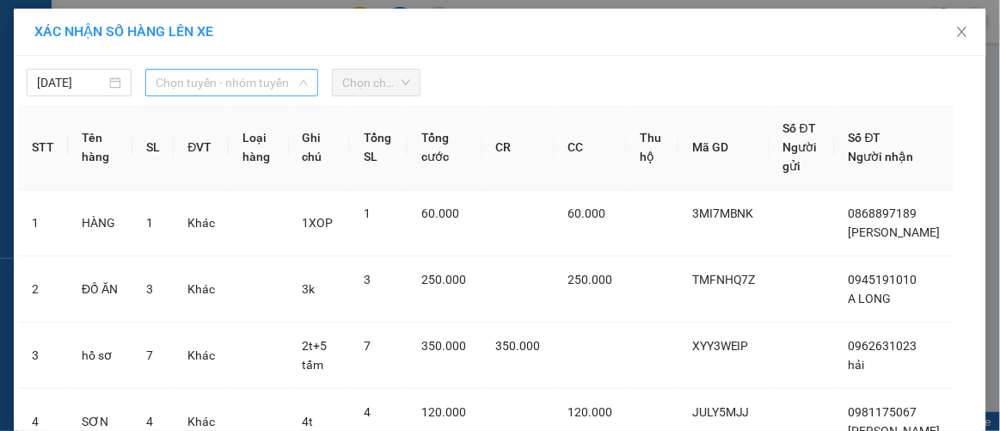
click at [206, 80] on span "Chọn tuyến - nhóm tuyến" at bounding box center [232, 83] width 152 height 26
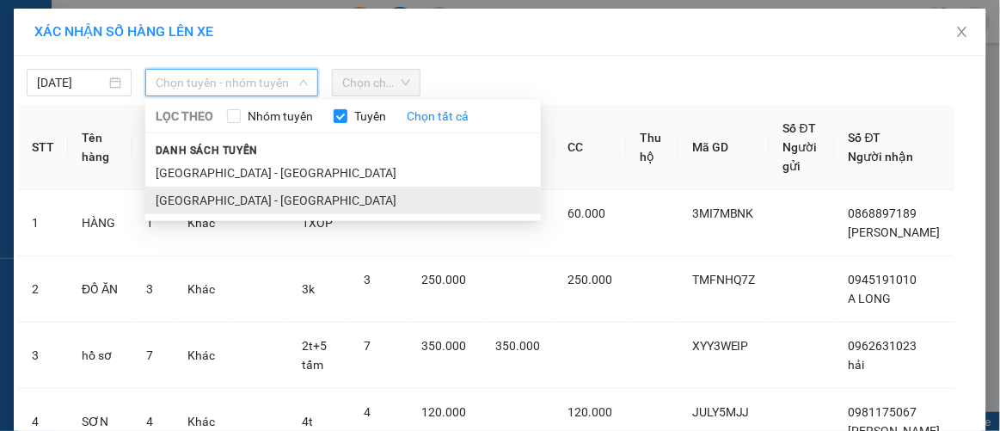
click at [204, 199] on li "[GEOGRAPHIC_DATA] - [GEOGRAPHIC_DATA]" at bounding box center [343, 201] width 396 height 28
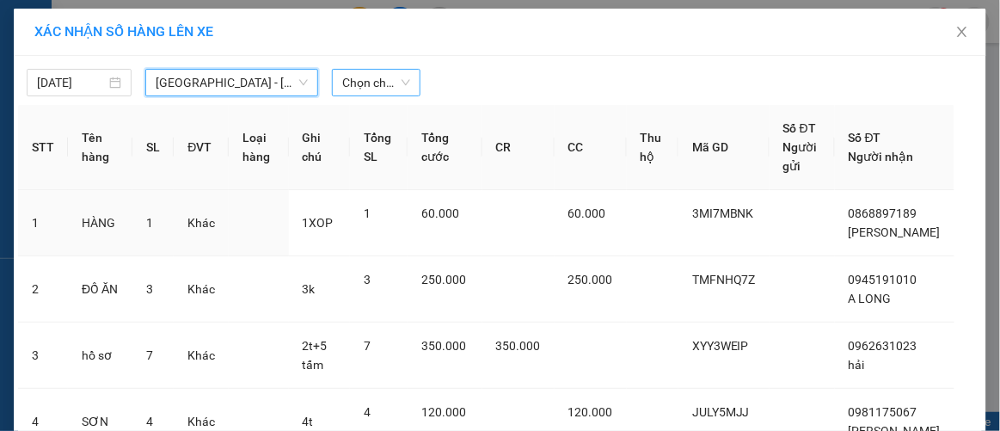
click at [369, 83] on span "Chọn chuyến" at bounding box center [375, 83] width 67 height 26
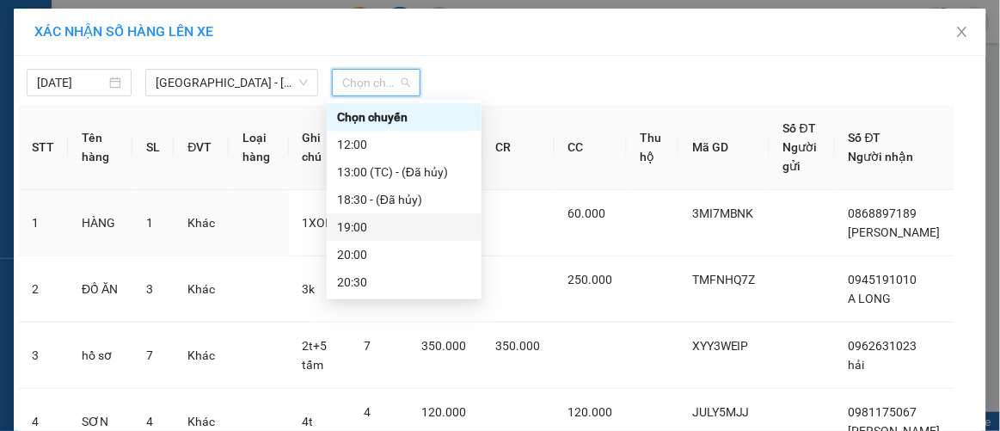
click at [352, 233] on div "19:00" at bounding box center [404, 227] width 134 height 19
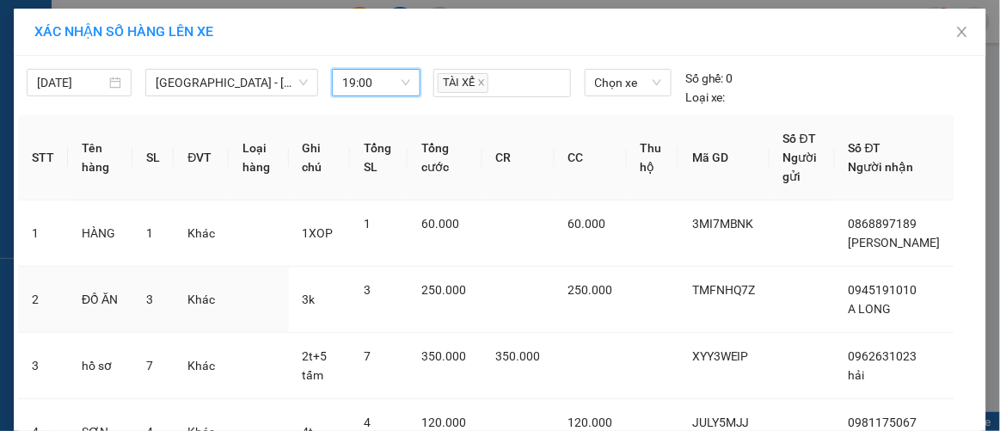
scroll to position [234, 0]
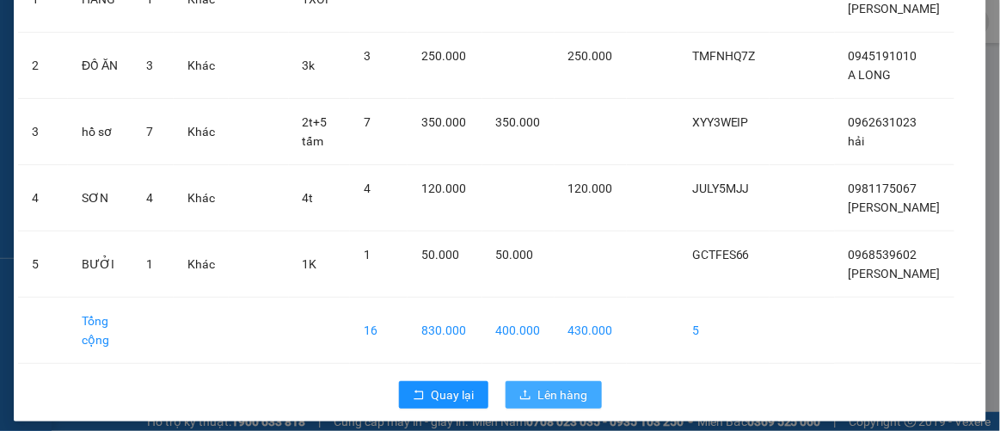
click at [554, 385] on span "Lên hàng" at bounding box center [563, 394] width 50 height 19
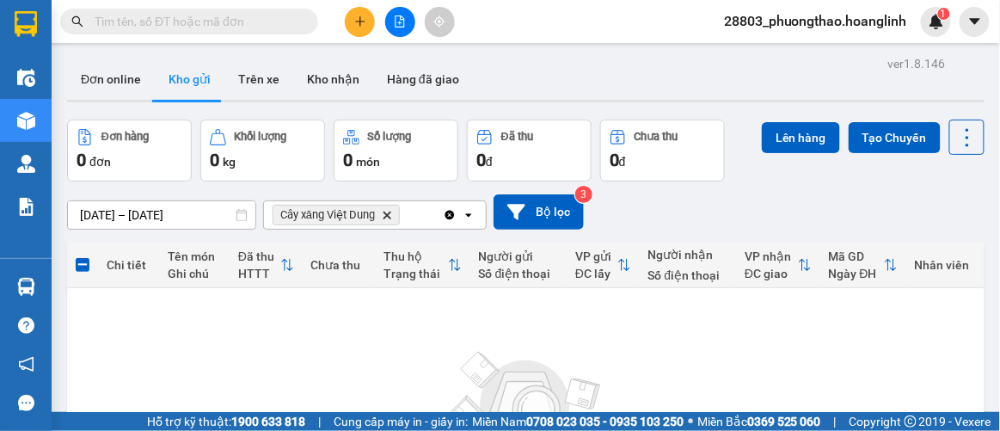
click at [384, 210] on icon "Delete" at bounding box center [387, 215] width 10 height 10
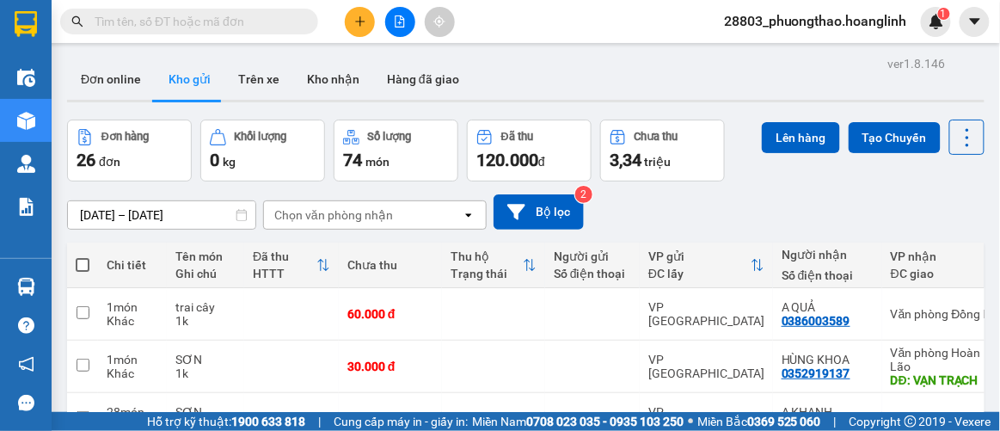
click at [366, 214] on div "Chọn văn phòng nhận" at bounding box center [333, 214] width 119 height 17
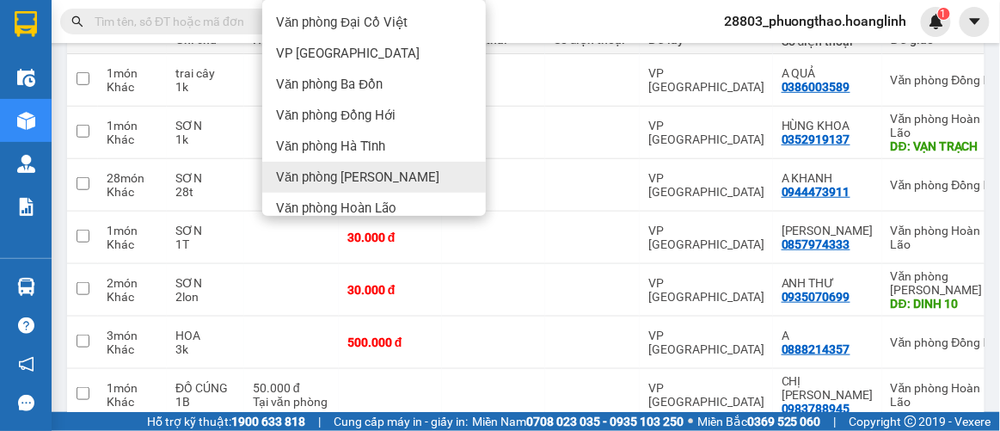
scroll to position [77, 0]
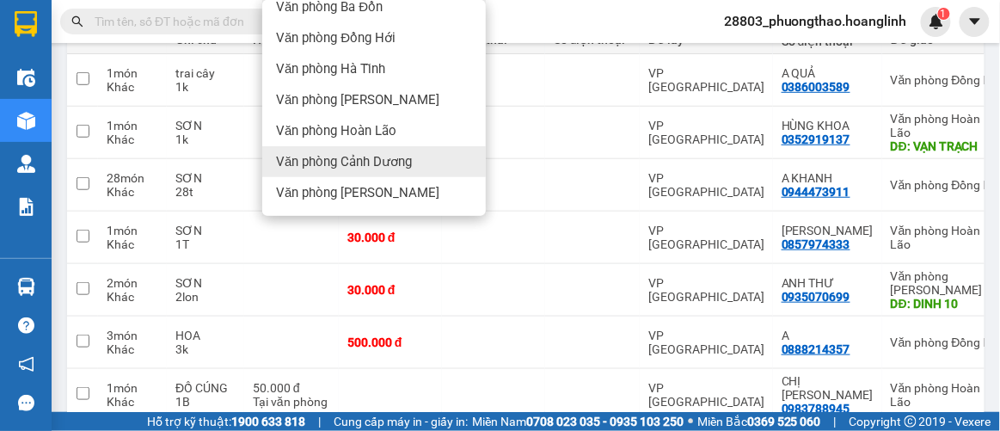
click at [374, 163] on span "Văn phòng Cảnh Dương" at bounding box center [344, 161] width 136 height 17
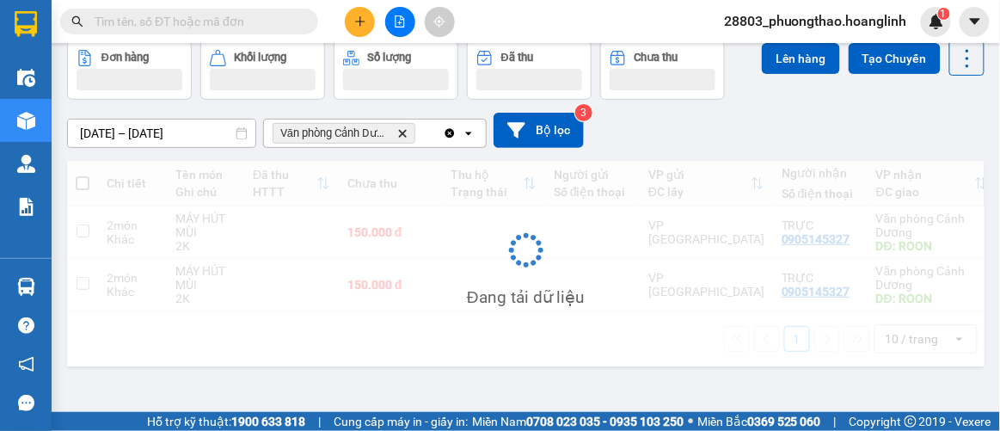
scroll to position [79, 0]
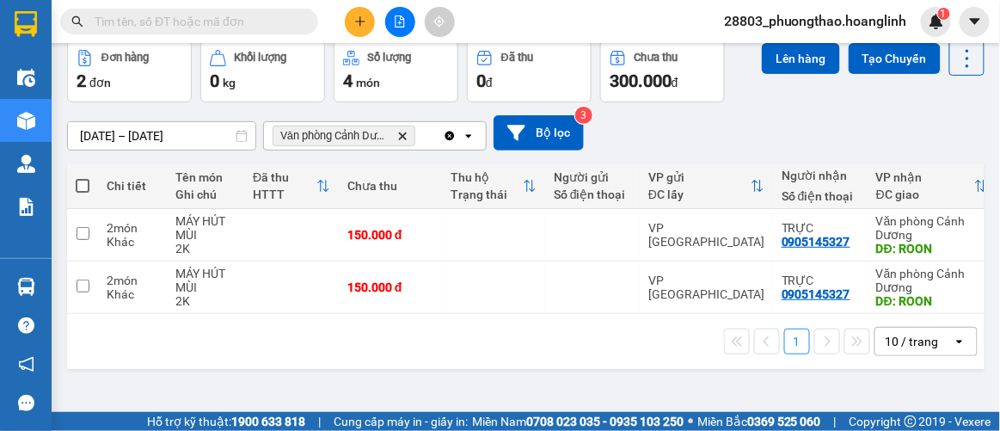
click at [80, 181] on span at bounding box center [83, 186] width 14 height 14
click at [83, 177] on input "checkbox" at bounding box center [83, 177] width 0 height 0
checkbox input "true"
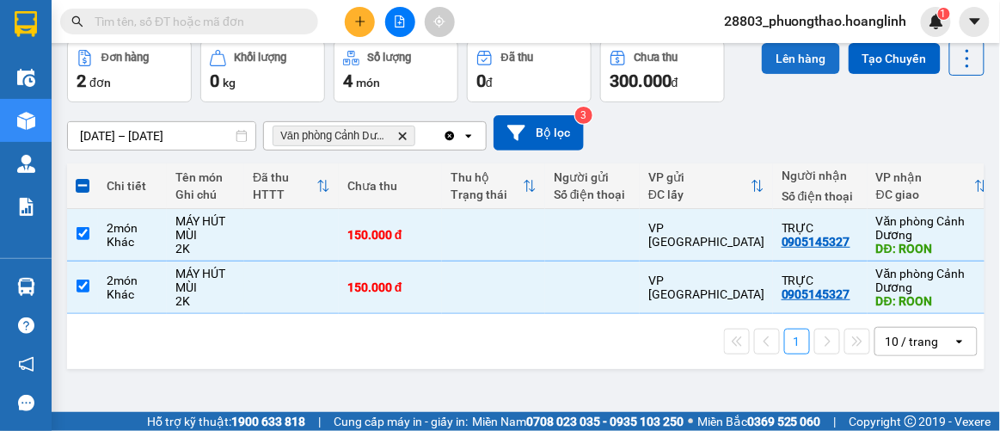
click at [793, 54] on button "Lên hàng" at bounding box center [801, 58] width 78 height 31
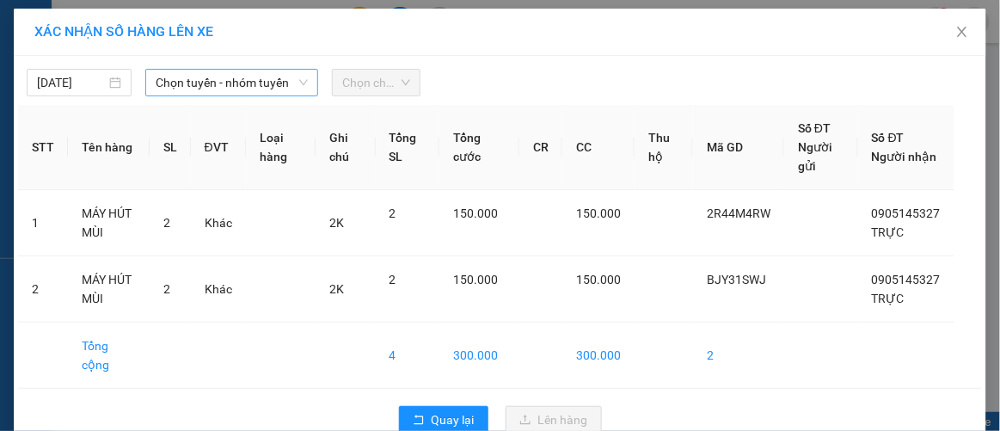
click at [278, 84] on span "Chọn tuyến - nhóm tuyến" at bounding box center [232, 83] width 152 height 26
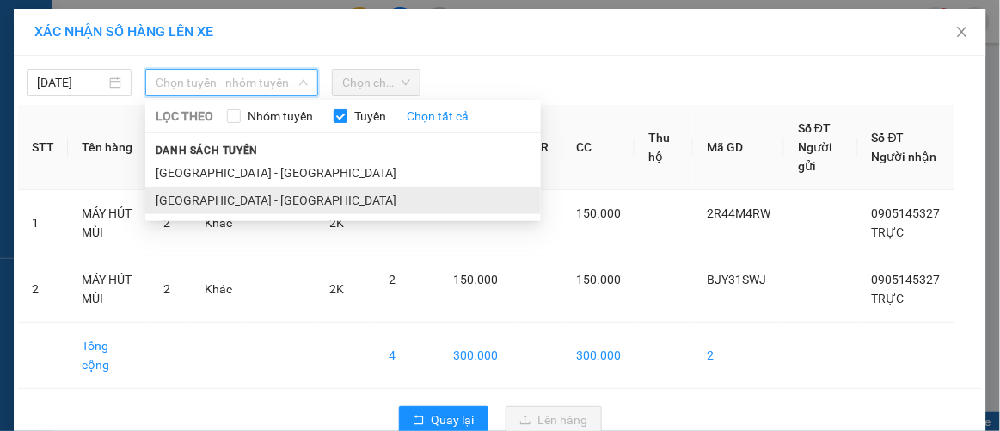
click at [212, 196] on li "[GEOGRAPHIC_DATA] - [GEOGRAPHIC_DATA]" at bounding box center [343, 201] width 396 height 28
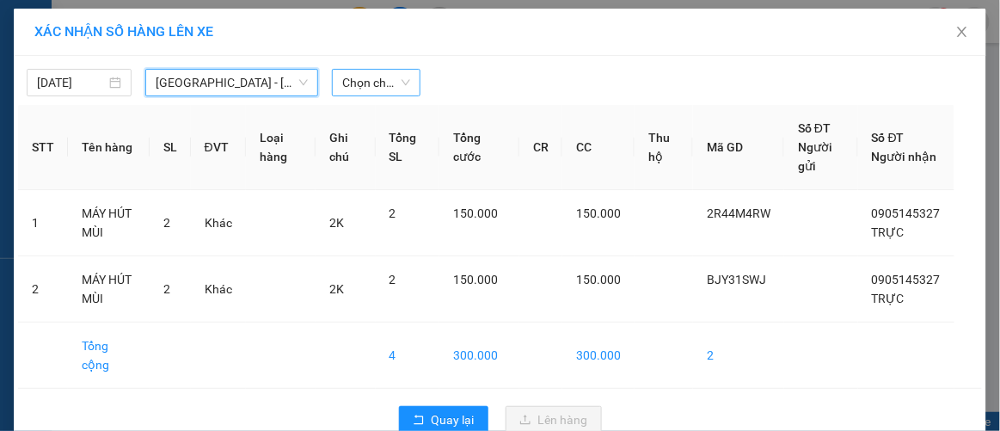
click at [386, 78] on span "Chọn chuyến" at bounding box center [375, 83] width 67 height 26
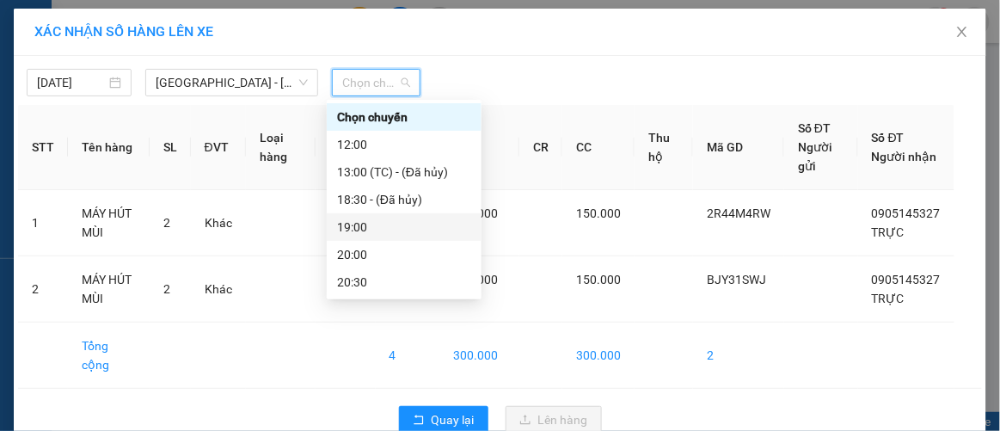
click at [365, 231] on div "19:00" at bounding box center [404, 227] width 134 height 19
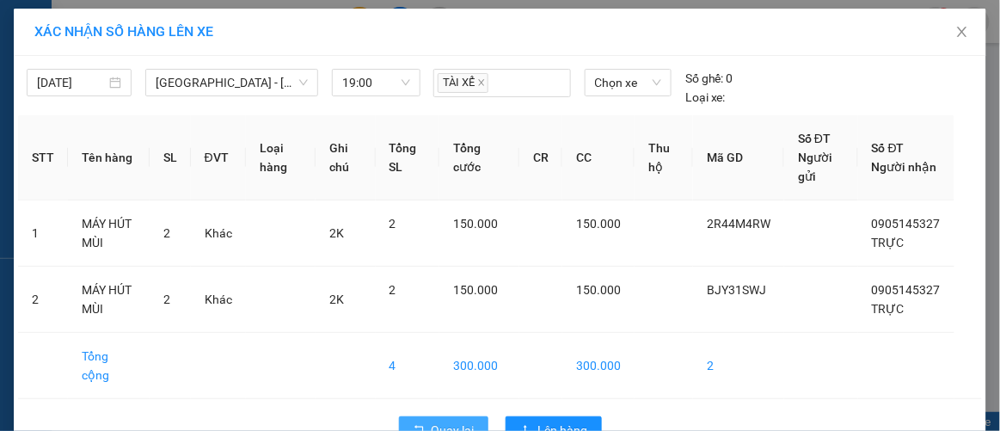
click at [432, 421] on span "Quay lại" at bounding box center [453, 430] width 43 height 19
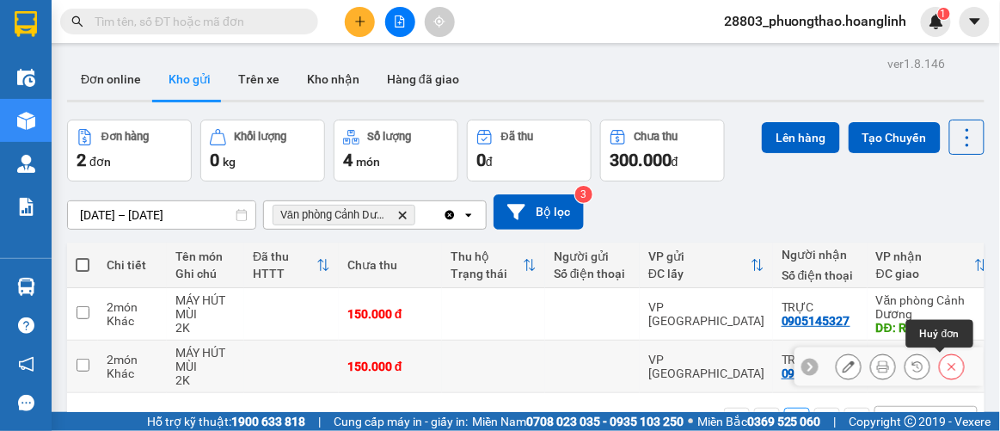
click at [947, 368] on button at bounding box center [952, 367] width 24 height 30
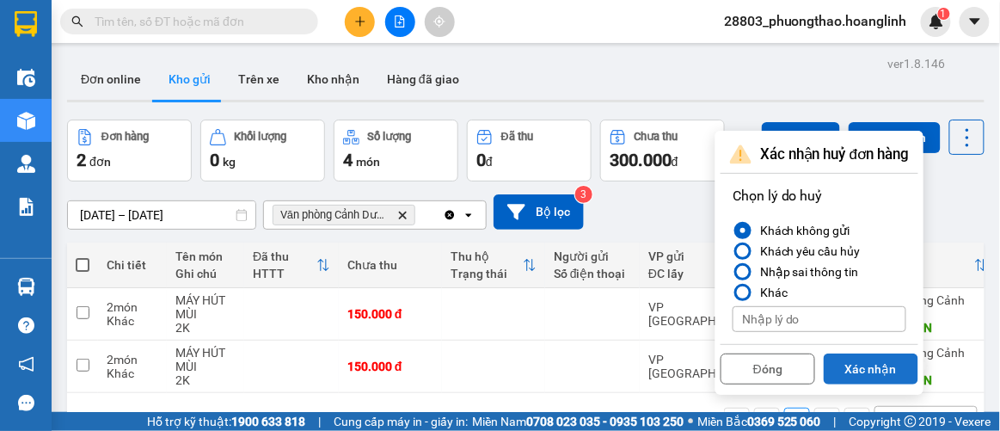
click at [867, 371] on button "Xác nhận" at bounding box center [871, 368] width 95 height 31
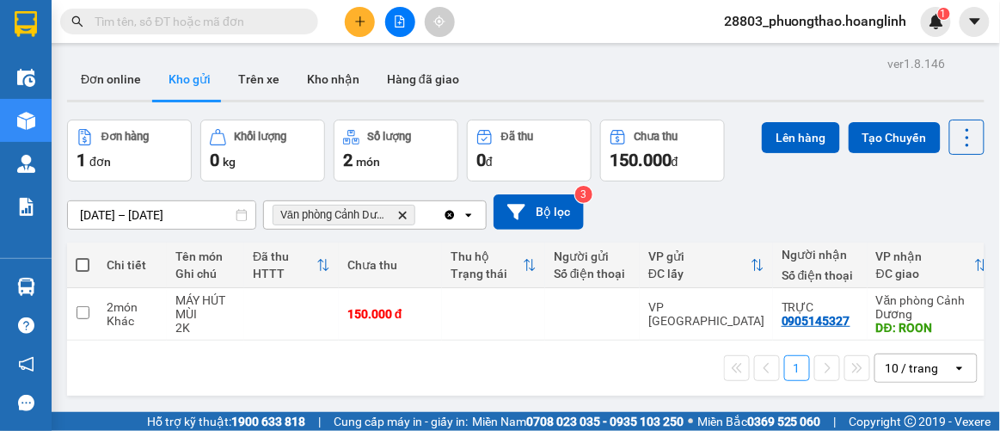
click at [82, 262] on span at bounding box center [83, 265] width 14 height 14
click at [83, 256] on input "checkbox" at bounding box center [83, 256] width 0 height 0
checkbox input "true"
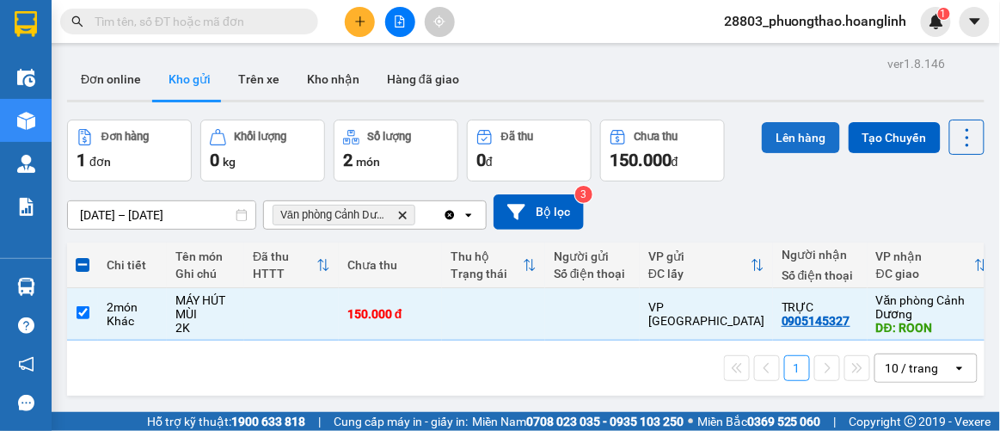
click at [790, 134] on button "Lên hàng" at bounding box center [801, 137] width 78 height 31
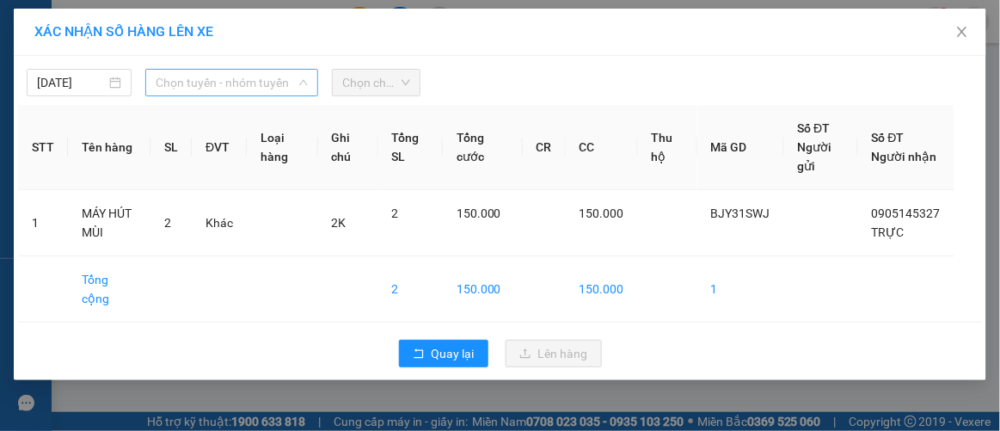
click at [254, 83] on span "Chọn tuyến - nhóm tuyến" at bounding box center [232, 83] width 152 height 26
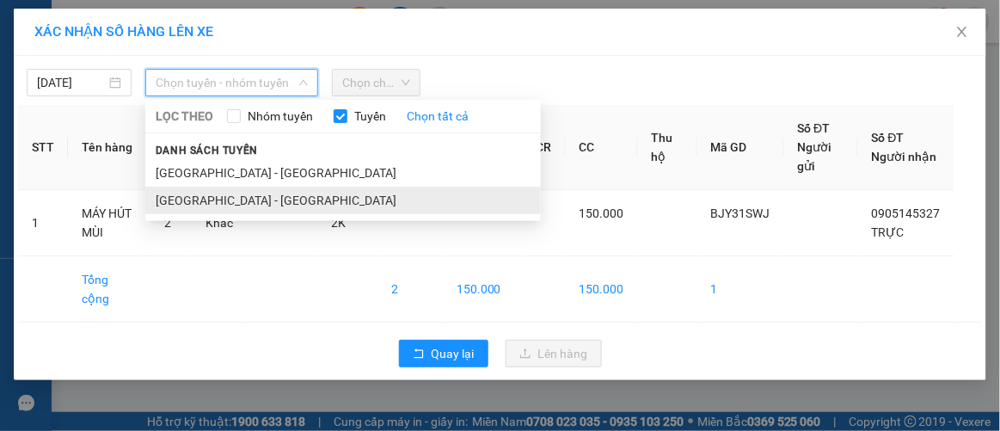
click at [219, 193] on li "[GEOGRAPHIC_DATA] - [GEOGRAPHIC_DATA]" at bounding box center [343, 201] width 396 height 28
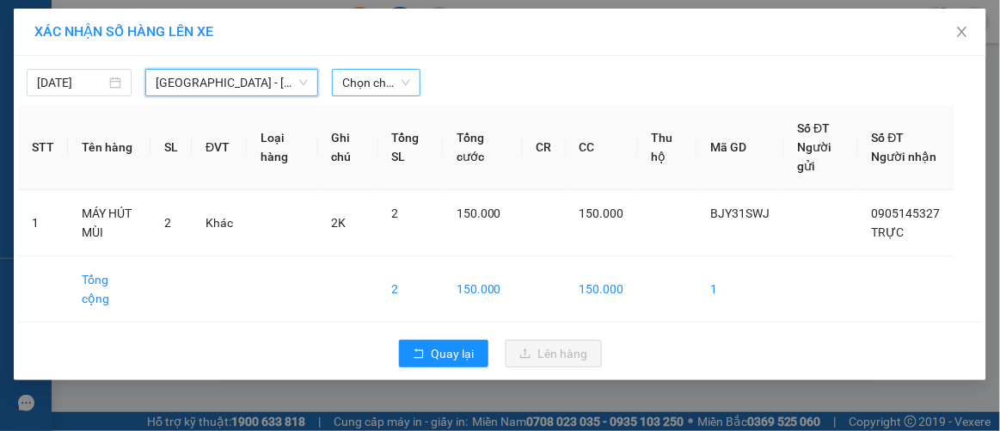
click at [387, 90] on span "Chọn chuyến" at bounding box center [375, 83] width 67 height 26
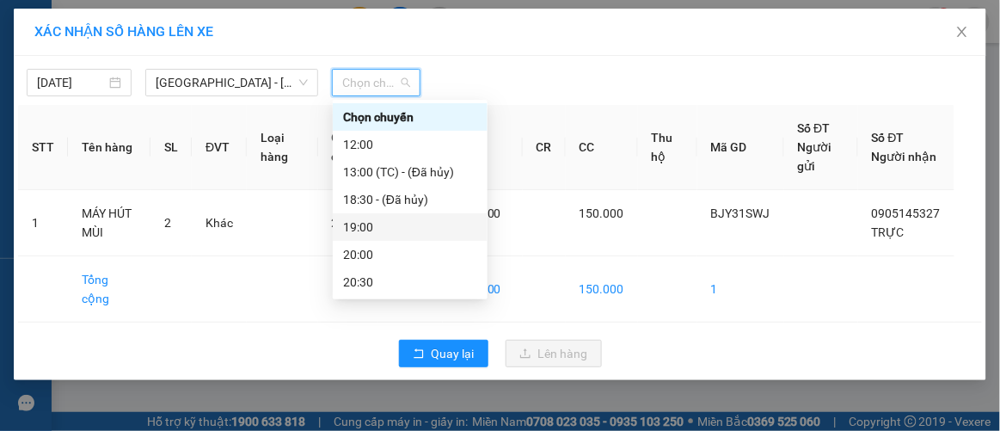
click at [372, 228] on div "19:00" at bounding box center [410, 227] width 134 height 19
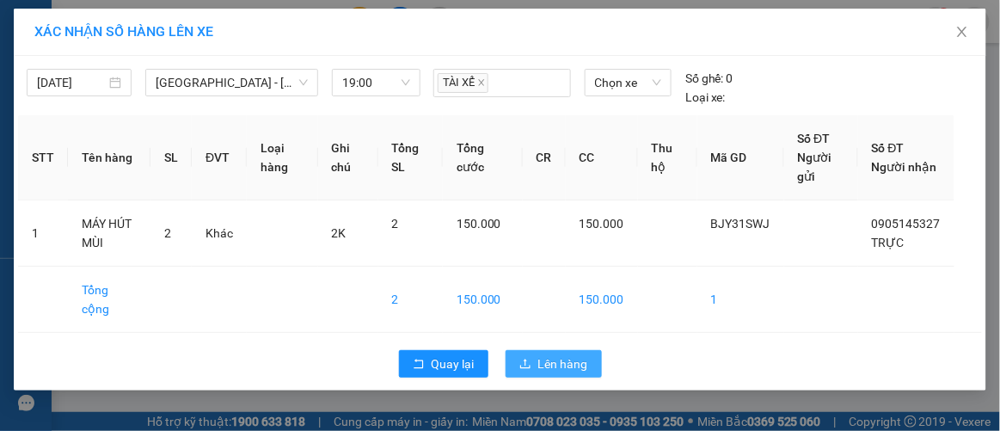
click at [536, 351] on button "Lên hàng" at bounding box center [554, 364] width 96 height 28
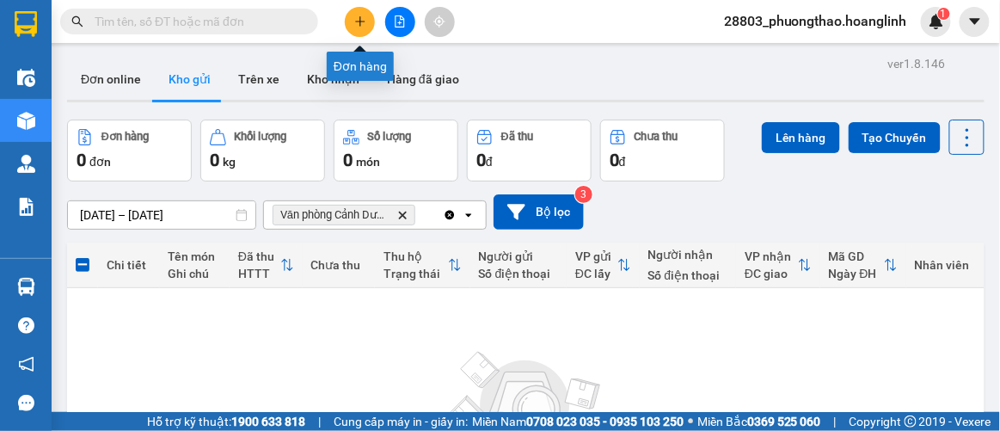
click at [365, 12] on button at bounding box center [360, 22] width 30 height 30
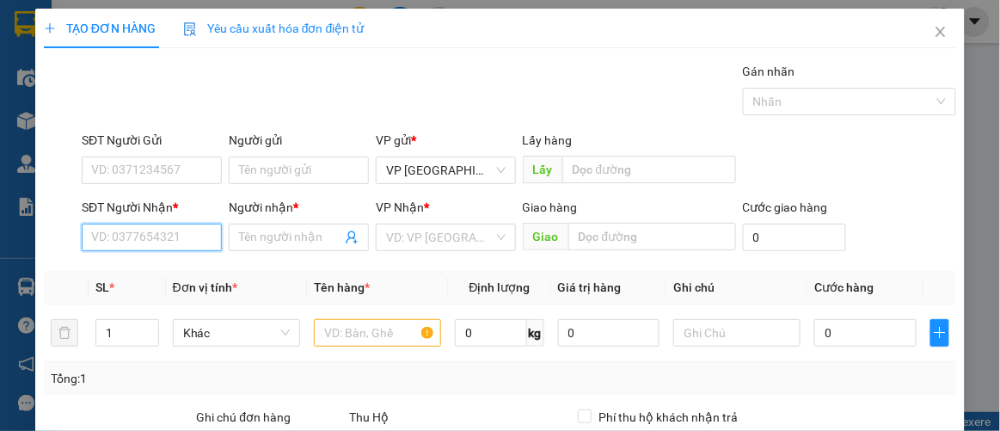
drag, startPoint x: 137, startPoint y: 246, endPoint x: 137, endPoint y: 235, distance: 11.2
click at [137, 244] on input "SĐT Người Nhận *" at bounding box center [152, 238] width 140 height 28
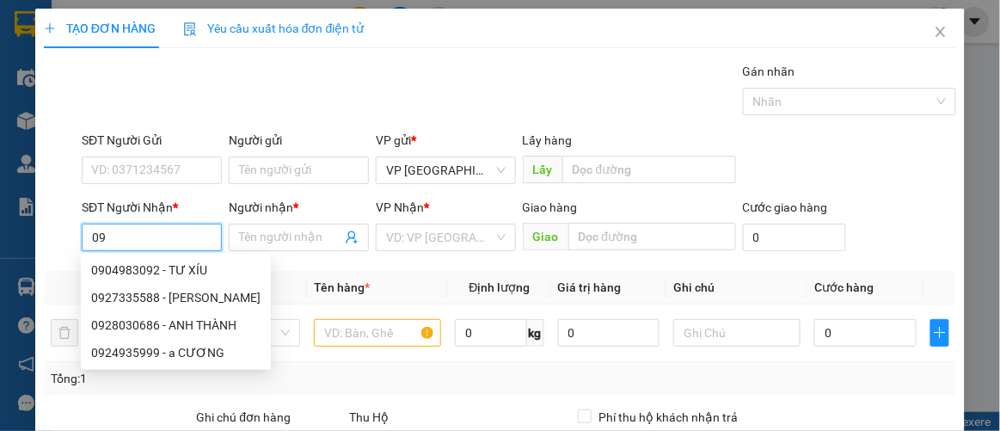
type input "0"
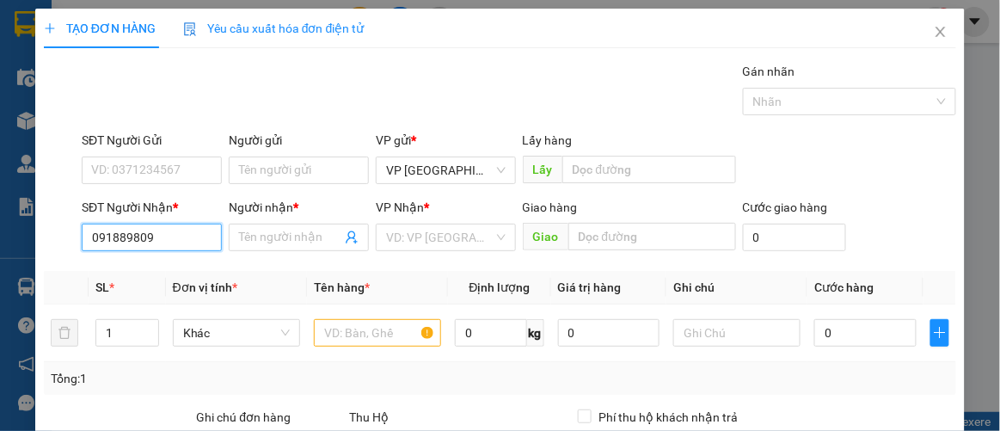
type input "0918898092"
click at [139, 269] on div "0918898092 - LỆ" at bounding box center [150, 270] width 118 height 19
type input "LỆ"
type input "50.000"
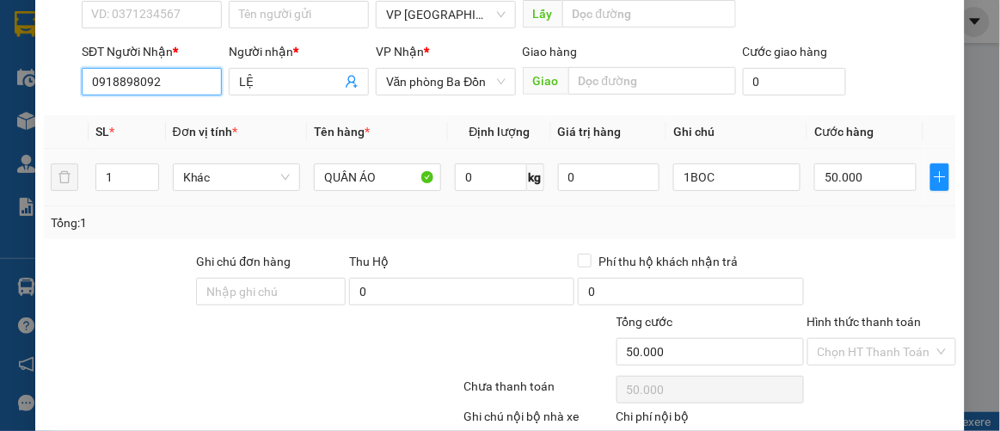
scroll to position [234, 0]
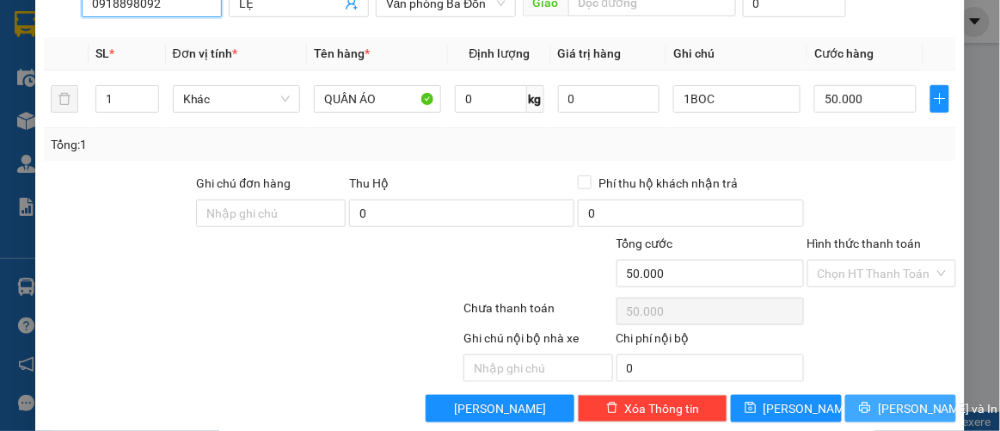
type input "0918898092"
click at [900, 403] on span "[PERSON_NAME] và In" at bounding box center [938, 408] width 120 height 19
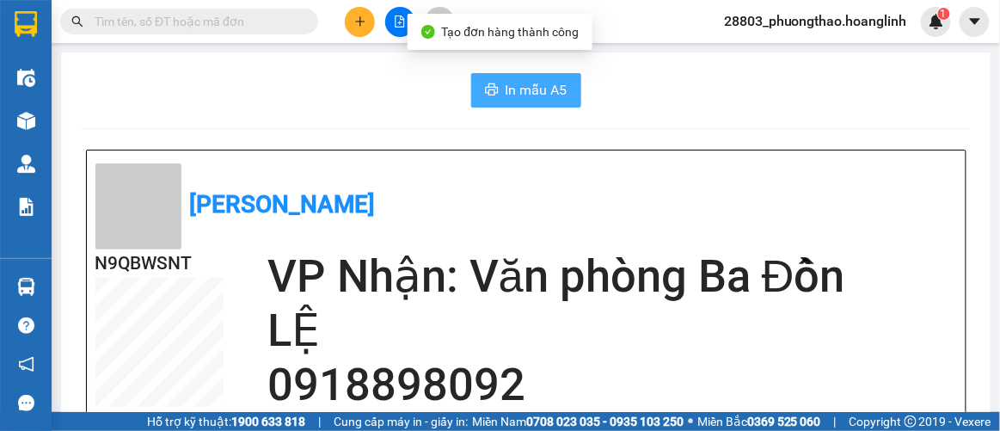
click at [530, 95] on span "In mẫu A5" at bounding box center [537, 89] width 62 height 21
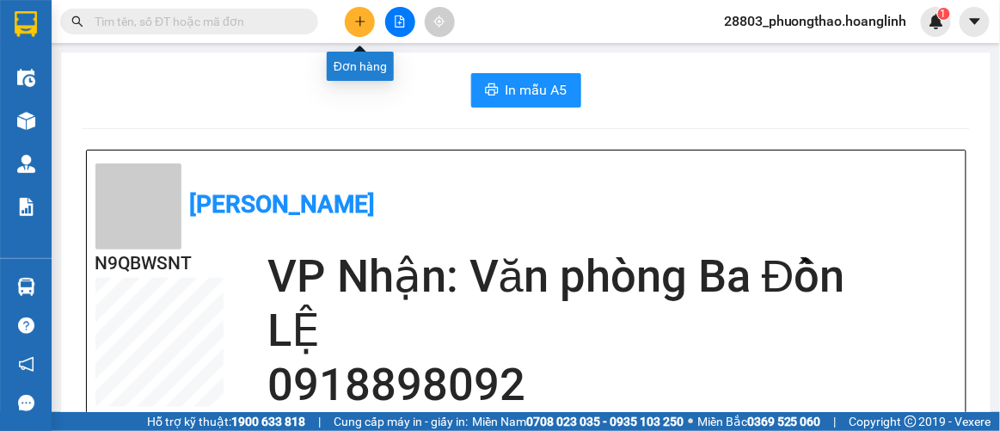
click at [359, 14] on button at bounding box center [360, 22] width 30 height 30
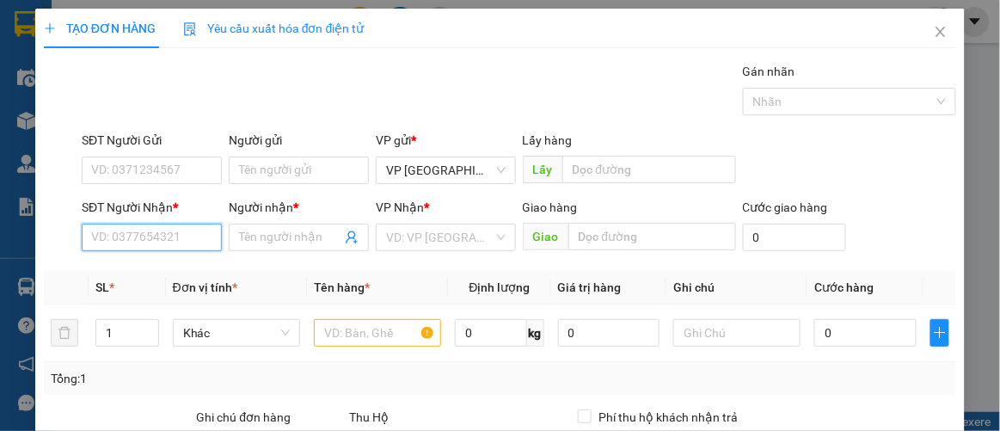
click at [147, 233] on input "SĐT Người Nhận *" at bounding box center [152, 238] width 140 height 28
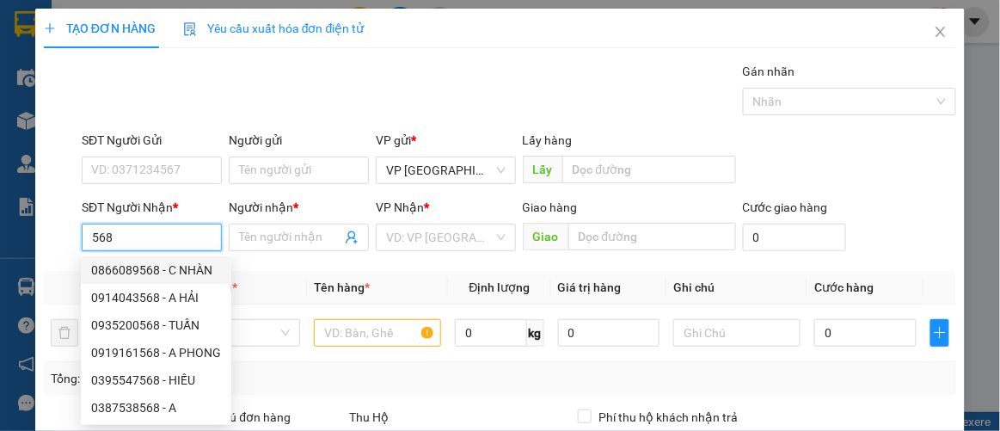
click at [142, 272] on div "0866089568 - C NHÀN" at bounding box center [156, 270] width 130 height 19
type input "0866089568"
type input "C NHÀN"
type input "50.000"
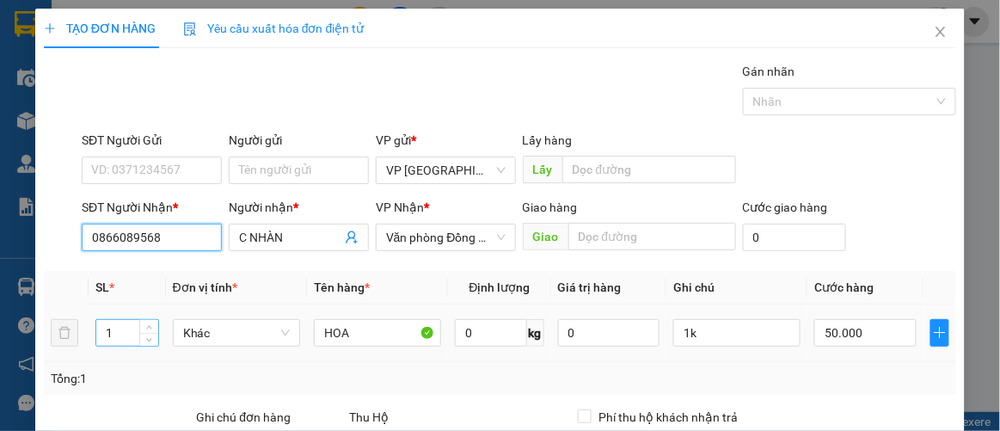
type input "0866089568"
click at [119, 340] on input "1" at bounding box center [127, 333] width 62 height 26
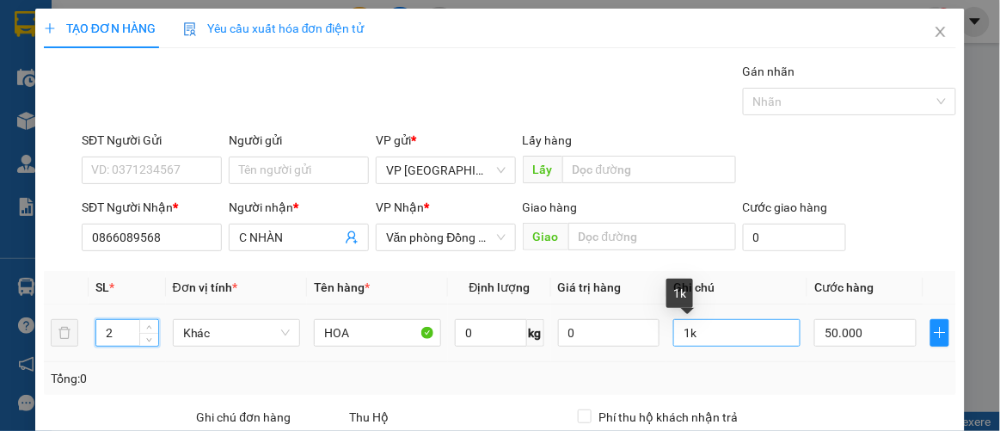
type input "2"
click at [726, 331] on input "1k" at bounding box center [736, 333] width 127 height 28
type input "1"
type input "2k"
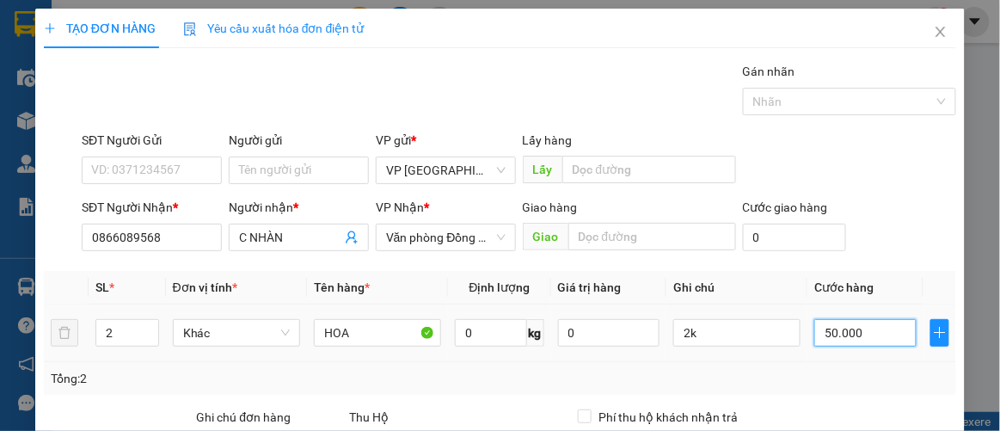
click at [869, 337] on input "50.000" at bounding box center [864, 333] width 101 height 28
type input "1"
type input "00.001"
type input "10"
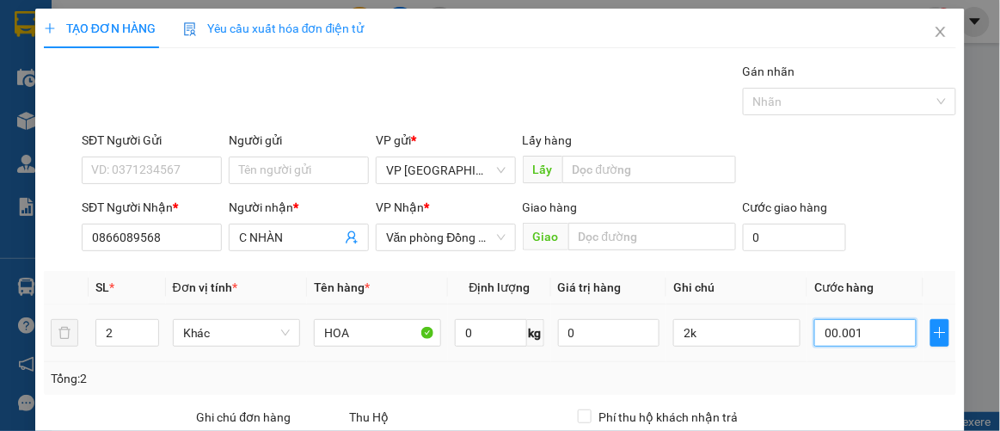
type input "10"
type input "0.000.010"
type input "100"
type input "000.000.100"
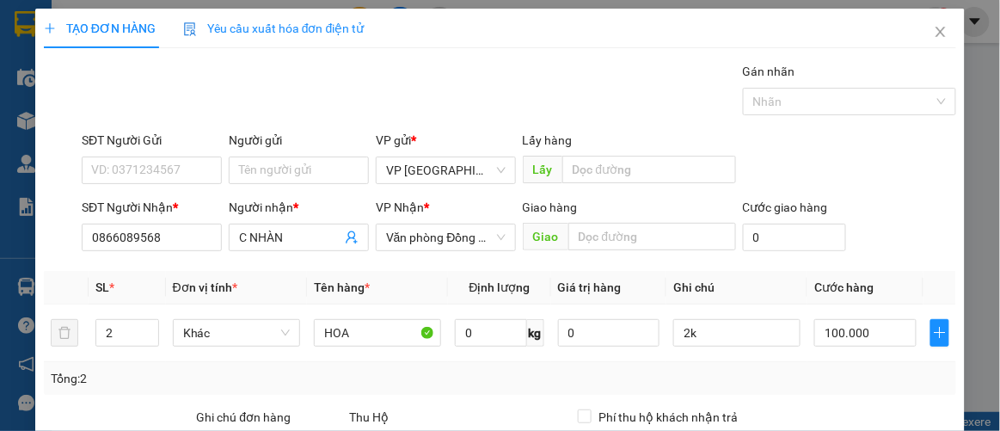
click at [898, 364] on div "Tổng: 2" at bounding box center [500, 378] width 913 height 33
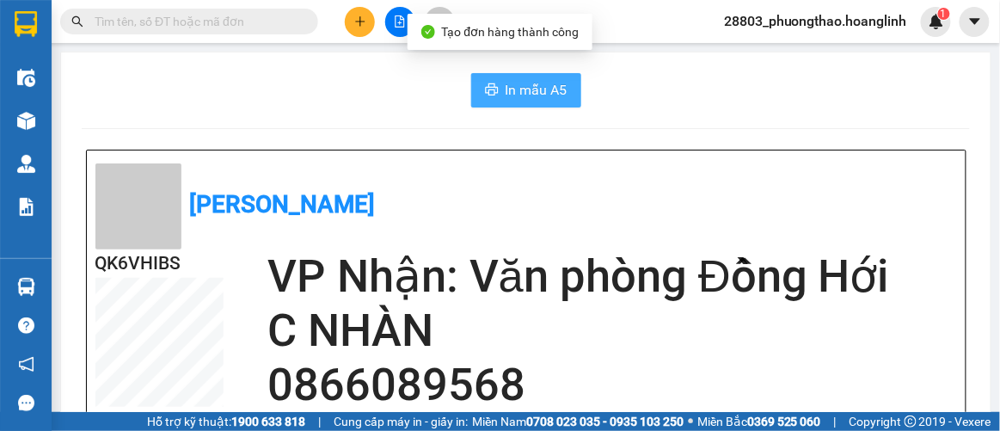
click at [519, 97] on span "In mẫu A5" at bounding box center [537, 89] width 62 height 21
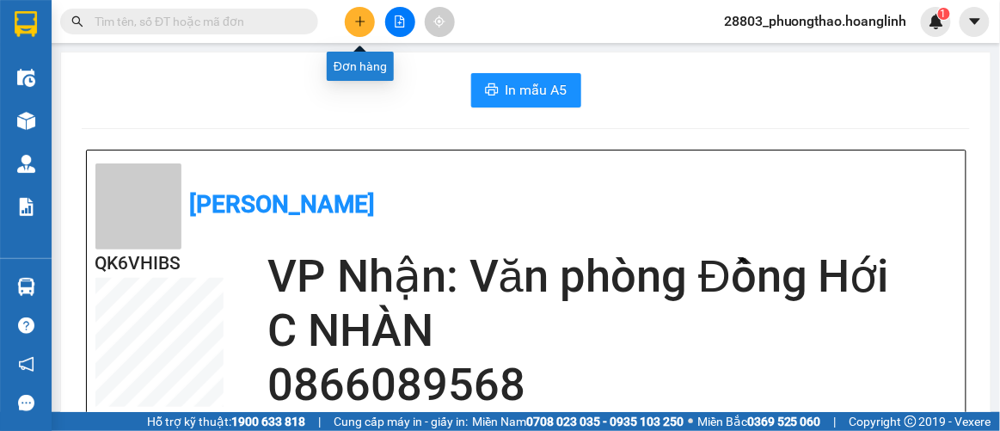
click at [363, 13] on button at bounding box center [360, 22] width 30 height 30
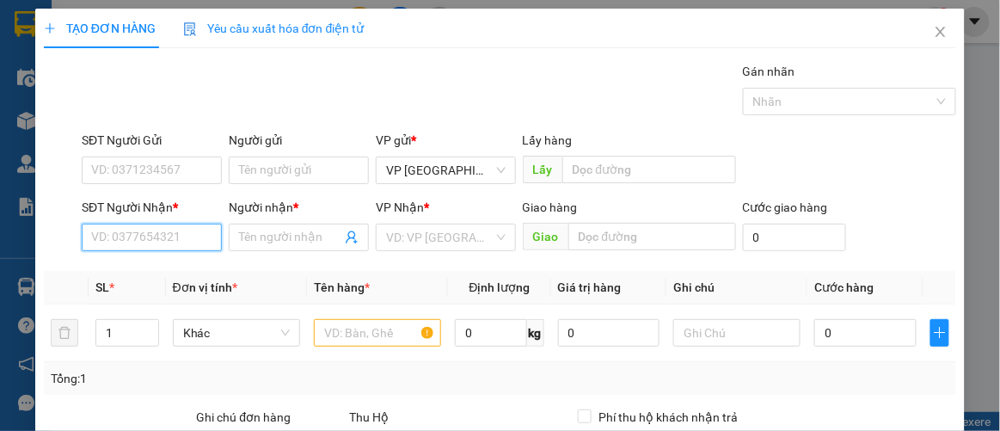
click at [189, 227] on input "SĐT Người Nhận *" at bounding box center [152, 238] width 140 height 28
click at [135, 267] on div "0916394113 - A" at bounding box center [150, 270] width 118 height 19
type input "0916394113"
type input "A"
type input "ĐỒNG LÊ"
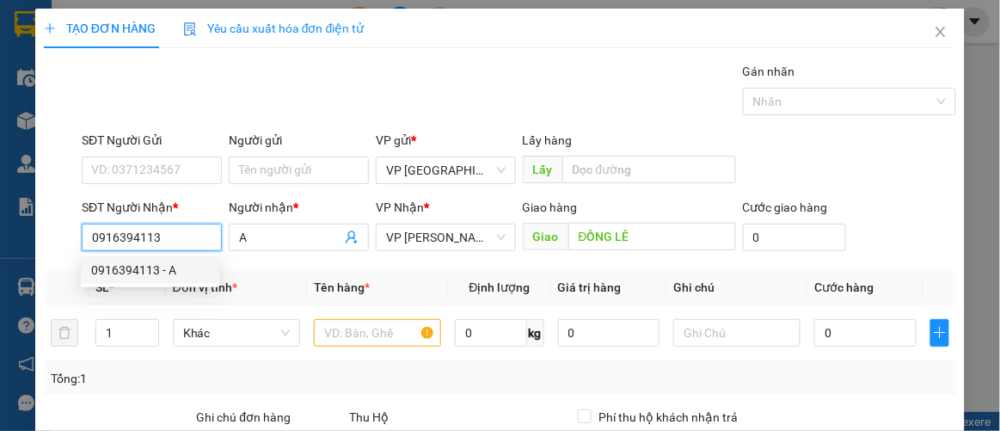
type input "100.000"
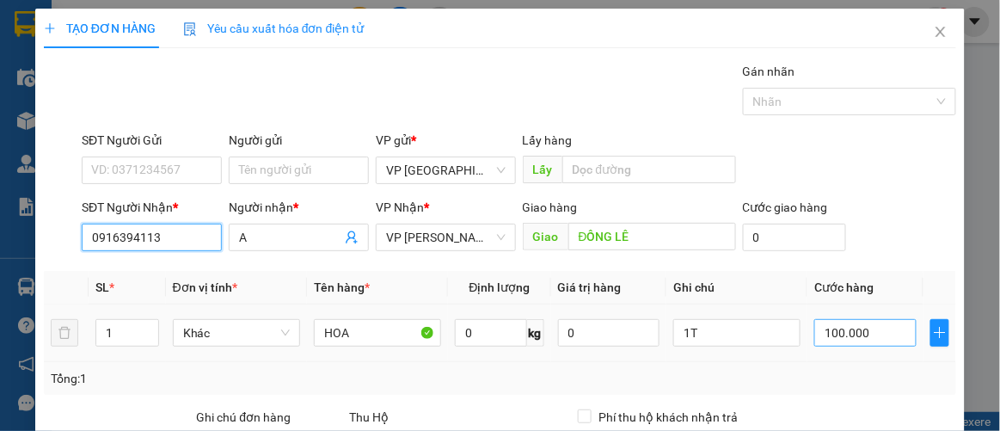
type input "0916394113"
click at [887, 339] on input "100.000" at bounding box center [864, 333] width 101 height 28
type input "1"
type input "00.001"
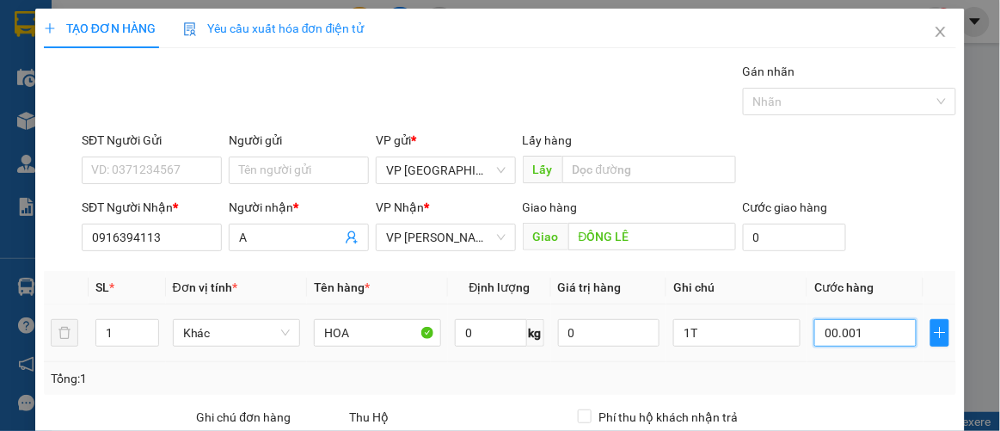
type input "17"
type input "000.000.170"
type input "170"
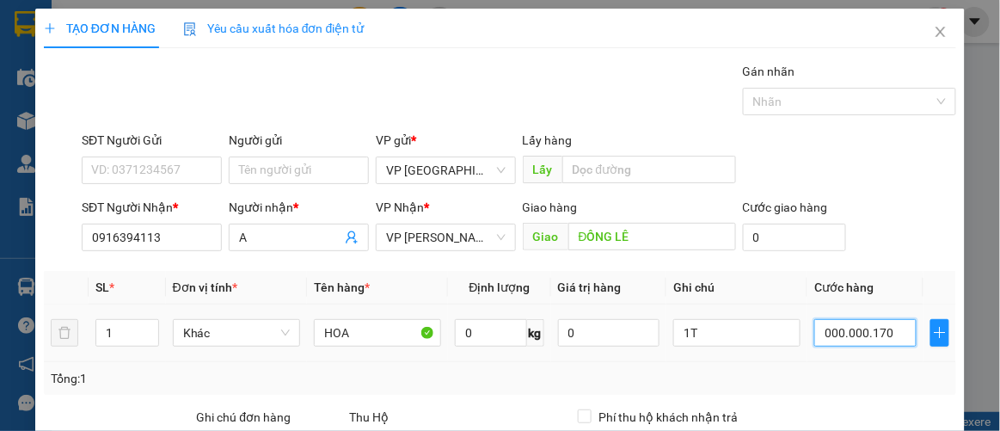
type input "000.000.170"
type input "170.000"
click at [874, 363] on div "Tổng: 1" at bounding box center [500, 378] width 913 height 33
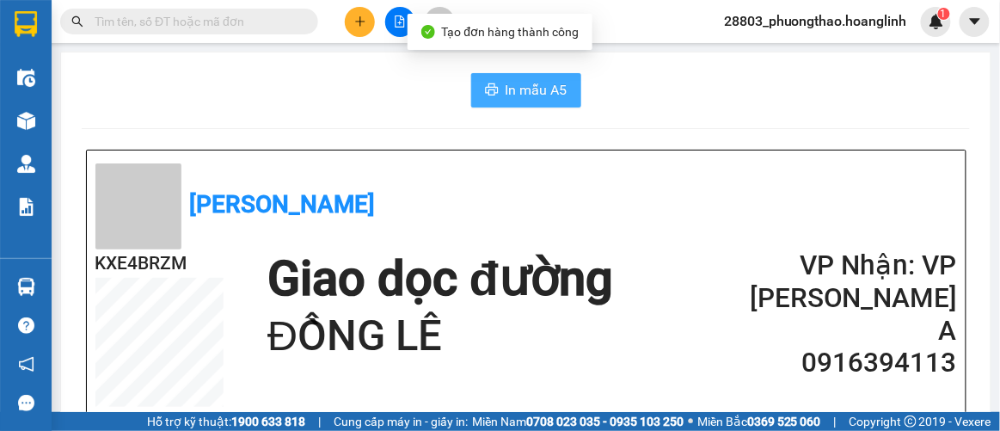
click at [509, 98] on span "In mẫu A5" at bounding box center [537, 89] width 62 height 21
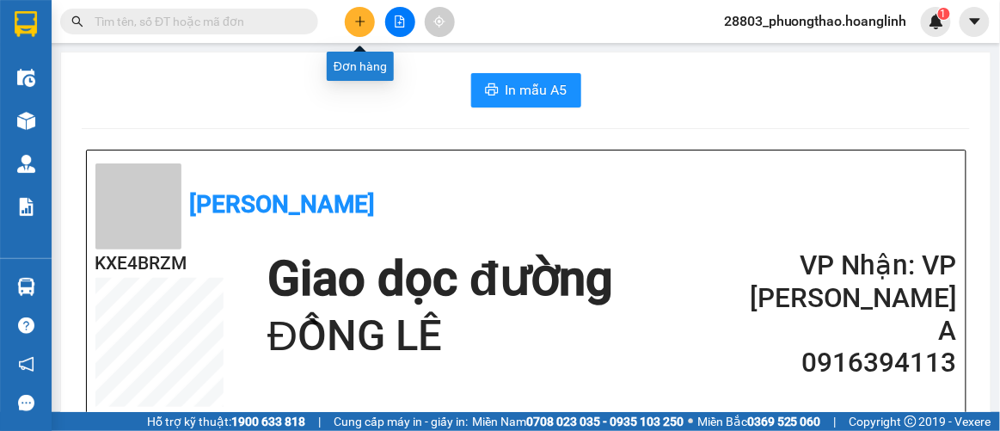
click at [359, 22] on icon "plus" at bounding box center [359, 20] width 1 height 9
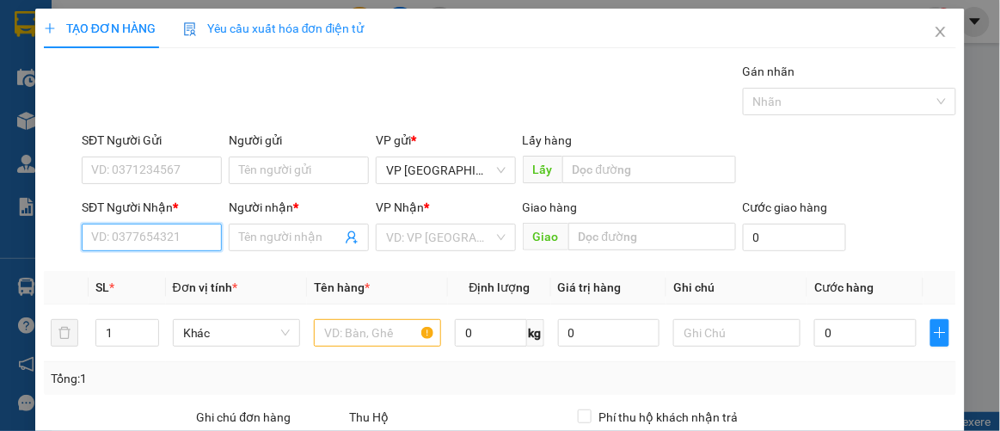
click at [159, 235] on input "SĐT Người Nhận *" at bounding box center [152, 238] width 140 height 28
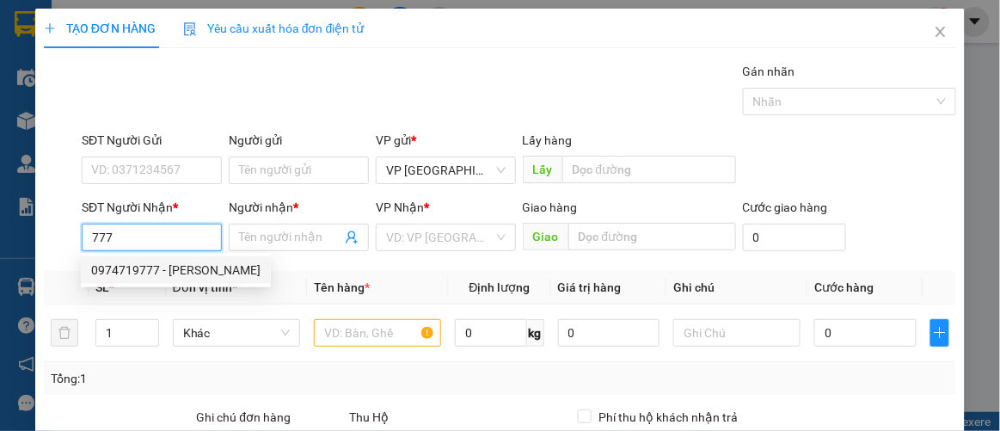
click at [165, 272] on div "0974719777 - [PERSON_NAME]" at bounding box center [175, 270] width 169 height 19
type input "0974719777"
type input "[PERSON_NAME]"
type input "150.000"
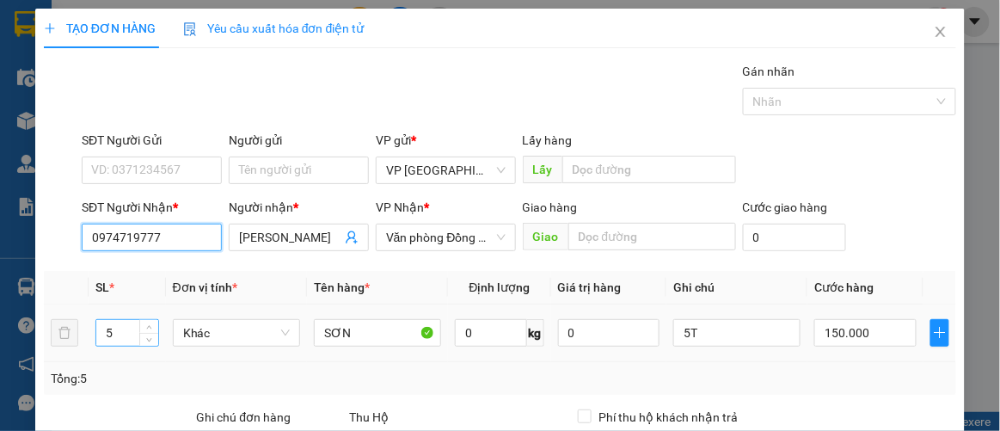
type input "0974719777"
click at [121, 336] on input "5" at bounding box center [127, 333] width 62 height 26
type input "1"
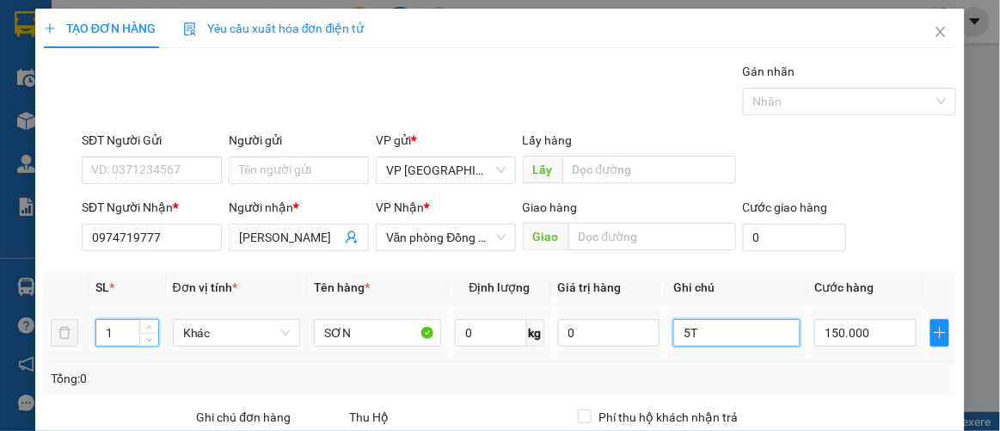
click at [721, 338] on input "5T" at bounding box center [736, 333] width 127 height 28
type input "5"
type input "1k"
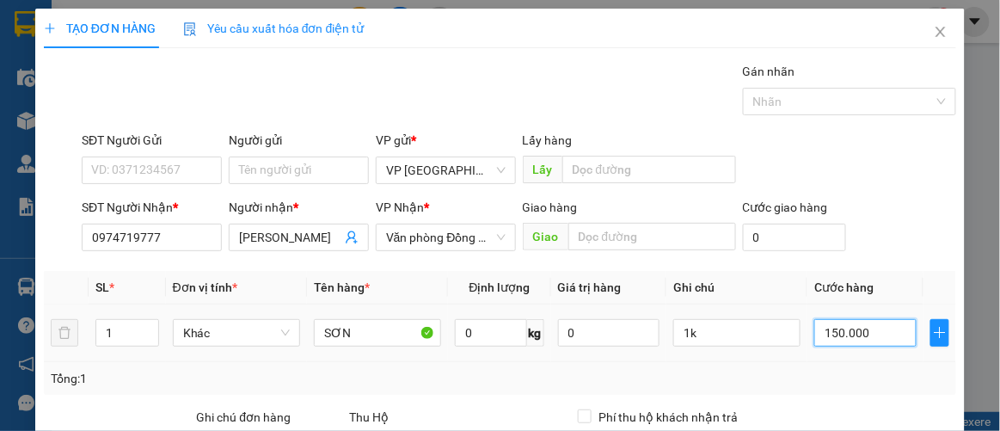
click at [868, 339] on input "150.000" at bounding box center [864, 333] width 101 height 28
type input "5"
type input "00.005"
type input "50"
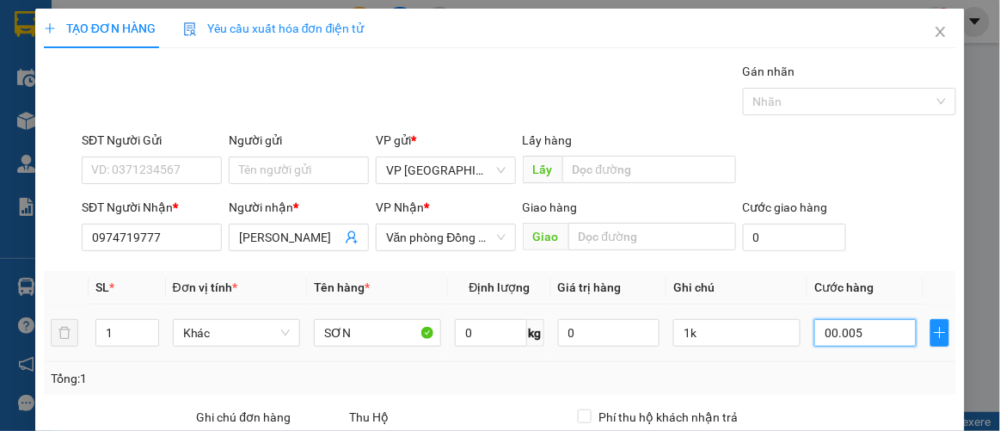
type input "50"
type input "0.000.050"
click at [851, 371] on div "Tổng: 1" at bounding box center [501, 378] width 900 height 19
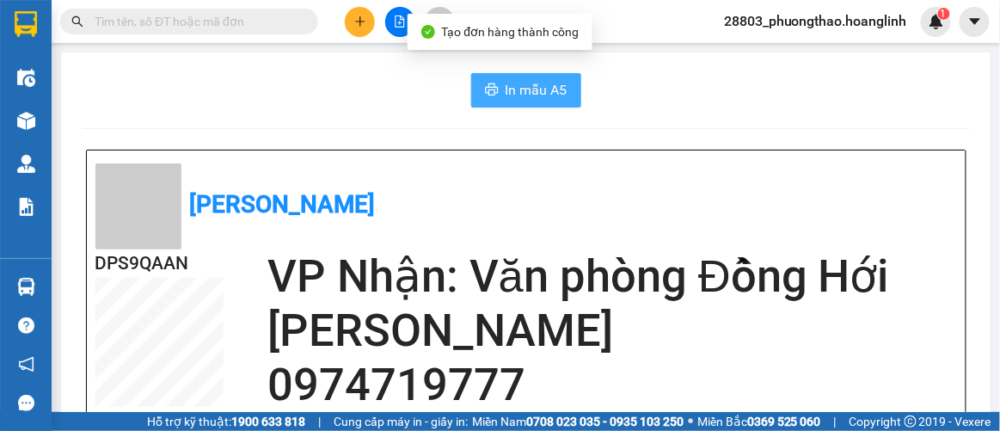
click at [522, 82] on span "In mẫu A5" at bounding box center [537, 89] width 62 height 21
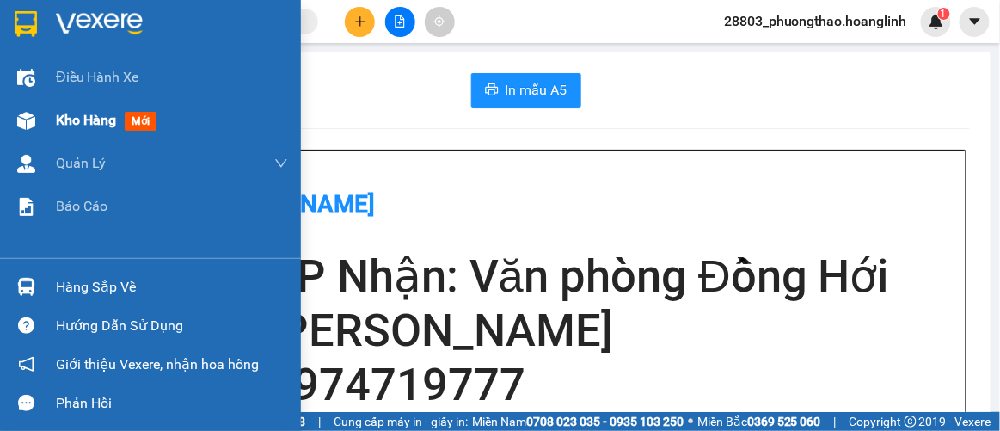
click at [101, 121] on span "Kho hàng" at bounding box center [86, 120] width 60 height 16
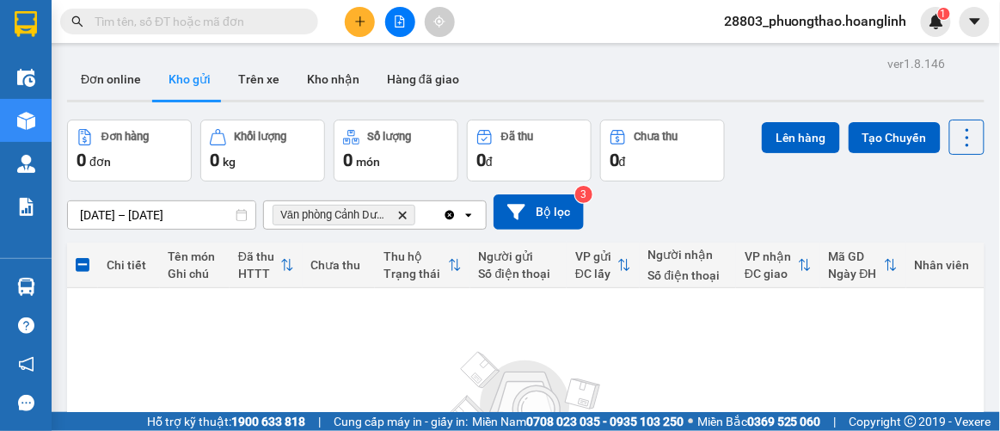
click at [404, 215] on icon "Delete" at bounding box center [402, 215] width 10 height 10
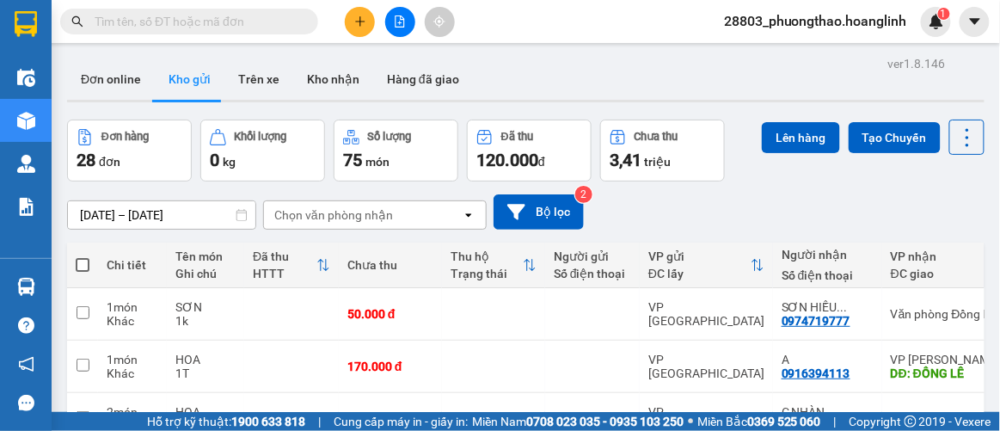
click at [384, 209] on div "Chọn văn phòng nhận" at bounding box center [333, 214] width 119 height 17
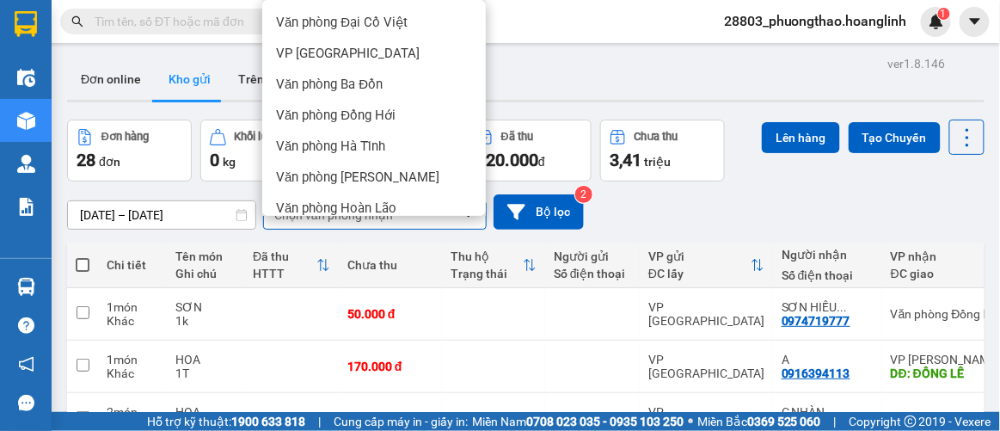
click at [308, 323] on span "VP [PERSON_NAME]" at bounding box center [335, 331] width 119 height 17
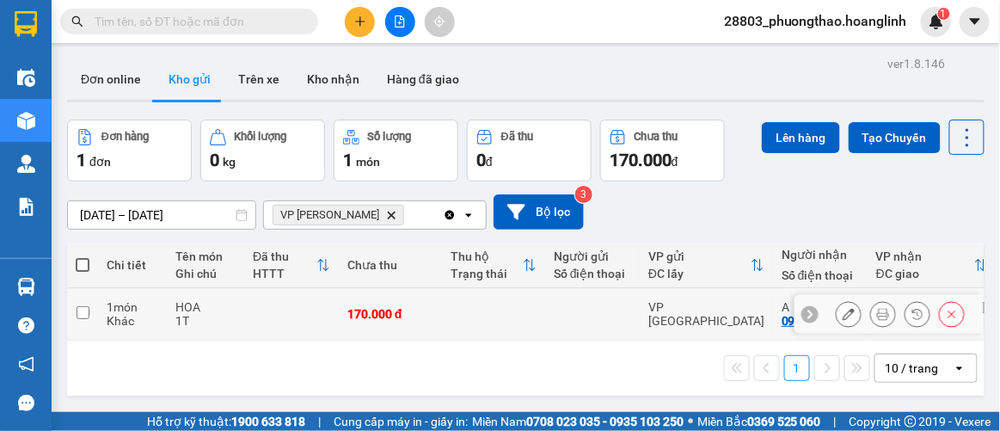
click at [83, 306] on input "checkbox" at bounding box center [83, 312] width 13 height 13
checkbox input "true"
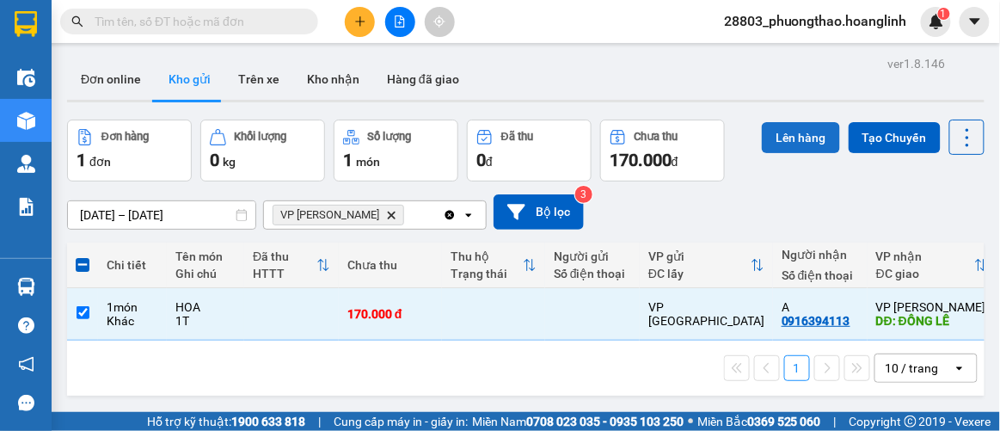
click at [774, 138] on button "Lên hàng" at bounding box center [801, 137] width 78 height 31
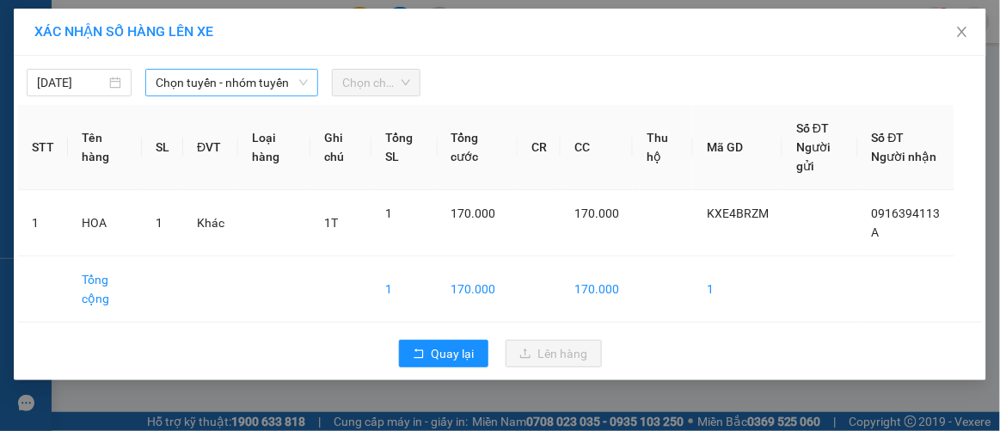
click at [211, 86] on span "Chọn tuyến - nhóm tuyến" at bounding box center [232, 83] width 152 height 26
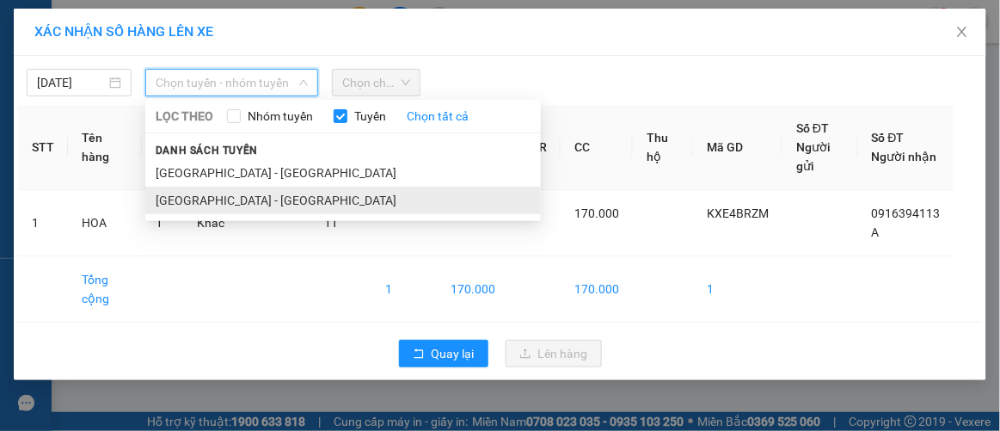
click at [218, 199] on li "[GEOGRAPHIC_DATA] - [GEOGRAPHIC_DATA]" at bounding box center [343, 201] width 396 height 28
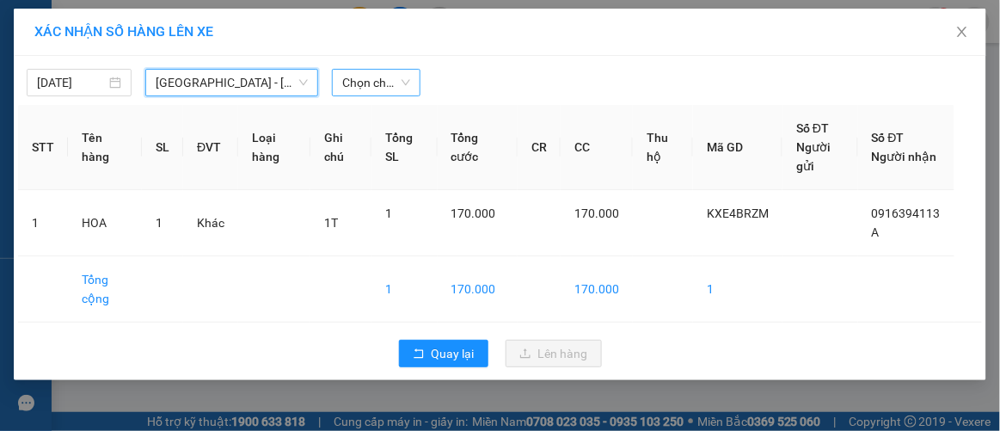
click at [369, 78] on span "Chọn chuyến" at bounding box center [375, 83] width 67 height 26
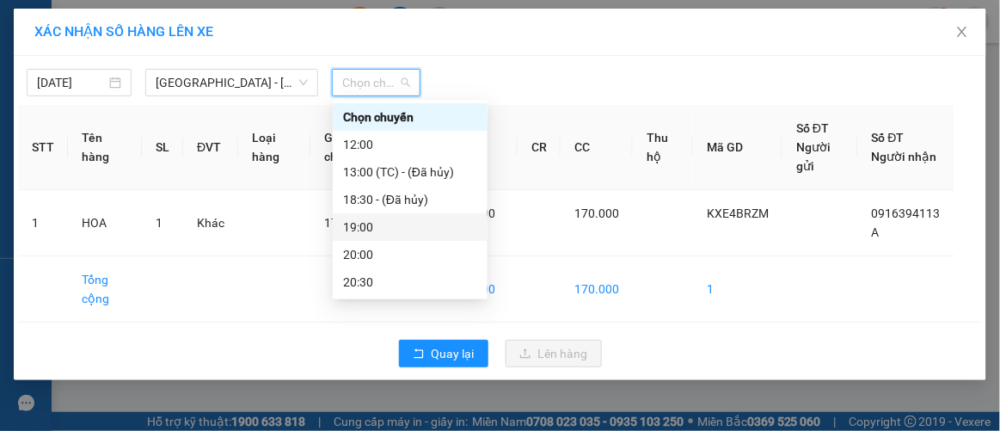
click at [349, 226] on div "19:00" at bounding box center [410, 227] width 134 height 19
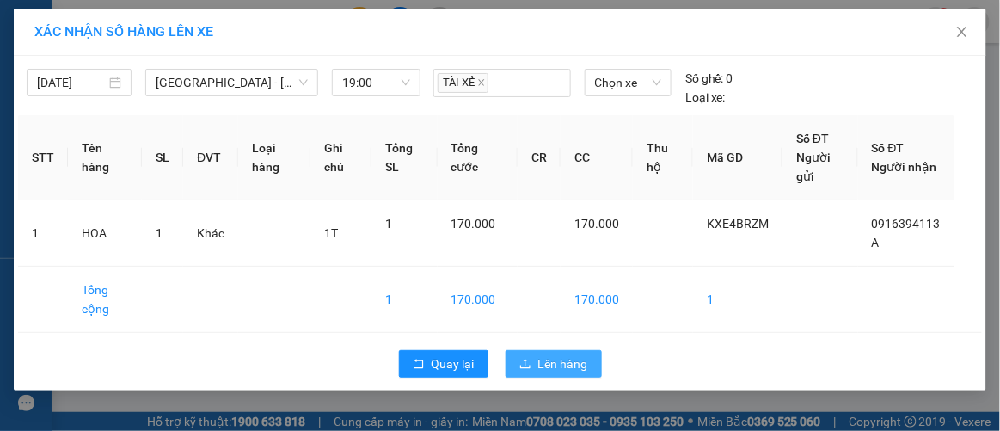
click at [543, 366] on span "Lên hàng" at bounding box center [563, 363] width 50 height 19
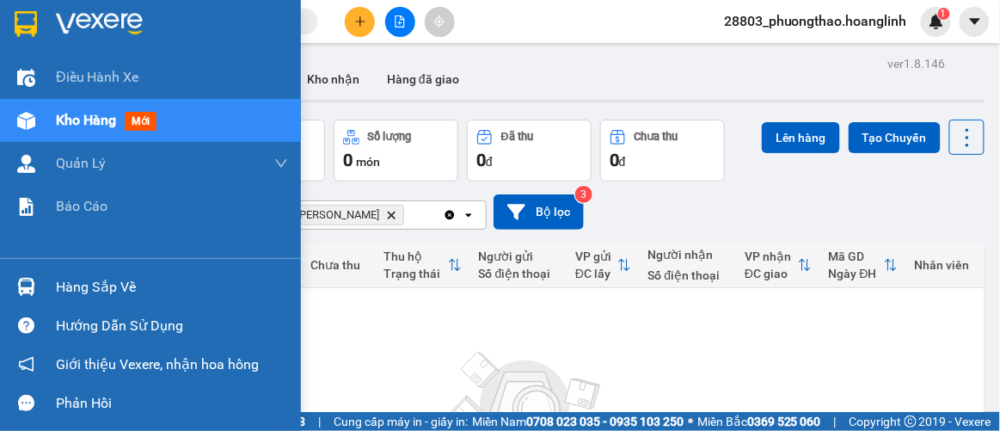
click at [46, 123] on div "Kho hàng mới" at bounding box center [150, 120] width 301 height 43
click at [67, 120] on span "Kho hàng" at bounding box center [86, 120] width 60 height 16
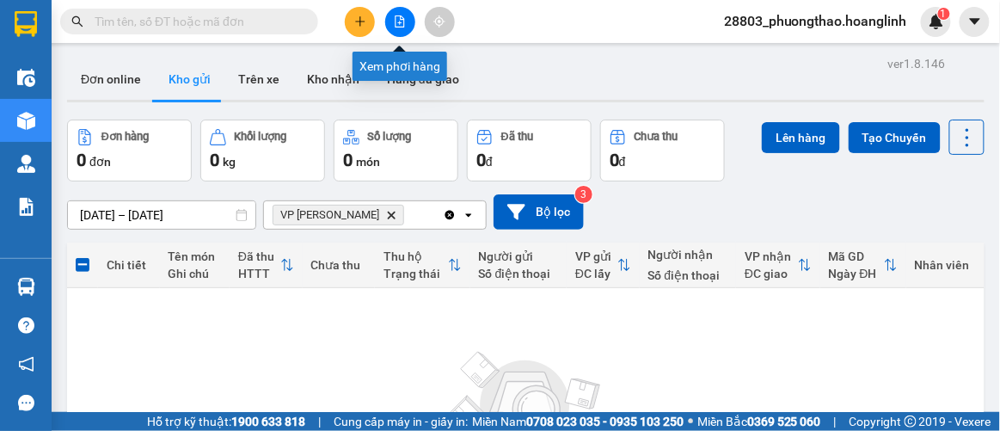
click at [407, 20] on button at bounding box center [400, 22] width 30 height 30
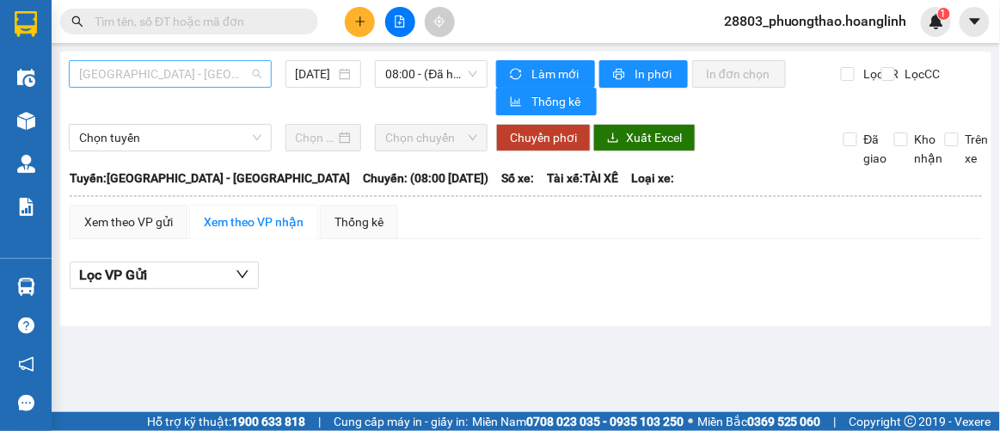
click at [175, 73] on span "[GEOGRAPHIC_DATA] - [GEOGRAPHIC_DATA]" at bounding box center [170, 74] width 182 height 26
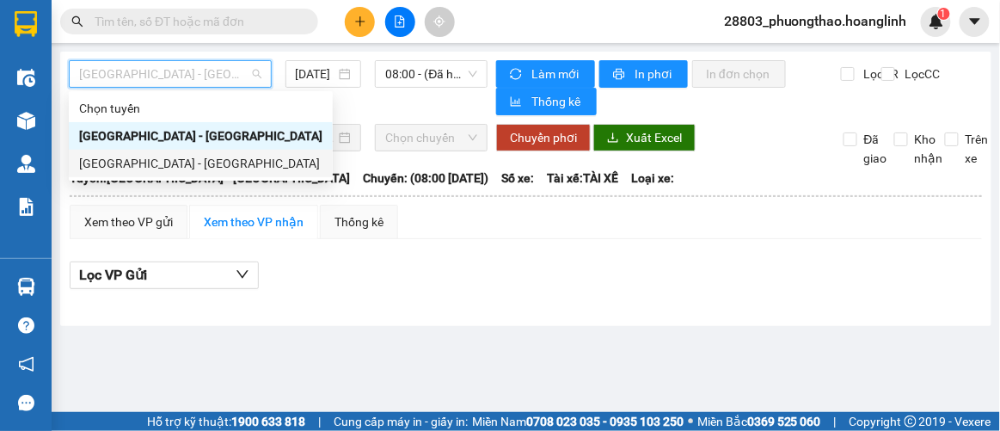
click at [158, 162] on div "[GEOGRAPHIC_DATA] - [GEOGRAPHIC_DATA]" at bounding box center [200, 163] width 243 height 19
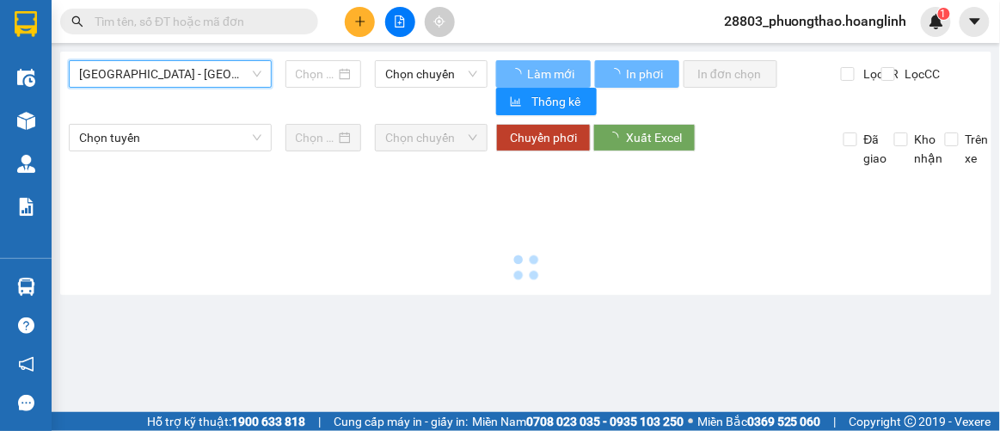
type input "[DATE]"
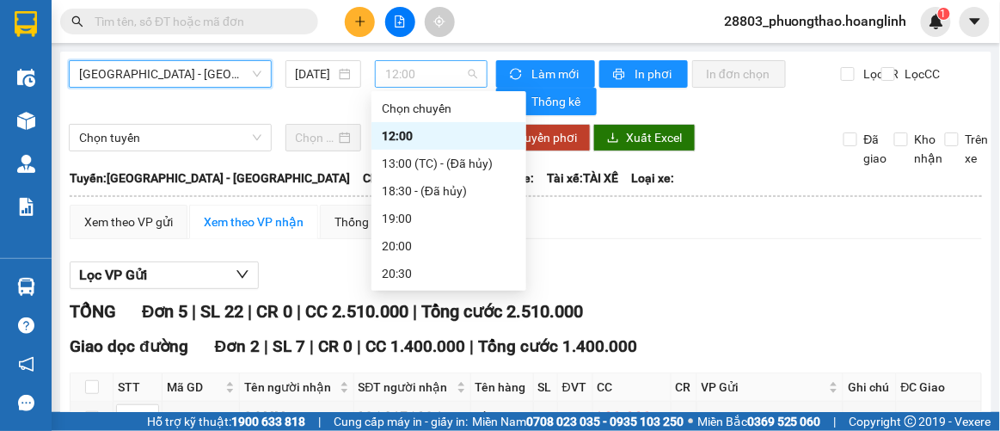
click at [405, 74] on span "12:00" at bounding box center [431, 74] width 92 height 26
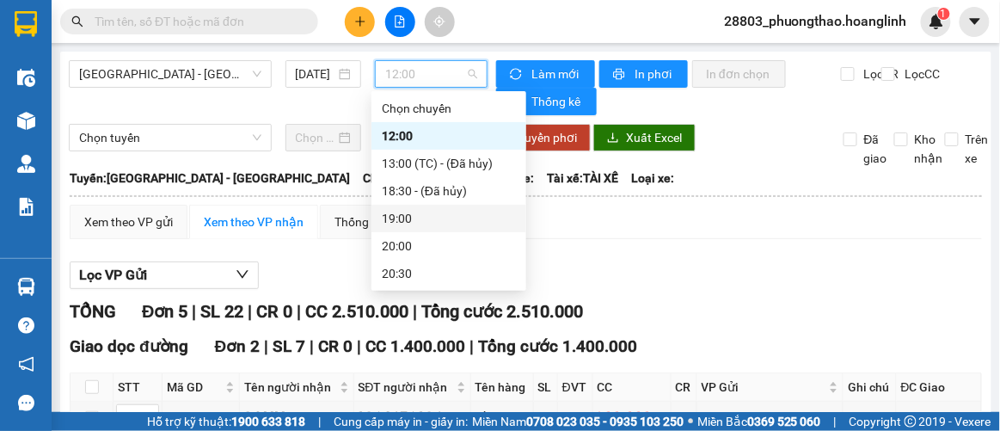
click at [398, 218] on div "19:00" at bounding box center [449, 218] width 134 height 19
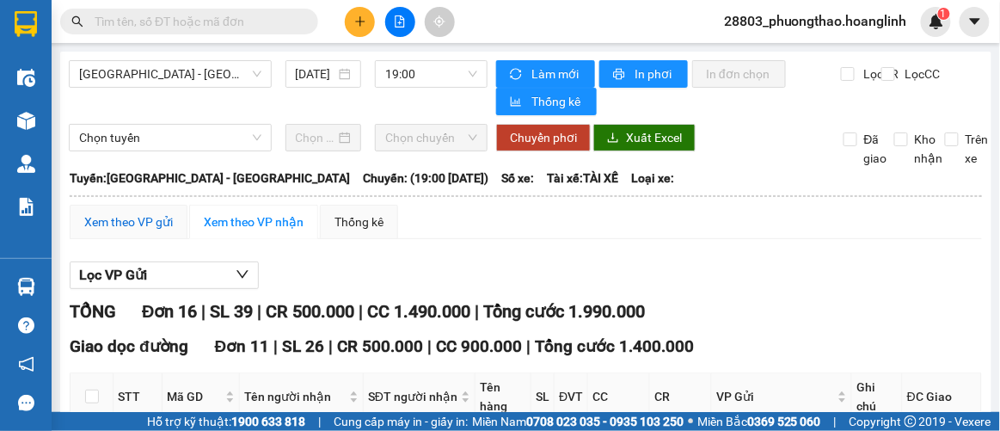
click at [143, 226] on div "Xem theo VP gửi" at bounding box center [128, 221] width 89 height 19
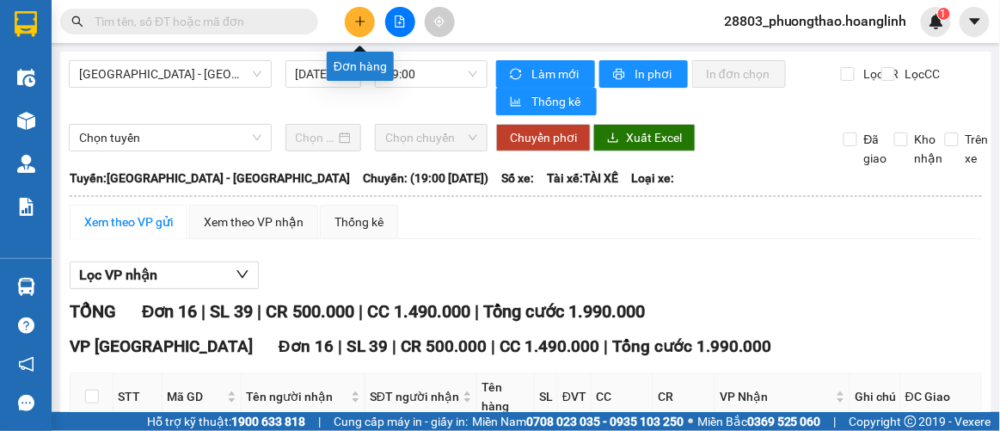
click at [357, 19] on icon "plus" at bounding box center [360, 21] width 12 height 12
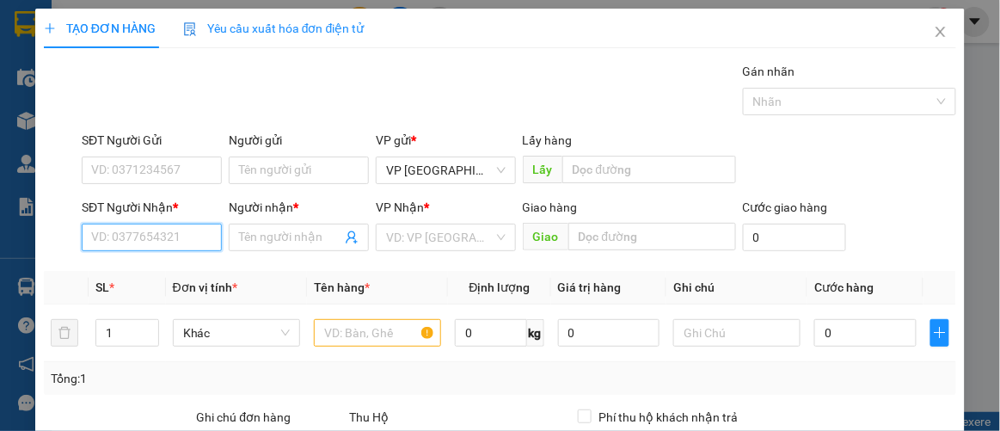
click at [158, 235] on input "SĐT Người Nhận *" at bounding box center [152, 238] width 140 height 28
type input "099"
click at [132, 270] on div "0913326099 - A PHÁP" at bounding box center [151, 270] width 120 height 19
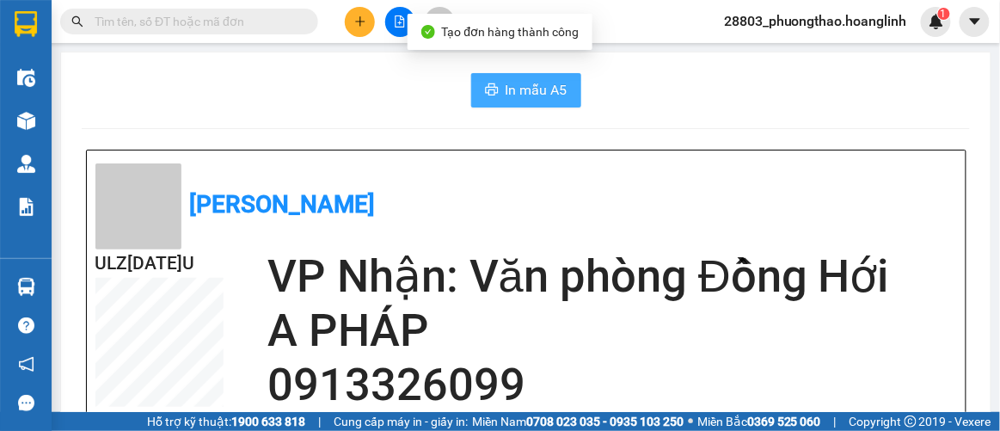
click at [536, 87] on span "In mẫu A5" at bounding box center [537, 89] width 62 height 21
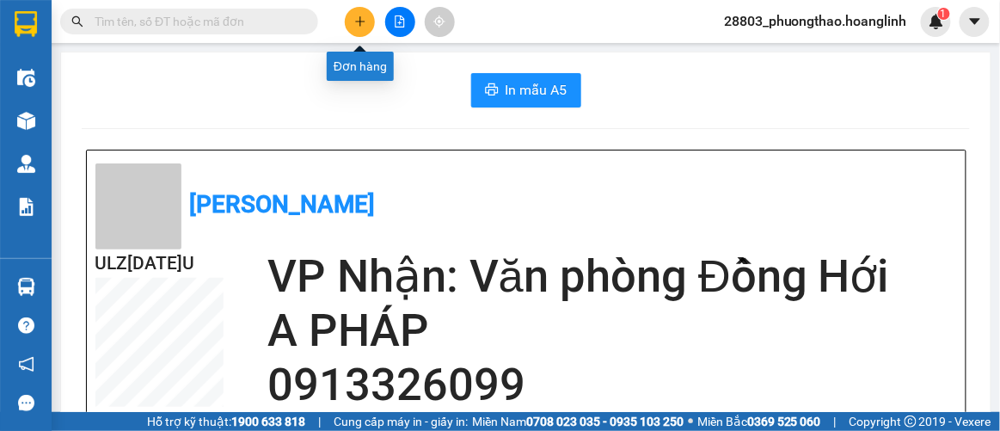
click at [357, 16] on icon "plus" at bounding box center [360, 21] width 12 height 12
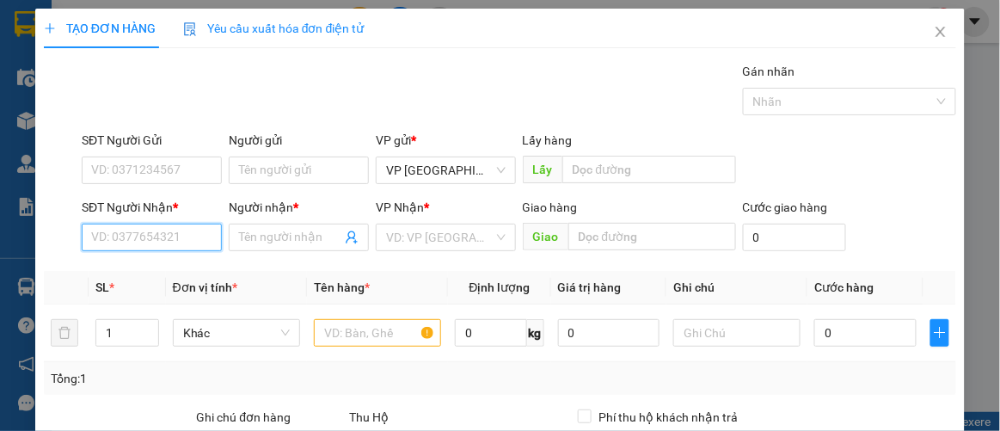
click at [163, 228] on input "SĐT Người Nhận *" at bounding box center [152, 238] width 140 height 28
click at [111, 267] on div "0983430464 - LONG" at bounding box center [150, 270] width 118 height 19
type input "0983430464"
type input "LONG"
type input "50.000"
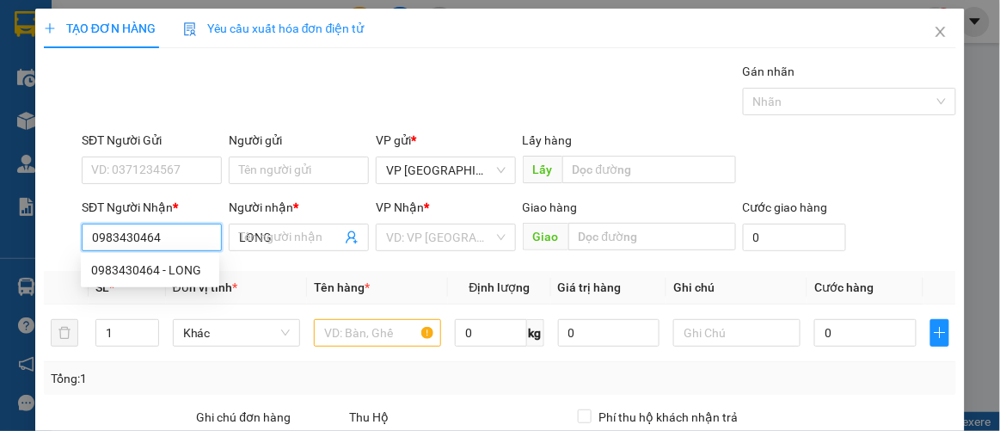
type input "50.000"
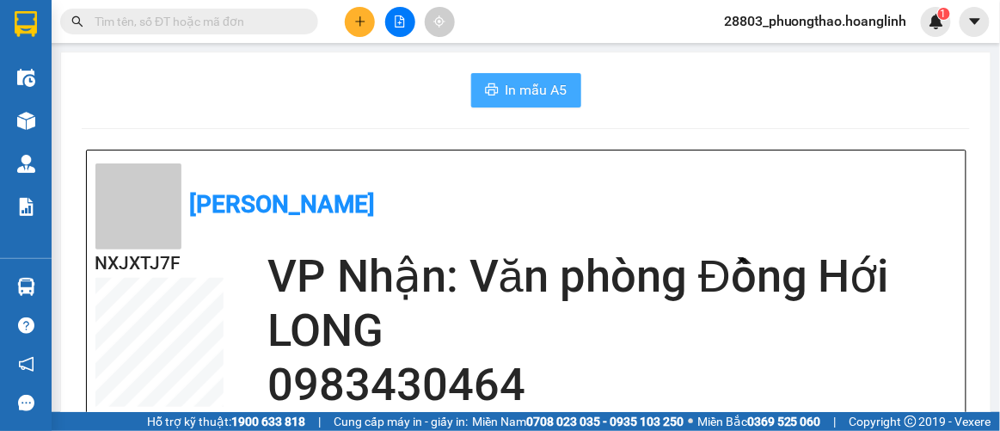
click at [511, 89] on span "In mẫu A5" at bounding box center [537, 89] width 62 height 21
click at [357, 21] on icon "plus" at bounding box center [359, 21] width 9 height 1
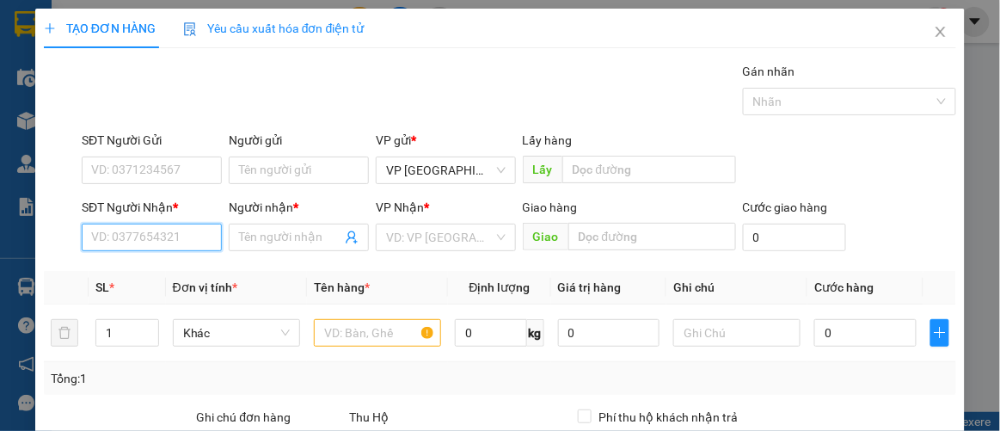
click at [165, 241] on input "SĐT Người Nhận *" at bounding box center [152, 238] width 140 height 28
click at [146, 265] on div "0904728279 - [PERSON_NAME]" at bounding box center [175, 270] width 169 height 19
type input "0904728279"
type input "NGỌC AN"
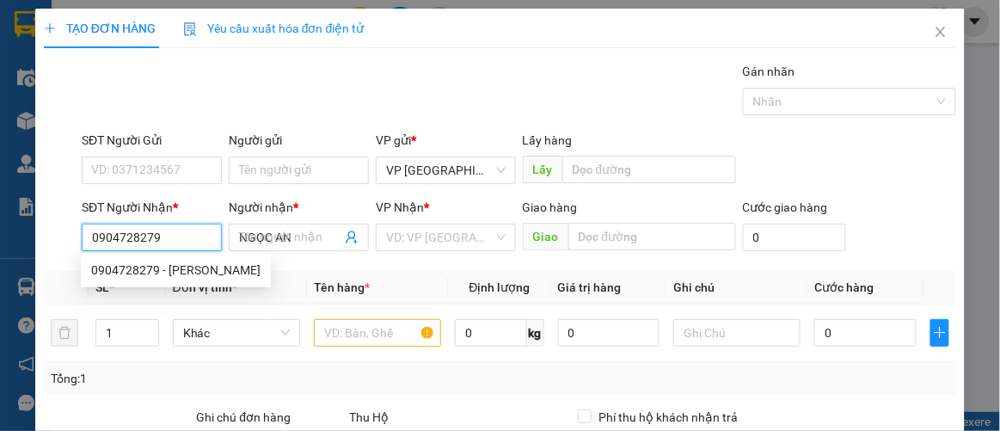
type input "50.000"
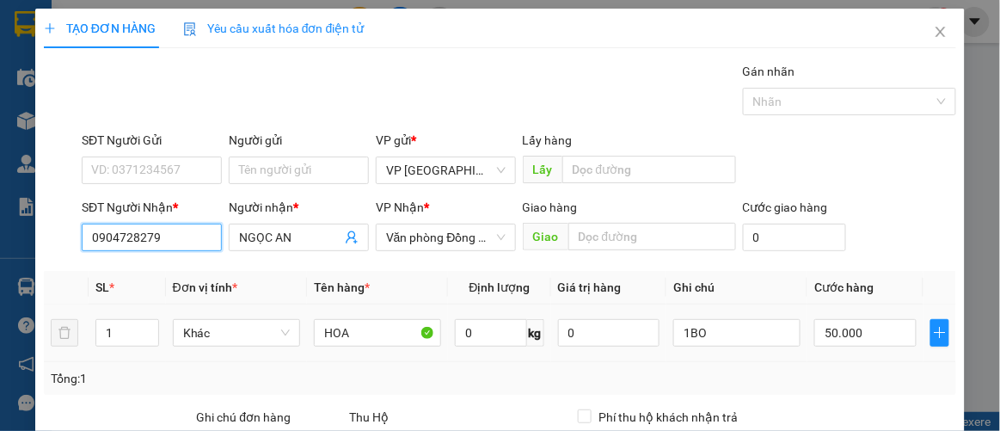
type input "0904728279"
click at [852, 316] on div "50.000" at bounding box center [864, 333] width 101 height 34
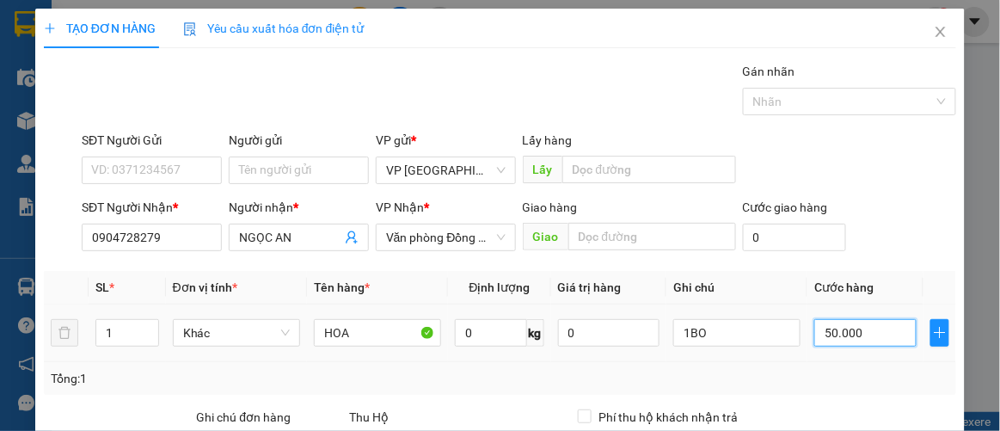
click at [855, 338] on input "50.000" at bounding box center [864, 333] width 101 height 28
type input "7"
type input "000.007"
type input "7.000"
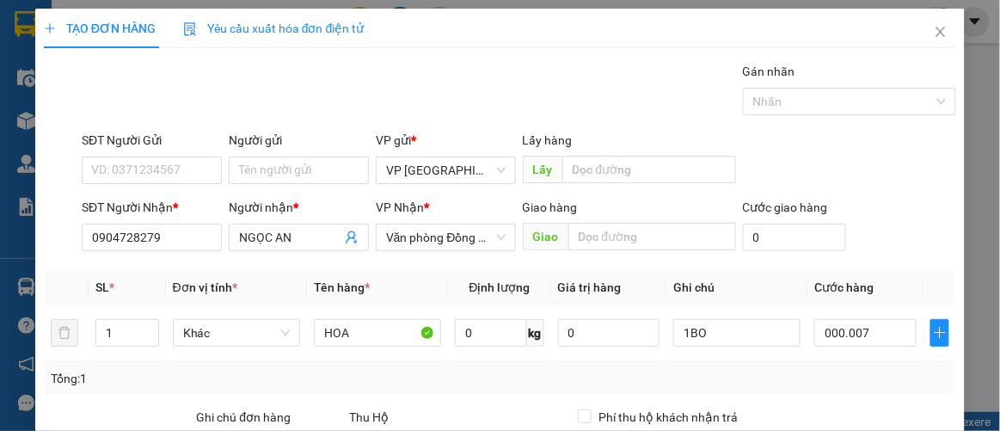
type input "7.000"
click at [883, 273] on th "Cước hàng" at bounding box center [865, 288] width 115 height 34
click at [844, 328] on input "7.000" at bounding box center [864, 333] width 101 height 28
click at [920, 225] on div "SĐT Người Nhận * 0904728279 Người nhận * NGỌC AN VP Nhận * Văn phòng Đồng Hới G…" at bounding box center [518, 228] width 881 height 60
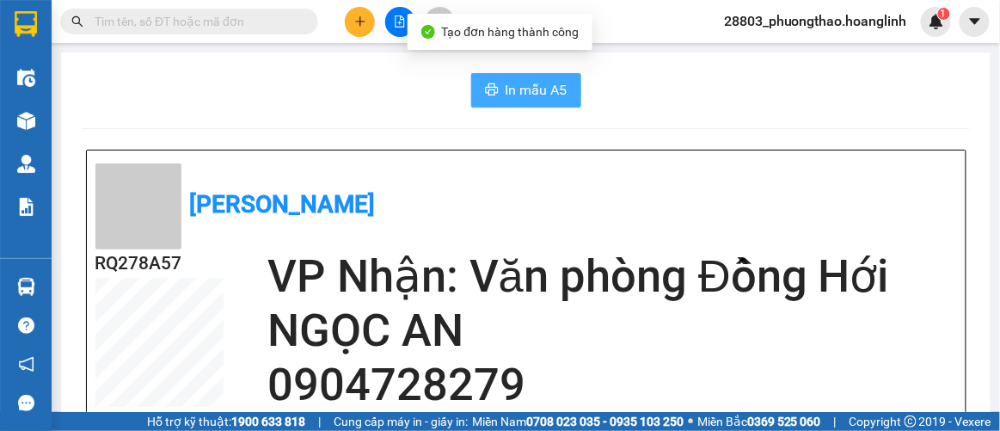
click at [538, 91] on span "In mẫu A5" at bounding box center [537, 89] width 62 height 21
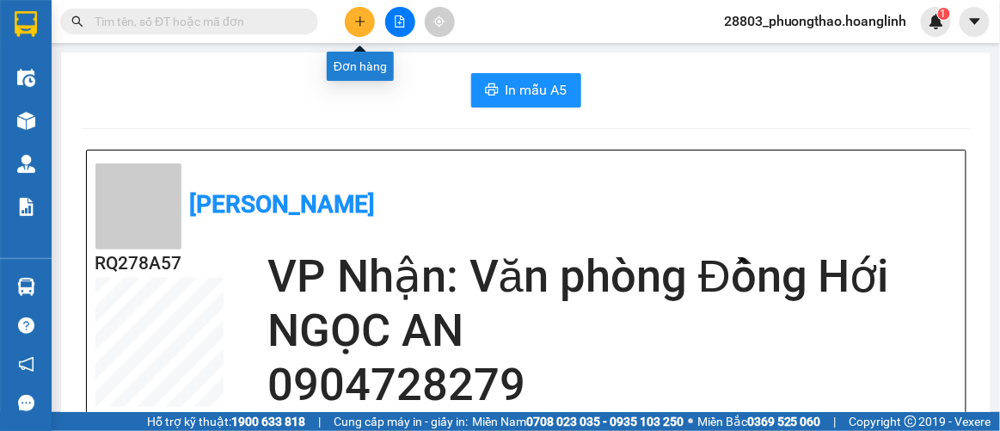
click at [357, 11] on button at bounding box center [360, 22] width 30 height 30
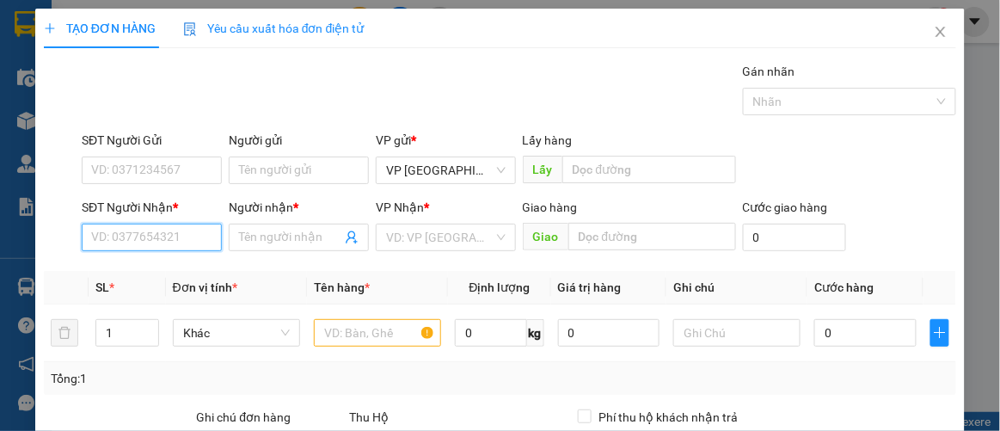
click at [143, 245] on input "SĐT Người Nhận *" at bounding box center [152, 238] width 140 height 28
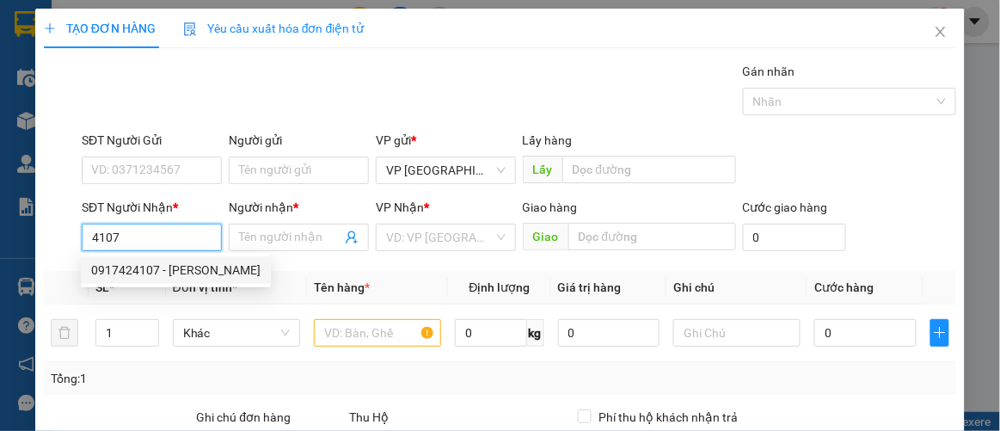
click at [91, 270] on div "0917424107 - [PERSON_NAME]" at bounding box center [175, 270] width 169 height 19
type input "0917424107"
type input "LAN CHI"
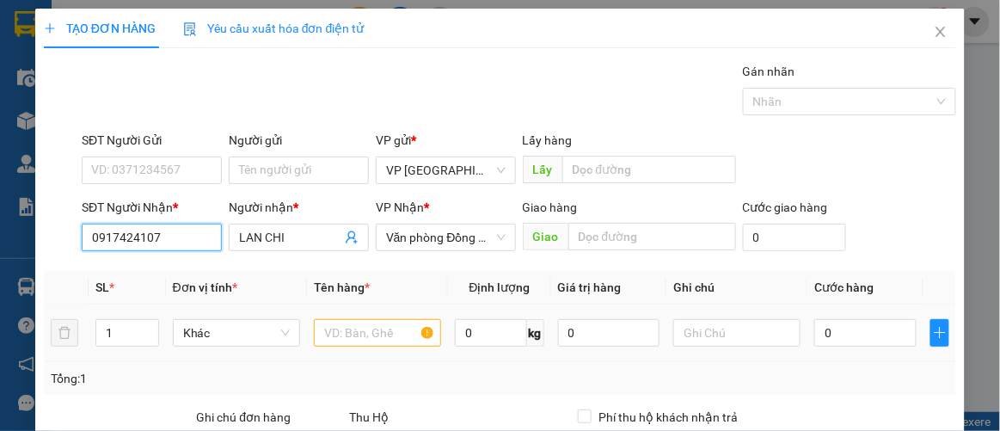
type input "120.000"
type input "0917424107"
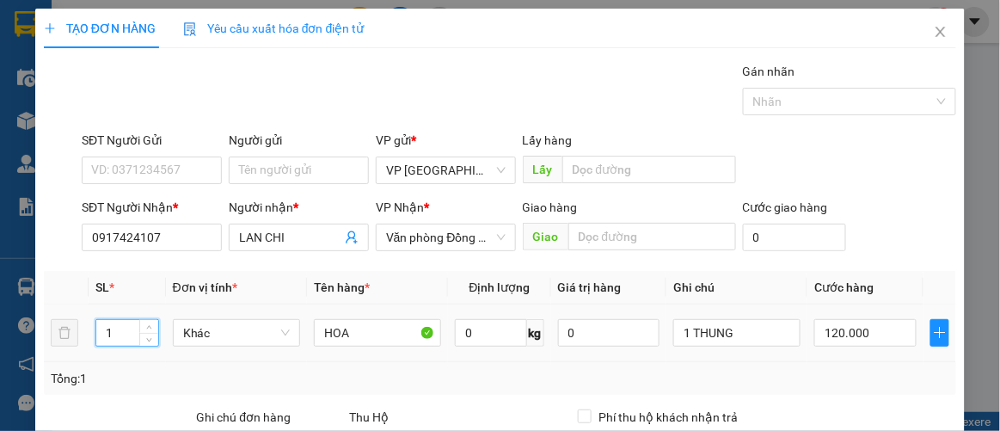
click at [87, 331] on tr "1 Khác HOA 0 kg 0 1 THUNG 120.000" at bounding box center [500, 333] width 913 height 58
type input "2"
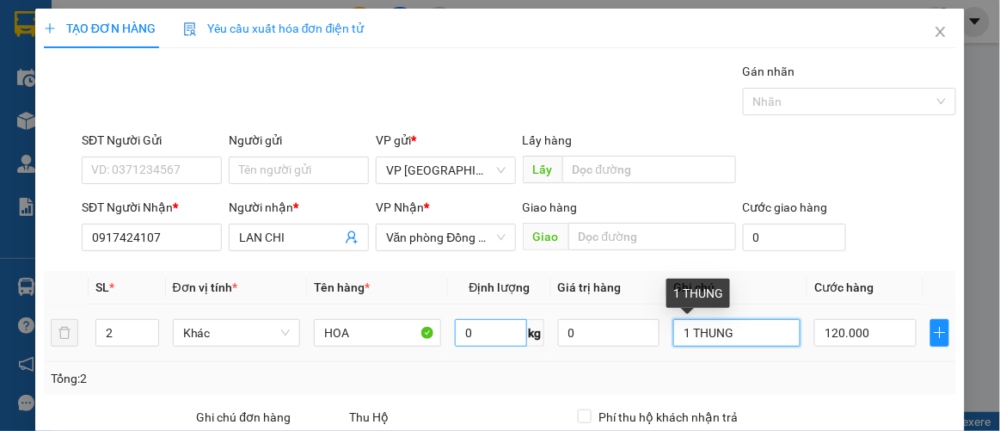
drag, startPoint x: 745, startPoint y: 329, endPoint x: 488, endPoint y: 332, distance: 257.2
click at [559, 332] on tr "2 Khác HOA 0 kg 0 1 THUNG 120.000" at bounding box center [500, 333] width 913 height 58
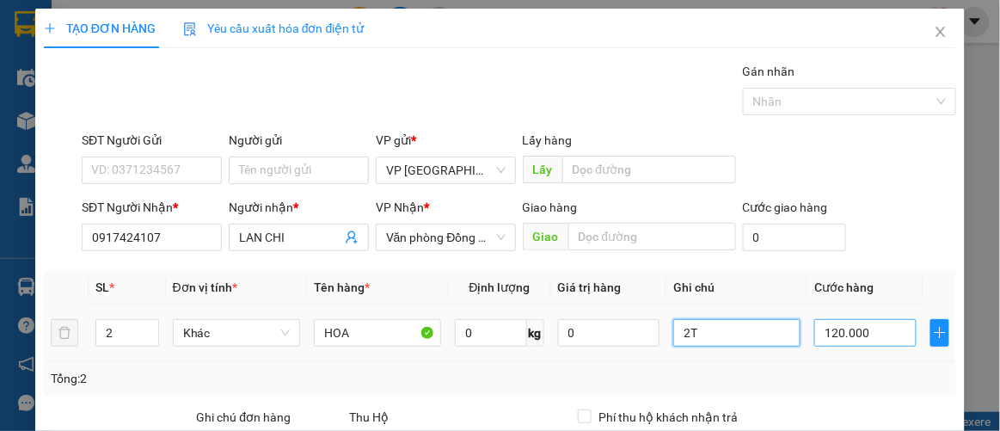
type input "2T"
click at [863, 330] on input "120.000" at bounding box center [864, 333] width 101 height 28
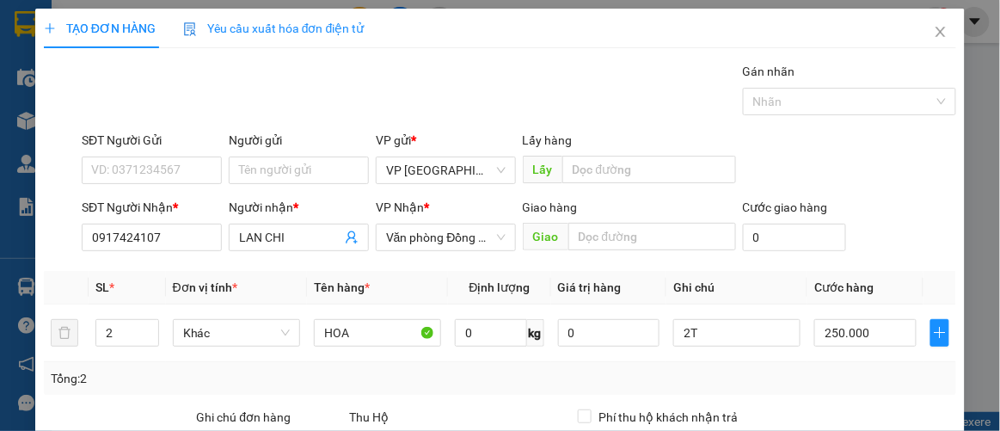
click at [955, 194] on div "TẠO ĐƠN HÀNG Yêu cầu xuất hóa đơn điện tử Transit Pickup Surcharge Ids Transit …" at bounding box center [500, 215] width 1000 height 431
drag, startPoint x: 902, startPoint y: 399, endPoint x: 728, endPoint y: 310, distance: 196.2
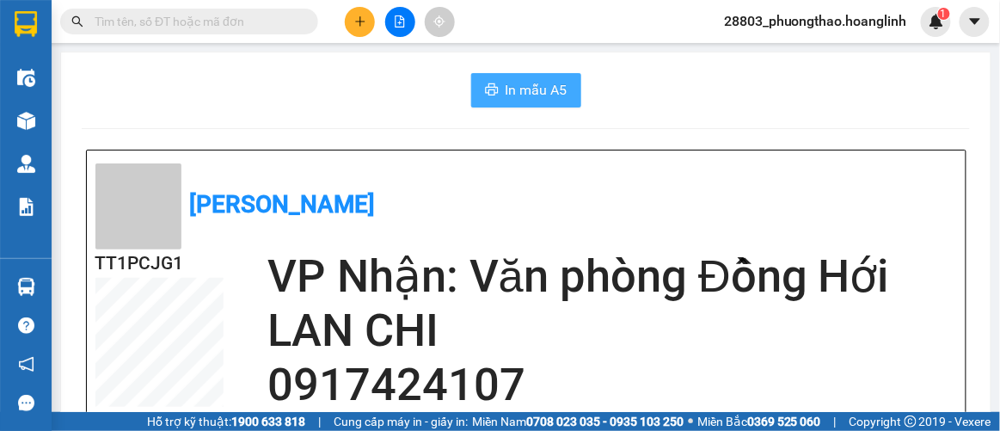
click at [506, 89] on span "In mẫu A5" at bounding box center [537, 89] width 62 height 21
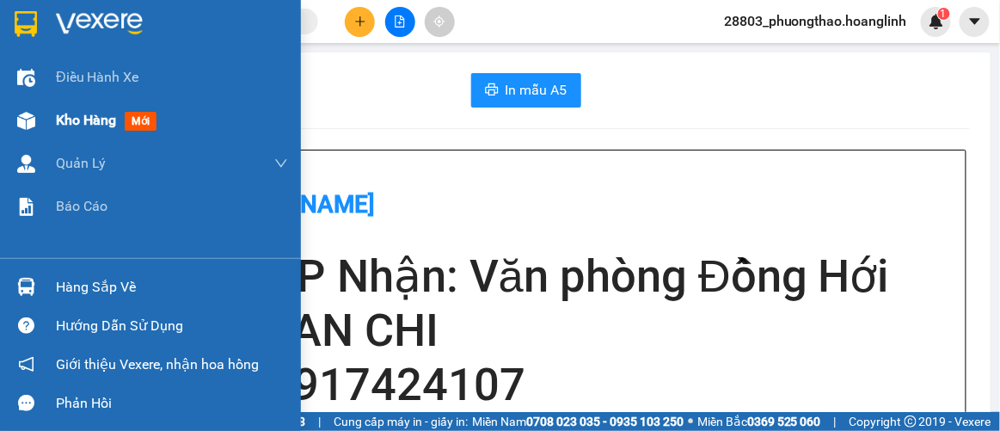
click at [58, 112] on span "Kho hàng" at bounding box center [86, 120] width 60 height 16
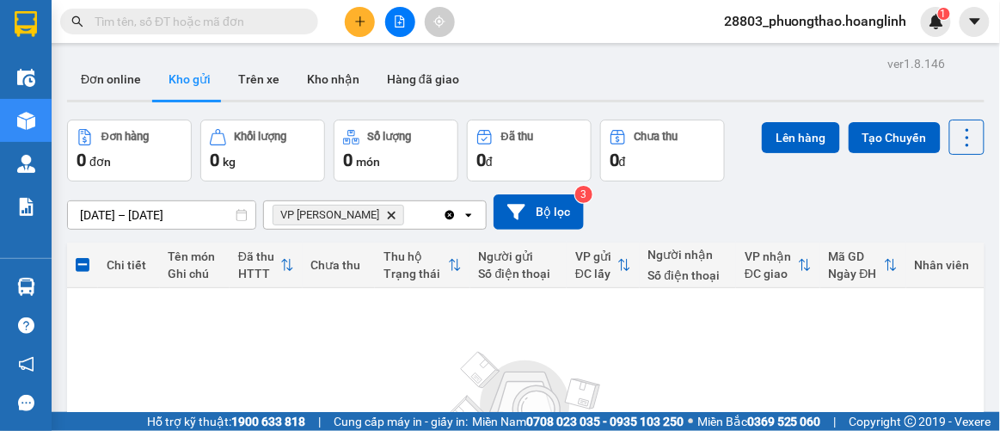
click at [388, 215] on icon "VP Quy Đạt, close by backspace" at bounding box center [392, 215] width 8 height 8
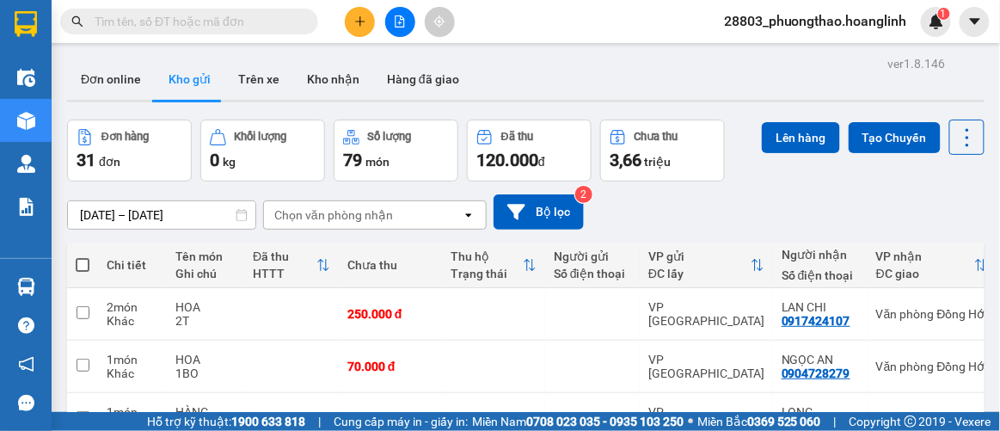
click at [342, 24] on div at bounding box center [399, 22] width 129 height 30
click at [365, 22] on icon "plus" at bounding box center [360, 21] width 12 height 12
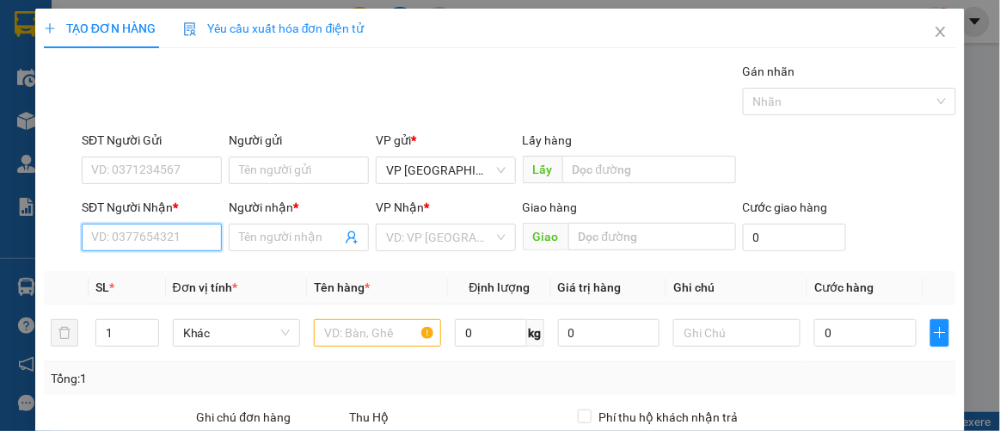
click at [164, 230] on input "SĐT Người Nhận *" at bounding box center [152, 238] width 140 height 28
click at [157, 269] on div "0386003589 - A QUẢ" at bounding box center [150, 270] width 118 height 19
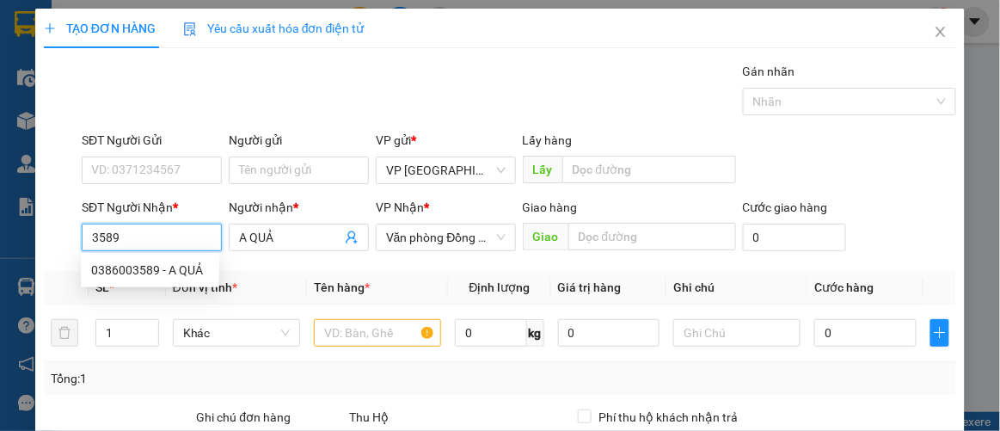
type input "0386003589"
type input "A QUẢ"
type input "60.000"
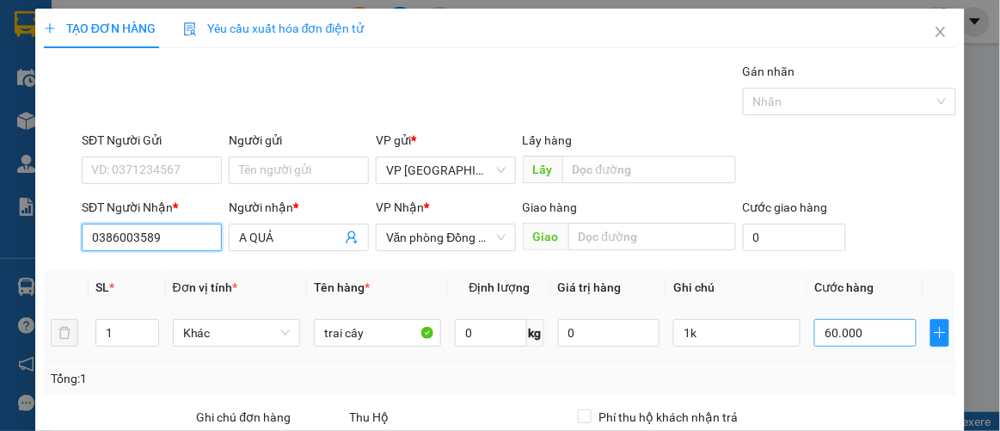
type input "0386003589"
click at [866, 330] on input "60.000" at bounding box center [864, 333] width 101 height 28
type input "7"
type input "00.007"
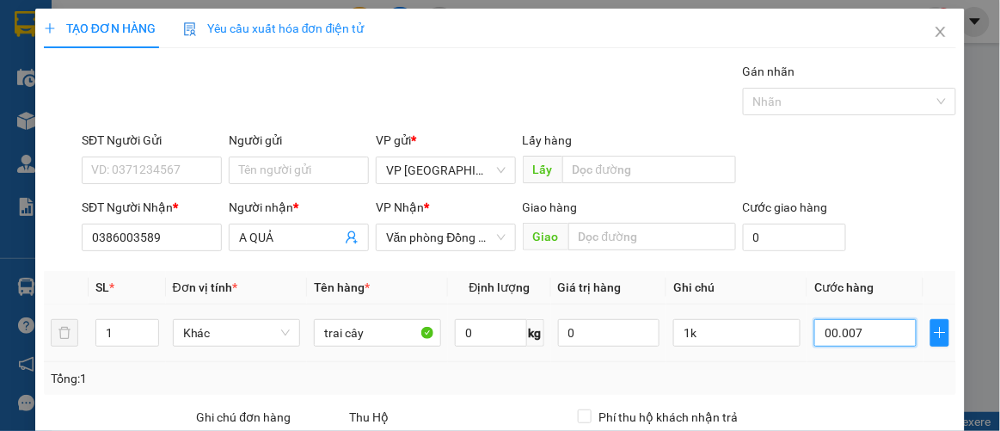
type input "70"
type input "0.000.070"
type input "70.000"
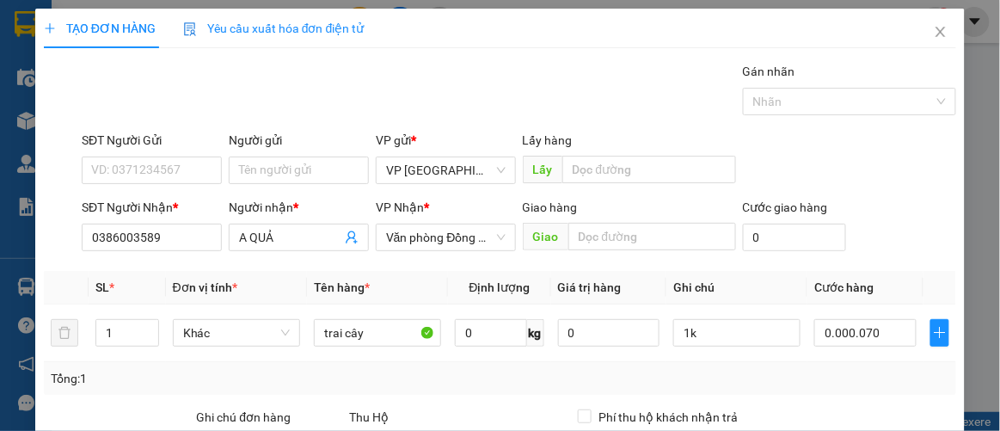
type input "70.000"
click at [888, 247] on div "SĐT Người Nhận * 0386003589 Người nhận * A QUẢ VP Nhận * Văn phòng Đồng Hới Gia…" at bounding box center [518, 228] width 881 height 60
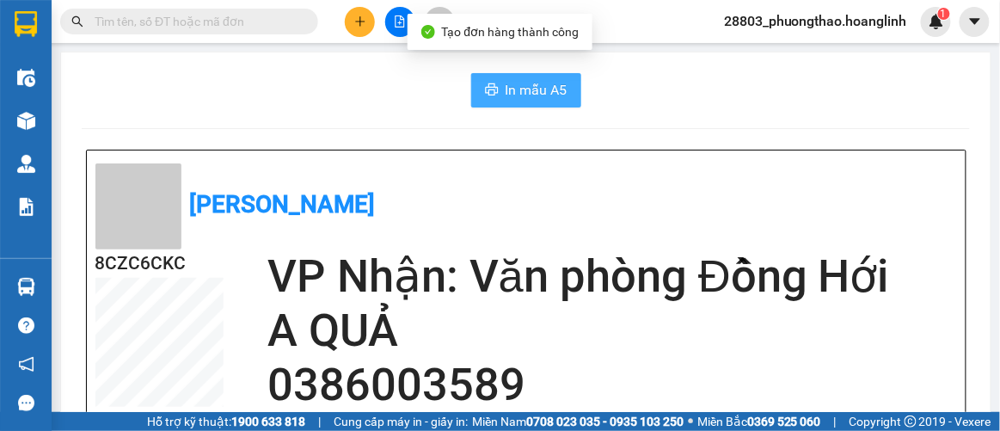
click at [524, 96] on span "In mẫu A5" at bounding box center [537, 89] width 62 height 21
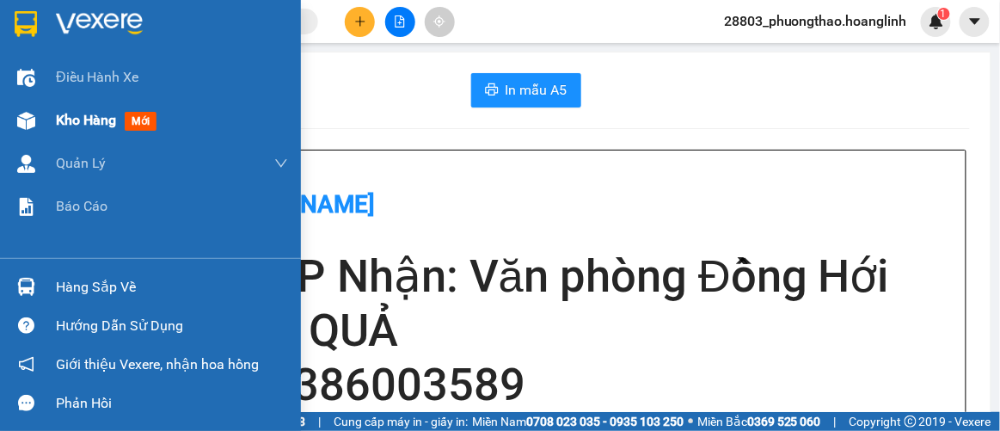
click at [89, 118] on span "Kho hàng" at bounding box center [86, 120] width 60 height 16
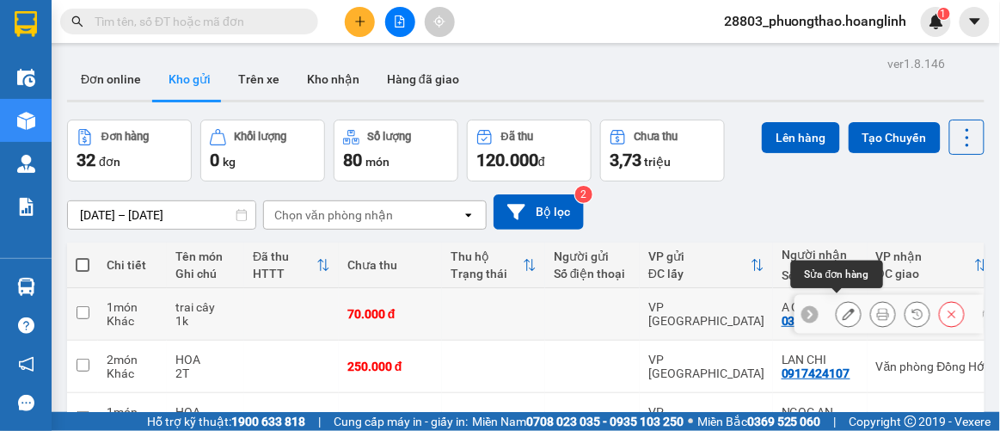
click at [845, 305] on button at bounding box center [849, 314] width 24 height 30
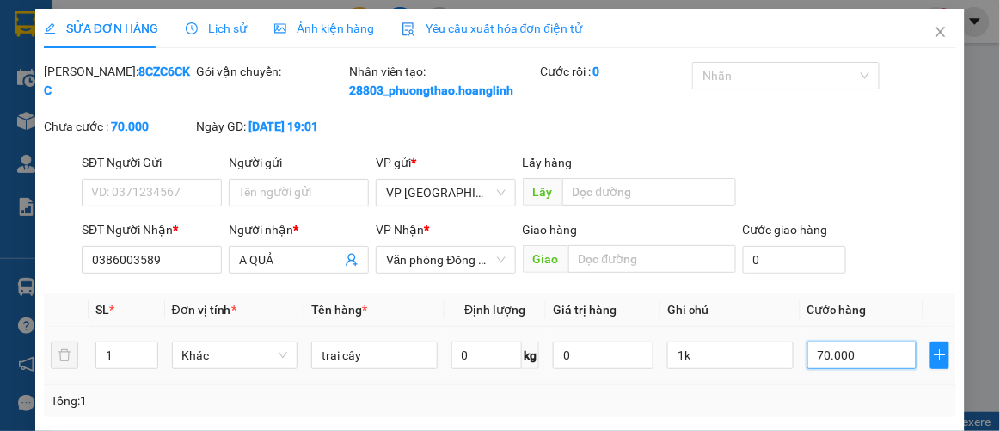
click at [852, 364] on input "70.000" at bounding box center [862, 355] width 109 height 28
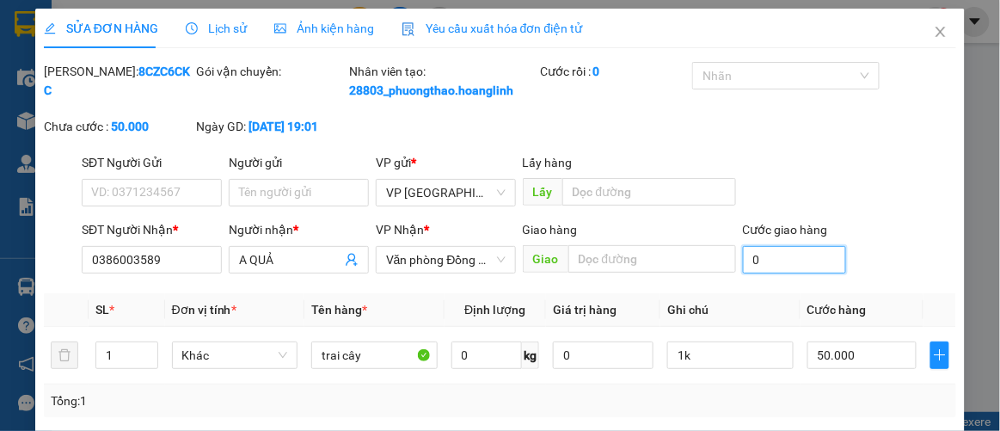
click at [832, 273] on input "0" at bounding box center [794, 260] width 103 height 28
click at [900, 397] on div "SỬA ĐƠN HÀNG Lịch sử Ảnh kiện hàng Yêu cầu xuất hóa đơn điện tử Total Paid Fee …" at bounding box center [500, 350] width 930 height 683
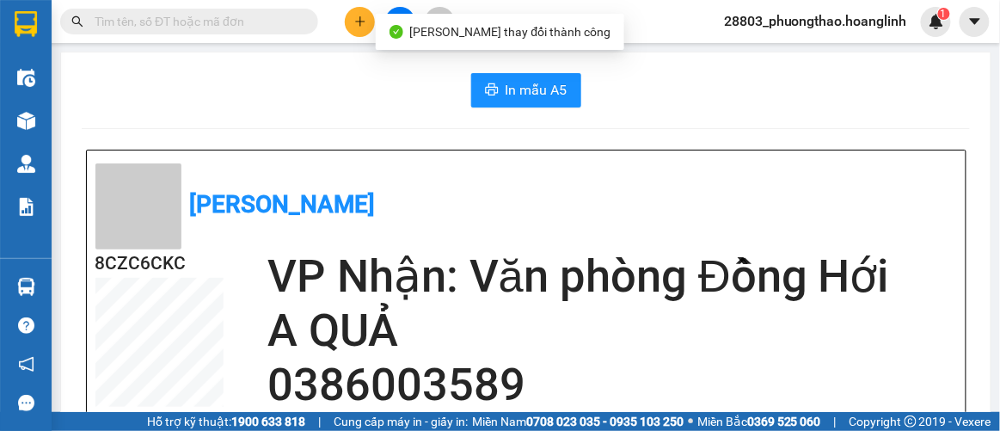
click at [506, 81] on span "In mẫu A5" at bounding box center [537, 89] width 62 height 21
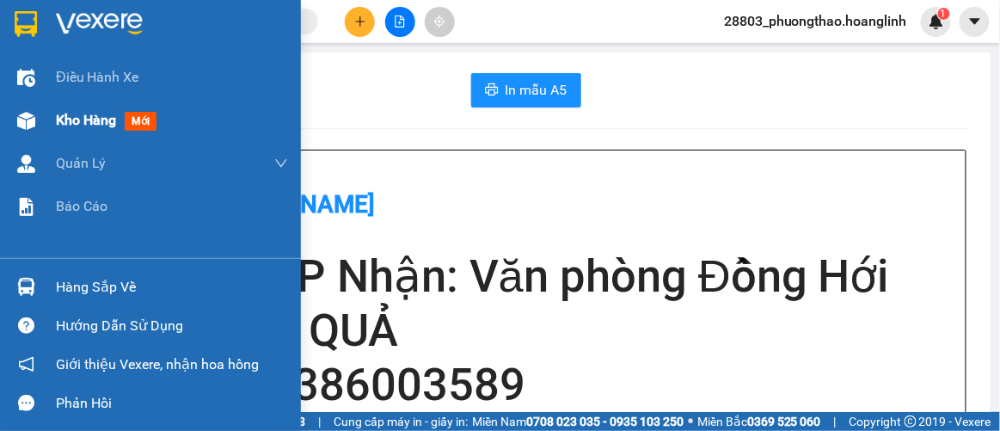
drag, startPoint x: 125, startPoint y: 115, endPoint x: 190, endPoint y: 111, distance: 65.5
click at [126, 115] on div "Kho hàng mới" at bounding box center [109, 119] width 107 height 21
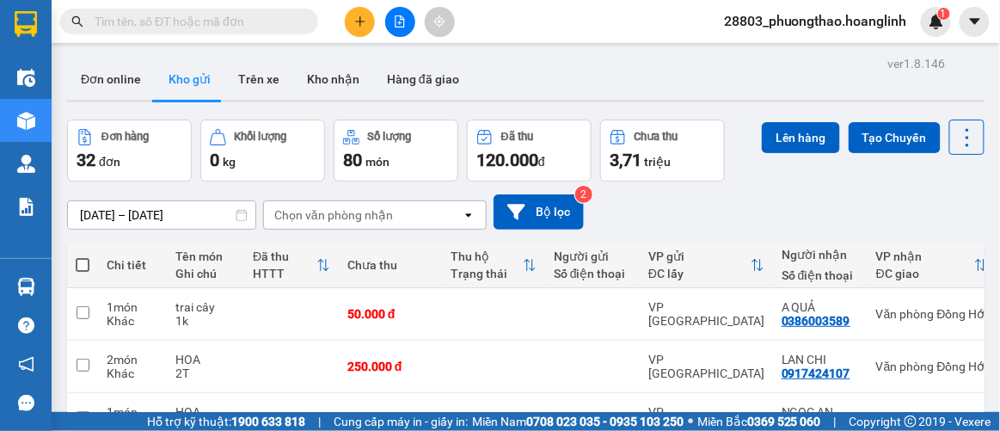
click at [362, 221] on div "Chọn văn phòng nhận" at bounding box center [333, 214] width 119 height 17
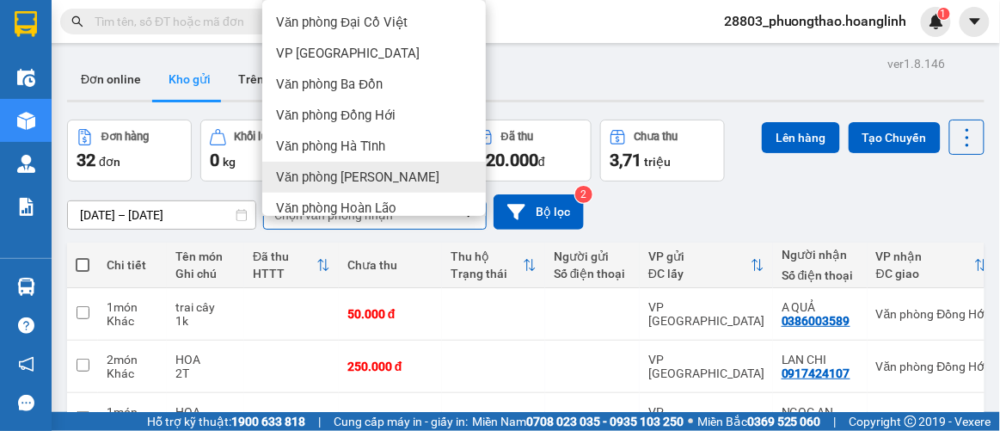
drag, startPoint x: 374, startPoint y: 183, endPoint x: 402, endPoint y: 183, distance: 28.4
click at [377, 183] on span "Văn phòng [PERSON_NAME]" at bounding box center [357, 177] width 163 height 17
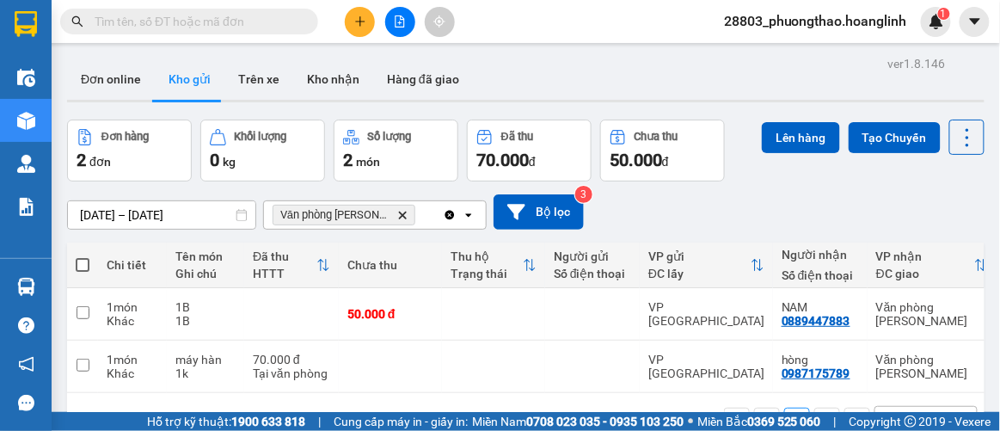
click at [473, 214] on icon "open" at bounding box center [469, 215] width 14 height 14
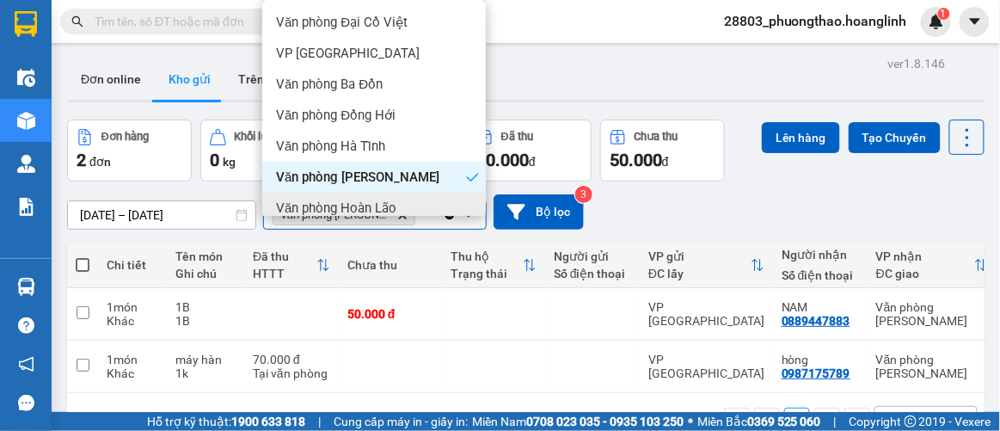
click at [361, 206] on span "Văn phòng Hoàn Lão" at bounding box center [336, 208] width 120 height 17
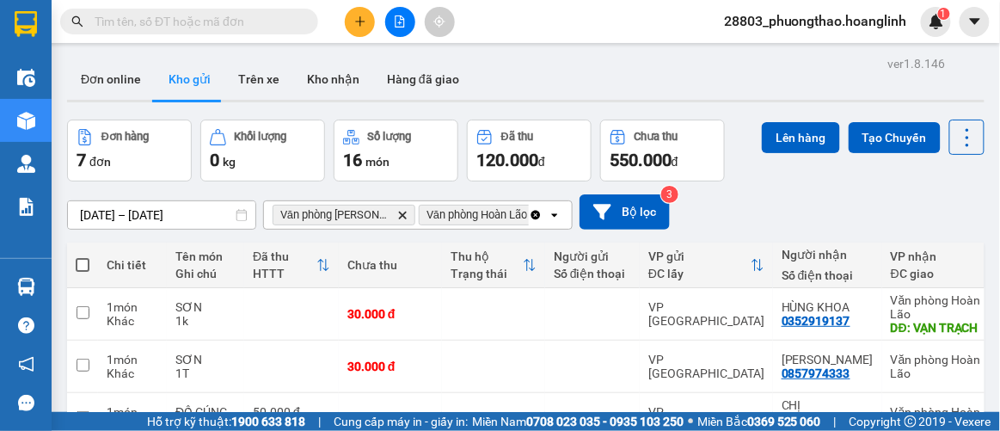
click at [77, 260] on span at bounding box center [83, 265] width 14 height 14
click at [83, 256] on input "checkbox" at bounding box center [83, 256] width 0 height 0
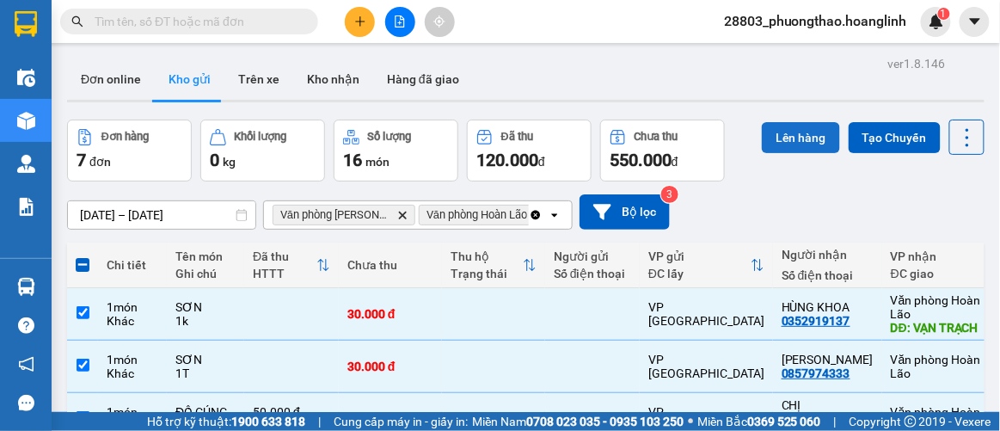
click at [762, 138] on button "Lên hàng" at bounding box center [801, 137] width 78 height 31
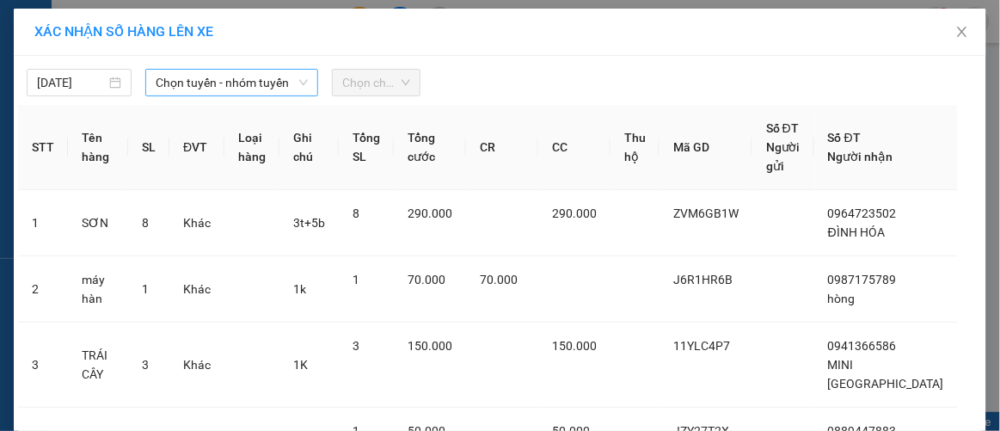
drag, startPoint x: 267, startPoint y: 79, endPoint x: 250, endPoint y: 93, distance: 21.4
click at [261, 82] on span "Chọn tuyến - nhóm tuyến" at bounding box center [232, 83] width 152 height 26
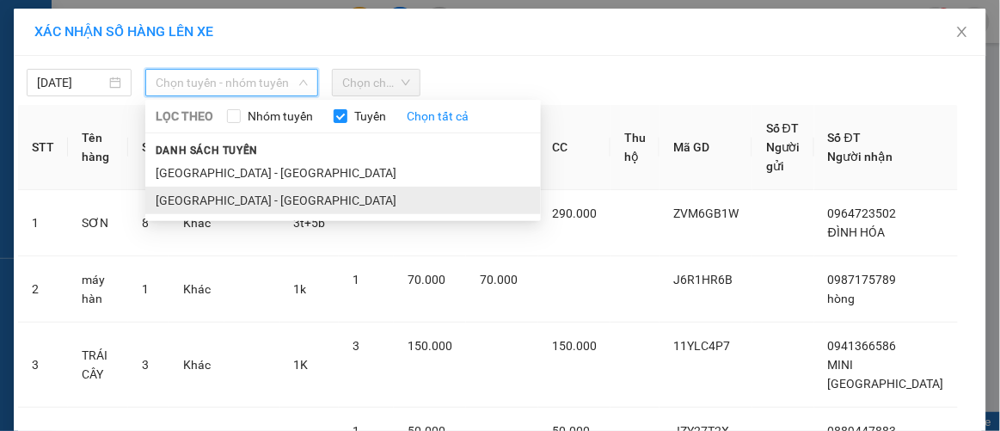
click at [163, 196] on li "[GEOGRAPHIC_DATA] - [GEOGRAPHIC_DATA]" at bounding box center [343, 201] width 396 height 28
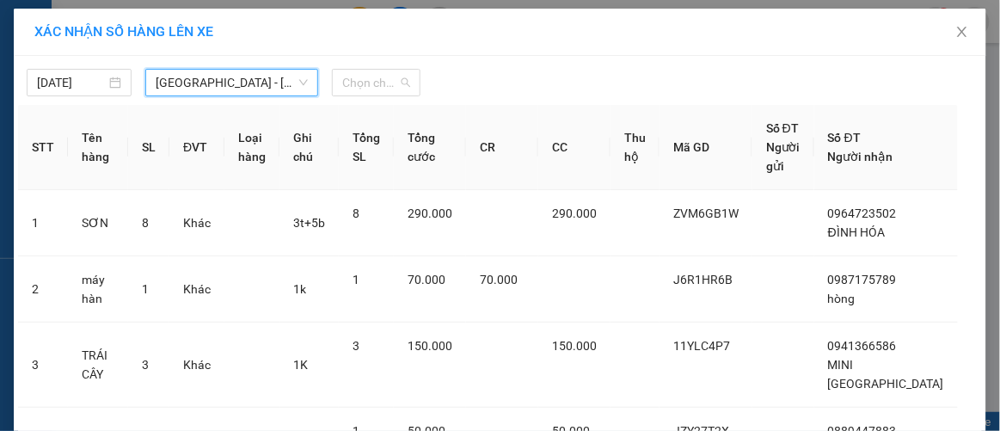
drag, startPoint x: 346, startPoint y: 85, endPoint x: 369, endPoint y: 132, distance: 51.9
click at [347, 84] on span "Chọn chuyến" at bounding box center [375, 83] width 67 height 26
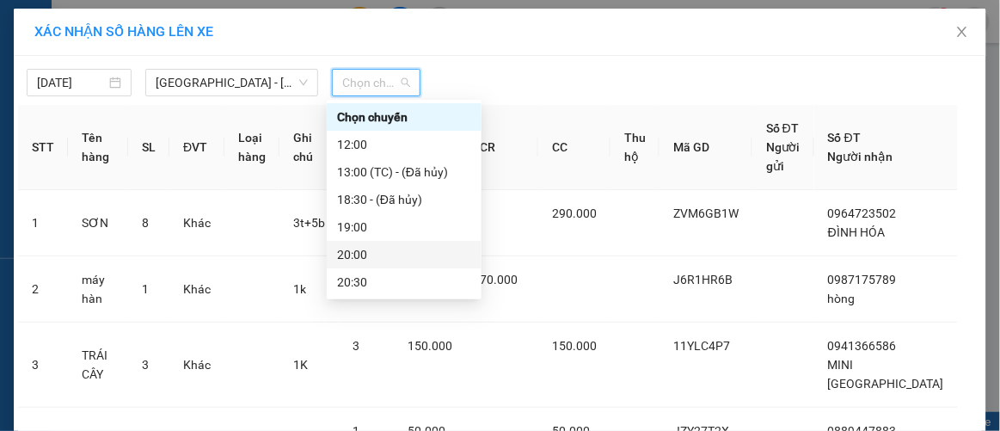
click at [369, 262] on div "20:00" at bounding box center [404, 254] width 134 height 19
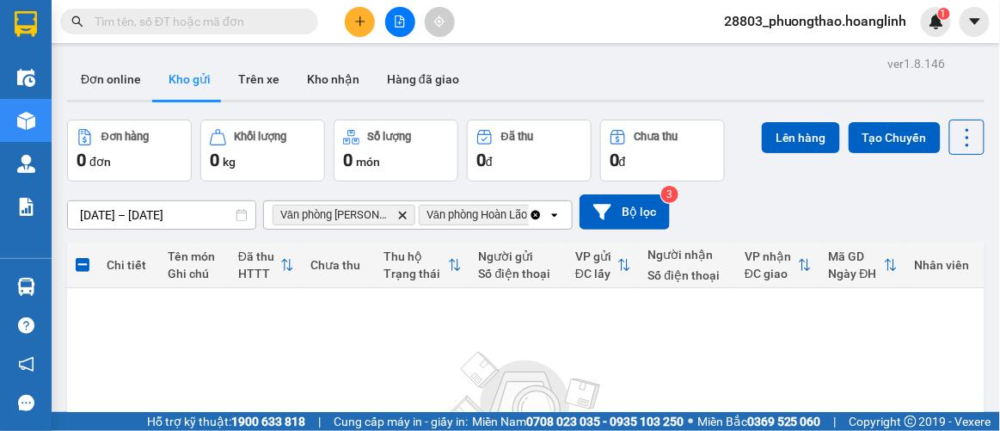
click at [538, 217] on icon "Clear all" at bounding box center [535, 214] width 9 height 9
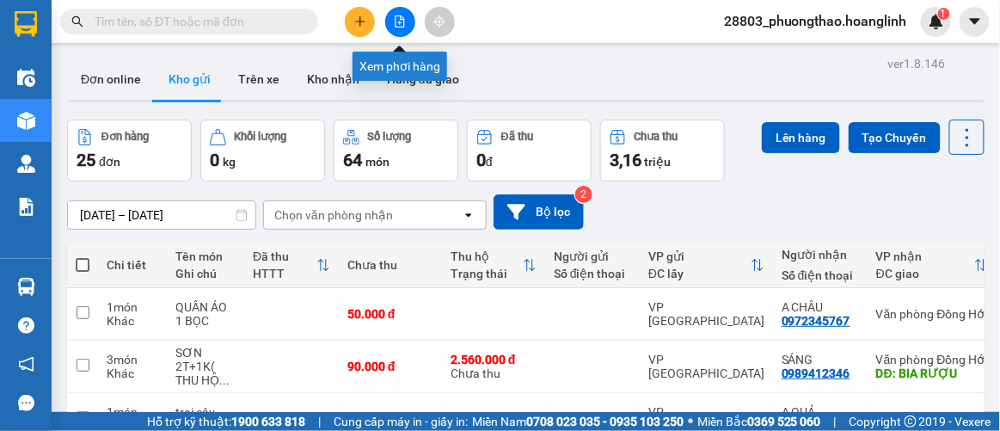
click at [402, 20] on icon "file-add" at bounding box center [400, 21] width 12 height 12
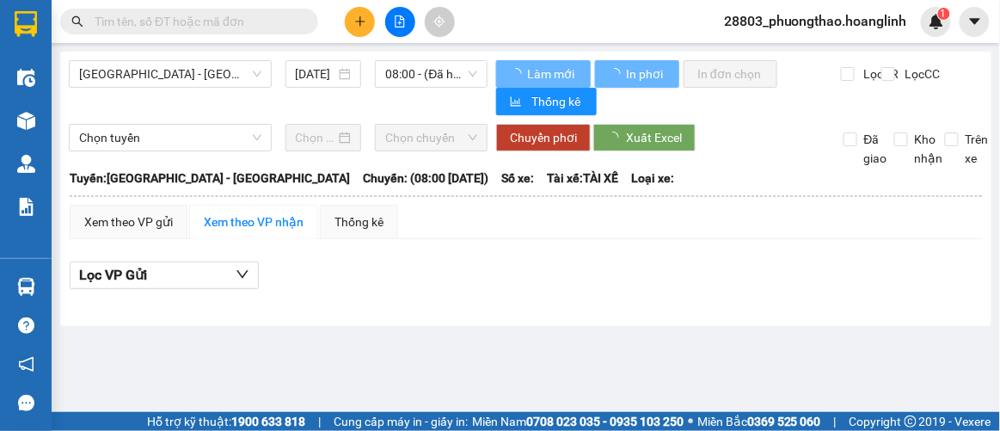
click at [172, 55] on div "[GEOGRAPHIC_DATA] - [GEOGRAPHIC_DATA] [DATE] 08:00 - ([GEOGRAPHIC_DATA]) Làm mớ…" at bounding box center [525, 189] width 931 height 274
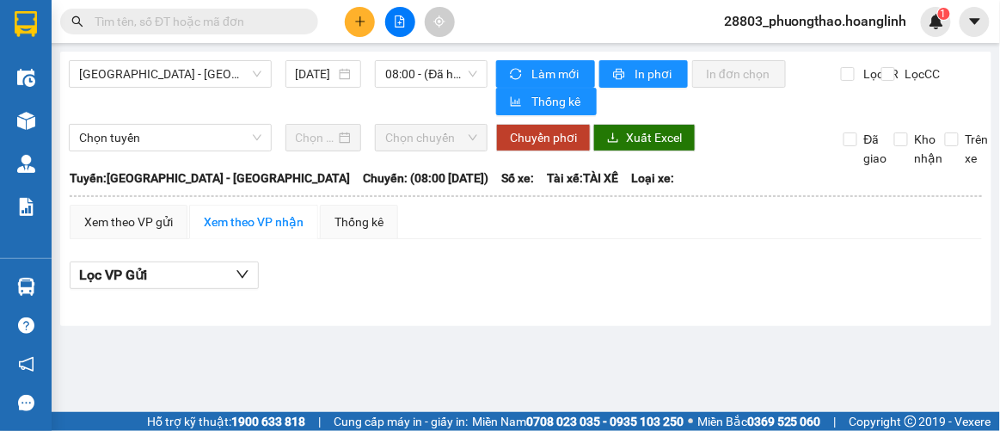
click at [161, 83] on span "[GEOGRAPHIC_DATA] - [GEOGRAPHIC_DATA]" at bounding box center [170, 74] width 182 height 26
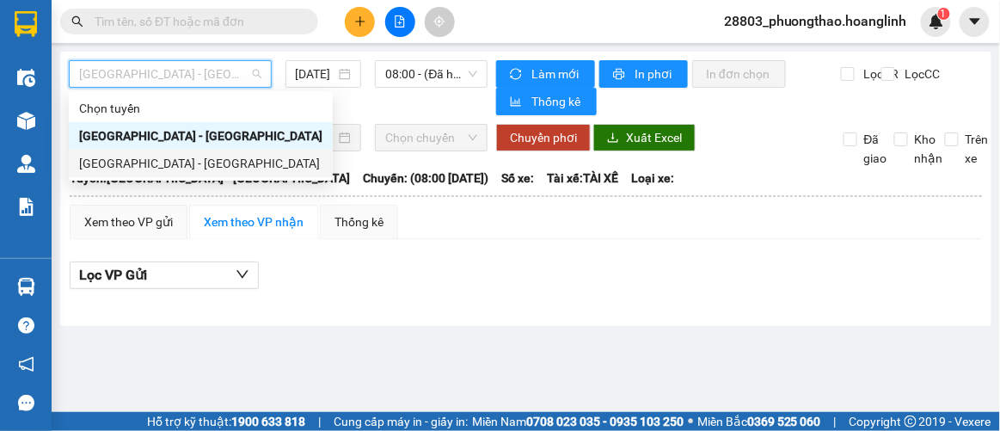
click at [132, 154] on div "[GEOGRAPHIC_DATA] - [GEOGRAPHIC_DATA]" at bounding box center [201, 164] width 264 height 28
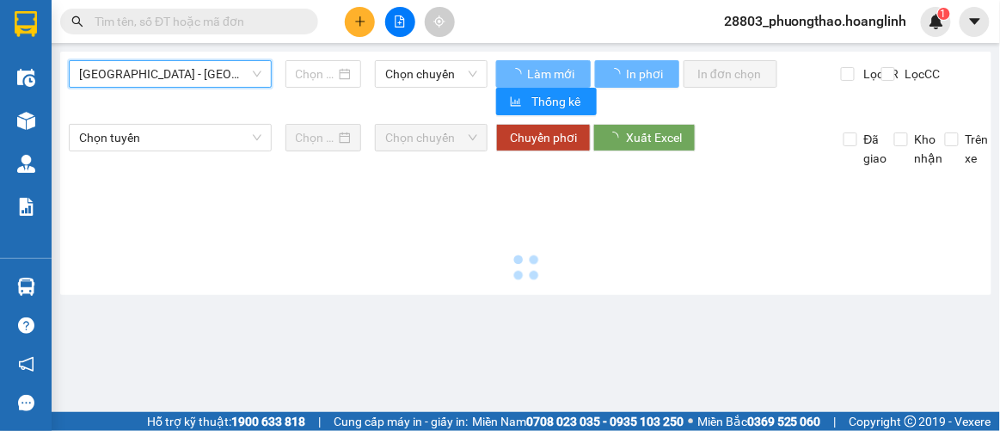
type input "[DATE]"
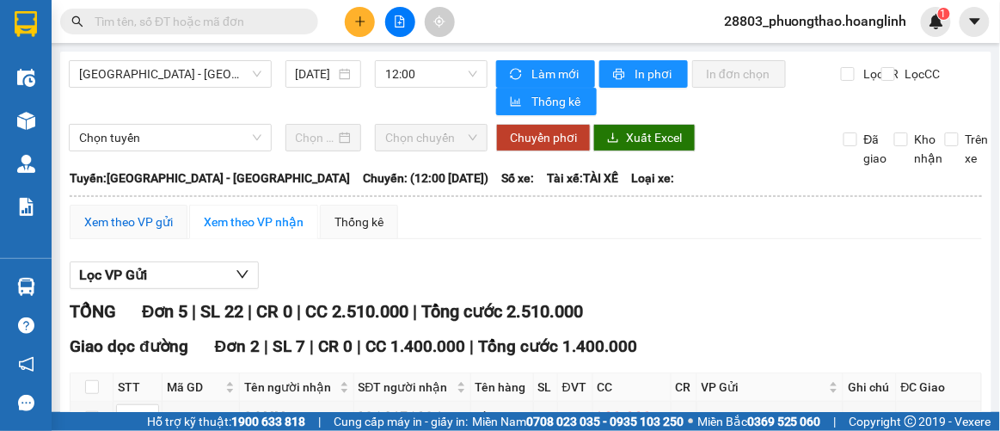
drag, startPoint x: 111, startPoint y: 216, endPoint x: 139, endPoint y: 192, distance: 37.2
click at [111, 216] on div "Xem theo VP gửi" at bounding box center [128, 221] width 89 height 19
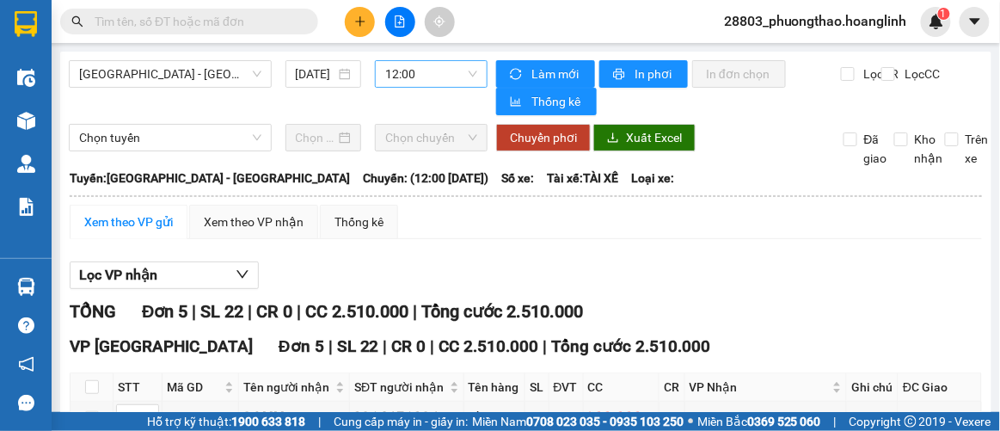
click at [439, 69] on span "12:00" at bounding box center [431, 74] width 92 height 26
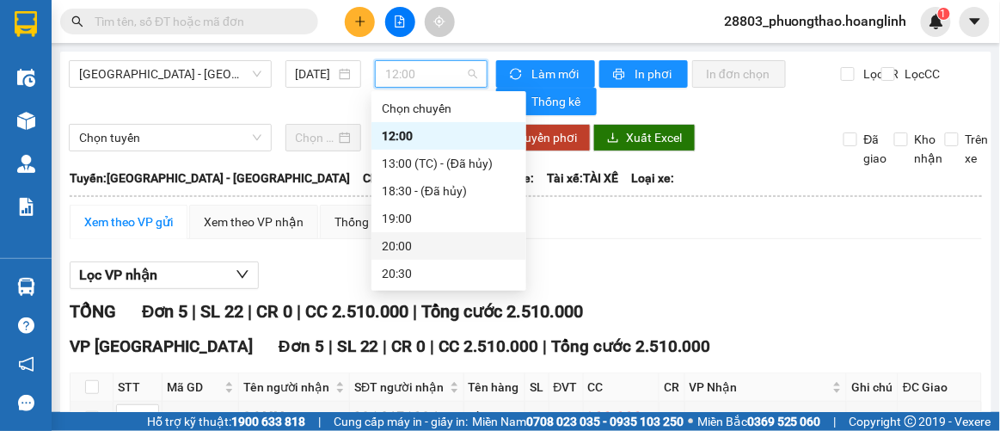
click at [404, 243] on div "20:00" at bounding box center [449, 245] width 134 height 19
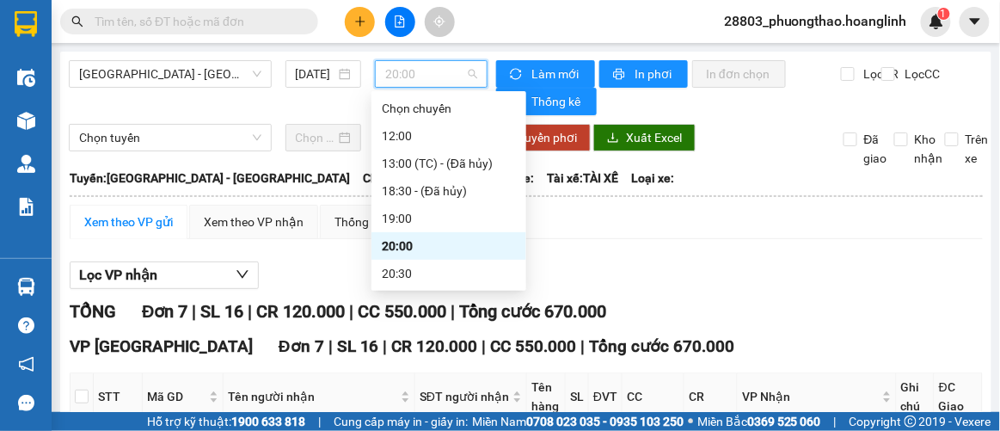
click at [430, 77] on span "20:00" at bounding box center [431, 74] width 92 height 26
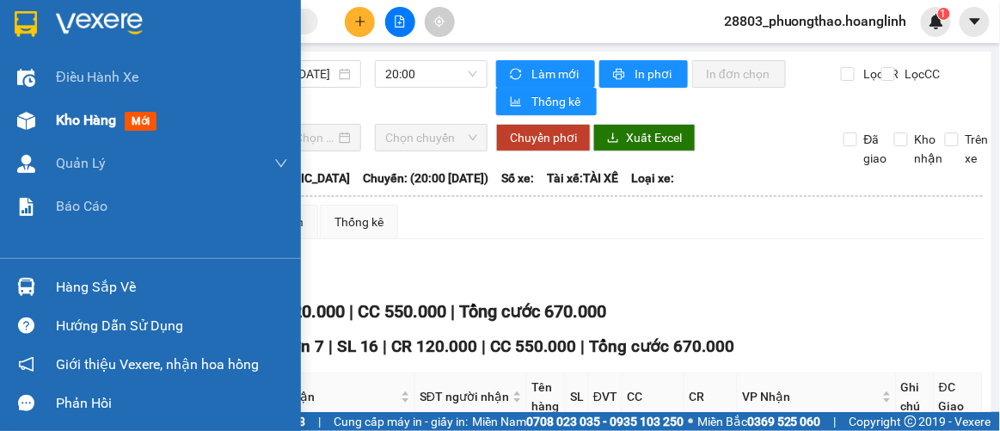
drag, startPoint x: 58, startPoint y: 117, endPoint x: 79, endPoint y: 114, distance: 21.7
click at [59, 114] on span "Kho hàng" at bounding box center [86, 120] width 60 height 16
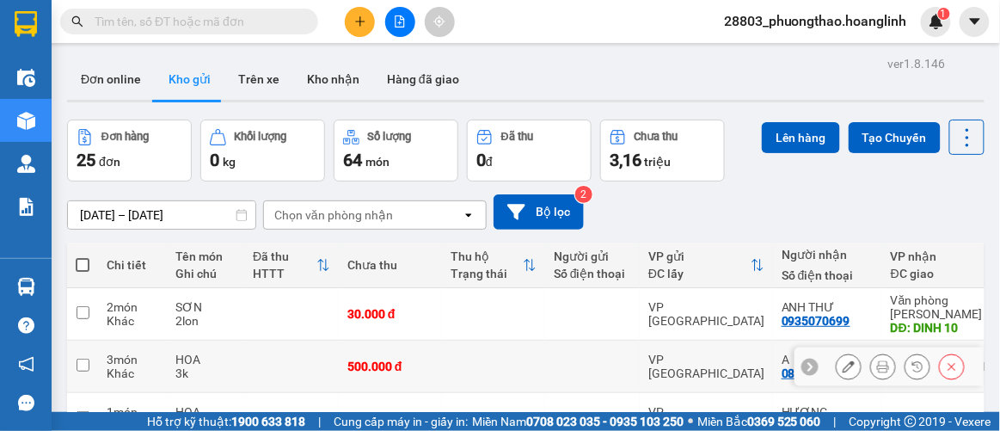
click at [439, 341] on td "500.000 đ" at bounding box center [390, 367] width 103 height 52
checkbox input "true"
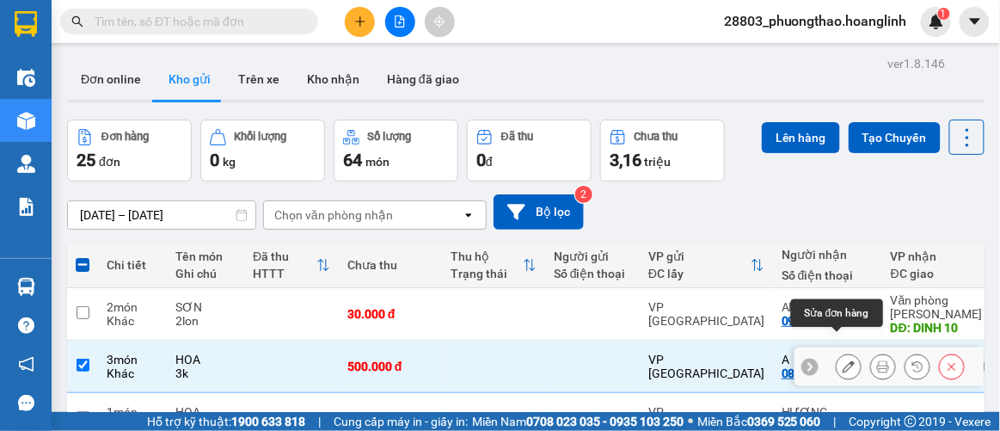
click at [843, 360] on icon at bounding box center [849, 366] width 12 height 12
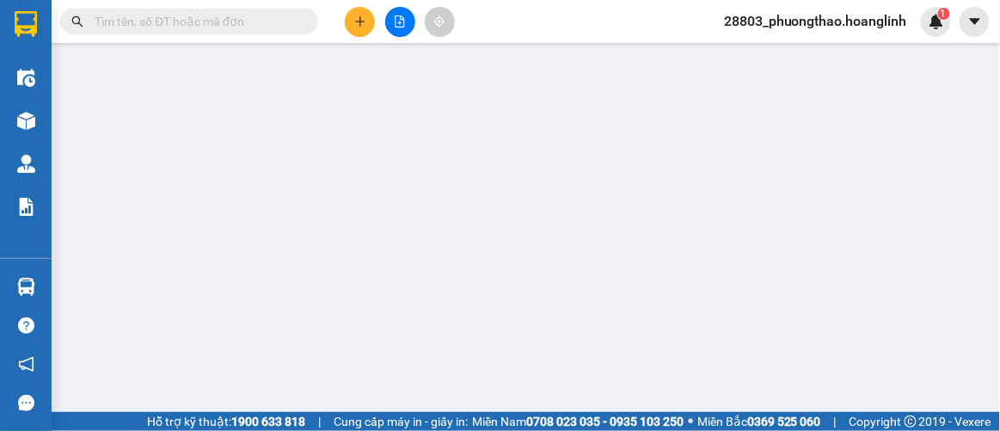
type input "0888214357"
type input "A"
type input "0"
type input "500.000"
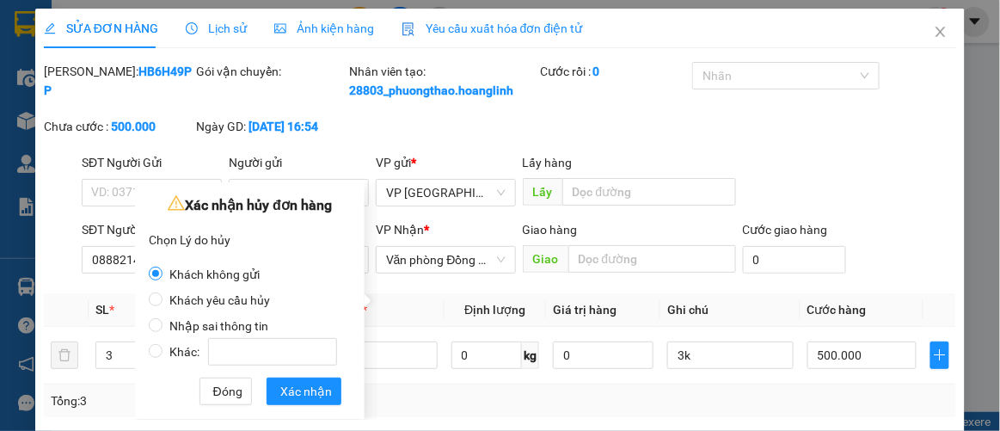
click at [244, 299] on span "Khách yêu cầu hủy" at bounding box center [220, 300] width 114 height 14
click at [163, 299] on input "Khách yêu cầu hủy" at bounding box center [156, 299] width 14 height 14
radio input "true"
radio input "false"
click at [322, 393] on span "Xác nhận" at bounding box center [306, 391] width 52 height 19
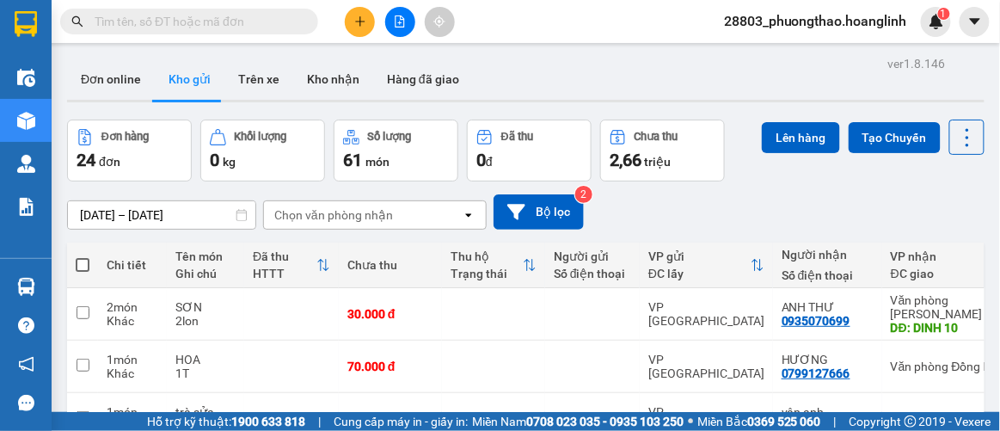
click at [360, 31] on button at bounding box center [360, 22] width 30 height 30
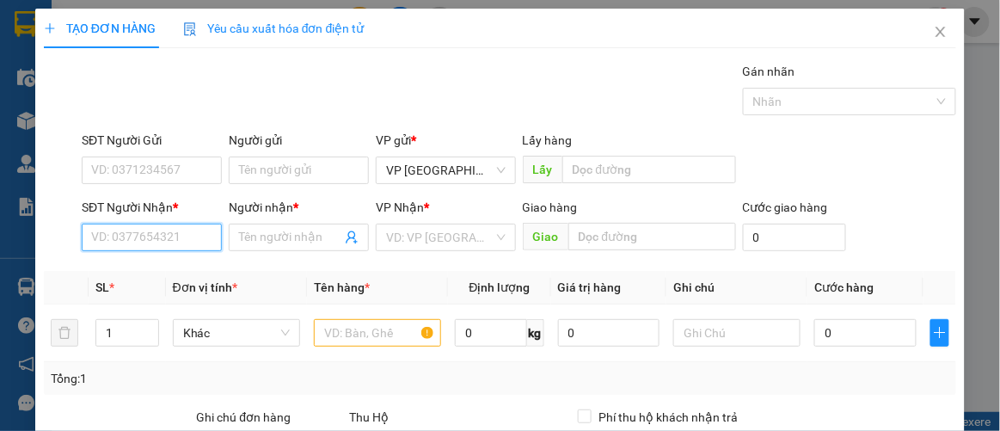
drag, startPoint x: 144, startPoint y: 233, endPoint x: 143, endPoint y: 243, distance: 9.5
click at [144, 234] on input "SĐT Người Nhận *" at bounding box center [152, 238] width 140 height 28
click at [148, 261] on div "0942423663 - [PERSON_NAME]" at bounding box center [175, 270] width 169 height 19
type input "0942423663"
type input "[PERSON_NAME]"
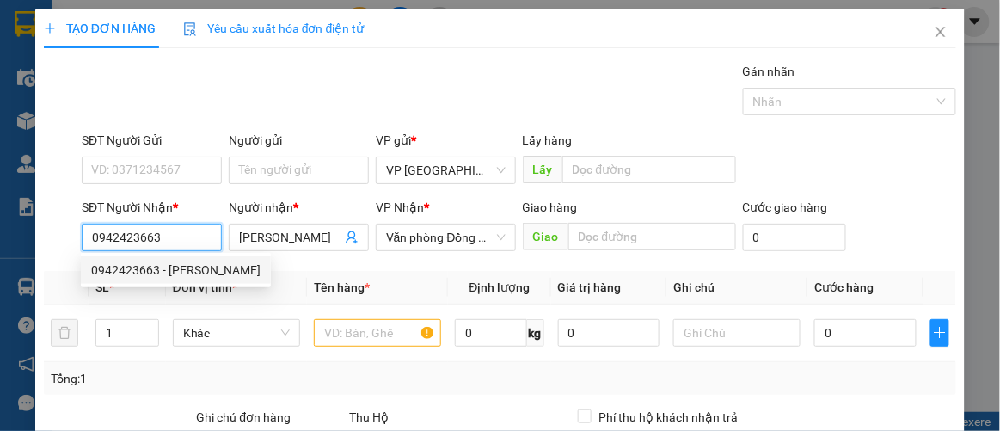
type input "100.000"
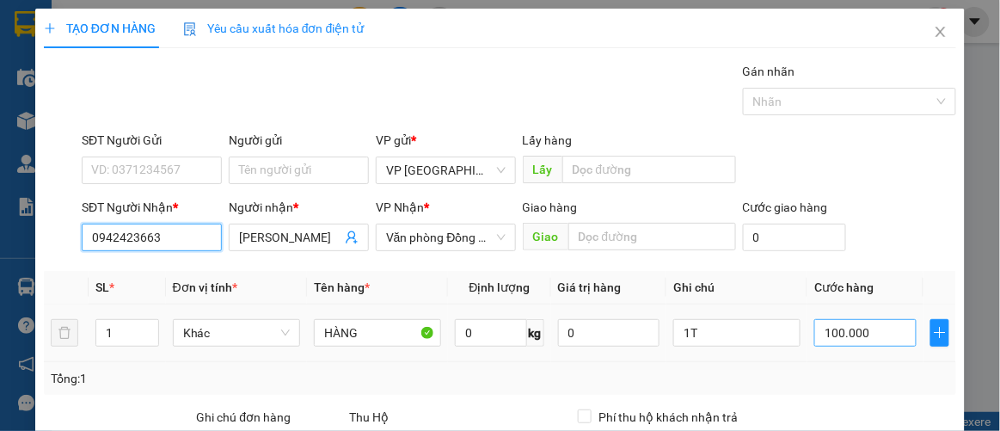
type input "0942423663"
click at [888, 335] on input "100.000" at bounding box center [864, 333] width 101 height 28
type input "35"
type input "00.035"
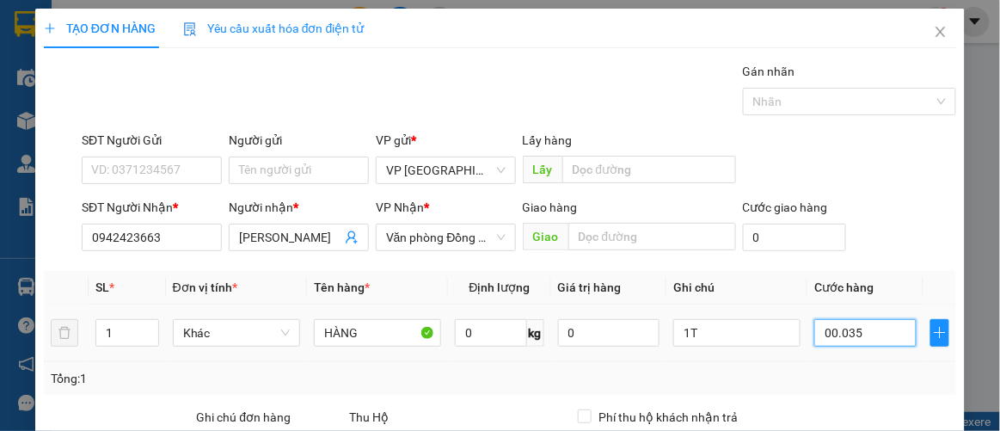
type input "350"
type input "0.000.350"
type input "350"
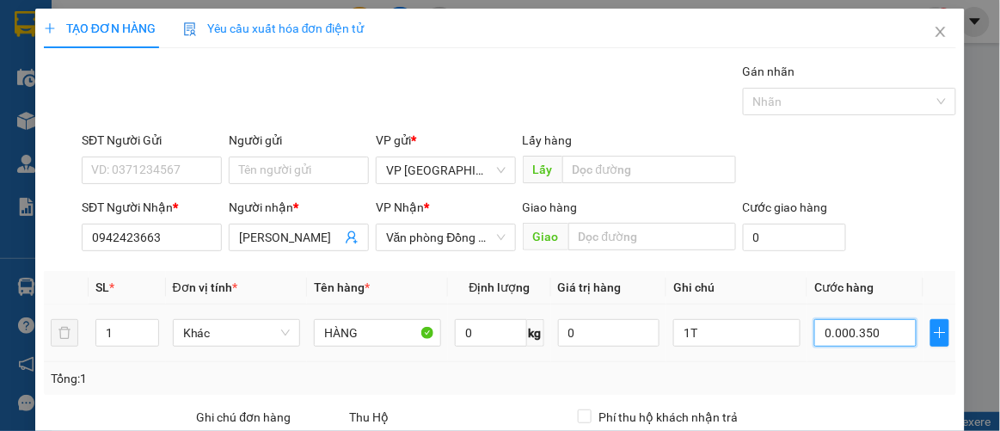
type input "00.000.350"
drag, startPoint x: 878, startPoint y: 324, endPoint x: 664, endPoint y: 343, distance: 215.0
click at [670, 343] on tr "1 Khác HÀNG 0 kg 0 1T 00.000.350" at bounding box center [500, 333] width 913 height 58
type input "5"
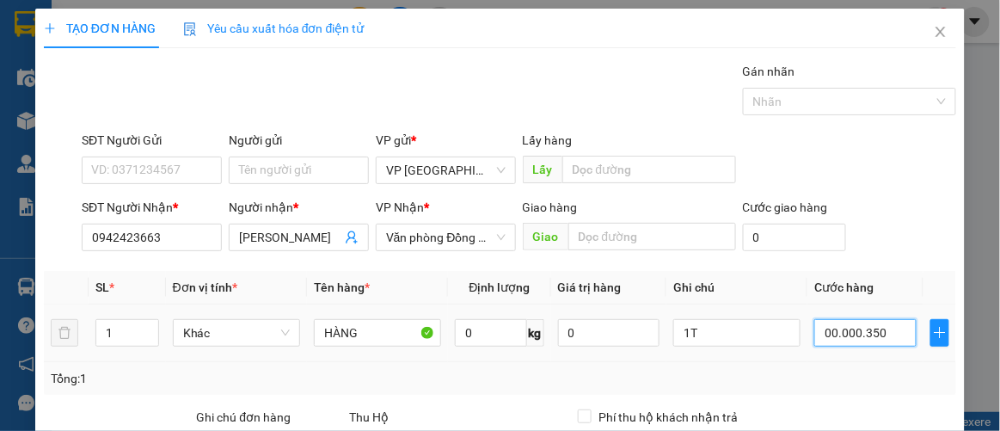
type input "5"
type input "50"
click at [932, 151] on div "SĐT Người Gửi VD: 0371234567 Người gửi Tên người gửi VP gửi * VP [GEOGRAPHIC_DA…" at bounding box center [518, 161] width 881 height 60
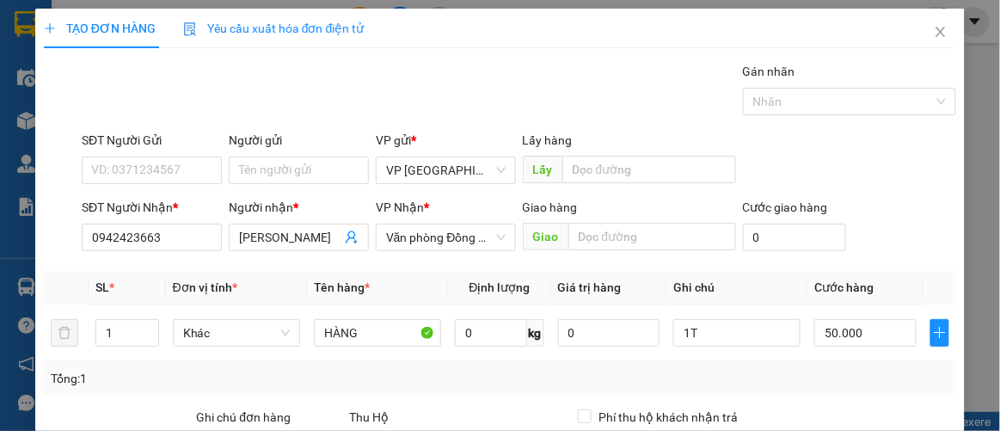
drag, startPoint x: 893, startPoint y: 378, endPoint x: 837, endPoint y: 370, distance: 56.4
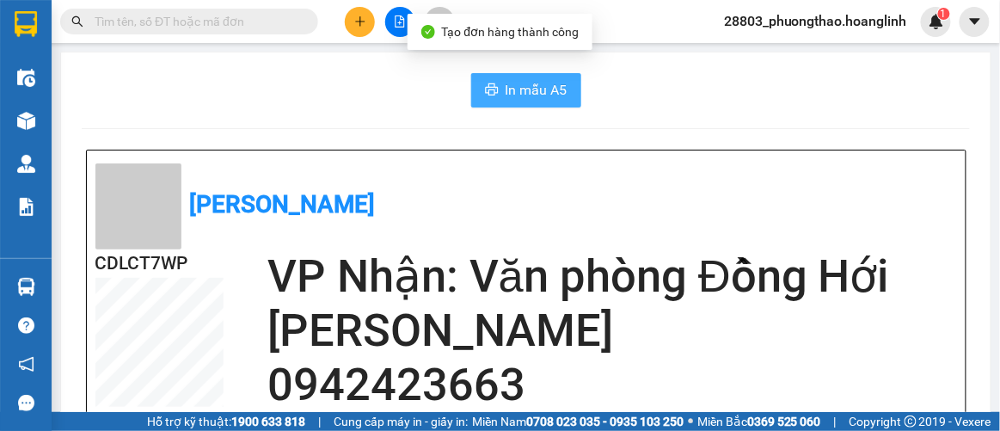
click at [486, 90] on icon "printer" at bounding box center [492, 90] width 14 height 14
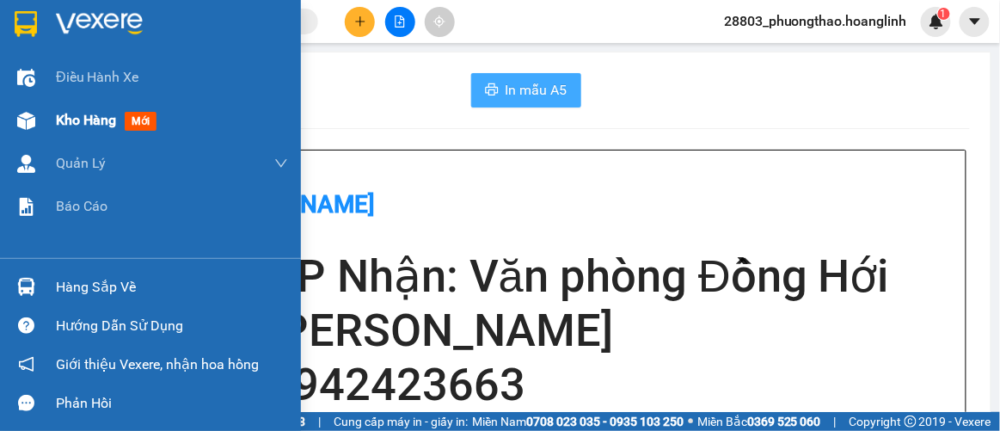
click at [150, 118] on span "mới" at bounding box center [141, 121] width 32 height 19
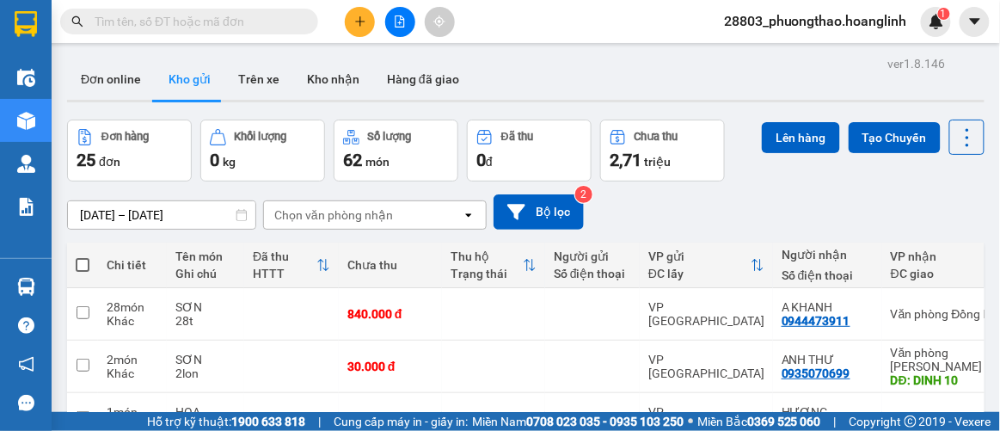
click at [77, 256] on label at bounding box center [83, 264] width 14 height 17
click at [83, 256] on input "checkbox" at bounding box center [83, 256] width 0 height 0
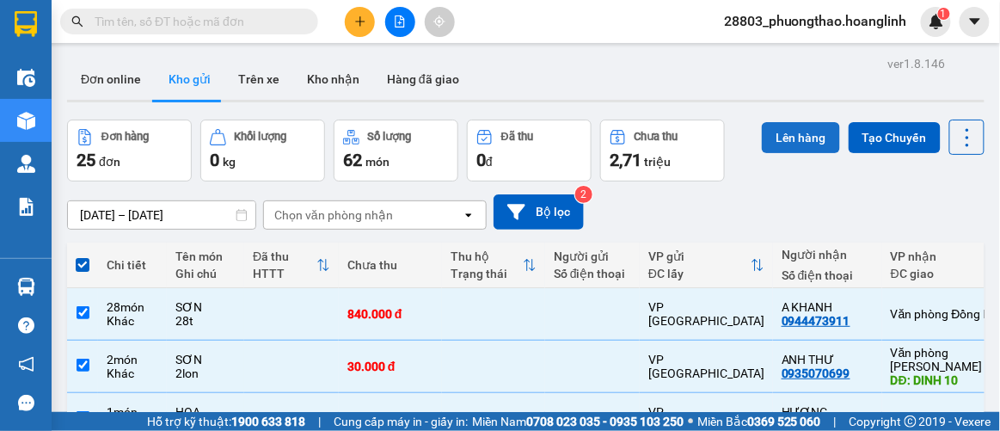
click at [806, 139] on button "Lên hàng" at bounding box center [801, 137] width 78 height 31
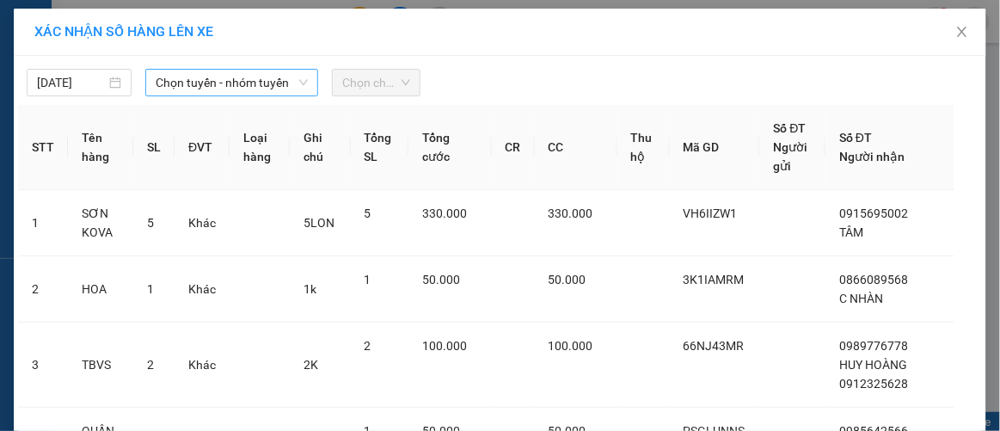
click at [212, 77] on span "Chọn tuyến - nhóm tuyến" at bounding box center [232, 83] width 152 height 26
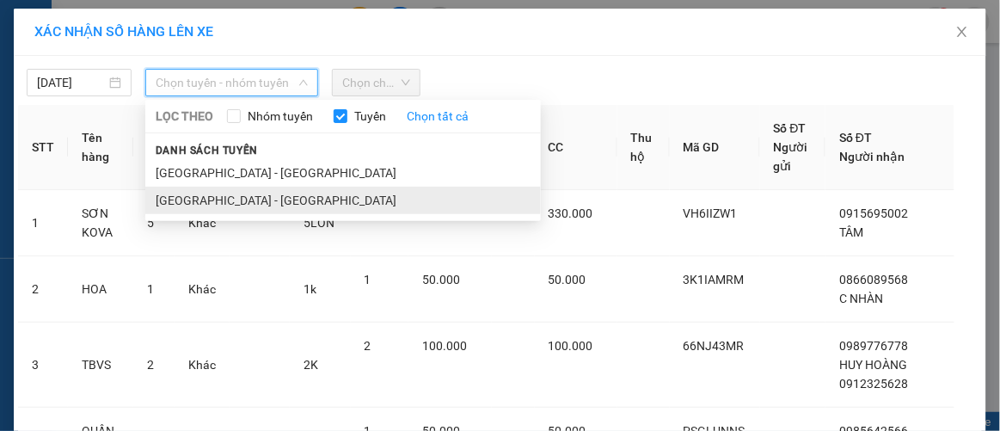
click at [248, 212] on li "[GEOGRAPHIC_DATA] - [GEOGRAPHIC_DATA]" at bounding box center [343, 201] width 396 height 28
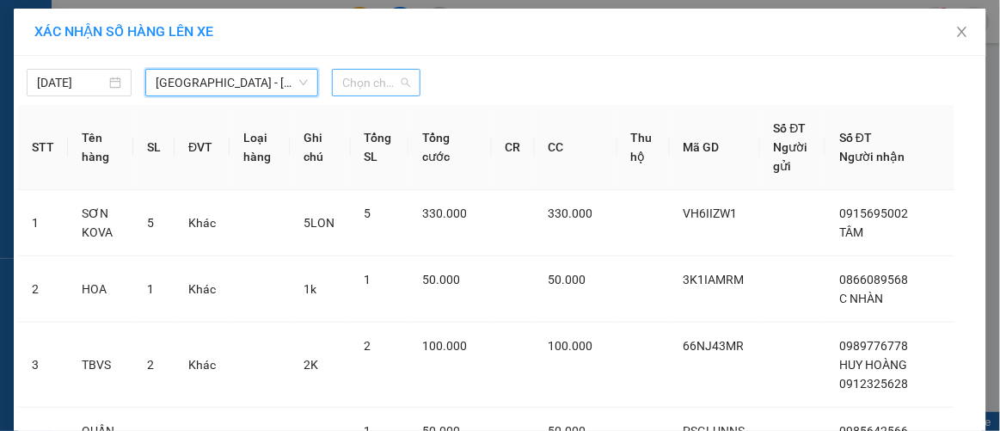
click at [378, 77] on span "Chọn chuyến" at bounding box center [375, 83] width 67 height 26
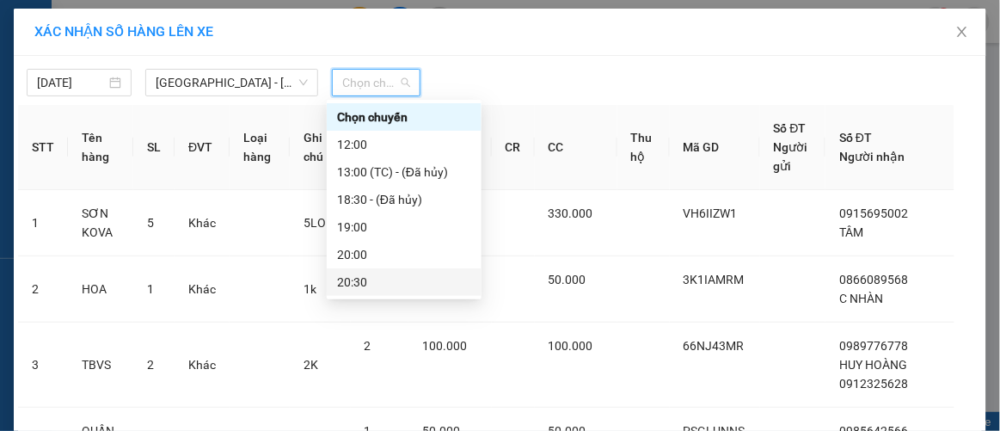
click at [382, 270] on div "20:30" at bounding box center [404, 282] width 155 height 28
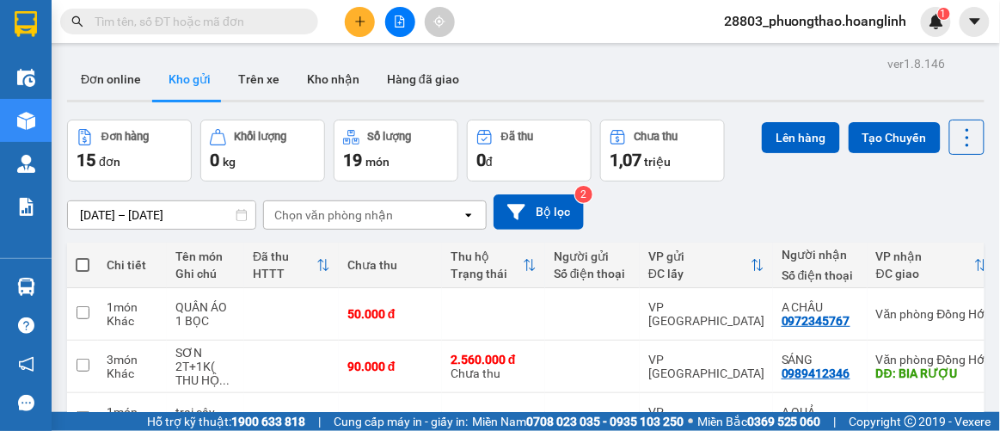
click at [85, 263] on span at bounding box center [83, 265] width 14 height 14
click at [83, 256] on input "checkbox" at bounding box center [83, 256] width 0 height 0
checkbox input "true"
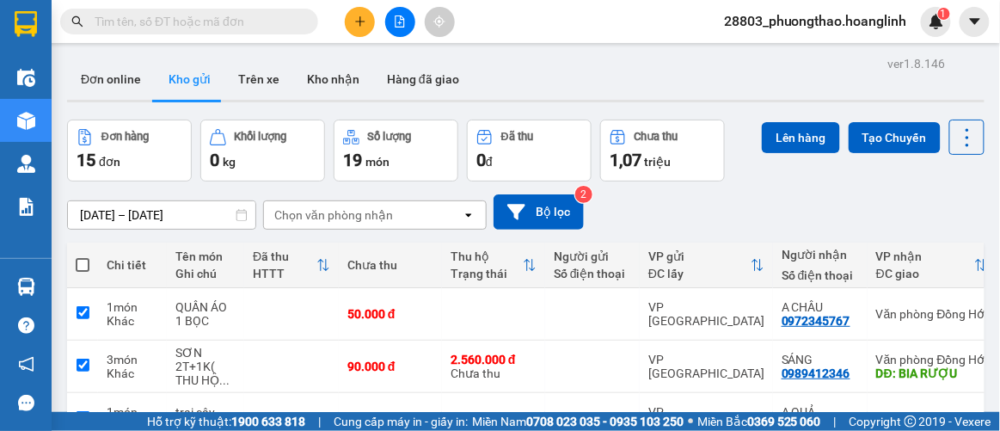
checkbox input "true"
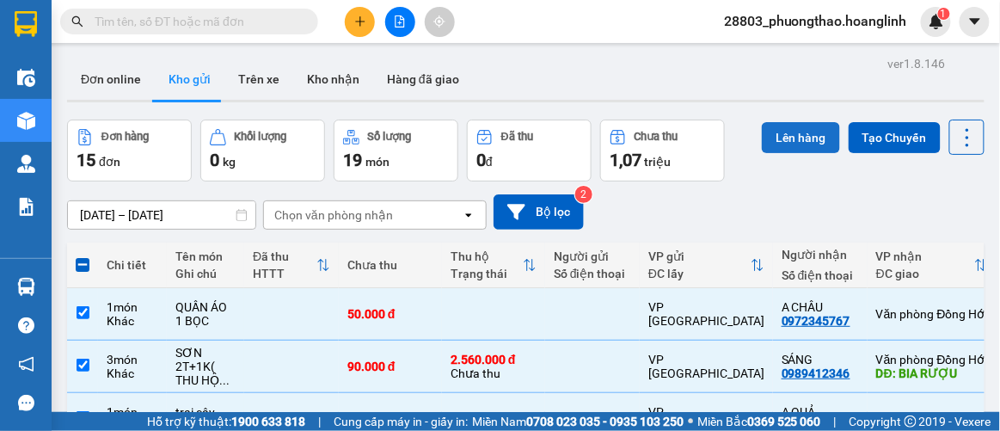
click at [786, 135] on button "Lên hàng" at bounding box center [801, 137] width 78 height 31
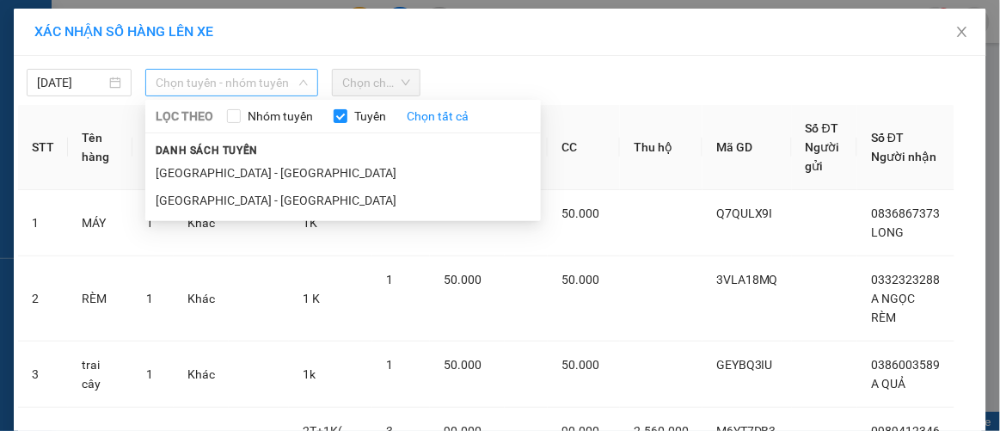
click at [241, 83] on span "Chọn tuyến - nhóm tuyến" at bounding box center [232, 83] width 152 height 26
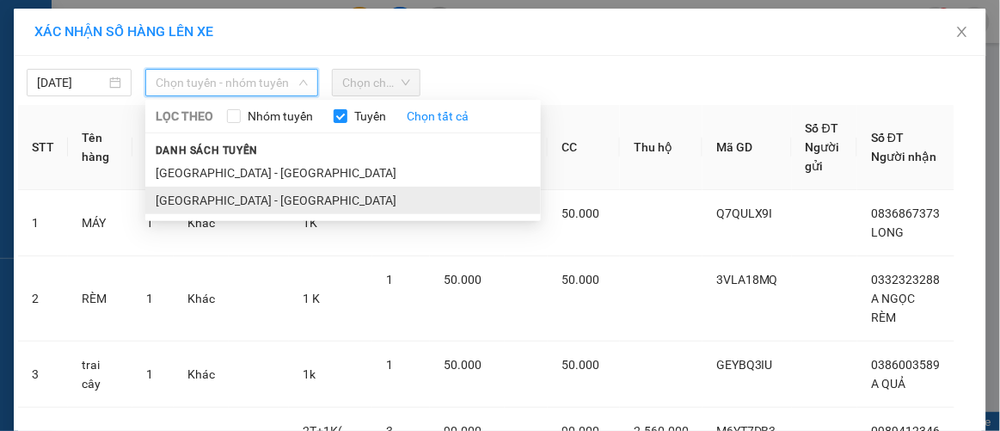
click at [210, 199] on li "[GEOGRAPHIC_DATA] - [GEOGRAPHIC_DATA]" at bounding box center [343, 201] width 396 height 28
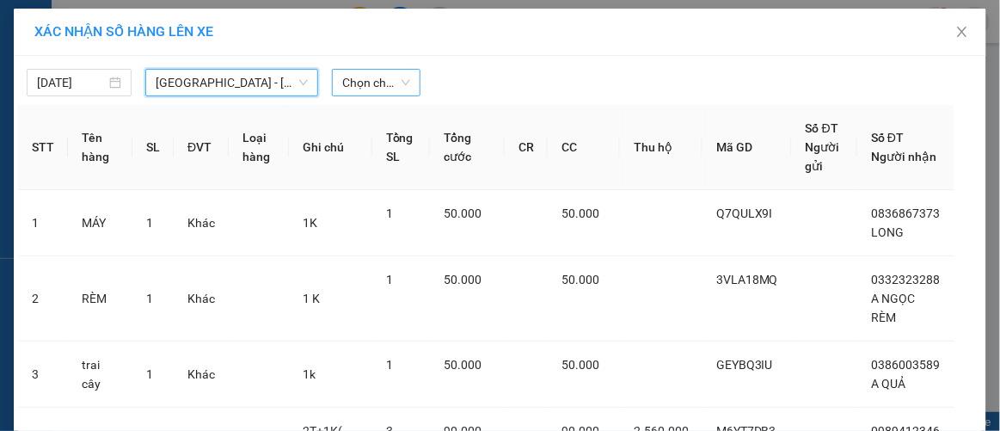
drag, startPoint x: 374, startPoint y: 78, endPoint x: 381, endPoint y: 87, distance: 11.0
click at [374, 78] on span "Chọn chuyến" at bounding box center [375, 83] width 67 height 26
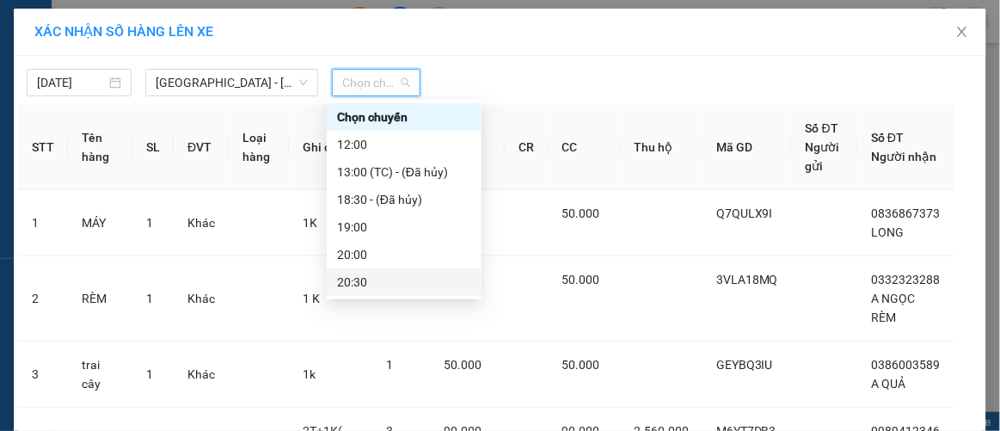
click at [365, 280] on div "20:30" at bounding box center [404, 282] width 134 height 19
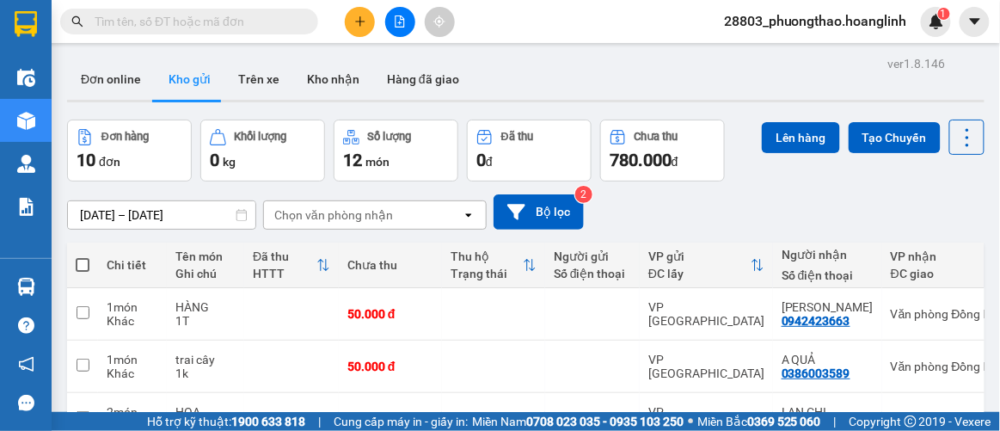
click at [82, 258] on span at bounding box center [83, 265] width 14 height 14
click at [83, 256] on input "checkbox" at bounding box center [83, 256] width 0 height 0
checkbox input "true"
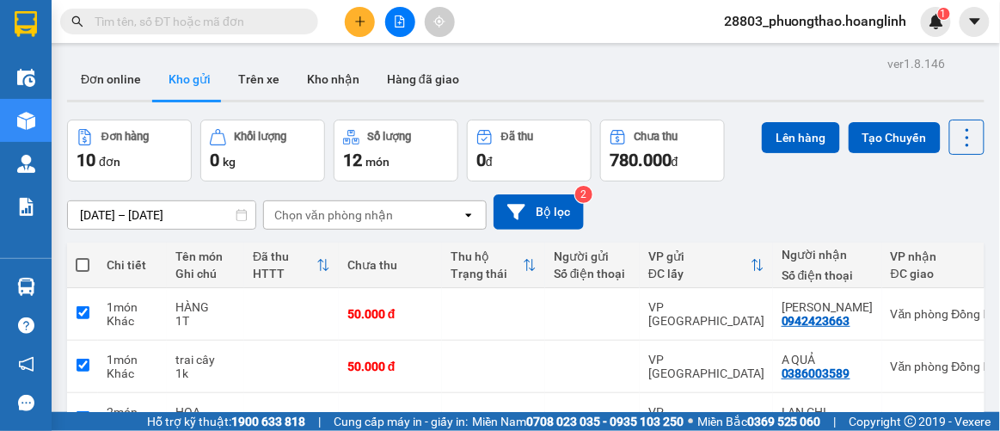
checkbox input "true"
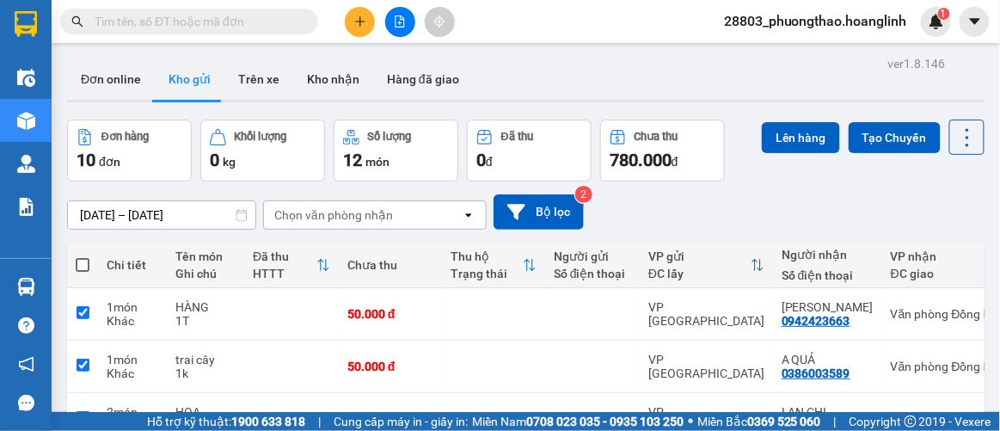
checkbox input "true"
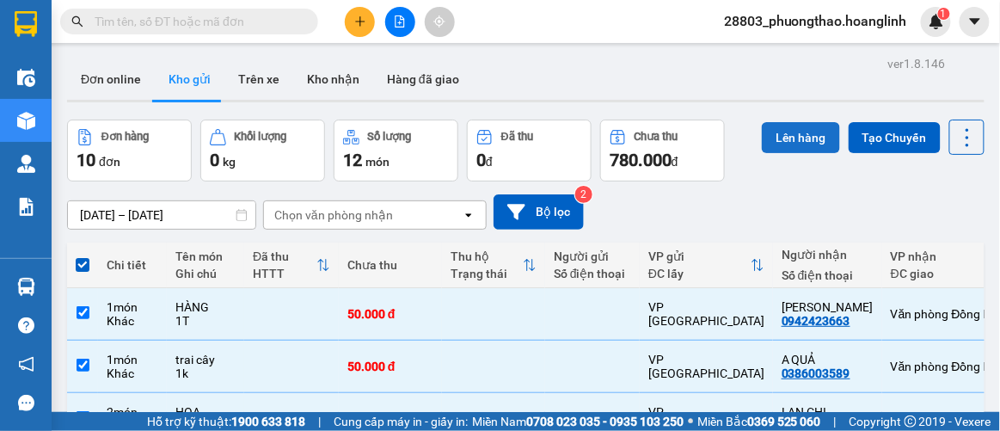
click at [797, 123] on button "Lên hàng" at bounding box center [801, 137] width 78 height 31
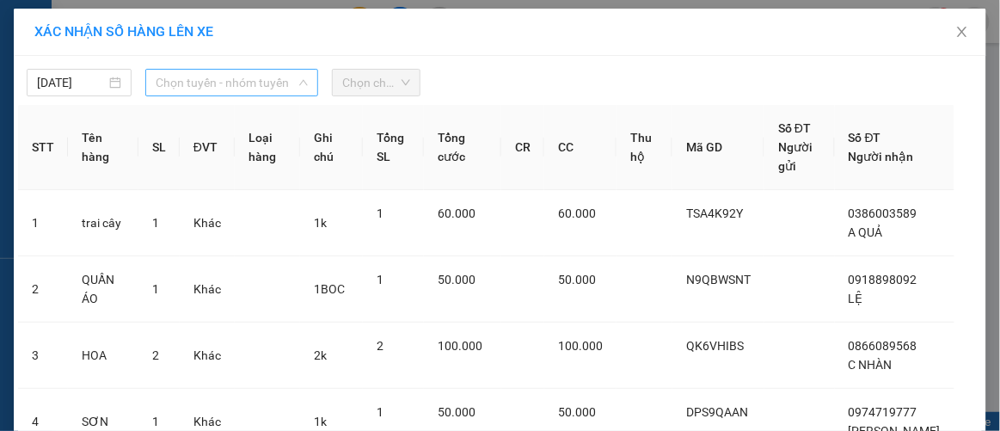
click at [211, 77] on span "Chọn tuyến - nhóm tuyến" at bounding box center [232, 83] width 152 height 26
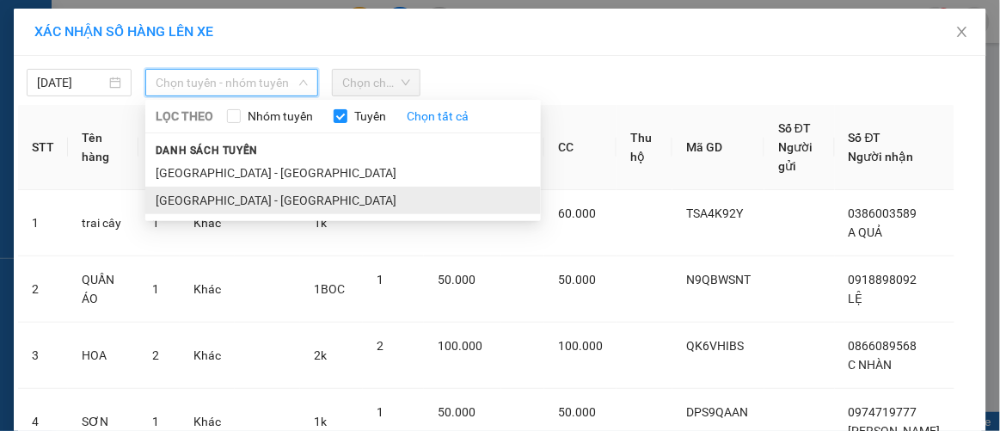
click at [244, 208] on li "[GEOGRAPHIC_DATA] - [GEOGRAPHIC_DATA]" at bounding box center [343, 201] width 396 height 28
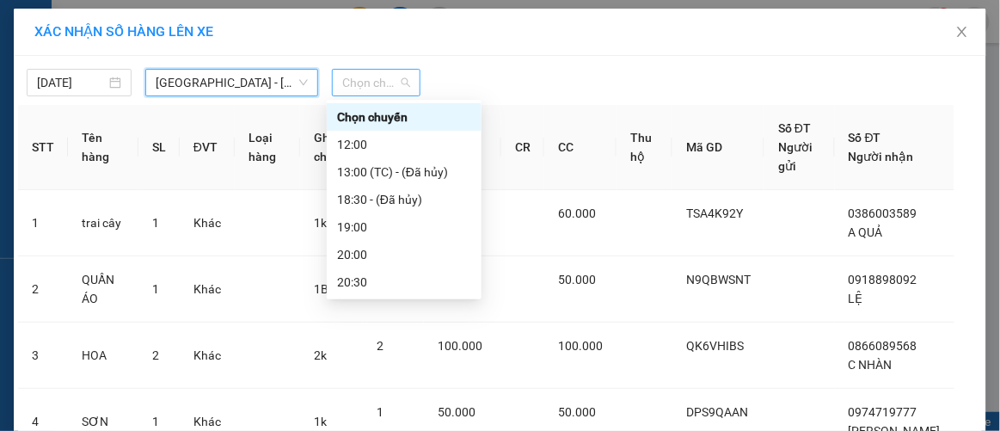
drag, startPoint x: 347, startPoint y: 76, endPoint x: 366, endPoint y: 83, distance: 21.2
click at [352, 76] on span "Chọn chuyến" at bounding box center [375, 83] width 67 height 26
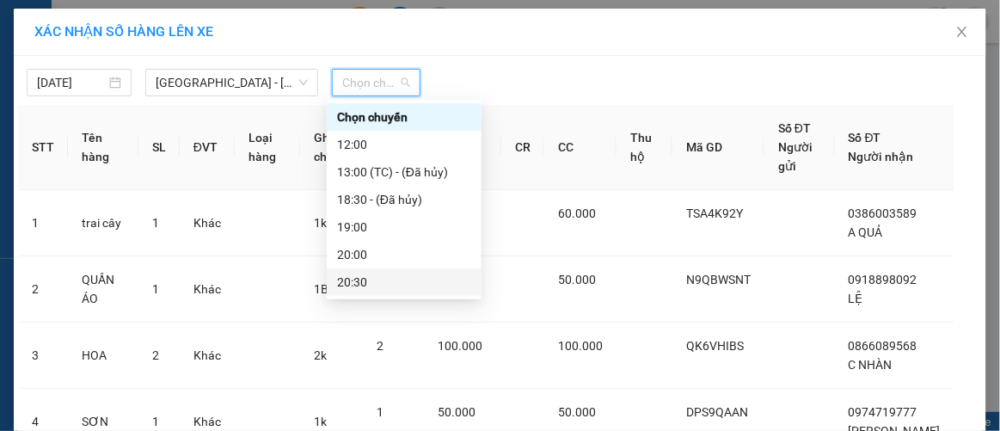
click at [365, 277] on div "20:30" at bounding box center [404, 282] width 134 height 19
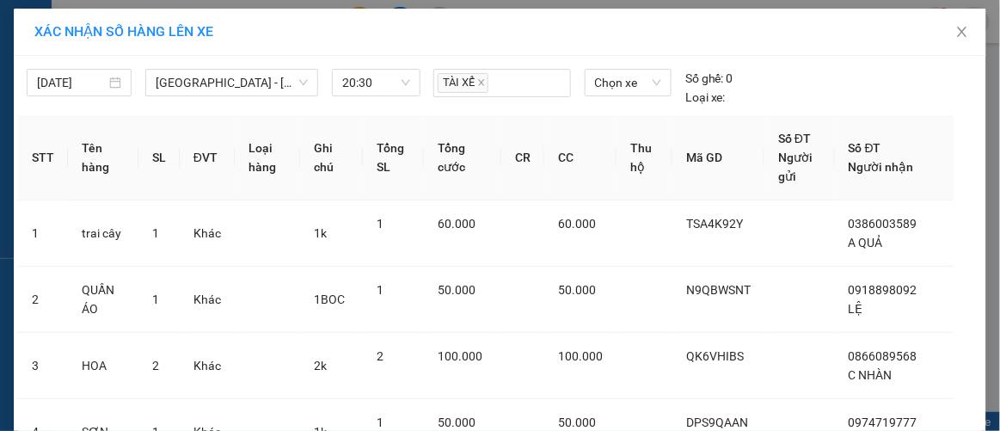
drag, startPoint x: 548, startPoint y: 386, endPoint x: 529, endPoint y: 373, distance: 22.9
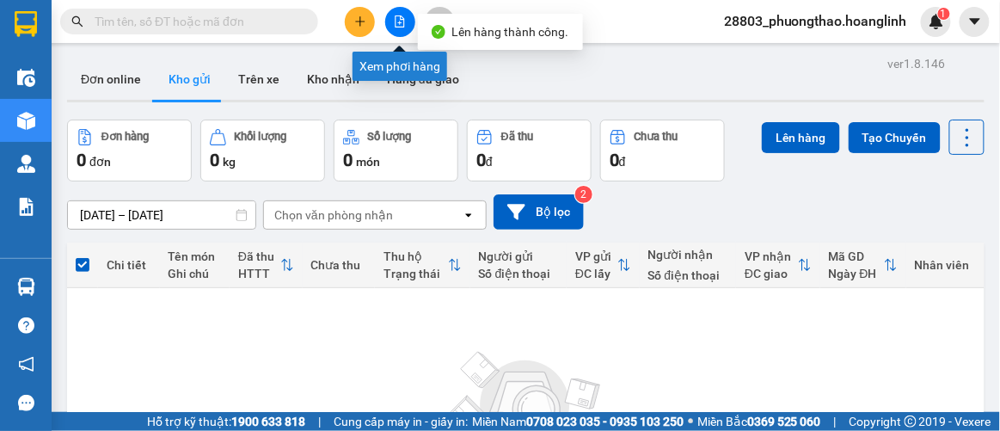
click at [402, 21] on icon "file-add" at bounding box center [400, 21] width 12 height 12
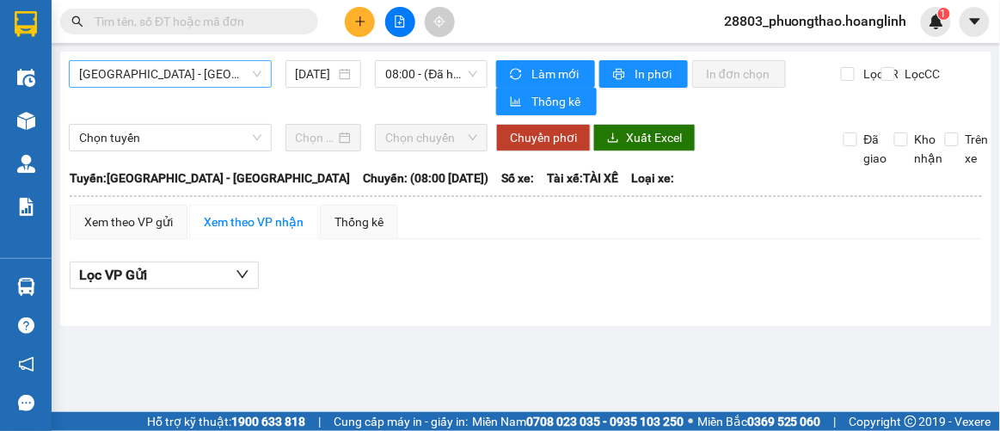
drag, startPoint x: 181, startPoint y: 69, endPoint x: 180, endPoint y: 77, distance: 8.6
click at [180, 73] on span "[GEOGRAPHIC_DATA] - [GEOGRAPHIC_DATA]" at bounding box center [170, 74] width 182 height 26
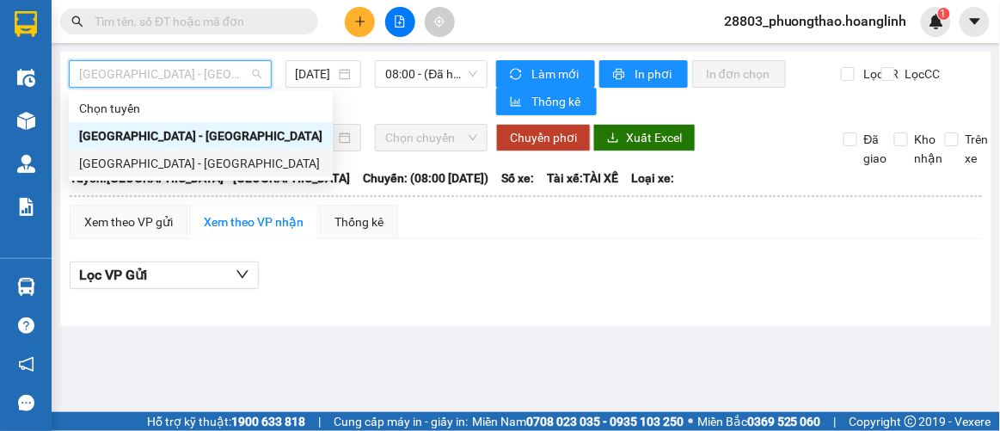
click at [178, 152] on div "Chọn tuyến [GEOGRAPHIC_DATA] - [GEOGRAPHIC_DATA] [GEOGRAPHIC_DATA] - [GEOGRAPHI…" at bounding box center [201, 136] width 264 height 83
click at [181, 157] on div "[GEOGRAPHIC_DATA] - [GEOGRAPHIC_DATA]" at bounding box center [200, 163] width 243 height 19
type input "[DATE]"
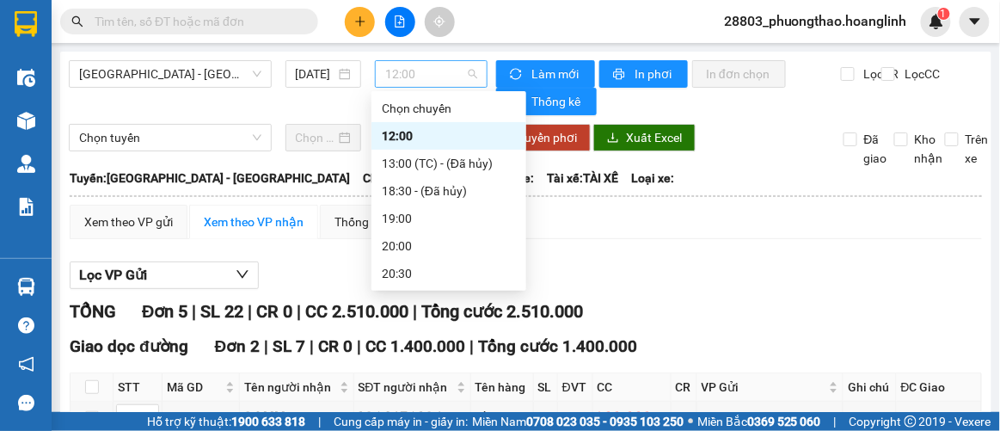
click at [433, 71] on span "12:00" at bounding box center [431, 74] width 92 height 26
click at [397, 273] on div "20:30" at bounding box center [449, 273] width 134 height 19
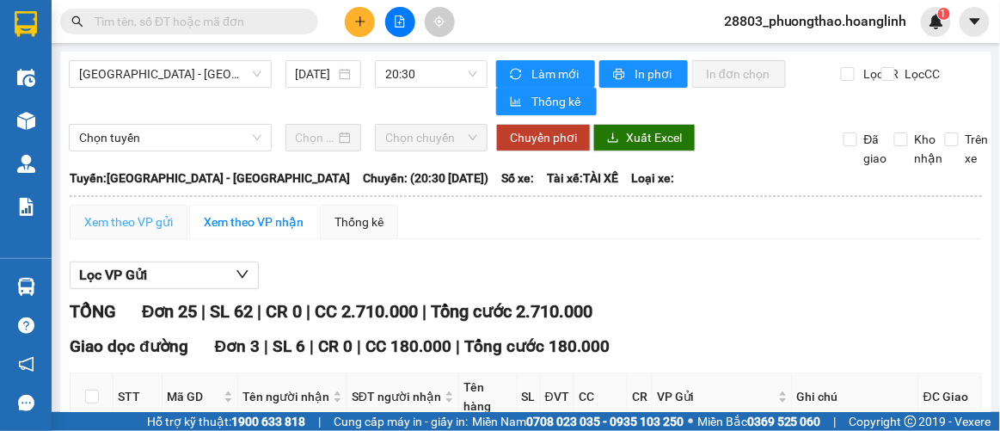
click at [138, 209] on div "Xem theo VP gửi" at bounding box center [129, 222] width 118 height 34
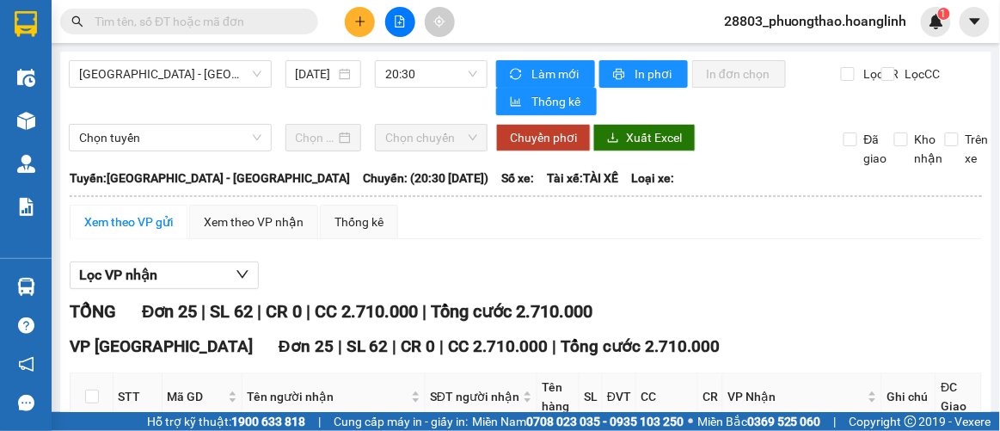
checkbox input "true"
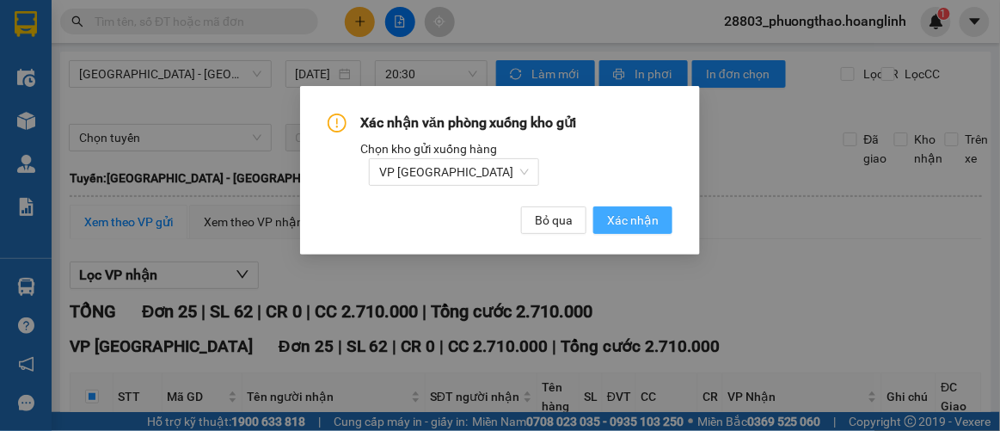
click at [612, 211] on span "Xác nhận" at bounding box center [633, 220] width 52 height 19
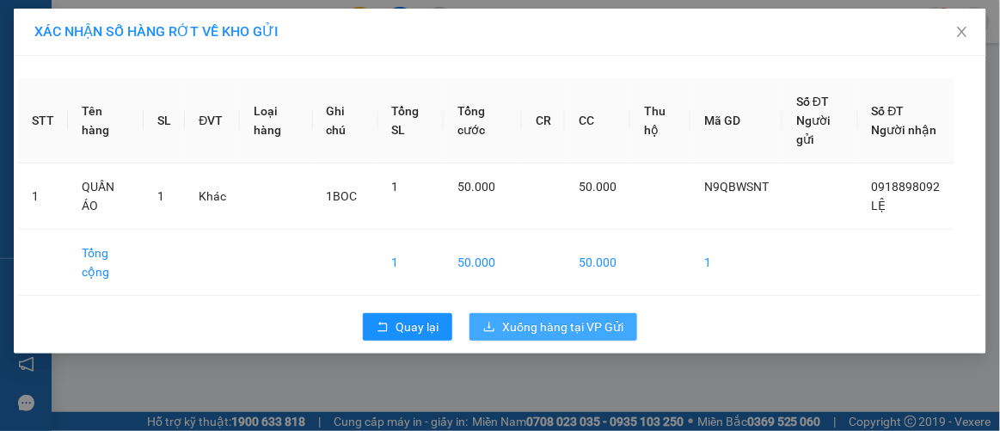
click at [584, 317] on span "Xuống hàng tại VP Gửi" at bounding box center [562, 326] width 121 height 19
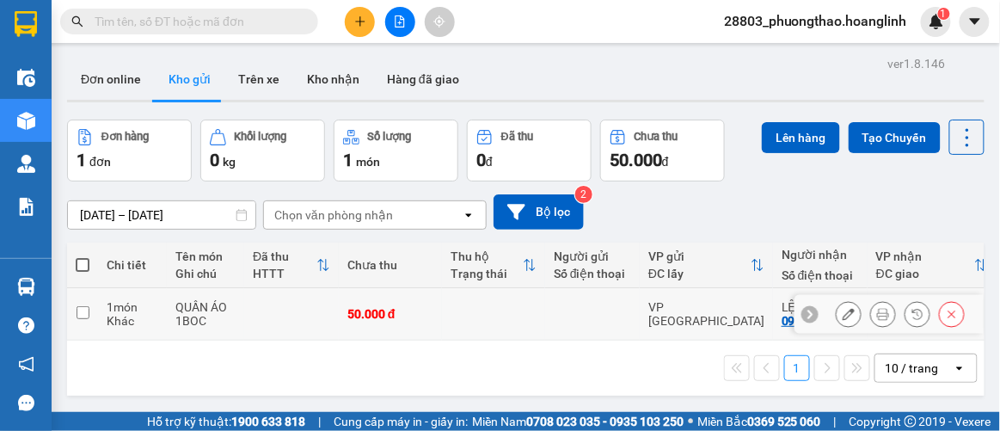
click at [155, 314] on div "Khác" at bounding box center [133, 321] width 52 height 14
checkbox input "true"
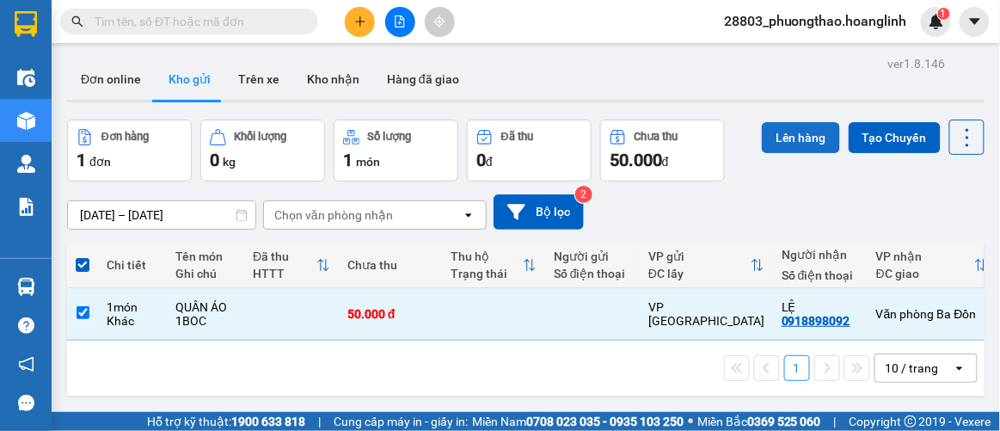
click at [785, 139] on button "Lên hàng" at bounding box center [801, 137] width 78 height 31
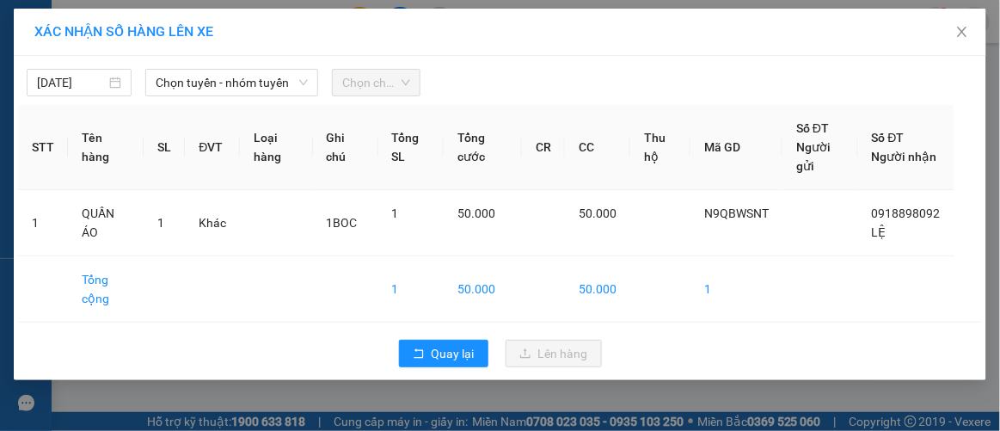
click at [141, 80] on div "Chọn tuyến - nhóm tuyến" at bounding box center [231, 83] width 187 height 28
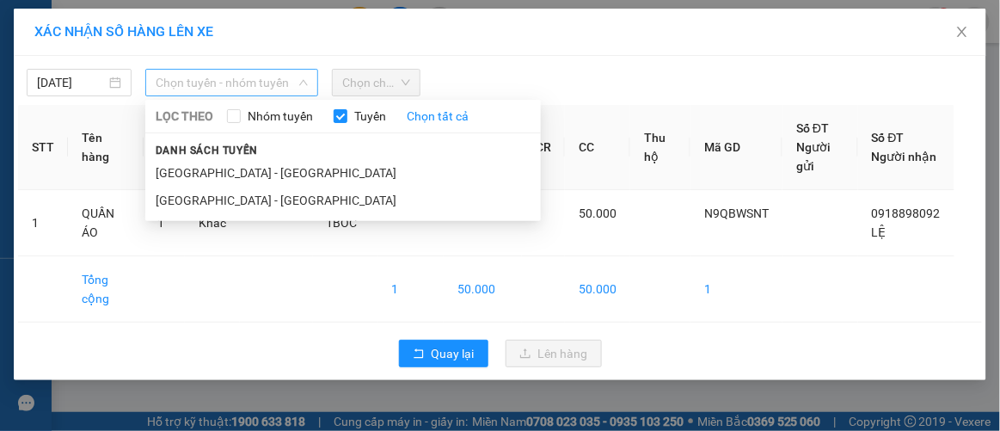
click at [161, 80] on span "Chọn tuyến - nhóm tuyến" at bounding box center [232, 83] width 152 height 26
drag, startPoint x: 178, startPoint y: 198, endPoint x: 188, endPoint y: 188, distance: 14.0
click at [179, 197] on li "[GEOGRAPHIC_DATA] - [GEOGRAPHIC_DATA]" at bounding box center [343, 201] width 396 height 28
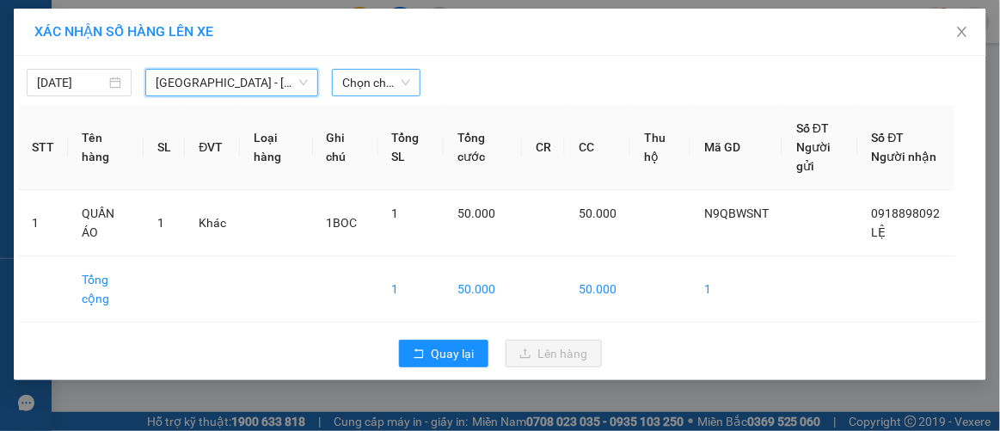
click at [347, 88] on span "Chọn chuyến" at bounding box center [375, 83] width 67 height 26
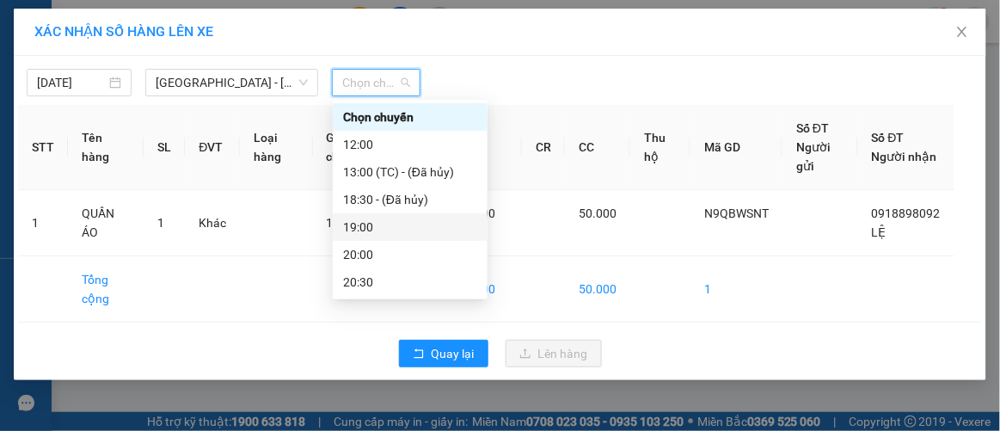
click at [392, 225] on div "19:00" at bounding box center [410, 227] width 134 height 19
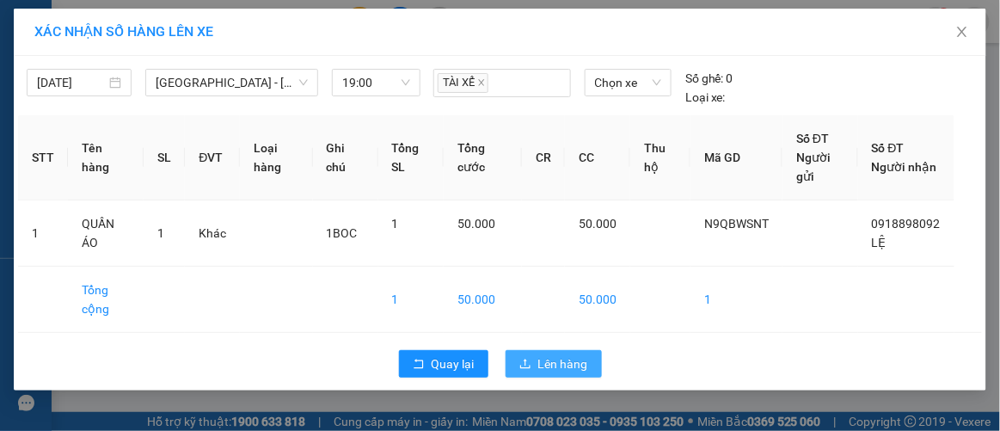
click at [556, 361] on span "Lên hàng" at bounding box center [563, 363] width 50 height 19
